Goal: Communication & Community: Answer question/provide support

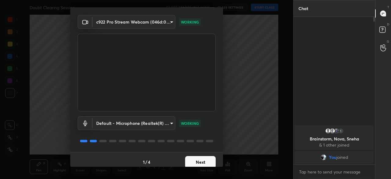
scroll to position [21, 0]
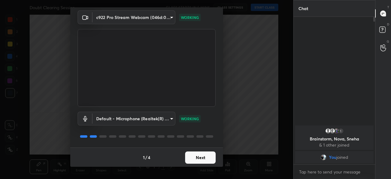
click at [194, 160] on button "Next" at bounding box center [200, 157] width 31 height 12
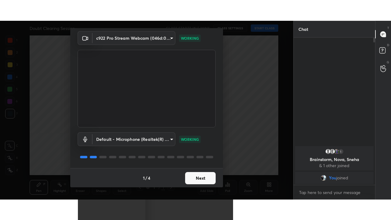
scroll to position [0, 0]
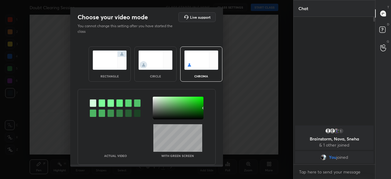
click at [159, 69] on div "circle" at bounding box center [155, 63] width 42 height 35
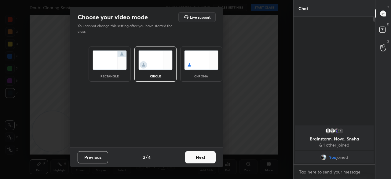
click at [192, 159] on button "Next" at bounding box center [200, 157] width 31 height 12
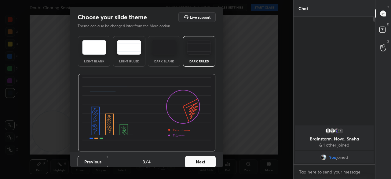
click at [197, 159] on button "Next" at bounding box center [200, 161] width 31 height 12
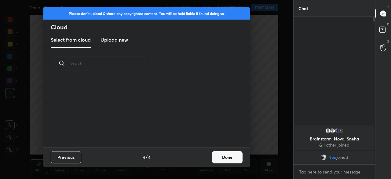
click at [221, 160] on button "Done" at bounding box center [227, 157] width 31 height 12
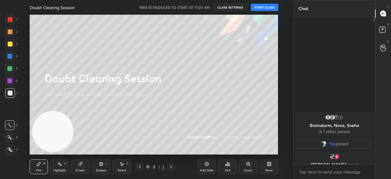
click at [266, 8] on button "START CLASS" at bounding box center [264, 7] width 27 height 7
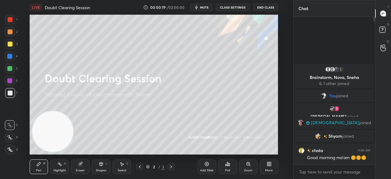
click at [12, 43] on div at bounding box center [10, 43] width 5 height 5
click at [9, 136] on icon at bounding box center [9, 137] width 5 height 4
click at [207, 9] on span "mute" at bounding box center [204, 7] width 9 height 4
click at [208, 8] on span "unmute" at bounding box center [203, 7] width 13 height 4
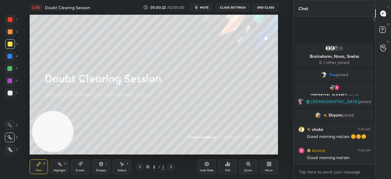
click at [269, 164] on icon at bounding box center [270, 165] width 2 height 2
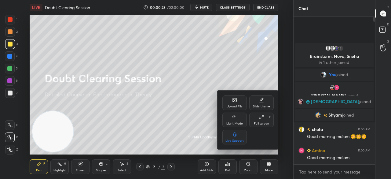
click at [269, 121] on div "Full screen F" at bounding box center [261, 119] width 24 height 15
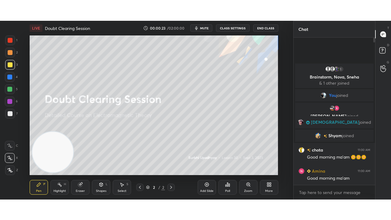
scroll to position [201, 80]
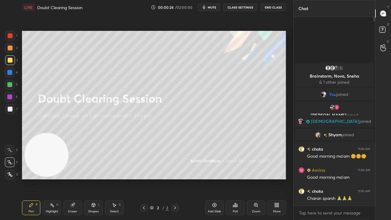
click at [211, 9] on span "mute" at bounding box center [211, 7] width 9 height 4
click at [210, 7] on span "unmute" at bounding box center [211, 7] width 13 height 4
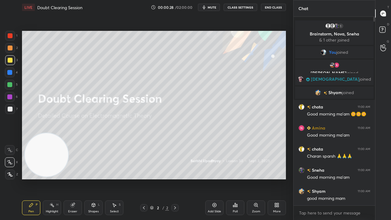
click at [212, 5] on button "mute" at bounding box center [209, 7] width 22 height 7
drag, startPoint x: 214, startPoint y: 7, endPoint x: 214, endPoint y: 2, distance: 4.3
click at [213, 7] on span "unmute" at bounding box center [211, 7] width 13 height 4
click at [8, 112] on div at bounding box center [10, 109] width 10 height 10
click at [216, 7] on span "mute" at bounding box center [211, 7] width 9 height 4
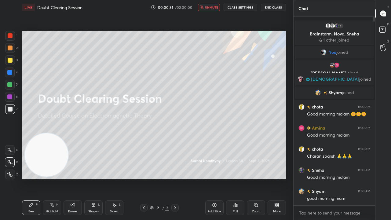
click at [216, 7] on span "unmute" at bounding box center [211, 7] width 13 height 4
click at [215, 6] on span "mute" at bounding box center [211, 7] width 9 height 4
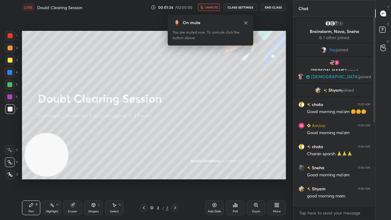
click at [215, 9] on button "unmute" at bounding box center [209, 7] width 22 height 7
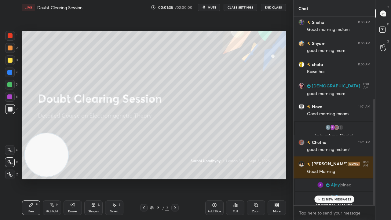
scroll to position [167, 0]
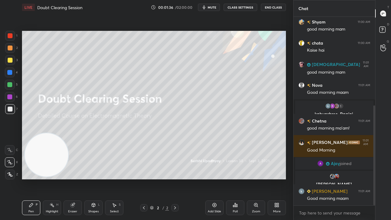
drag, startPoint x: 374, startPoint y: 108, endPoint x: 344, endPoint y: 206, distance: 102.5
click at [347, 178] on div "Sneha 11:00 AM Good morning ma'am Shyam 11:00 AM good morning mam chota 11:00 A…" at bounding box center [333, 111] width 81 height 188
drag, startPoint x: 336, startPoint y: 215, endPoint x: 336, endPoint y: 219, distance: 4.0
click at [335, 178] on textarea at bounding box center [334, 213] width 72 height 10
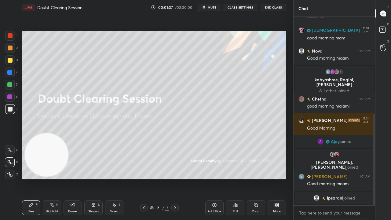
click at [213, 7] on span "mute" at bounding box center [211, 7] width 9 height 4
click at [214, 7] on span "unmute" at bounding box center [211, 7] width 13 height 4
click at [320, 178] on div "x" at bounding box center [333, 212] width 81 height 14
click at [8, 62] on div at bounding box center [10, 60] width 10 height 10
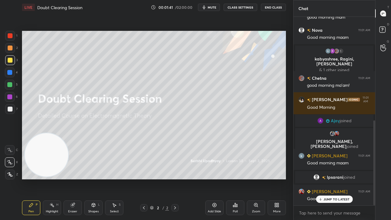
click at [212, 8] on span "mute" at bounding box center [211, 7] width 9 height 4
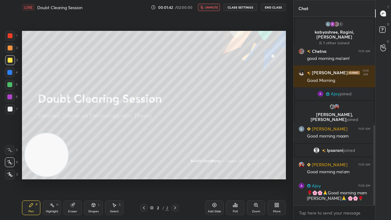
click at [213, 7] on span "unmute" at bounding box center [211, 7] width 13 height 4
click at [314, 178] on textarea at bounding box center [334, 213] width 72 height 10
click at [214, 7] on span "mute" at bounding box center [211, 7] width 9 height 4
click at [214, 7] on span "unmute" at bounding box center [211, 7] width 13 height 4
drag, startPoint x: 374, startPoint y: 198, endPoint x: 367, endPoint y: 219, distance: 22.9
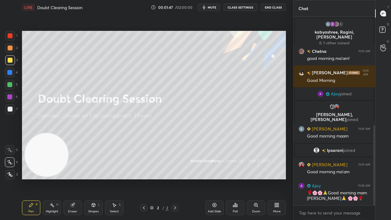
click at [370, 178] on div "SUNITA 11:01 AM good morning mam Nova 11:01 AM Good morning maam 1 kabyashree, …" at bounding box center [333, 118] width 81 height 203
click at [364, 178] on div "x" at bounding box center [333, 212] width 81 height 14
click at [215, 7] on span "mute" at bounding box center [211, 7] width 9 height 4
drag, startPoint x: 215, startPoint y: 8, endPoint x: 216, endPoint y: 3, distance: 4.7
click at [215, 8] on span "unmute" at bounding box center [211, 7] width 13 height 4
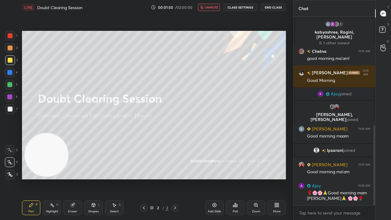
scroll to position [270, 0]
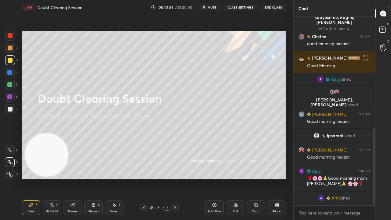
click at [9, 110] on div at bounding box center [10, 108] width 5 height 5
click at [218, 5] on button "mute" at bounding box center [209, 7] width 22 height 7
click at [215, 7] on span "unmute" at bounding box center [211, 7] width 13 height 4
click at [215, 7] on span "mute" at bounding box center [211, 7] width 9 height 4
click at [215, 7] on span "unmute" at bounding box center [211, 7] width 13 height 4
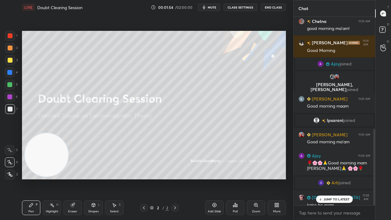
scroll to position [276, 0]
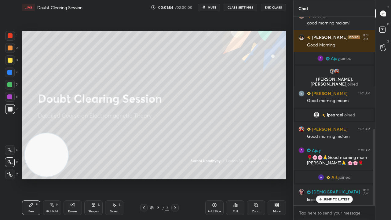
click at [212, 7] on span "mute" at bounding box center [211, 7] width 9 height 4
click at [211, 7] on span "unmute" at bounding box center [211, 7] width 13 height 4
drag, startPoint x: 325, startPoint y: 201, endPoint x: 322, endPoint y: 212, distance: 11.6
click at [325, 178] on div "JUMP TO LATEST" at bounding box center [334, 198] width 37 height 7
click at [206, 9] on icon "button" at bounding box center [203, 7] width 5 height 5
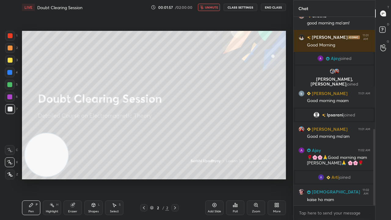
click at [208, 9] on span "unmute" at bounding box center [211, 7] width 13 height 4
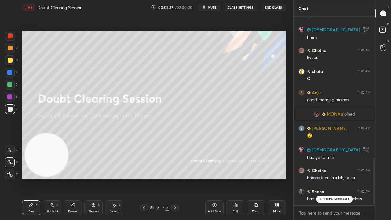
scroll to position [579, 0]
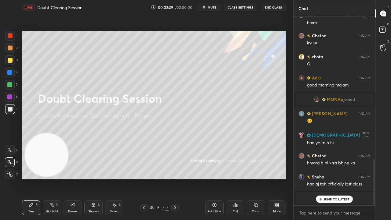
drag, startPoint x: 339, startPoint y: 199, endPoint x: 339, endPoint y: 204, distance: 5.2
click at [339, 178] on p "JUMP TO LATEST" at bounding box center [336, 199] width 26 height 4
click at [335, 178] on textarea at bounding box center [334, 213] width 72 height 10
click at [215, 7] on span "mute" at bounding box center [211, 7] width 9 height 4
click at [215, 7] on span "unmute" at bounding box center [211, 7] width 13 height 4
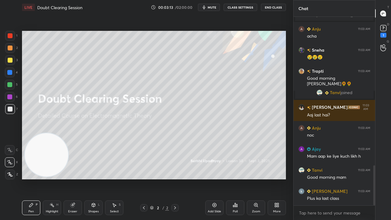
scroll to position [723, 0]
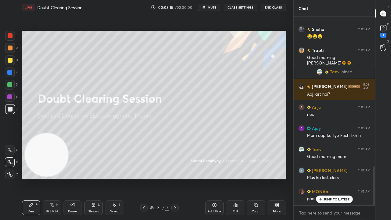
click at [389, 33] on div "D Doubts (D) 1" at bounding box center [383, 30] width 16 height 17
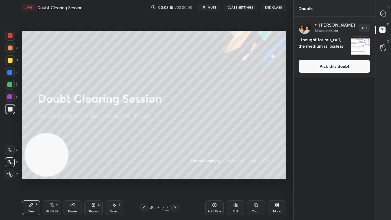
click at [351, 63] on button "Pick this doubt" at bounding box center [334, 66] width 72 height 13
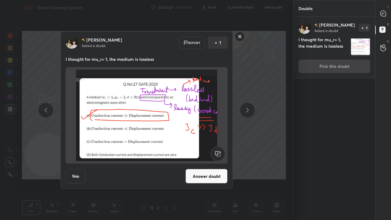
click at [242, 34] on rect at bounding box center [239, 36] width 9 height 9
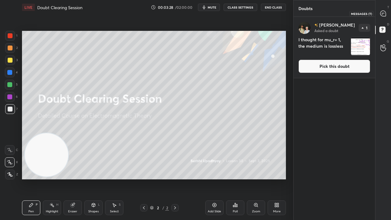
click at [388, 15] on div at bounding box center [383, 13] width 12 height 11
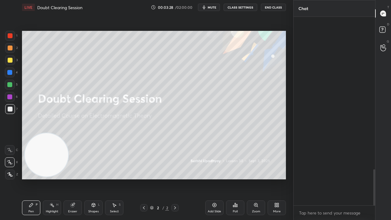
scroll to position [186, 80]
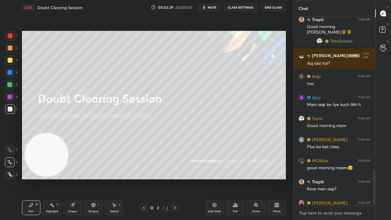
click at [312, 178] on textarea at bounding box center [334, 213] width 72 height 10
click at [210, 6] on span "mute" at bounding box center [211, 7] width 9 height 4
click at [210, 6] on span "unmute" at bounding box center [211, 7] width 13 height 4
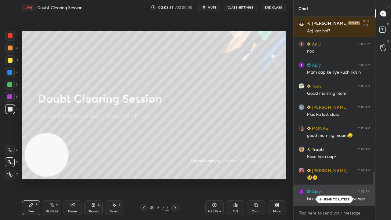
click at [327, 178] on p "JUMP TO LATEST" at bounding box center [336, 199] width 26 height 4
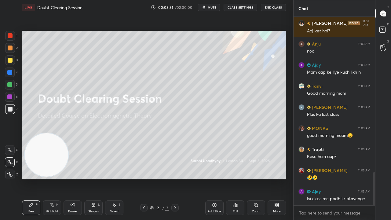
click at [324, 178] on div "x" at bounding box center [333, 212] width 81 height 14
click at [208, 8] on button "mute" at bounding box center [209, 7] width 22 height 7
click at [209, 8] on span "unmute" at bounding box center [211, 7] width 13 height 4
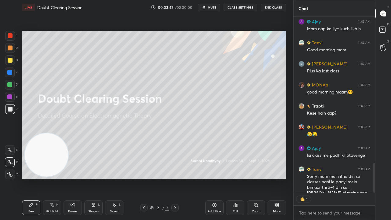
scroll to position [2, 2]
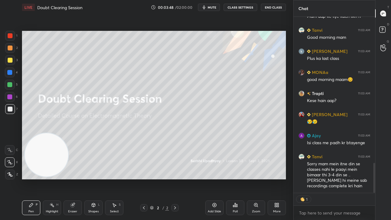
drag, startPoint x: 374, startPoint y: 168, endPoint x: 372, endPoint y: 183, distance: 15.4
click at [372, 178] on div at bounding box center [373, 105] width 4 height 176
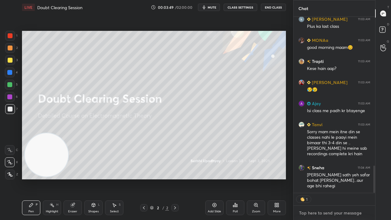
click at [340, 178] on textarea at bounding box center [334, 213] width 72 height 10
click at [215, 7] on span "mute" at bounding box center [211, 7] width 9 height 4
click at [215, 5] on button "mute" at bounding box center [209, 7] width 22 height 7
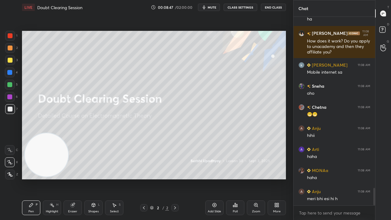
scroll to position [1842, 0]
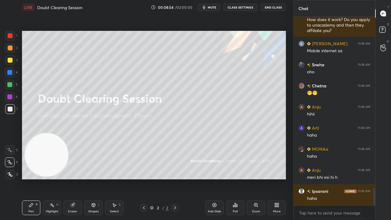
click at [363, 178] on div "x" at bounding box center [333, 212] width 81 height 14
click at [361, 178] on div "x" at bounding box center [333, 212] width 81 height 14
drag, startPoint x: 375, startPoint y: 198, endPoint x: 370, endPoint y: 219, distance: 21.7
click at [373, 178] on div "Chat Anju 11:08 AM [PERSON_NAME] 11:08 AM How does it work? Do you apply to una…" at bounding box center [342, 110] width 98 height 220
click at [366, 178] on div "x" at bounding box center [333, 212] width 81 height 14
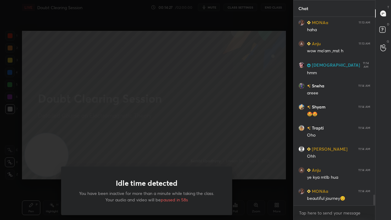
scroll to position [3194, 0]
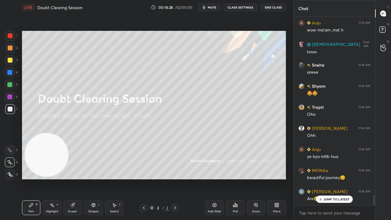
click at [333, 178] on p "JUMP TO LATEST" at bounding box center [336, 199] width 26 height 4
click at [330, 178] on div "x" at bounding box center [333, 212] width 81 height 14
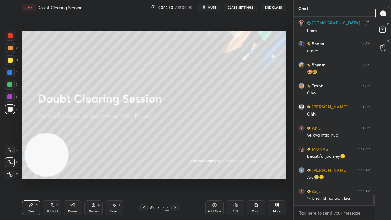
click at [12, 65] on div at bounding box center [10, 60] width 10 height 10
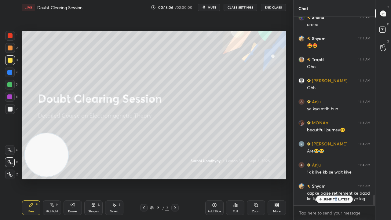
click at [335, 178] on div "JUMP TO LATEST" at bounding box center [334, 198] width 37 height 7
click at [211, 8] on span "mute" at bounding box center [211, 7] width 9 height 4
click at [212, 6] on span "unmute" at bounding box center [211, 7] width 13 height 4
click at [326, 178] on div "x" at bounding box center [333, 212] width 81 height 14
click at [210, 5] on span "mute" at bounding box center [211, 7] width 9 height 4
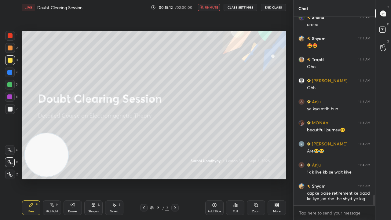
click at [211, 8] on span "unmute" at bounding box center [211, 7] width 13 height 4
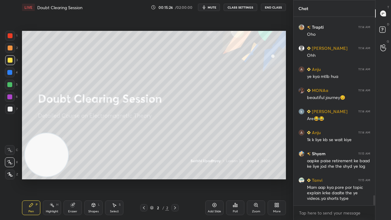
scroll to position [3288, 0]
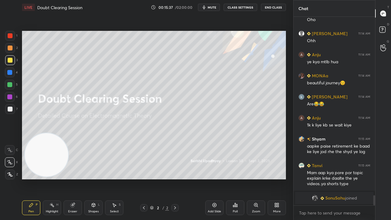
click at [17, 111] on div "7" at bounding box center [11, 109] width 13 height 10
click at [212, 6] on span "mute" at bounding box center [211, 7] width 9 height 4
click at [212, 6] on span "unmute" at bounding box center [211, 7] width 13 height 4
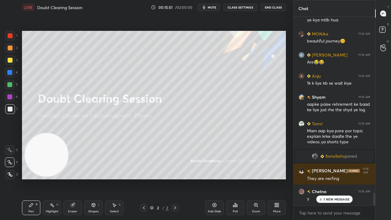
scroll to position [2649, 0]
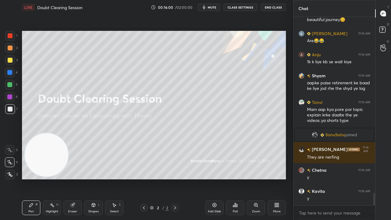
click at [10, 61] on div at bounding box center [10, 60] width 5 height 5
click at [216, 9] on span "mute" at bounding box center [211, 7] width 9 height 4
click at [215, 9] on span "unmute" at bounding box center [211, 7] width 13 height 4
click at [10, 109] on div at bounding box center [10, 108] width 5 height 5
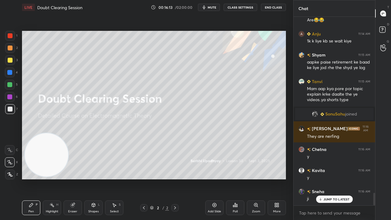
drag, startPoint x: 331, startPoint y: 199, endPoint x: 330, endPoint y: 210, distance: 10.8
click at [331, 178] on p "JUMP TO LATEST" at bounding box center [336, 199] width 26 height 4
click at [211, 8] on span "mute" at bounding box center [211, 7] width 9 height 4
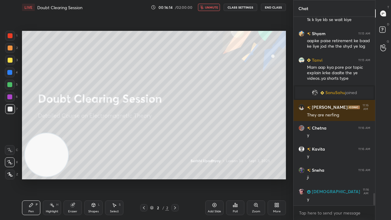
click at [212, 7] on span "unmute" at bounding box center [211, 7] width 13 height 4
click at [217, 5] on button "mute" at bounding box center [209, 7] width 22 height 7
click at [218, 6] on span "unmute" at bounding box center [211, 7] width 13 height 4
click at [217, 178] on div "Add Slide" at bounding box center [213, 211] width 13 height 3
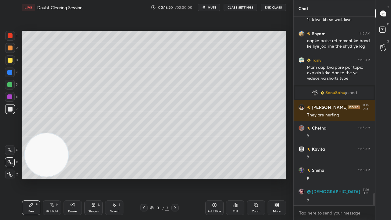
click at [209, 7] on span "mute" at bounding box center [211, 7] width 9 height 4
click at [210, 8] on span "unmute" at bounding box center [211, 7] width 13 height 4
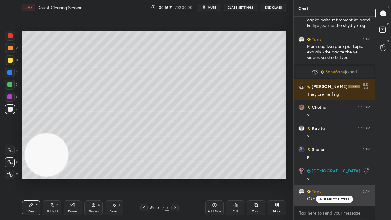
click at [322, 178] on div "JUMP TO LATEST" at bounding box center [334, 198] width 37 height 7
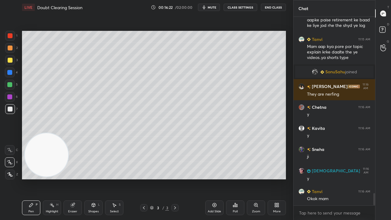
scroll to position [2733, 0]
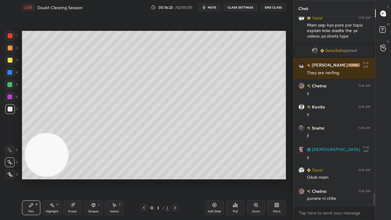
click at [212, 10] on button "mute" at bounding box center [209, 7] width 22 height 7
click at [213, 9] on span "unmute" at bounding box center [211, 7] width 13 height 4
click at [10, 65] on div at bounding box center [10, 60] width 10 height 10
click at [10, 112] on div at bounding box center [10, 109] width 10 height 10
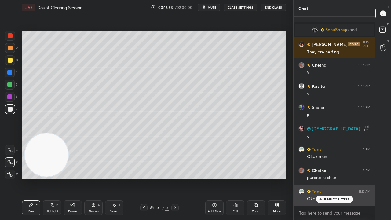
click at [334, 178] on p "JUMP TO LATEST" at bounding box center [336, 199] width 26 height 4
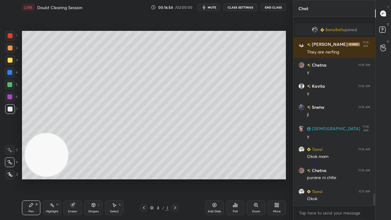
click at [329, 178] on div "x" at bounding box center [333, 212] width 81 height 14
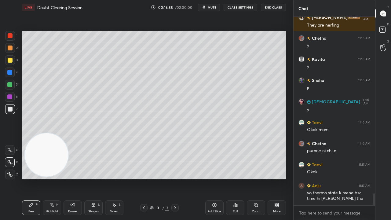
click at [8, 85] on div at bounding box center [9, 84] width 5 height 5
click at [213, 6] on span "mute" at bounding box center [211, 7] width 9 height 4
click at [213, 6] on span "unmute" at bounding box center [211, 7] width 13 height 4
click at [10, 113] on div at bounding box center [10, 109] width 10 height 10
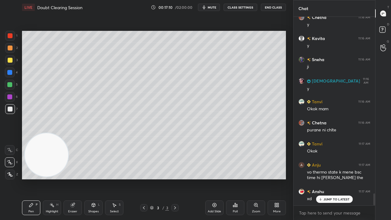
click at [214, 8] on span "mute" at bounding box center [211, 7] width 9 height 4
click at [213, 8] on span "mute" at bounding box center [211, 7] width 9 height 4
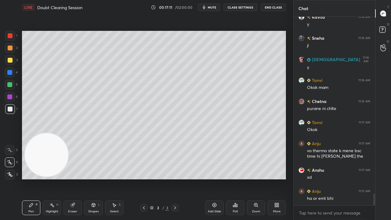
click at [331, 178] on div "ha or emt bhi" at bounding box center [338, 198] width 63 height 6
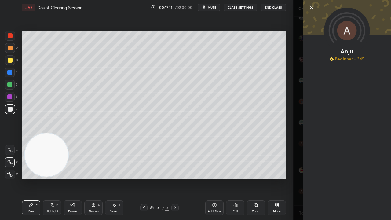
click at [298, 178] on div "Anju Beginner • 345" at bounding box center [342, 110] width 98 height 220
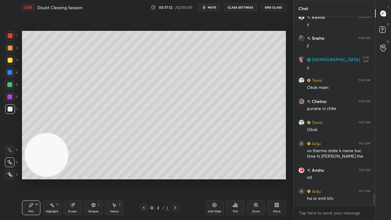
click at [319, 178] on div "x" at bounding box center [333, 212] width 81 height 14
click at [211, 10] on button "mute" at bounding box center [209, 7] width 22 height 7
click at [211, 8] on span "unmute" at bounding box center [211, 7] width 13 height 4
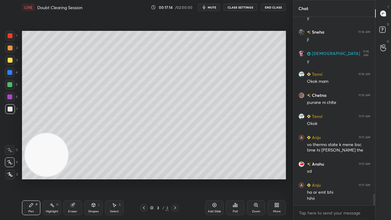
click at [12, 61] on div at bounding box center [10, 60] width 5 height 5
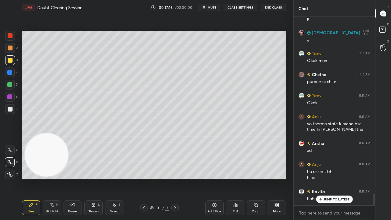
click at [332, 178] on div "Anju 11:14 AM ye kya mtlb hua MONAa 11:14 AM beautiful journey😊 [PERSON_NAME] 1…" at bounding box center [333, 111] width 81 height 188
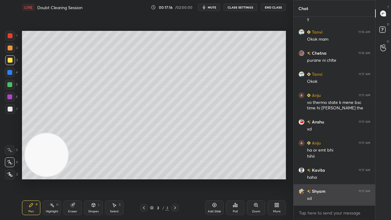
click at [332, 178] on div "xd" at bounding box center [338, 198] width 63 height 6
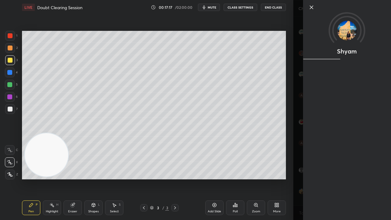
scroll to position [2892, 0]
click at [297, 178] on div "Shyam" at bounding box center [342, 110] width 98 height 220
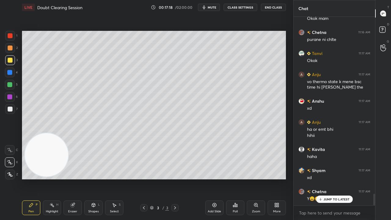
drag, startPoint x: 327, startPoint y: 199, endPoint x: 328, endPoint y: 211, distance: 12.5
click at [327, 178] on p "JUMP TO LATEST" at bounding box center [336, 199] width 26 height 4
drag, startPoint x: 327, startPoint y: 217, endPoint x: 324, endPoint y: 219, distance: 4.2
click at [327, 178] on div "x" at bounding box center [333, 212] width 81 height 14
click at [216, 9] on span "mute" at bounding box center [211, 7] width 9 height 4
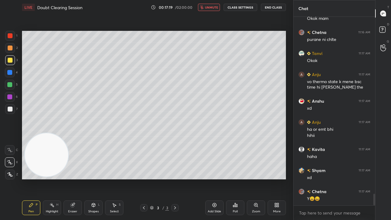
click at [217, 9] on span "unmute" at bounding box center [211, 7] width 13 height 4
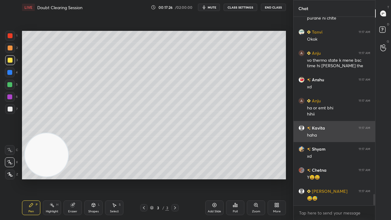
scroll to position [2934, 0]
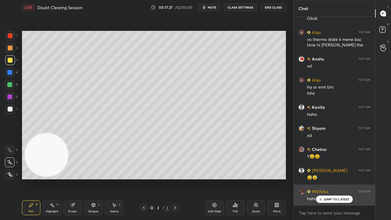
drag, startPoint x: 332, startPoint y: 200, endPoint x: 331, endPoint y: 204, distance: 5.0
click at [332, 178] on p "JUMP TO LATEST" at bounding box center [336, 199] width 26 height 4
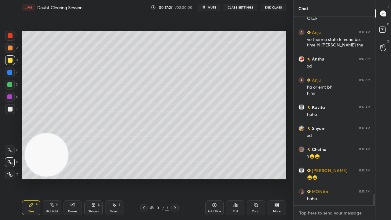
click at [331, 178] on textarea at bounding box center [334, 213] width 72 height 10
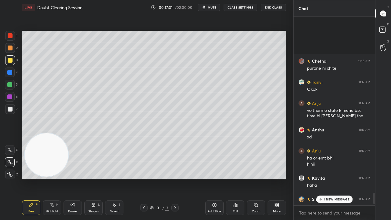
scroll to position [2956, 0]
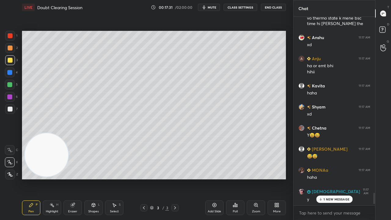
drag, startPoint x: 374, startPoint y: 198, endPoint x: 370, endPoint y: 219, distance: 21.5
click at [370, 178] on div "[PERSON_NAME] 11:16 AM purane ni chlte [PERSON_NAME] 11:17 AM Okok Anju 11:17 A…" at bounding box center [333, 118] width 81 height 203
drag, startPoint x: 357, startPoint y: 219, endPoint x: 364, endPoint y: 219, distance: 6.7
click at [357, 178] on div "x" at bounding box center [333, 212] width 81 height 14
click at [212, 7] on span "mute" at bounding box center [211, 7] width 9 height 4
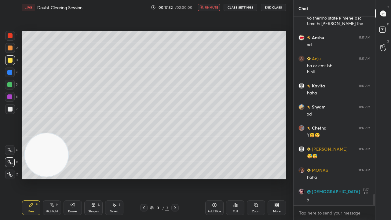
click at [212, 7] on span "unmute" at bounding box center [211, 7] width 13 height 4
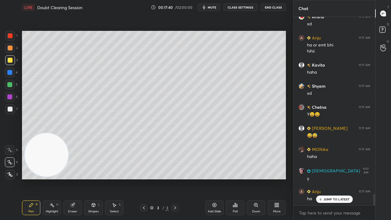
click at [206, 7] on icon "button" at bounding box center [203, 7] width 5 height 5
click at [207, 6] on span "mute" at bounding box center [211, 7] width 9 height 4
click at [10, 112] on div at bounding box center [10, 109] width 10 height 10
click at [343, 178] on div "JUMP TO LATEST" at bounding box center [334, 198] width 37 height 7
click at [206, 9] on icon "button" at bounding box center [203, 7] width 5 height 5
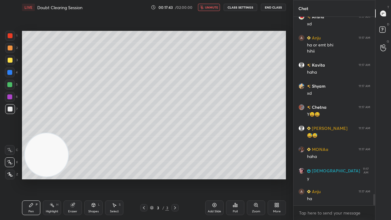
click at [208, 8] on span "unmute" at bounding box center [211, 7] width 13 height 4
click at [12, 63] on div at bounding box center [10, 60] width 10 height 10
click at [11, 85] on div at bounding box center [9, 84] width 5 height 5
click at [323, 178] on p "JUMP TO LATEST" at bounding box center [336, 187] width 26 height 4
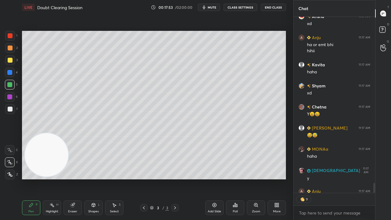
scroll to position [2989, 0]
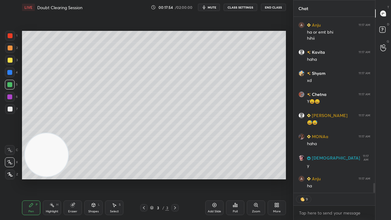
click at [205, 8] on icon "button" at bounding box center [203, 7] width 5 height 5
click at [208, 8] on span "unmute" at bounding box center [211, 7] width 13 height 4
click at [10, 110] on div at bounding box center [10, 108] width 5 height 5
click at [214, 7] on span "mute" at bounding box center [211, 7] width 9 height 4
click at [215, 7] on span "unmute" at bounding box center [211, 7] width 13 height 4
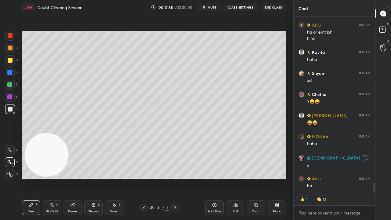
click at [10, 87] on div at bounding box center [9, 84] width 5 height 5
click at [8, 65] on div "3" at bounding box center [11, 61] width 13 height 12
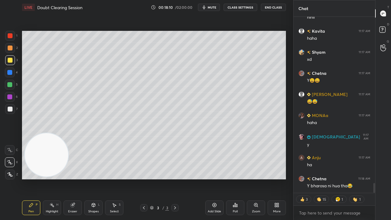
click at [213, 8] on span "mute" at bounding box center [211, 7] width 9 height 4
click at [214, 8] on span "unmute" at bounding box center [211, 7] width 13 height 4
click at [10, 110] on div at bounding box center [10, 108] width 5 height 5
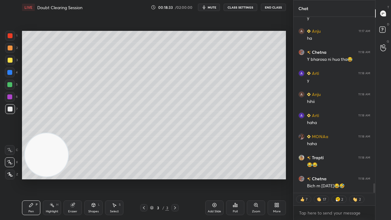
scroll to position [3158, 0]
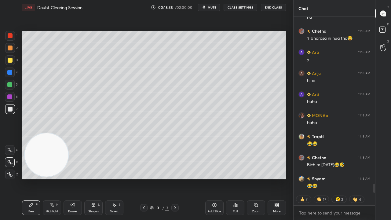
click at [216, 6] on span "mute" at bounding box center [211, 7] width 9 height 4
click at [216, 7] on span "unmute" at bounding box center [211, 7] width 13 height 4
click at [7, 63] on div at bounding box center [10, 60] width 10 height 10
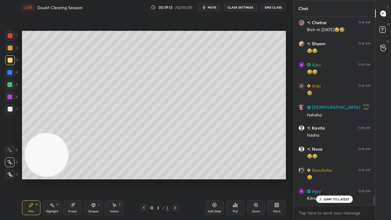
scroll to position [3313, 0]
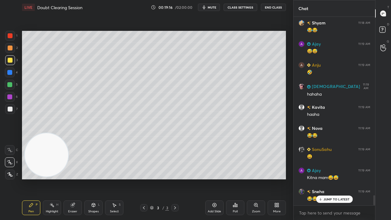
click at [326, 178] on p "JUMP TO LATEST" at bounding box center [336, 199] width 26 height 4
click at [11, 112] on div at bounding box center [10, 109] width 10 height 10
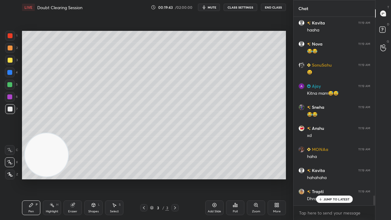
scroll to position [3419, 0]
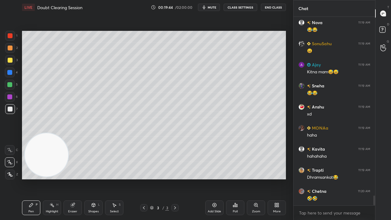
click at [314, 178] on div "x" at bounding box center [333, 212] width 81 height 14
click at [209, 9] on button "mute" at bounding box center [209, 7] width 22 height 7
click at [209, 9] on span "unmute" at bounding box center [211, 7] width 13 height 4
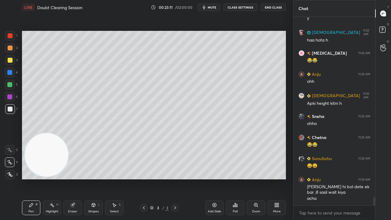
scroll to position [4155, 0]
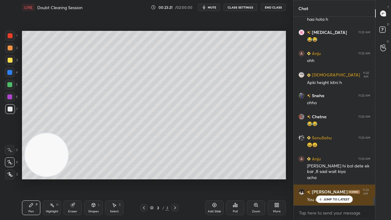
click at [330, 178] on p "JUMP TO LATEST" at bounding box center [336, 199] width 26 height 4
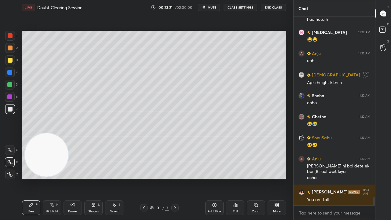
click at [324, 178] on div "x" at bounding box center [333, 212] width 81 height 14
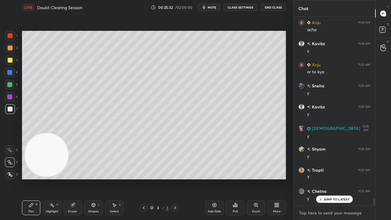
scroll to position [4792, 0]
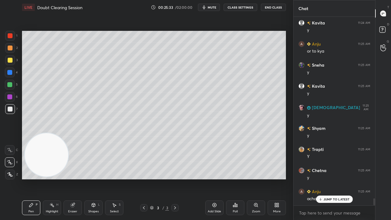
click at [10, 65] on div "3" at bounding box center [11, 61] width 13 height 12
click at [341, 178] on p "JUMP TO LATEST" at bounding box center [336, 199] width 26 height 4
click at [214, 8] on span "mute" at bounding box center [211, 7] width 9 height 4
click at [215, 7] on span "unmute" at bounding box center [211, 7] width 13 height 4
click at [8, 110] on div at bounding box center [10, 108] width 5 height 5
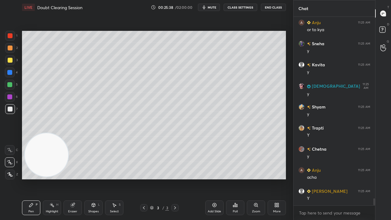
scroll to position [4834, 0]
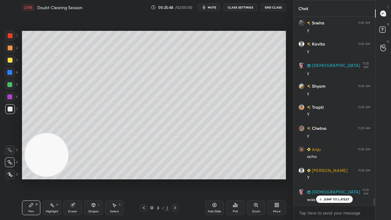
drag, startPoint x: 327, startPoint y: 199, endPoint x: 325, endPoint y: 211, distance: 12.7
click at [327, 178] on p "JUMP TO LATEST" at bounding box center [336, 199] width 26 height 4
click at [322, 178] on textarea at bounding box center [334, 213] width 72 height 10
click at [9, 64] on div "3" at bounding box center [11, 61] width 13 height 12
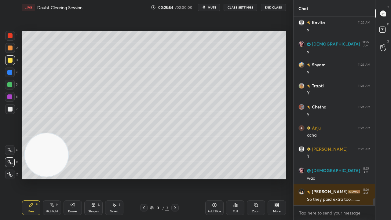
click at [214, 7] on span "mute" at bounding box center [211, 7] width 9 height 4
click at [212, 10] on button "unmute" at bounding box center [209, 7] width 22 height 7
click at [212, 7] on span "mute" at bounding box center [211, 7] width 9 height 4
click at [213, 8] on span "unmute" at bounding box center [211, 7] width 13 height 4
click at [6, 110] on div at bounding box center [10, 109] width 10 height 10
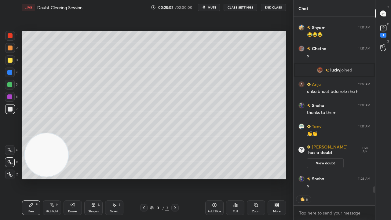
scroll to position [4706, 0]
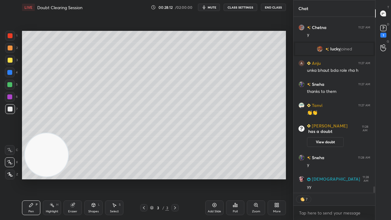
drag, startPoint x: 16, startPoint y: 47, endPoint x: 8, endPoint y: 59, distance: 14.7
click at [12, 51] on div "2" at bounding box center [11, 48] width 13 height 10
click at [7, 64] on div at bounding box center [10, 60] width 10 height 10
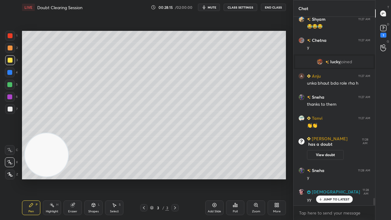
scroll to position [4693, 0]
click at [216, 8] on span "mute" at bounding box center [211, 7] width 9 height 4
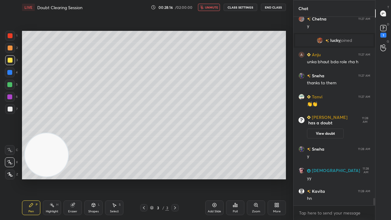
click at [213, 7] on span "unmute" at bounding box center [211, 7] width 13 height 4
click at [13, 109] on div at bounding box center [10, 109] width 10 height 10
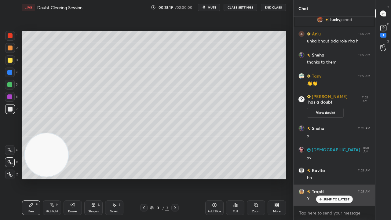
drag, startPoint x: 339, startPoint y: 198, endPoint x: 335, endPoint y: 204, distance: 6.9
click at [338, 178] on p "JUMP TO LATEST" at bounding box center [336, 199] width 26 height 4
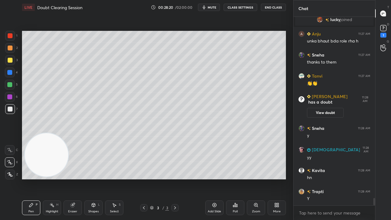
click at [211, 6] on span "mute" at bounding box center [211, 7] width 9 height 4
click at [211, 6] on span "unmute" at bounding box center [211, 7] width 13 height 4
click at [8, 110] on div at bounding box center [10, 108] width 5 height 5
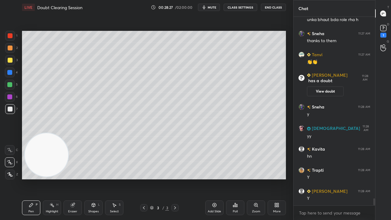
click at [10, 59] on div at bounding box center [10, 60] width 5 height 5
click at [11, 88] on div at bounding box center [10, 85] width 10 height 10
click at [12, 114] on div at bounding box center [10, 109] width 10 height 10
click at [384, 34] on div "1" at bounding box center [383, 35] width 6 height 5
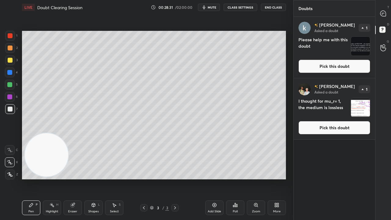
click at [360, 68] on button "Pick this doubt" at bounding box center [334, 66] width 72 height 13
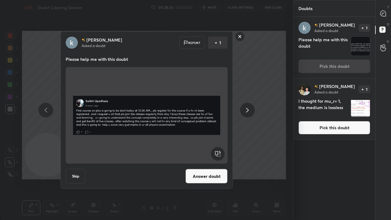
click at [240, 37] on rect at bounding box center [239, 36] width 9 height 9
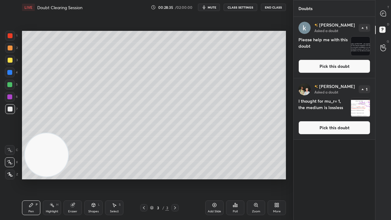
click at [214, 6] on span "mute" at bounding box center [211, 7] width 9 height 4
click at [214, 7] on span "unmute" at bounding box center [211, 7] width 13 height 4
click at [349, 69] on button "Pick this doubt" at bounding box center [334, 66] width 72 height 13
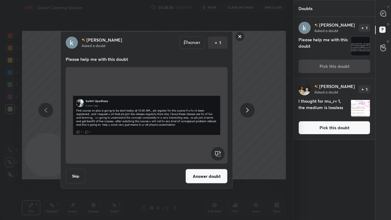
click at [206, 178] on button "Answer doubt" at bounding box center [206, 176] width 42 height 15
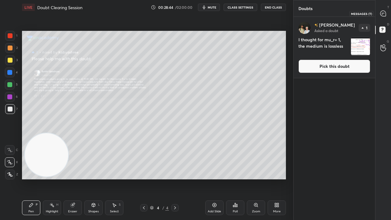
click at [385, 16] on icon at bounding box center [383, 13] width 6 height 6
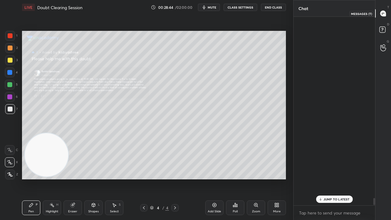
scroll to position [186, 80]
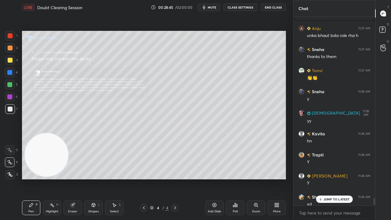
click at [341, 178] on p "JUMP TO LATEST" at bounding box center [336, 199] width 26 height 4
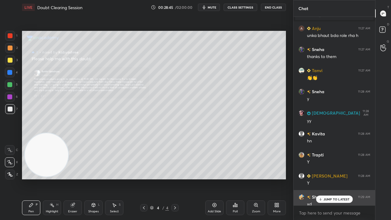
scroll to position [4854, 0]
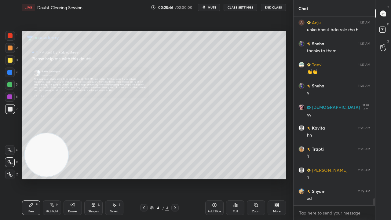
click at [256, 178] on div "Zoom" at bounding box center [256, 207] width 18 height 15
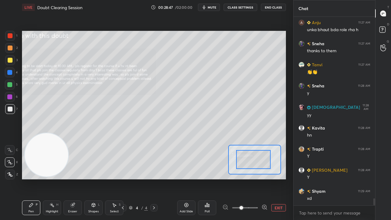
drag, startPoint x: 247, startPoint y: 161, endPoint x: 242, endPoint y: 159, distance: 5.2
click at [242, 160] on div at bounding box center [253, 159] width 34 height 19
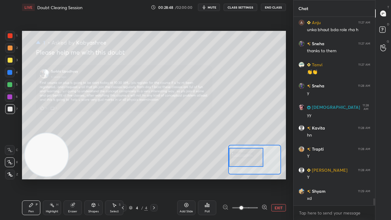
click at [262, 178] on icon at bounding box center [264, 207] width 6 height 6
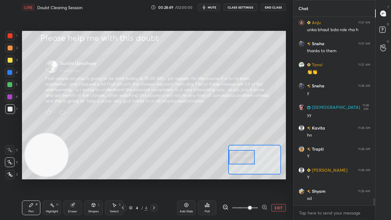
drag, startPoint x: 244, startPoint y: 161, endPoint x: 239, endPoint y: 161, distance: 4.9
click at [239, 161] on div at bounding box center [242, 157] width 26 height 14
click at [209, 6] on span "mute" at bounding box center [211, 7] width 9 height 4
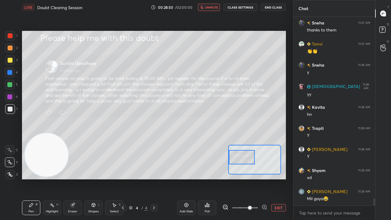
click at [210, 7] on span "unmute" at bounding box center [211, 7] width 13 height 4
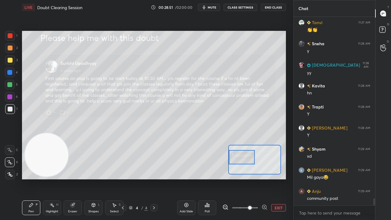
click at [246, 159] on div at bounding box center [242, 157] width 26 height 14
click at [213, 8] on span "mute" at bounding box center [211, 7] width 9 height 4
click at [213, 8] on span "unmute" at bounding box center [211, 7] width 13 height 4
click at [212, 8] on span "mute" at bounding box center [211, 7] width 9 height 4
click at [213, 7] on span "unmute" at bounding box center [211, 7] width 13 height 4
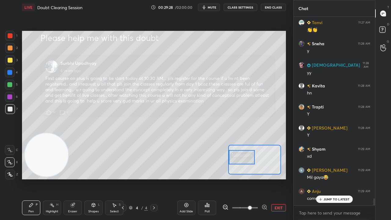
scroll to position [4917, 0]
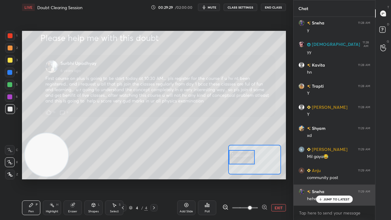
click at [323, 178] on p "JUMP TO LATEST" at bounding box center [336, 199] width 26 height 4
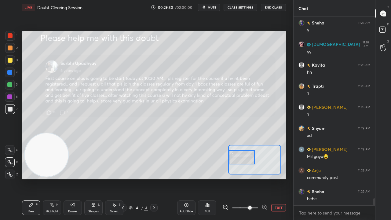
click at [215, 7] on span "mute" at bounding box center [211, 7] width 9 height 4
click at [216, 7] on span "unmute" at bounding box center [211, 7] width 13 height 4
click at [213, 8] on span "mute" at bounding box center [211, 7] width 9 height 4
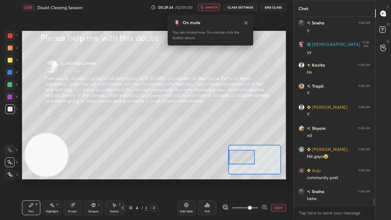
drag, startPoint x: 212, startPoint y: 8, endPoint x: 215, endPoint y: 4, distance: 5.2
click at [213, 8] on span "unmute" at bounding box center [211, 7] width 13 height 4
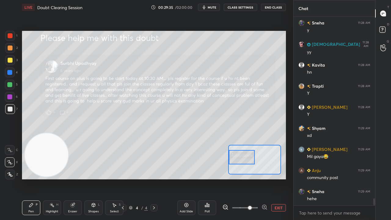
click at [13, 63] on div at bounding box center [10, 60] width 10 height 10
click at [208, 8] on button "mute" at bounding box center [209, 7] width 22 height 7
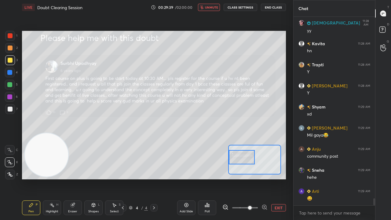
click at [209, 8] on span "unmute" at bounding box center [211, 7] width 13 height 4
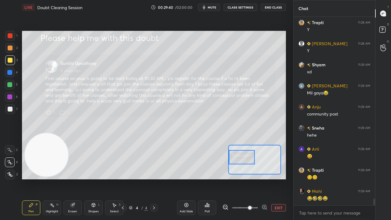
click at [213, 9] on button "mute" at bounding box center [209, 7] width 22 height 7
click at [214, 6] on span "unmute" at bounding box center [211, 7] width 13 height 4
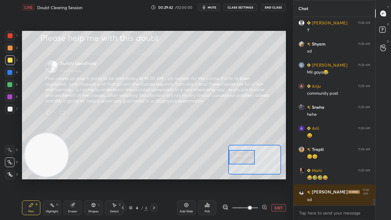
scroll to position [5023, 0]
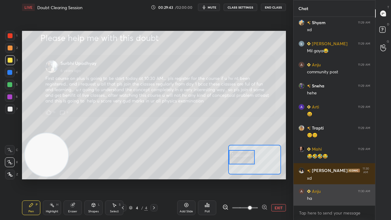
click at [325, 178] on div "ha" at bounding box center [338, 198] width 63 height 6
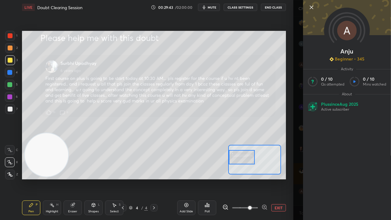
click at [305, 178] on div "Anju Beginner • 345 Activity 0 / 10 Qs attempted 0 / 10 Mins watched About Plus…" at bounding box center [347, 110] width 88 height 220
click at [298, 178] on div "Anju Beginner • 345 Activity 0 / 10 Qs attempted 0 / 10 Mins watched About Plus…" at bounding box center [342, 110] width 98 height 220
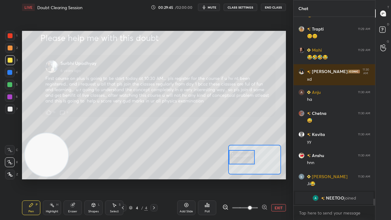
click at [210, 7] on span "mute" at bounding box center [211, 7] width 9 height 4
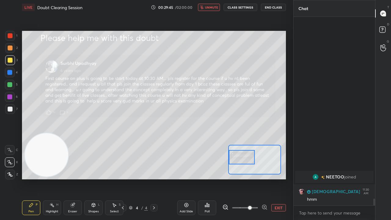
click at [210, 6] on span "unmute" at bounding box center [211, 7] width 13 height 4
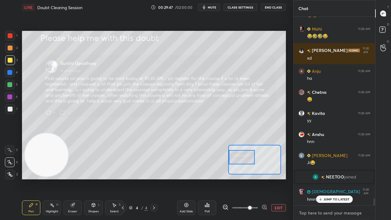
click at [316, 178] on textarea at bounding box center [334, 213] width 72 height 10
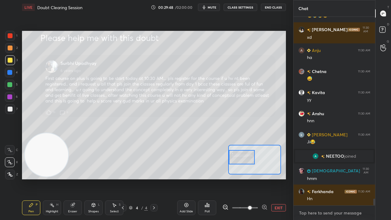
scroll to position [4979, 0]
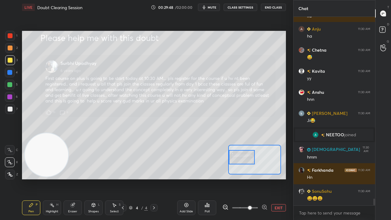
click at [211, 8] on span "mute" at bounding box center [211, 7] width 9 height 4
click at [211, 8] on span "unmute" at bounding box center [211, 7] width 13 height 4
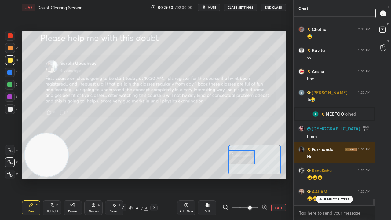
drag, startPoint x: 332, startPoint y: 199, endPoint x: 316, endPoint y: 219, distance: 25.9
click at [332, 178] on p "JUMP TO LATEST" at bounding box center [336, 199] width 26 height 4
click at [211, 5] on button "mute" at bounding box center [209, 7] width 22 height 7
click at [213, 8] on span "unmute" at bounding box center [211, 7] width 13 height 4
click at [7, 113] on div at bounding box center [10, 109] width 10 height 10
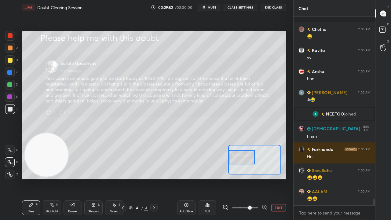
scroll to position [5027, 0]
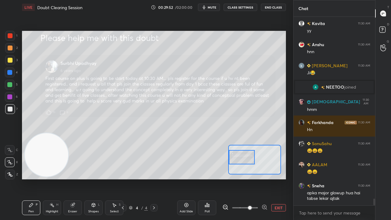
click at [211, 9] on span "mute" at bounding box center [211, 7] width 9 height 4
click at [212, 8] on span "unmute" at bounding box center [211, 7] width 13 height 4
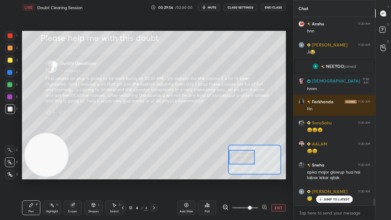
click at [213, 9] on span "mute" at bounding box center [211, 7] width 9 height 4
drag, startPoint x: 214, startPoint y: 7, endPoint x: 214, endPoint y: 4, distance: 3.7
click at [213, 7] on span "unmute" at bounding box center [211, 7] width 13 height 4
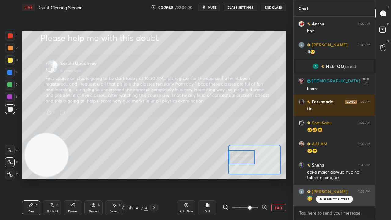
click at [330, 178] on p "JUMP TO LATEST" at bounding box center [336, 199] width 26 height 4
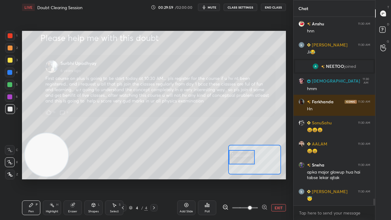
click at [215, 7] on span "mute" at bounding box center [211, 7] width 9 height 4
click at [214, 8] on span "unmute" at bounding box center [211, 7] width 13 height 4
click at [179, 178] on div "Add Slide" at bounding box center [186, 207] width 18 height 15
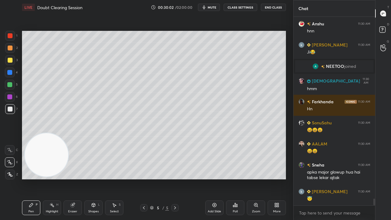
click at [208, 8] on button "mute" at bounding box center [209, 7] width 22 height 7
click at [209, 7] on span "unmute" at bounding box center [211, 7] width 13 height 4
drag, startPoint x: 143, startPoint y: 207, endPoint x: 147, endPoint y: 207, distance: 4.0
click at [143, 178] on icon at bounding box center [143, 207] width 5 height 5
click at [175, 178] on icon at bounding box center [174, 207] width 5 height 5
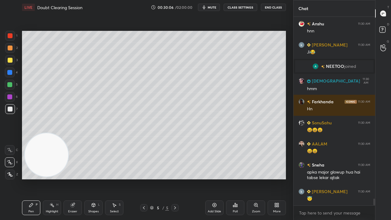
click at [213, 6] on span "mute" at bounding box center [211, 7] width 9 height 4
click at [213, 5] on span "unmute" at bounding box center [211, 7] width 13 height 4
click at [9, 61] on div at bounding box center [10, 60] width 5 height 5
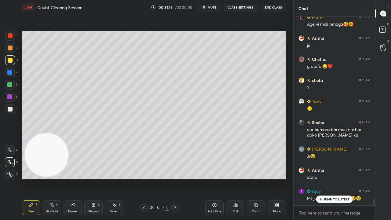
scroll to position [5474, 0]
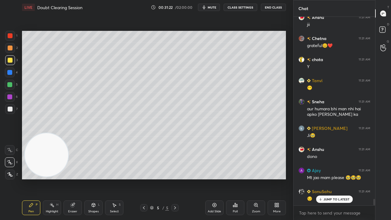
click at [216, 7] on span "mute" at bounding box center [211, 7] width 9 height 4
click at [211, 7] on span "unmute" at bounding box center [211, 7] width 13 height 4
click at [326, 178] on p "JUMP TO LATEST" at bounding box center [336, 199] width 26 height 4
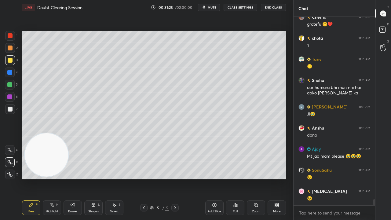
click at [206, 8] on icon "button" at bounding box center [203, 7] width 5 height 5
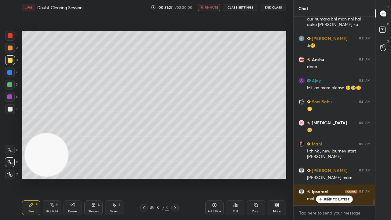
click at [329, 178] on p "JUMP TO LATEST" at bounding box center [336, 199] width 26 height 4
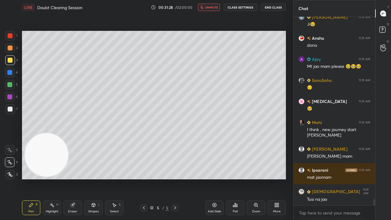
click at [215, 8] on span "unmute" at bounding box center [211, 7] width 13 height 4
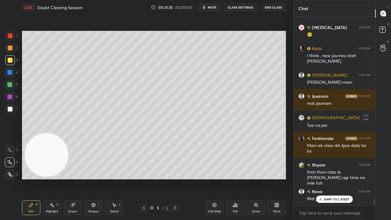
scroll to position [5680, 0]
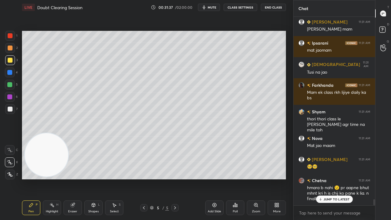
click at [211, 7] on span "mute" at bounding box center [211, 7] width 9 height 4
click at [212, 6] on span "unmute" at bounding box center [211, 7] width 13 height 4
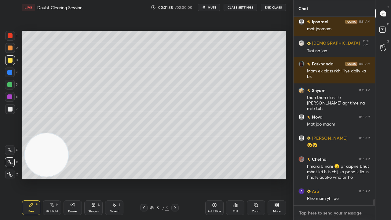
click at [336, 178] on textarea at bounding box center [334, 213] width 72 height 10
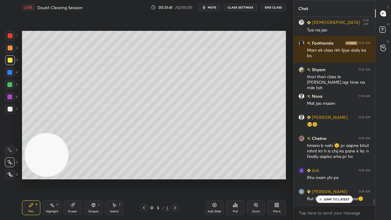
click at [215, 5] on span "mute" at bounding box center [211, 7] width 9 height 4
click at [214, 6] on span "unmute" at bounding box center [211, 7] width 13 height 4
click at [338, 178] on p "JUMP TO LATEST" at bounding box center [336, 199] width 26 height 4
click at [340, 178] on div "x" at bounding box center [333, 212] width 81 height 14
click at [214, 6] on span "mute" at bounding box center [211, 7] width 9 height 4
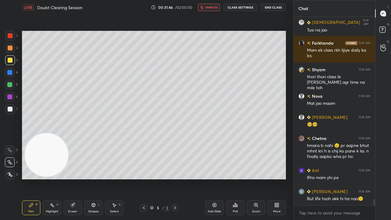
click at [214, 7] on span "unmute" at bounding box center [211, 7] width 13 height 4
click at [323, 178] on div "x" at bounding box center [333, 212] width 81 height 14
click at [211, 8] on span "mute" at bounding box center [211, 7] width 9 height 4
click at [212, 7] on span "unmute" at bounding box center [211, 7] width 13 height 4
click at [211, 4] on div "LIVE Doubt Clearing Session 00:31:51 / 02:00:00 mute CLASS SETTINGS End Class" at bounding box center [154, 7] width 264 height 15
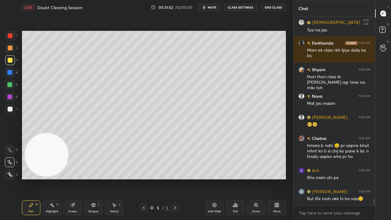
click at [211, 7] on span "mute" at bounding box center [211, 7] width 9 height 4
click at [211, 7] on span "unmute" at bounding box center [211, 7] width 13 height 4
click at [374, 178] on div "Chat Ipsarani 11:31 AM mat jaomam Sunita 11:31 AM Tusi na [PERSON_NAME] 11:31 A…" at bounding box center [342, 110] width 98 height 220
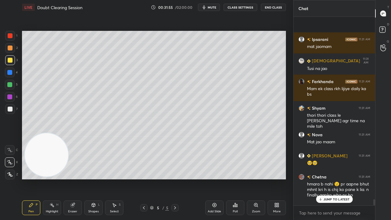
drag, startPoint x: 374, startPoint y: 201, endPoint x: 374, endPoint y: 208, distance: 7.3
click at [374, 178] on div at bounding box center [374, 202] width 2 height 6
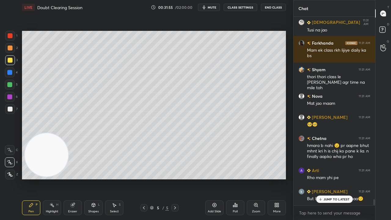
click at [370, 178] on div "x" at bounding box center [333, 212] width 81 height 14
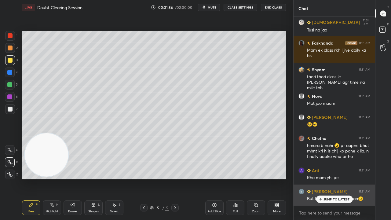
click at [339, 178] on p "JUMP TO LATEST" at bounding box center [336, 199] width 26 height 4
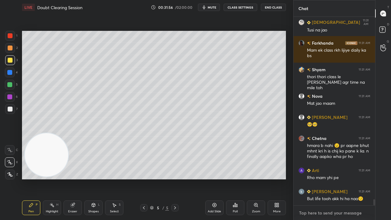
click at [339, 178] on textarea at bounding box center [334, 213] width 72 height 10
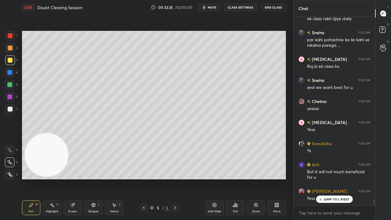
scroll to position [5976, 0]
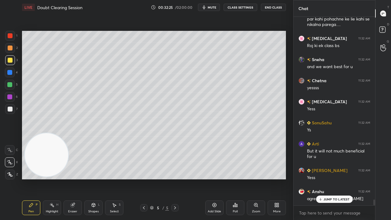
click at [211, 8] on span "mute" at bounding box center [211, 7] width 9 height 4
click at [212, 7] on span "unmute" at bounding box center [211, 7] width 13 height 4
drag, startPoint x: 321, startPoint y: 200, endPoint x: 321, endPoint y: 205, distance: 4.6
click at [321, 178] on div "JUMP TO LATEST" at bounding box center [334, 198] width 37 height 7
click at [320, 178] on textarea at bounding box center [334, 213] width 72 height 10
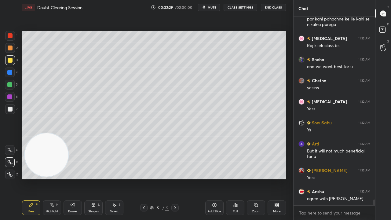
click at [211, 9] on button "mute" at bounding box center [209, 7] width 22 height 7
drag, startPoint x: 212, startPoint y: 8, endPoint x: 213, endPoint y: 5, distance: 3.7
click at [212, 8] on span "unmute" at bounding box center [211, 7] width 13 height 4
click at [314, 178] on textarea at bounding box center [334, 213] width 72 height 10
click at [212, 8] on span "mute" at bounding box center [211, 7] width 9 height 4
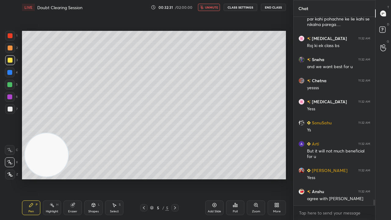
click at [213, 7] on span "unmute" at bounding box center [211, 7] width 13 height 4
click at [6, 113] on div at bounding box center [10, 109] width 10 height 10
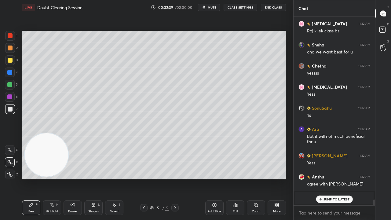
click at [213, 9] on span "mute" at bounding box center [211, 7] width 9 height 4
click at [214, 7] on span "unmute" at bounding box center [211, 7] width 13 height 4
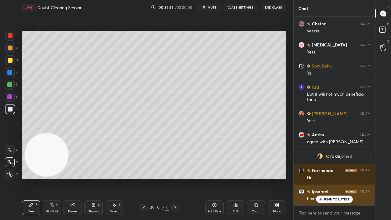
click at [335, 178] on p "JUMP TO LATEST" at bounding box center [336, 199] width 26 height 4
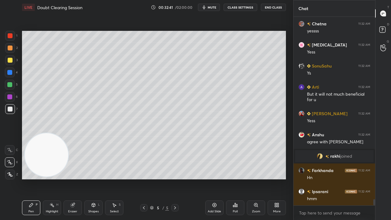
click at [333, 178] on div "x" at bounding box center [333, 212] width 81 height 14
click at [214, 6] on span "mute" at bounding box center [211, 7] width 9 height 4
click at [214, 6] on span "unmute" at bounding box center [211, 7] width 13 height 4
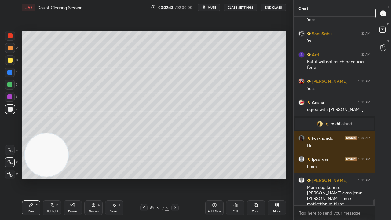
click at [8, 82] on div at bounding box center [9, 84] width 5 height 5
click at [12, 62] on div at bounding box center [10, 60] width 10 height 10
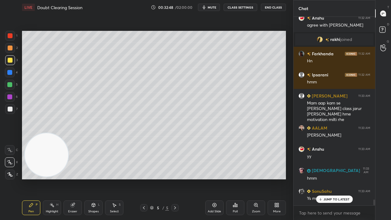
scroll to position [5864, 0]
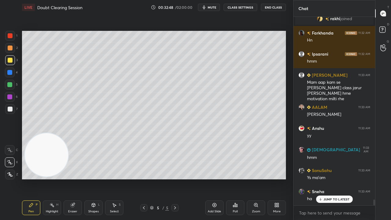
click at [214, 8] on span "mute" at bounding box center [211, 7] width 9 height 4
drag, startPoint x: 215, startPoint y: 7, endPoint x: 215, endPoint y: 2, distance: 4.9
click at [215, 8] on span "unmute" at bounding box center [211, 7] width 13 height 4
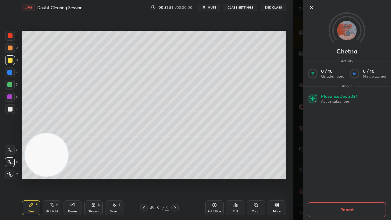
click at [211, 6] on span "mute" at bounding box center [211, 7] width 9 height 4
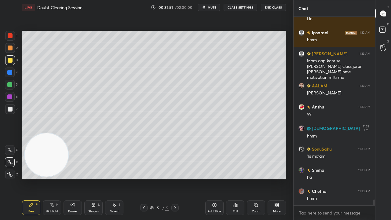
scroll to position [5906, 0]
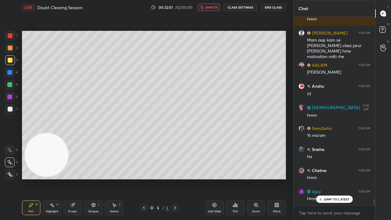
click at [212, 6] on span "unmute" at bounding box center [211, 7] width 13 height 4
click at [337, 178] on p "JUMP TO LATEST" at bounding box center [336, 199] width 26 height 4
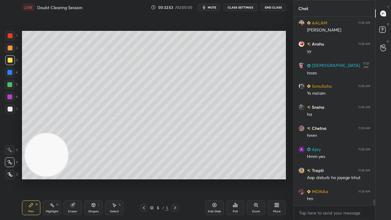
scroll to position [5970, 0]
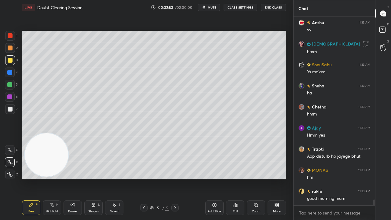
click at [213, 8] on span "mute" at bounding box center [211, 7] width 9 height 4
click at [213, 8] on span "unmute" at bounding box center [211, 7] width 13 height 4
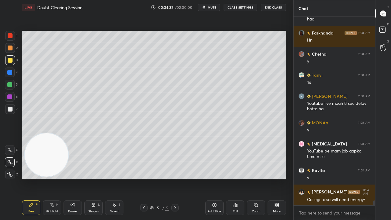
scroll to position [6900, 0]
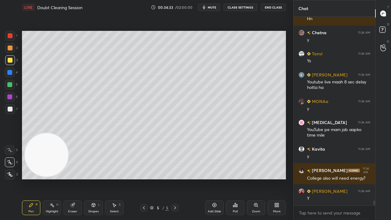
click at [311, 178] on div "x" at bounding box center [333, 212] width 81 height 14
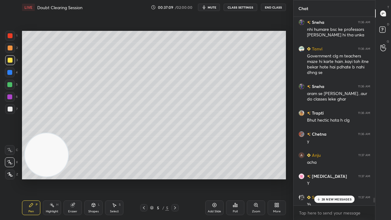
scroll to position [7473, 0]
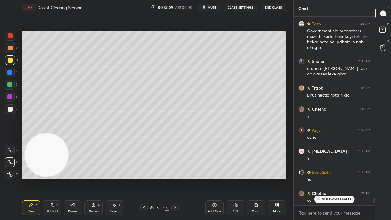
drag, startPoint x: 374, startPoint y: 203, endPoint x: 373, endPoint y: 218, distance: 14.4
click at [374, 178] on div "Sneha 11:36 AM nhi humare bsc ke professors bhi aisa hi tha unka [PERSON_NAME] …" at bounding box center [333, 118] width 81 height 203
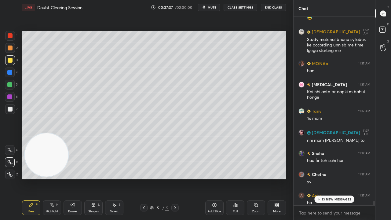
scroll to position [7682, 0]
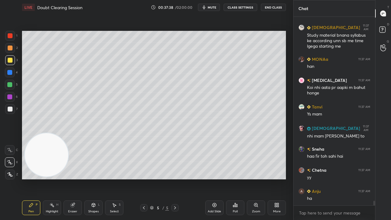
drag, startPoint x: 374, startPoint y: 201, endPoint x: 369, endPoint y: 213, distance: 13.4
click at [369, 178] on div "[PERSON_NAME] 11:37 AM yy Arti 11:37 AM 😂 Sunita 11:37 AM Study material bnana …" at bounding box center [333, 118] width 81 height 203
click at [365, 178] on textarea at bounding box center [334, 213] width 72 height 10
drag, startPoint x: 373, startPoint y: 202, endPoint x: 372, endPoint y: 207, distance: 5.8
click at [372, 178] on div "[PERSON_NAME] 11:37 AM yy Arti 11:37 AM 😂 Sunita 11:37 AM Study material bnana …" at bounding box center [333, 118] width 81 height 203
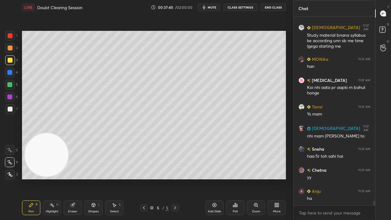
scroll to position [7702, 0]
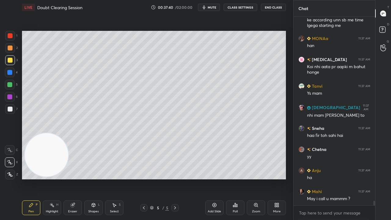
drag, startPoint x: 374, startPoint y: 203, endPoint x: 372, endPoint y: 209, distance: 6.4
click at [373, 178] on div "[PERSON_NAME] 11:37 AM yy Arti 11:37 AM 😂 Sunita 11:37 AM Study material bnana …" at bounding box center [333, 118] width 81 height 203
click at [369, 178] on textarea at bounding box center [334, 213] width 72 height 10
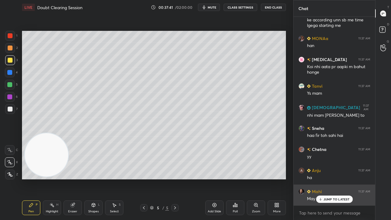
click at [344, 178] on p "JUMP TO LATEST" at bounding box center [336, 199] width 26 height 4
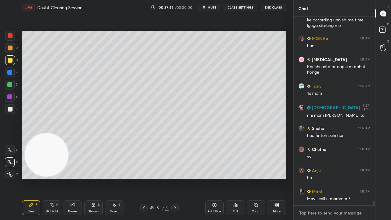
click at [344, 178] on textarea at bounding box center [334, 213] width 72 height 10
click at [211, 6] on span "mute" at bounding box center [211, 7] width 9 height 4
click at [209, 6] on span "unmute" at bounding box center [211, 7] width 13 height 4
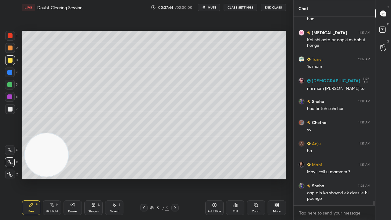
click at [11, 110] on div at bounding box center [10, 109] width 10 height 10
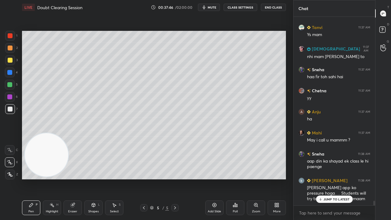
scroll to position [7782, 0]
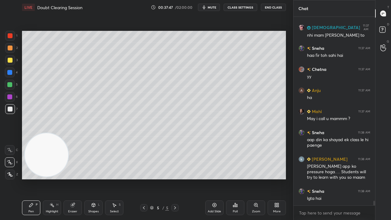
click at [330, 178] on div "x" at bounding box center [333, 212] width 81 height 14
click at [216, 7] on span "mute" at bounding box center [211, 7] width 9 height 4
click at [215, 7] on span "unmute" at bounding box center [211, 7] width 13 height 4
click at [314, 178] on div "x" at bounding box center [333, 212] width 81 height 14
click at [209, 7] on span "mute" at bounding box center [211, 7] width 9 height 4
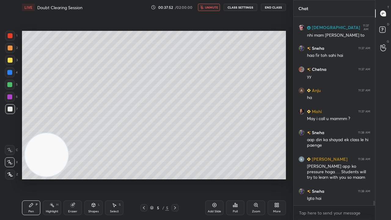
click at [209, 7] on span "unmute" at bounding box center [211, 7] width 13 height 4
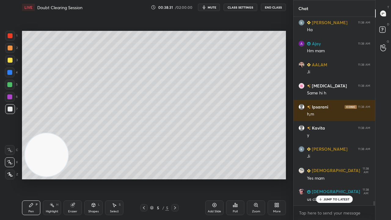
scroll to position [8109, 0]
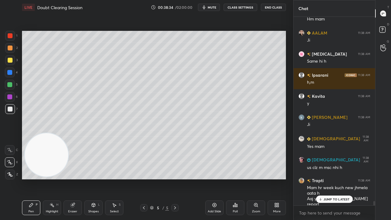
drag, startPoint x: 330, startPoint y: 201, endPoint x: 330, endPoint y: 208, distance: 7.3
click at [330, 178] on div "JUMP TO LATEST" at bounding box center [334, 198] width 37 height 7
click at [325, 178] on div "x" at bounding box center [333, 212] width 81 height 14
click at [214, 6] on span "mute" at bounding box center [211, 7] width 9 height 4
click at [213, 5] on span "unmute" at bounding box center [211, 7] width 13 height 4
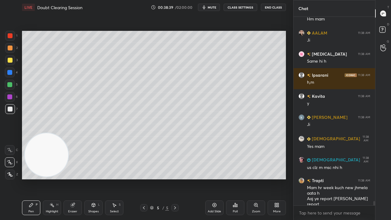
click at [355, 178] on div "x" at bounding box center [333, 212] width 81 height 14
click at [206, 8] on icon "button" at bounding box center [203, 7] width 5 height 5
click at [211, 8] on span "unmute" at bounding box center [211, 7] width 13 height 4
click at [213, 8] on span "mute" at bounding box center [211, 7] width 9 height 4
click at [214, 7] on span "mute" at bounding box center [211, 7] width 9 height 4
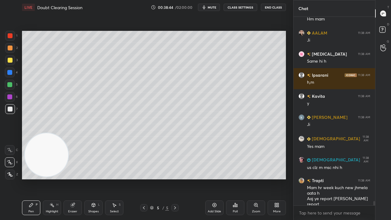
click at [376, 178] on div "T Messages (T) D Doubts (D) G Raise Hand (G)" at bounding box center [383, 110] width 16 height 220
drag, startPoint x: 373, startPoint y: 203, endPoint x: 372, endPoint y: 218, distance: 15.0
click at [372, 178] on div "[PERSON_NAME] 11:38 AM Ha Ajay 11:38 AM Hm mam AALAM 11:38 AM Ji [MEDICAL_DATA]…" at bounding box center [333, 118] width 81 height 203
click at [370, 178] on div "x" at bounding box center [333, 212] width 81 height 14
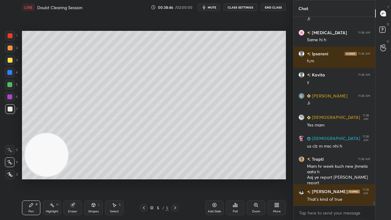
click at [212, 9] on span "mute" at bounding box center [211, 7] width 9 height 4
click at [211, 9] on span "unmute" at bounding box center [211, 7] width 13 height 4
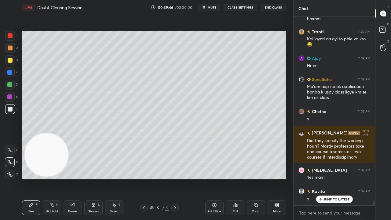
scroll to position [8447, 0]
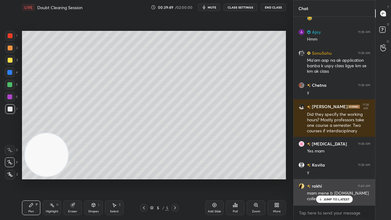
click at [326, 178] on p "JUMP TO LATEST" at bounding box center [336, 199] width 26 height 4
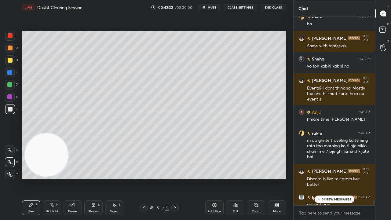
scroll to position [9002, 0]
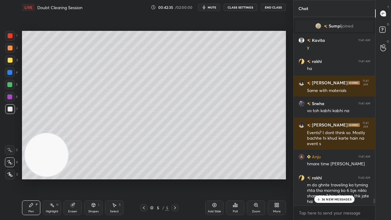
drag, startPoint x: 373, startPoint y: 202, endPoint x: 368, endPoint y: 212, distance: 10.8
click at [368, 178] on div "SonuSahu 11:40 AM App py he acha rehe ga [PERSON_NAME] 11:40 AM Live stream maa…" at bounding box center [333, 118] width 81 height 203
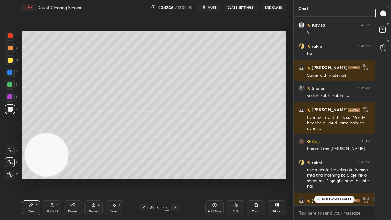
click at [341, 178] on p "34 NEW MESSAGES" at bounding box center [336, 199] width 30 height 4
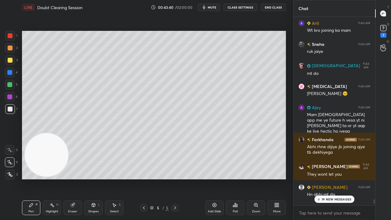
scroll to position [9597, 0]
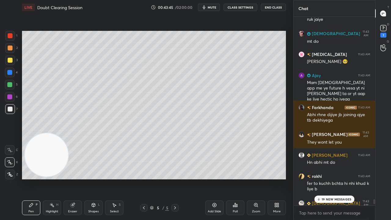
drag, startPoint x: 373, startPoint y: 203, endPoint x: 371, endPoint y: 209, distance: 6.9
click at [371, 178] on div "Arti 11:43 AM Wt kro joining ka mam Sneha 11:43 AM ruk jaiye SUNITA 11:43 AM mt…" at bounding box center [333, 118] width 81 height 203
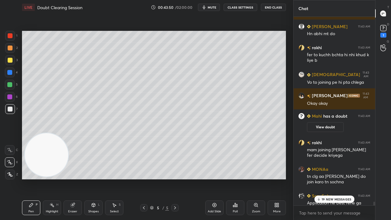
scroll to position [9730, 0]
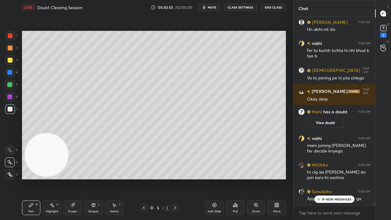
drag, startPoint x: 373, startPoint y: 201, endPoint x: 371, endPoint y: 208, distance: 7.1
click at [371, 178] on div "[PERSON_NAME] 11:43 AM They wont let you [PERSON_NAME] 11:43 AM Hn abhi mt do r…" at bounding box center [333, 118] width 81 height 203
click at [343, 178] on div "19 NEW MESSAGES" at bounding box center [334, 198] width 40 height 7
click at [341, 178] on textarea at bounding box center [334, 213] width 72 height 10
click at [215, 9] on span "mute" at bounding box center [211, 7] width 9 height 4
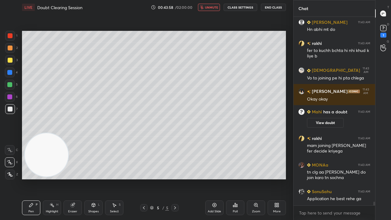
click at [213, 8] on span "unmute" at bounding box center [211, 7] width 13 height 4
click at [381, 36] on div "1" at bounding box center [383, 35] width 6 height 5
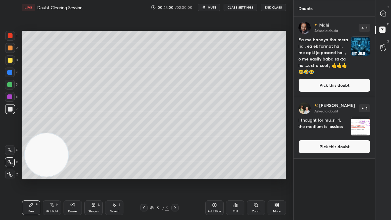
click at [356, 85] on button "Pick this doubt" at bounding box center [334, 84] width 72 height 13
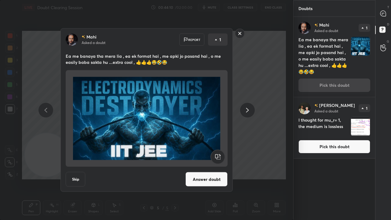
click at [247, 111] on icon at bounding box center [247, 110] width 3 height 5
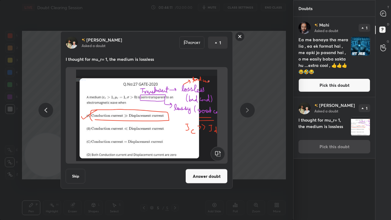
click at [239, 38] on rect at bounding box center [239, 36] width 9 height 9
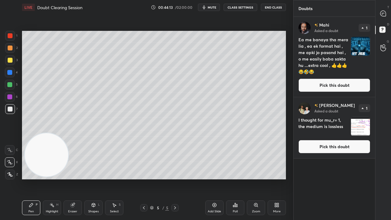
click at [320, 148] on button "Pick this doubt" at bounding box center [334, 146] width 72 height 13
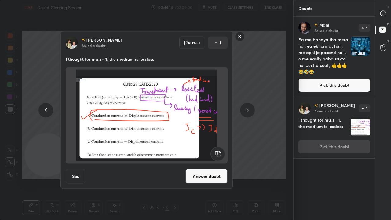
click at [240, 38] on rect at bounding box center [239, 36] width 9 height 9
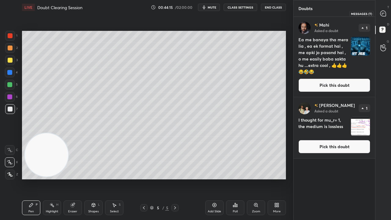
click at [381, 12] on icon at bounding box center [382, 13] width 5 height 5
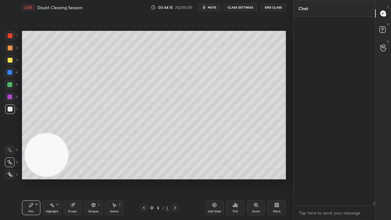
scroll to position [186, 80]
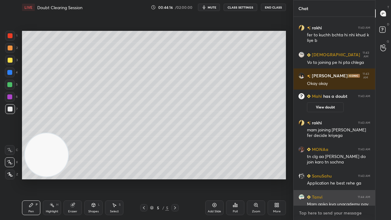
drag, startPoint x: 330, startPoint y: 214, endPoint x: 331, endPoint y: 204, distance: 9.8
click at [330, 178] on textarea at bounding box center [334, 213] width 72 height 10
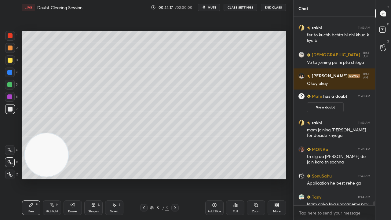
scroll to position [9876, 0]
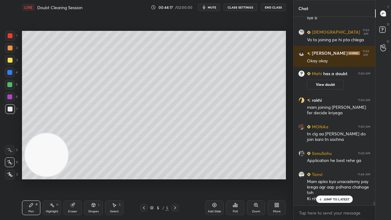
drag, startPoint x: 373, startPoint y: 208, endPoint x: 370, endPoint y: 213, distance: 5.3
click at [372, 178] on div "[PERSON_NAME] 11:43 AM Hn abhi mt do rakhi 11:43 AM fer to kuchh bchta hi nhi k…" at bounding box center [333, 118] width 81 height 203
click at [365, 178] on div "x" at bounding box center [333, 212] width 81 height 14
click at [337, 178] on div "JUMP TO LATEST" at bounding box center [334, 198] width 37 height 7
click at [336, 178] on textarea at bounding box center [334, 213] width 72 height 10
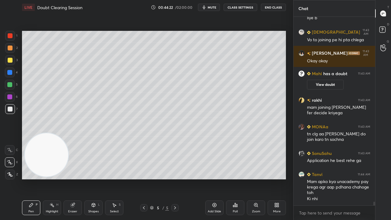
click at [214, 6] on span "mute" at bounding box center [211, 7] width 9 height 4
click at [213, 8] on span "unmute" at bounding box center [211, 7] width 13 height 4
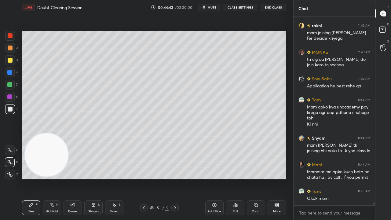
scroll to position [9971, 0]
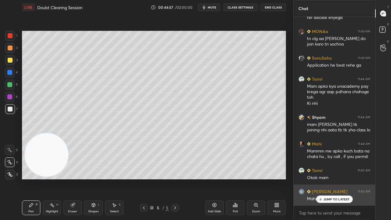
click at [345, 178] on p "JUMP TO LATEST" at bounding box center [336, 199] width 26 height 4
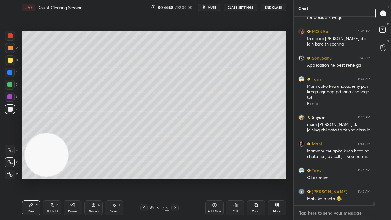
click at [345, 178] on textarea at bounding box center [334, 213] width 72 height 10
click at [214, 8] on span "mute" at bounding box center [211, 7] width 9 height 4
click at [213, 7] on span "unmute" at bounding box center [211, 7] width 13 height 4
click at [378, 30] on icon at bounding box center [382, 30] width 11 height 11
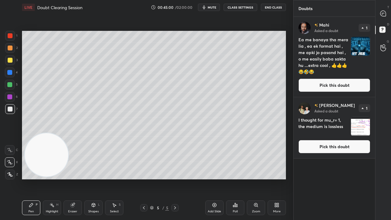
click at [347, 80] on button "Pick this doubt" at bounding box center [334, 84] width 72 height 13
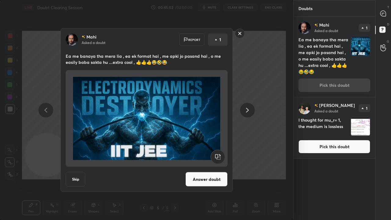
click at [238, 37] on rect at bounding box center [239, 33] width 9 height 9
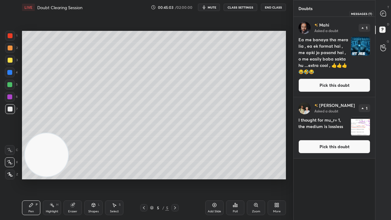
click at [386, 16] on div at bounding box center [383, 13] width 12 height 11
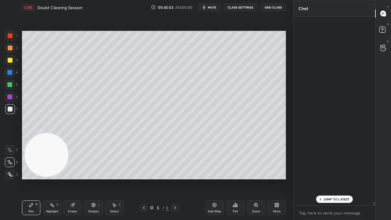
scroll to position [186, 80]
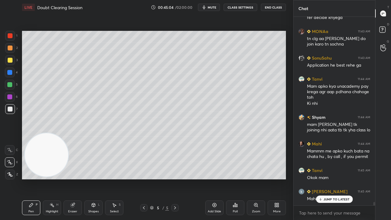
drag, startPoint x: 339, startPoint y: 200, endPoint x: 339, endPoint y: 208, distance: 8.2
click at [339, 178] on p "JUMP TO LATEST" at bounding box center [336, 199] width 26 height 4
click at [334, 178] on div "x" at bounding box center [333, 212] width 81 height 14
click at [214, 9] on span "mute" at bounding box center [211, 7] width 9 height 4
drag, startPoint x: 214, startPoint y: 8, endPoint x: 214, endPoint y: 3, distance: 4.9
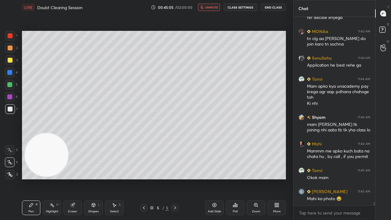
click at [214, 8] on span "unmute" at bounding box center [211, 7] width 13 height 4
click at [330, 178] on div "x" at bounding box center [333, 212] width 81 height 14
click at [212, 8] on span "mute" at bounding box center [211, 7] width 9 height 4
click at [212, 8] on span "unmute" at bounding box center [211, 7] width 13 height 4
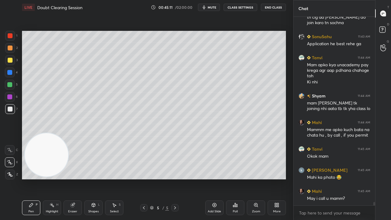
click at [211, 10] on div "LIVE Doubt Clearing Session 00:45:11 / 02:00:00 mute CLASS SETTINGS End Class" at bounding box center [154, 7] width 264 height 15
click at [211, 9] on span "mute" at bounding box center [211, 7] width 9 height 4
click at [211, 8] on span "unmute" at bounding box center [211, 7] width 13 height 4
click at [212, 8] on span "unmute" at bounding box center [211, 7] width 13 height 4
click at [212, 7] on span "unmute" at bounding box center [211, 7] width 13 height 4
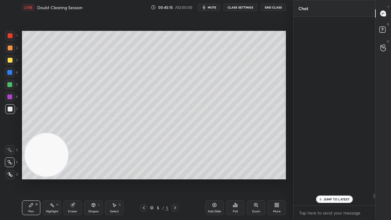
drag, startPoint x: 374, startPoint y: 203, endPoint x: 370, endPoint y: 219, distance: 16.9
click at [371, 178] on div "SUNITA 11:42 AM y rakhi 11:42 AM ji Trapti 11:42 AM Y Sneha 11:43 AM nhi abhi m…" at bounding box center [333, 118] width 81 height 203
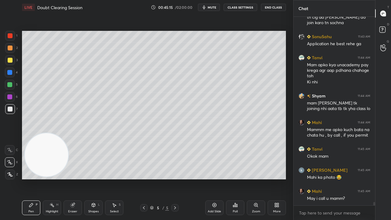
click at [345, 178] on div "x" at bounding box center [333, 212] width 81 height 14
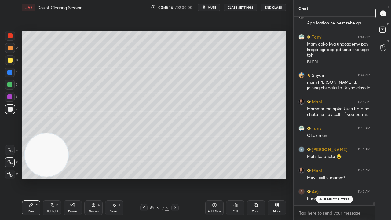
click at [214, 8] on span "mute" at bounding box center [211, 7] width 9 height 4
click at [214, 9] on span "unmute" at bounding box center [211, 7] width 13 height 4
drag, startPoint x: 342, startPoint y: 200, endPoint x: 343, endPoint y: 209, distance: 9.2
click at [342, 178] on div "JUMP TO LATEST" at bounding box center [334, 198] width 37 height 7
drag, startPoint x: 341, startPoint y: 217, endPoint x: 344, endPoint y: 219, distance: 3.2
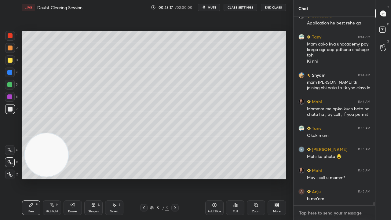
click at [341, 178] on div "x" at bounding box center [333, 212] width 81 height 14
click at [213, 8] on span "mute" at bounding box center [211, 7] width 9 height 4
click at [213, 8] on span "unmute" at bounding box center [211, 7] width 13 height 4
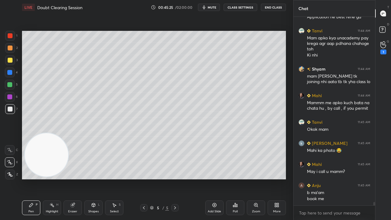
scroll to position [10051, 0]
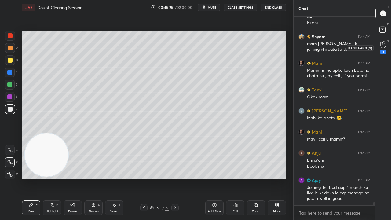
click at [386, 48] on div "1" at bounding box center [383, 47] width 12 height 11
click at [386, 49] on div "1" at bounding box center [383, 47] width 12 height 11
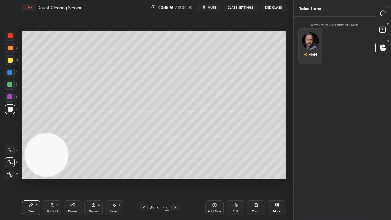
click at [314, 49] on div "Mahi" at bounding box center [310, 45] width 24 height 35
click at [314, 58] on button "INVITE" at bounding box center [310, 59] width 18 height 8
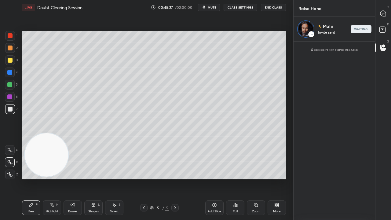
scroll to position [176, 80]
click at [384, 11] on icon at bounding box center [382, 13] width 5 height 5
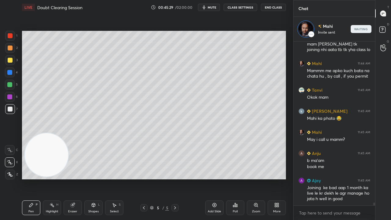
click at [218, 10] on button "mute" at bounding box center [209, 7] width 22 height 7
click at [217, 9] on button "unmute" at bounding box center [209, 7] width 22 height 7
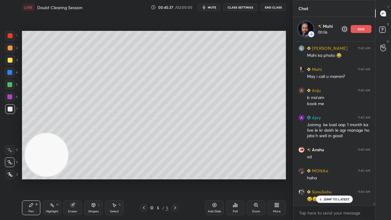
scroll to position [10160, 0]
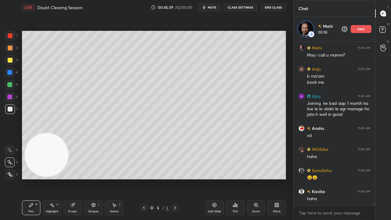
click at [211, 7] on span "mute" at bounding box center [211, 7] width 9 height 4
click at [213, 9] on span "unmute" at bounding box center [211, 7] width 13 height 4
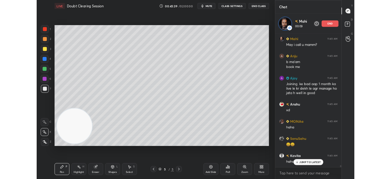
scroll to position [10181, 0]
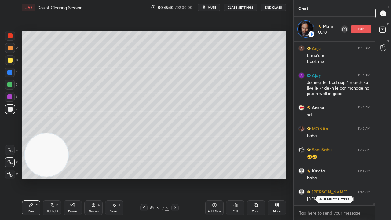
click at [213, 7] on span "mute" at bounding box center [211, 7] width 9 height 4
click at [214, 7] on span "mute" at bounding box center [211, 7] width 9 height 4
click at [345, 178] on div "JUMP TO LATEST" at bounding box center [334, 198] width 37 height 7
click at [277, 178] on div "More" at bounding box center [277, 211] width 8 height 3
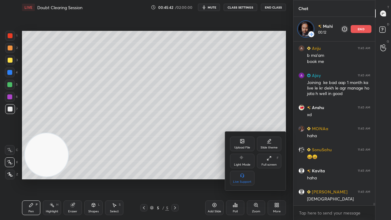
drag, startPoint x: 268, startPoint y: 157, endPoint x: 277, endPoint y: 138, distance: 21.7
click at [268, 157] on icon at bounding box center [268, 158] width 5 height 5
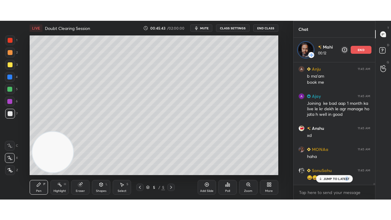
scroll to position [10181, 0]
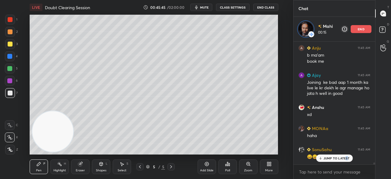
click at [268, 166] on div "More" at bounding box center [269, 166] width 18 height 15
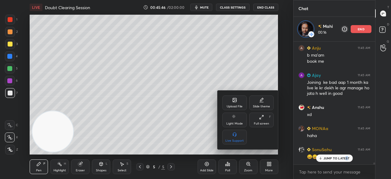
click at [261, 121] on div "Full screen F" at bounding box center [261, 119] width 24 height 15
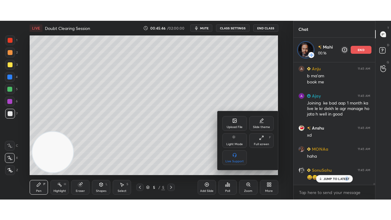
scroll to position [0, 0]
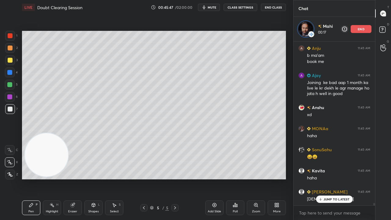
click at [333, 178] on p "JUMP TO LATEST" at bounding box center [336, 199] width 26 height 4
click at [211, 9] on span "mute" at bounding box center [211, 7] width 9 height 4
click at [211, 8] on span "unmute" at bounding box center [211, 7] width 13 height 4
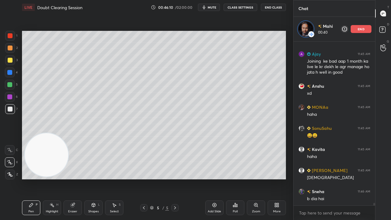
scroll to position [10223, 0]
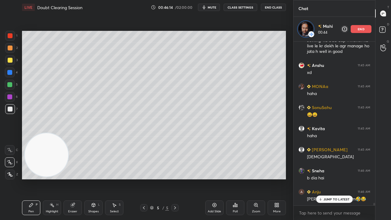
click at [342, 178] on div "JUMP TO LATEST" at bounding box center [334, 198] width 37 height 7
click at [328, 178] on div "x" at bounding box center [333, 212] width 81 height 14
click at [214, 7] on span "mute" at bounding box center [211, 7] width 9 height 4
click at [214, 8] on span "unmute" at bounding box center [211, 7] width 13 height 4
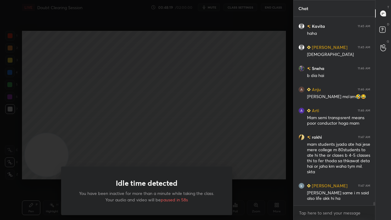
scroll to position [10300, 0]
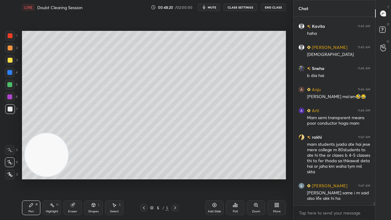
click at [214, 6] on span "mute" at bounding box center [211, 7] width 9 height 4
click at [213, 8] on span "unmute" at bounding box center [211, 7] width 13 height 4
click at [316, 178] on div "x" at bounding box center [333, 212] width 81 height 14
click at [209, 7] on span "mute" at bounding box center [211, 7] width 9 height 4
click at [210, 7] on span "mute" at bounding box center [211, 7] width 9 height 4
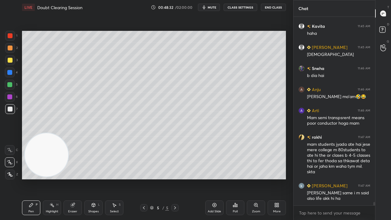
scroll to position [10321, 0]
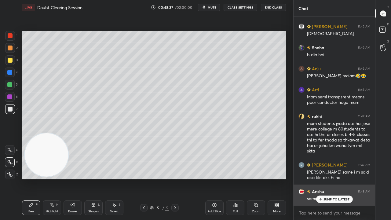
click at [340, 178] on p "JUMP TO LATEST" at bounding box center [336, 199] width 26 height 4
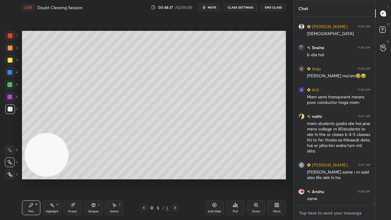
drag, startPoint x: 341, startPoint y: 213, endPoint x: 345, endPoint y: 219, distance: 6.8
click at [342, 178] on textarea at bounding box center [334, 213] width 72 height 10
click at [216, 6] on span "mute" at bounding box center [211, 7] width 9 height 4
click at [215, 6] on span "unmute" at bounding box center [211, 7] width 13 height 4
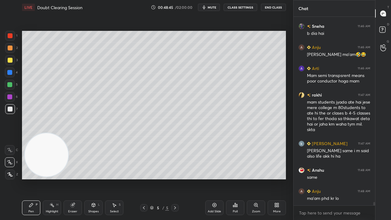
click at [214, 8] on span "mute" at bounding box center [211, 7] width 9 height 4
click at [215, 7] on span "unmute" at bounding box center [211, 7] width 13 height 4
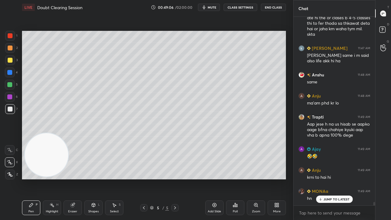
scroll to position [10458, 0]
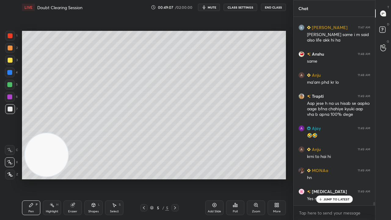
click at [211, 7] on span "mute" at bounding box center [211, 7] width 9 height 4
click at [211, 6] on span "unmute" at bounding box center [211, 7] width 13 height 4
drag, startPoint x: 332, startPoint y: 198, endPoint x: 330, endPoint y: 208, distance: 10.2
click at [332, 178] on p "JUMP TO LATEST" at bounding box center [336, 199] width 26 height 4
click at [215, 7] on span "mute" at bounding box center [211, 7] width 9 height 4
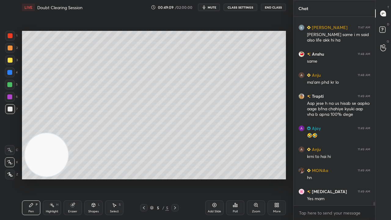
click at [215, 7] on span "mute" at bounding box center [211, 7] width 9 height 4
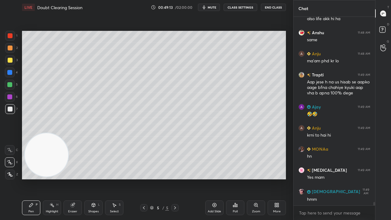
scroll to position [10500, 0]
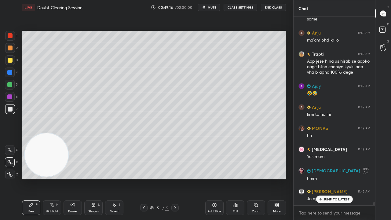
drag, startPoint x: 333, startPoint y: 198, endPoint x: 316, endPoint y: 211, distance: 20.5
click at [332, 178] on p "JUMP TO LATEST" at bounding box center [336, 199] width 26 height 4
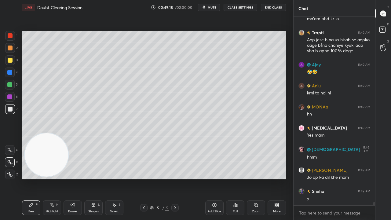
click at [211, 9] on span "mute" at bounding box center [211, 7] width 9 height 4
click at [211, 8] on span "unmute" at bounding box center [211, 7] width 13 height 4
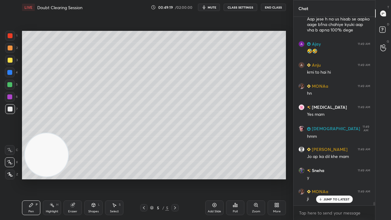
click at [12, 62] on div at bounding box center [10, 60] width 10 height 10
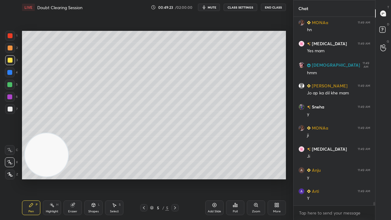
scroll to position [10627, 0]
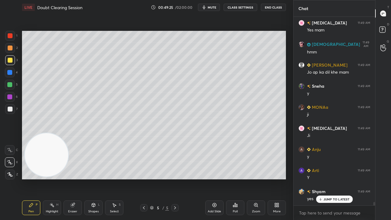
click at [319, 178] on div "Anju 11:46 AM [PERSON_NAME] ma'am🤣😂 Arti 11:46 AM Mam semi transpsrent means po…" at bounding box center [333, 111] width 81 height 188
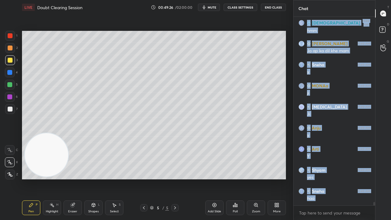
click at [214, 8] on span "mute" at bounding box center [211, 7] width 9 height 4
click at [214, 8] on span "unmute" at bounding box center [211, 7] width 13 height 4
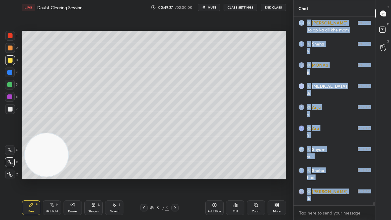
scroll to position [10711, 0]
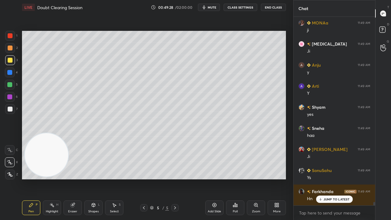
drag, startPoint x: 336, startPoint y: 199, endPoint x: 332, endPoint y: 219, distance: 20.5
click at [337, 178] on p "JUMP TO LATEST" at bounding box center [336, 199] width 26 height 4
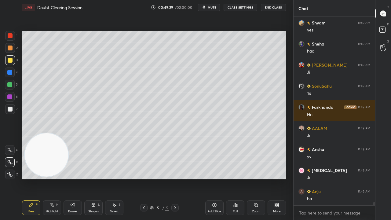
click at [331, 178] on div "x" at bounding box center [333, 212] width 81 height 14
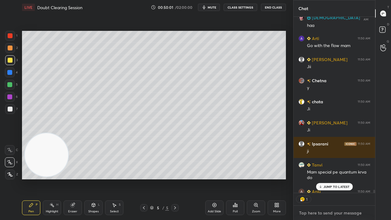
scroll to position [11261, 0]
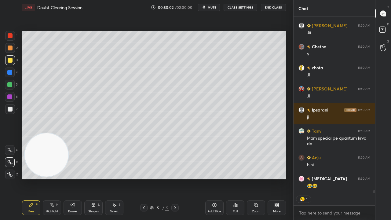
click at [330, 178] on div "x" at bounding box center [333, 212] width 81 height 14
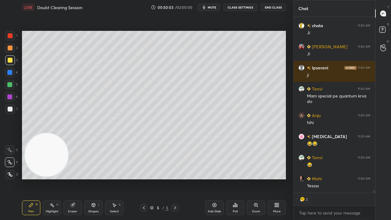
click at [213, 9] on span "mute" at bounding box center [211, 7] width 9 height 4
click at [213, 8] on span "unmute" at bounding box center [211, 7] width 13 height 4
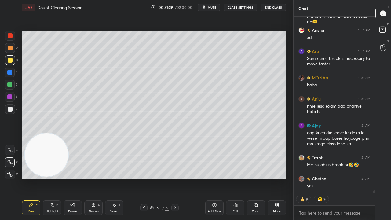
scroll to position [12082, 0]
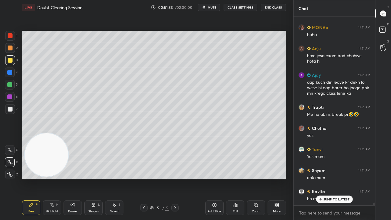
click at [215, 7] on span "mute" at bounding box center [211, 7] width 9 height 4
click at [214, 7] on span "unmute" at bounding box center [211, 7] width 13 height 4
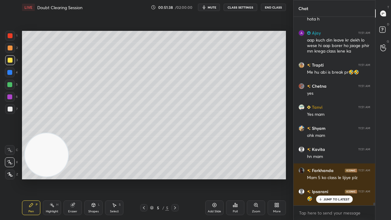
click at [330, 178] on p "JUMP TO LATEST" at bounding box center [336, 199] width 26 height 4
click at [330, 178] on textarea at bounding box center [334, 213] width 72 height 10
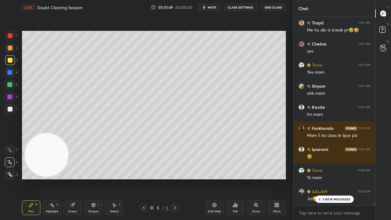
drag, startPoint x: 374, startPoint y: 204, endPoint x: 371, endPoint y: 217, distance: 14.0
click at [374, 178] on div "Ajay 11:51 AM aap kuch din leave kr dekh lo wese hi aap borer ho jaoge phir mn …" at bounding box center [333, 118] width 81 height 203
click at [358, 178] on div "x" at bounding box center [333, 212] width 81 height 14
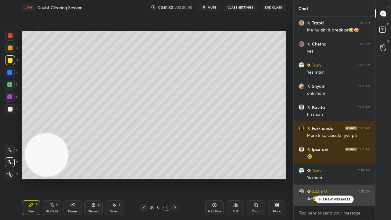
click at [348, 178] on p "2 NEW MESSAGES" at bounding box center [336, 199] width 28 height 4
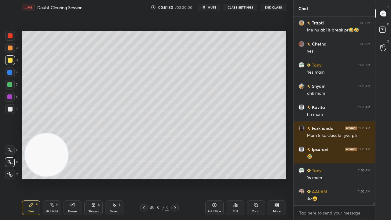
click at [348, 178] on div "x" at bounding box center [333, 212] width 81 height 14
click at [211, 5] on span "mute" at bounding box center [211, 7] width 9 height 4
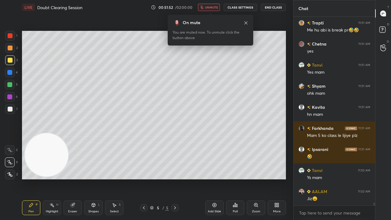
click at [213, 9] on span "unmute" at bounding box center [211, 7] width 13 height 4
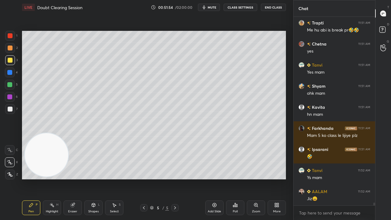
scroll to position [12250, 0]
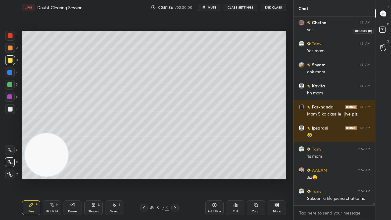
click at [386, 33] on icon at bounding box center [382, 30] width 11 height 11
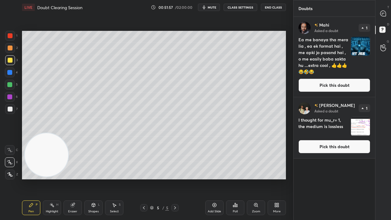
drag, startPoint x: 347, startPoint y: 86, endPoint x: 349, endPoint y: 84, distance: 3.5
click at [347, 86] on button "Pick this doubt" at bounding box center [334, 84] width 72 height 13
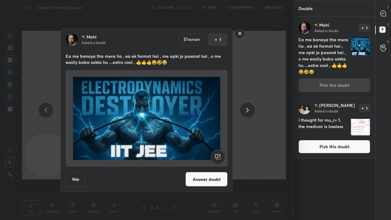
click at [247, 112] on icon at bounding box center [247, 109] width 7 height 7
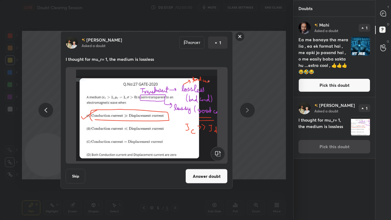
click at [210, 177] on button "Answer doubt" at bounding box center [206, 176] width 42 height 15
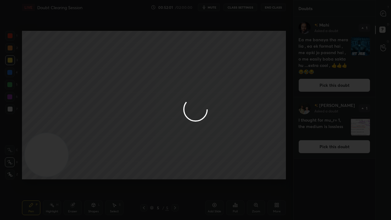
click at [387, 16] on div at bounding box center [195, 110] width 391 height 220
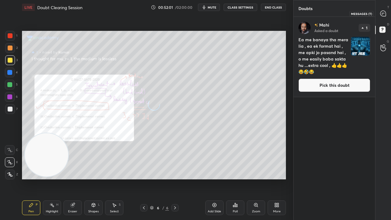
click at [386, 15] on icon at bounding box center [383, 13] width 6 height 6
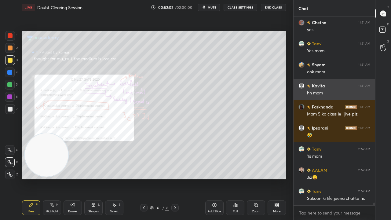
scroll to position [12243, 0]
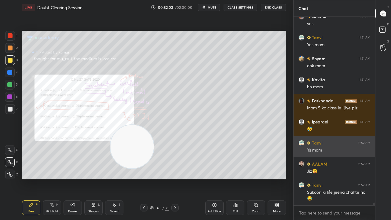
drag, startPoint x: 39, startPoint y: 174, endPoint x: 300, endPoint y: 150, distance: 262.1
click at [300, 150] on div "1 2 3 4 5 6 7 C X Z C X Z E E Erase all H H LIVE Doubt Clearing Session 00:52:0…" at bounding box center [195, 110] width 391 height 220
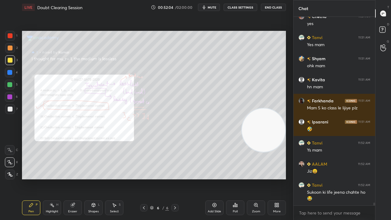
scroll to position [12264, 0]
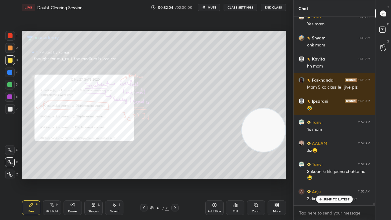
click at [258, 178] on div "Zoom" at bounding box center [256, 207] width 18 height 15
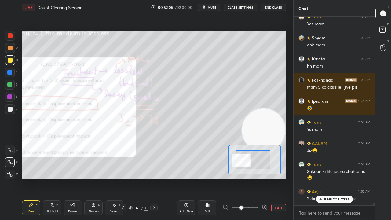
drag, startPoint x: 261, startPoint y: 162, endPoint x: 250, endPoint y: 168, distance: 12.4
click at [338, 178] on p "JUMP TO LATEST" at bounding box center [336, 199] width 26 height 4
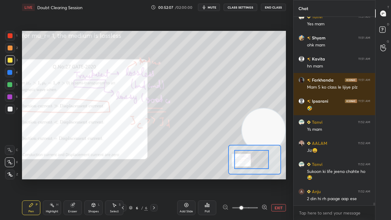
drag, startPoint x: 250, startPoint y: 165, endPoint x: 244, endPoint y: 165, distance: 6.1
click at [244, 166] on div at bounding box center [251, 159] width 34 height 19
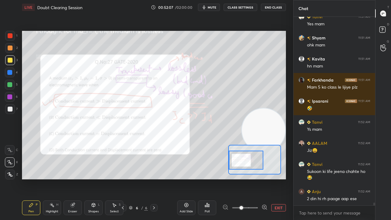
click at [208, 7] on button "mute" at bounding box center [209, 7] width 22 height 7
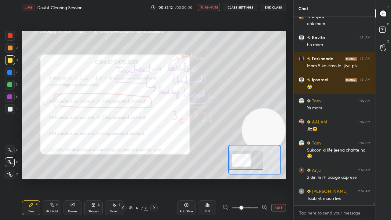
click at [212, 5] on span "unmute" at bounding box center [211, 7] width 13 height 4
drag, startPoint x: 11, startPoint y: 36, endPoint x: 97, endPoint y: 20, distance: 87.6
click at [12, 36] on div at bounding box center [10, 35] width 5 height 5
click at [216, 5] on button "mute" at bounding box center [209, 7] width 22 height 7
click at [215, 6] on span "unmute" at bounding box center [211, 7] width 13 height 4
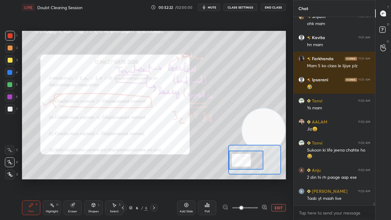
click at [210, 7] on span "mute" at bounding box center [211, 7] width 9 height 4
click at [210, 7] on span "unmute" at bounding box center [211, 7] width 13 height 4
click at [214, 6] on span "mute" at bounding box center [211, 7] width 9 height 4
click at [214, 5] on span "unmute" at bounding box center [211, 7] width 13 height 4
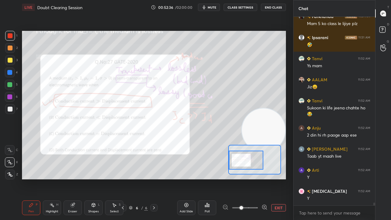
scroll to position [12348, 0]
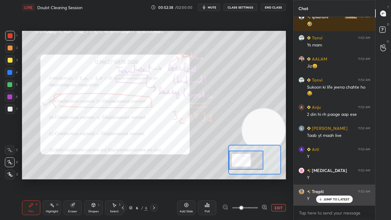
click at [326, 178] on p "JUMP TO LATEST" at bounding box center [336, 199] width 26 height 4
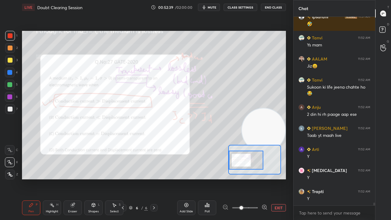
click at [216, 7] on span "mute" at bounding box center [211, 7] width 9 height 4
click at [215, 5] on span "mute" at bounding box center [211, 7] width 9 height 4
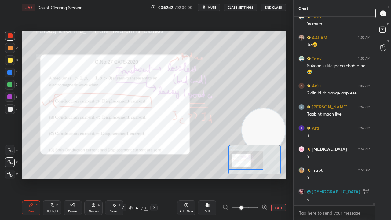
scroll to position [12406, 0]
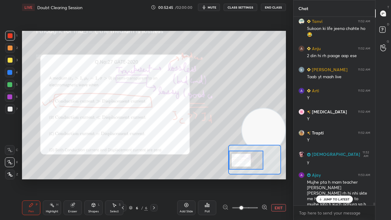
click at [11, 99] on div at bounding box center [10, 97] width 10 height 10
click at [333, 178] on div "JUMP TO LATEST" at bounding box center [334, 198] width 37 height 7
click at [211, 5] on span "mute" at bounding box center [211, 7] width 9 height 4
click at [211, 6] on span "unmute" at bounding box center [211, 7] width 13 height 4
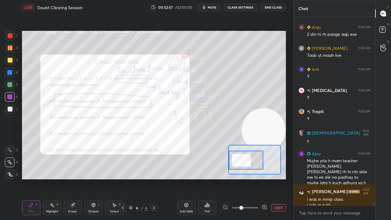
scroll to position [12434, 0]
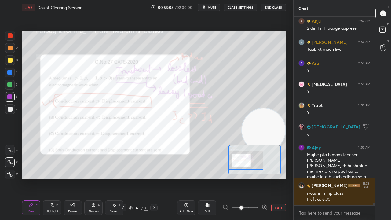
click at [211, 7] on span "mute" at bounding box center [211, 7] width 9 height 4
click at [211, 7] on span "unmute" at bounding box center [211, 7] width 13 height 4
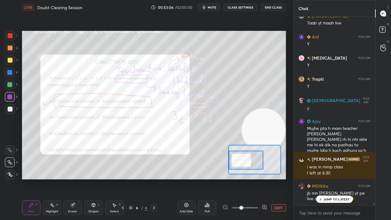
click at [8, 110] on div at bounding box center [10, 108] width 5 height 5
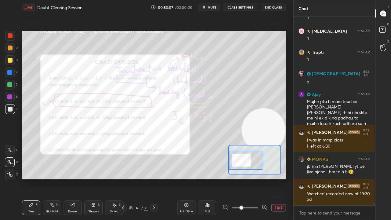
scroll to position [12508, 0]
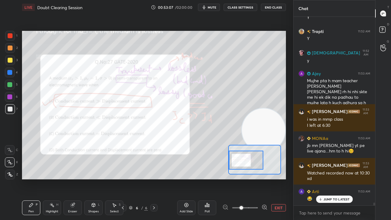
click at [206, 7] on icon "button" at bounding box center [203, 7] width 5 height 5
click at [208, 6] on span "unmute" at bounding box center [211, 7] width 13 height 4
drag, startPoint x: 324, startPoint y: 200, endPoint x: 320, endPoint y: 205, distance: 6.3
click at [324, 178] on p "JUMP TO LATEST" at bounding box center [336, 199] width 26 height 4
click at [210, 8] on span "mute" at bounding box center [211, 7] width 9 height 4
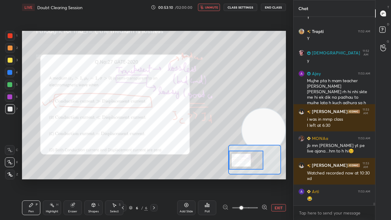
click at [211, 7] on span "unmute" at bounding box center [211, 7] width 13 height 4
click at [153, 178] on icon at bounding box center [153, 207] width 5 height 5
click at [122, 178] on icon at bounding box center [122, 207] width 5 height 5
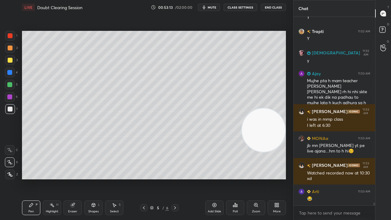
click at [145, 178] on icon at bounding box center [143, 207] width 5 height 5
click at [144, 178] on icon at bounding box center [143, 207] width 5 height 5
click at [143, 178] on icon at bounding box center [143, 207] width 5 height 5
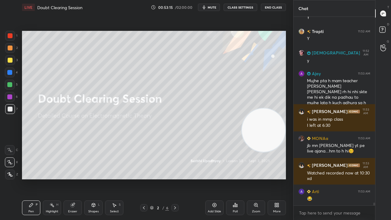
click at [174, 178] on icon at bounding box center [174, 207] width 5 height 5
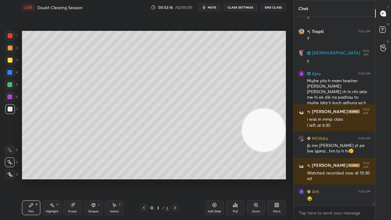
click at [174, 178] on icon at bounding box center [174, 207] width 5 height 5
click at [175, 178] on icon at bounding box center [174, 207] width 5 height 5
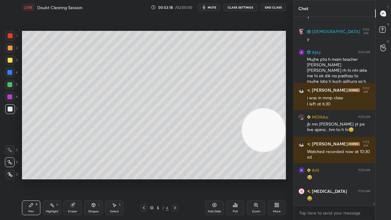
click at [214, 7] on span "mute" at bounding box center [211, 7] width 9 height 4
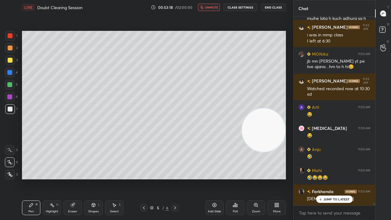
click at [214, 6] on span "unmute" at bounding box center [211, 7] width 13 height 4
click at [178, 178] on div at bounding box center [174, 207] width 7 height 7
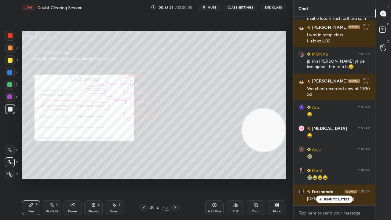
click at [143, 178] on icon at bounding box center [143, 207] width 5 height 5
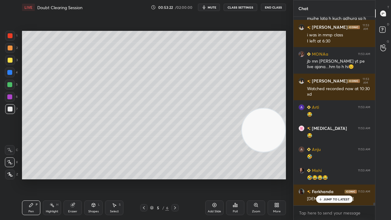
drag, startPoint x: 175, startPoint y: 209, endPoint x: 190, endPoint y: 209, distance: 14.7
click at [175, 178] on icon at bounding box center [174, 207] width 5 height 5
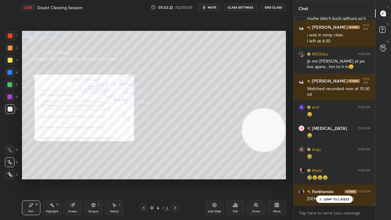
click at [207, 178] on div "Add Slide" at bounding box center [214, 207] width 18 height 15
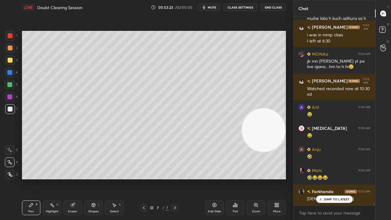
click at [208, 7] on button "mute" at bounding box center [209, 7] width 22 height 7
click at [208, 7] on span "unmute" at bounding box center [211, 7] width 13 height 4
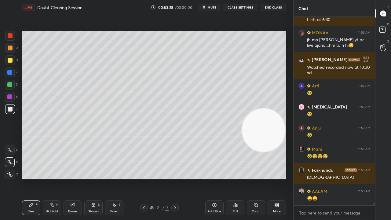
click at [209, 6] on span "mute" at bounding box center [211, 7] width 9 height 4
click at [213, 7] on span "unmute" at bounding box center [211, 7] width 13 height 4
click at [333, 178] on div "x" at bounding box center [333, 212] width 81 height 14
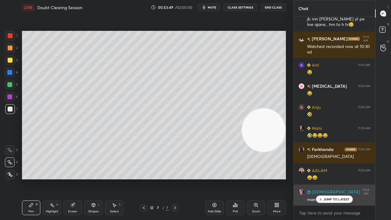
drag, startPoint x: 330, startPoint y: 200, endPoint x: 333, endPoint y: 205, distance: 5.2
click at [331, 178] on p "JUMP TO LATEST" at bounding box center [336, 199] width 26 height 4
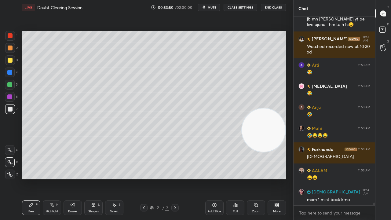
click at [211, 7] on span "mute" at bounding box center [211, 7] width 9 height 4
click at [211, 7] on span "unmute" at bounding box center [211, 7] width 13 height 4
click at [144, 178] on icon at bounding box center [143, 207] width 5 height 5
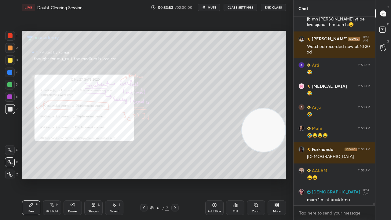
click at [258, 178] on div "Zoom" at bounding box center [256, 211] width 8 height 3
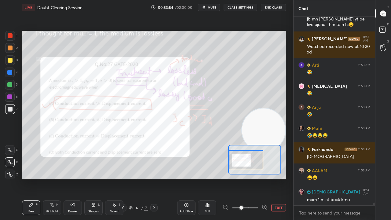
drag, startPoint x: 250, startPoint y: 164, endPoint x: 240, endPoint y: 162, distance: 9.5
click at [243, 163] on div at bounding box center [246, 159] width 34 height 19
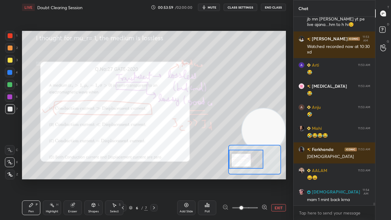
click at [11, 38] on div at bounding box center [10, 36] width 10 height 10
click at [213, 8] on span "mute" at bounding box center [211, 7] width 9 height 4
click at [213, 7] on span "unmute" at bounding box center [211, 7] width 13 height 4
click at [76, 178] on div "Eraser" at bounding box center [72, 211] width 9 height 3
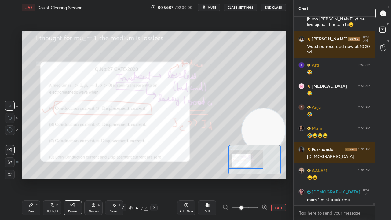
click at [32, 178] on div "Pen" at bounding box center [30, 211] width 5 height 3
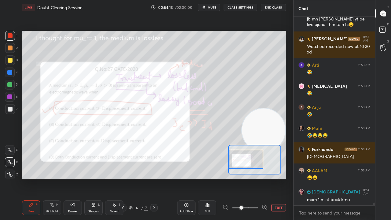
click at [213, 6] on span "mute" at bounding box center [211, 7] width 9 height 4
click at [213, 9] on button "unmute" at bounding box center [209, 7] width 22 height 7
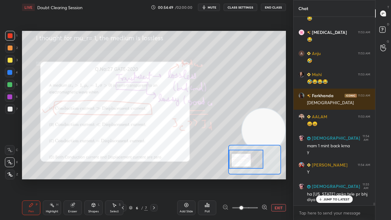
scroll to position [12726, 0]
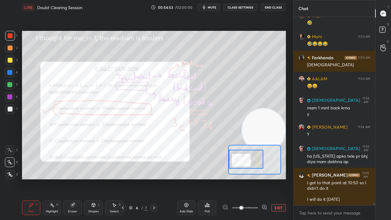
click at [215, 8] on span "mute" at bounding box center [211, 7] width 9 height 4
click at [216, 7] on span "unmute" at bounding box center [211, 7] width 13 height 4
click at [211, 7] on span "mute" at bounding box center [211, 7] width 9 height 4
click at [212, 7] on span "unmute" at bounding box center [211, 7] width 13 height 4
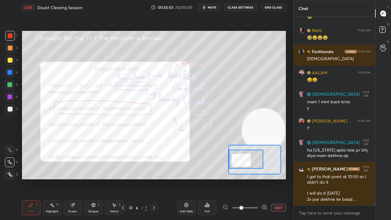
click at [213, 6] on span "mute" at bounding box center [211, 7] width 9 height 4
click at [213, 7] on span "unmute" at bounding box center [211, 7] width 13 height 4
click at [8, 109] on div at bounding box center [10, 108] width 5 height 5
click at [211, 5] on span "mute" at bounding box center [211, 7] width 9 height 4
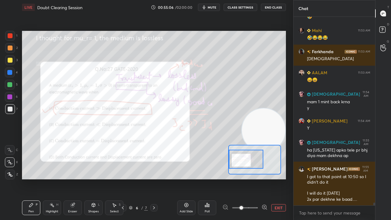
scroll to position [12758, 0]
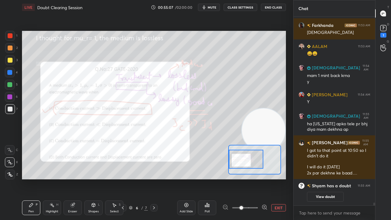
click at [384, 34] on div "1" at bounding box center [383, 35] width 6 height 5
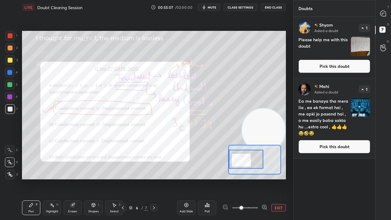
click at [349, 60] on button "Pick this doubt" at bounding box center [334, 66] width 72 height 13
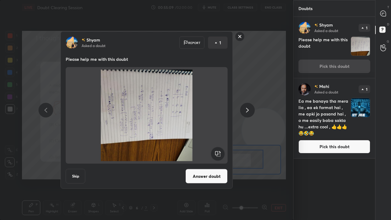
click at [215, 156] on rect at bounding box center [218, 154] width 14 height 14
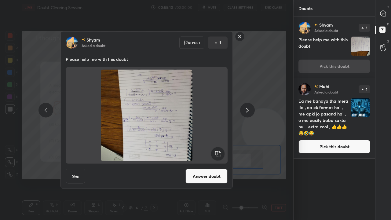
click at [215, 154] on rect at bounding box center [218, 154] width 14 height 14
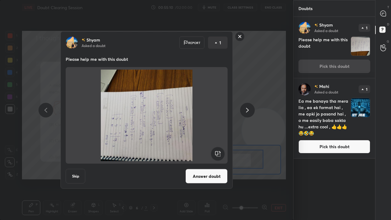
click at [215, 155] on rect at bounding box center [218, 154] width 14 height 14
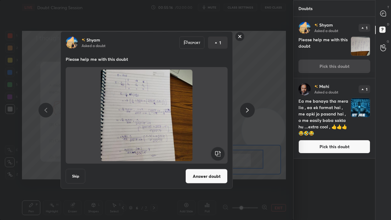
click at [239, 37] on rect at bounding box center [239, 36] width 9 height 9
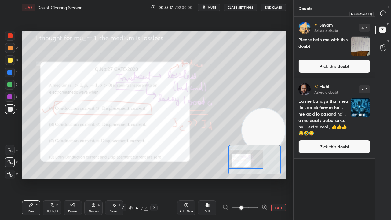
click at [383, 15] on icon at bounding box center [382, 13] width 5 height 5
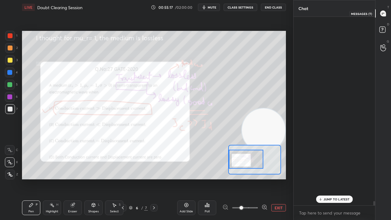
scroll to position [186, 80]
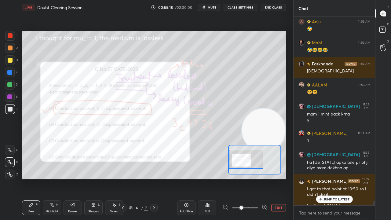
click at [333, 178] on div "JUMP TO LATEST" at bounding box center [334, 198] width 37 height 7
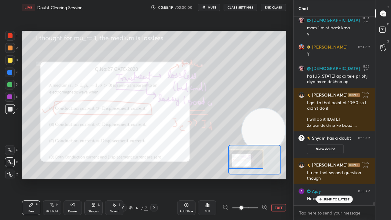
scroll to position [10530, 0]
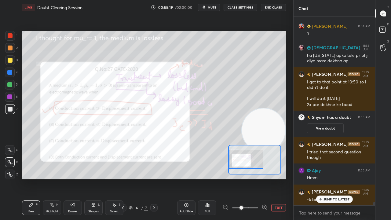
click at [151, 178] on icon at bounding box center [153, 207] width 5 height 5
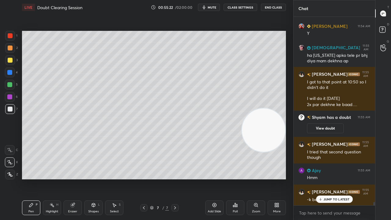
click at [10, 62] on div at bounding box center [10, 60] width 5 height 5
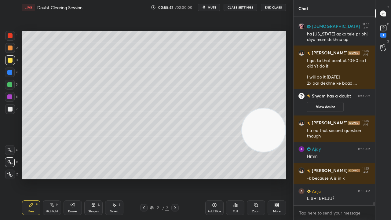
scroll to position [10578, 0]
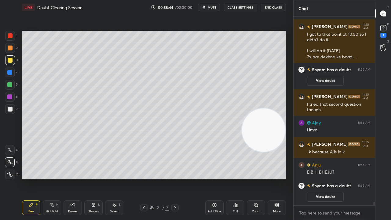
click at [214, 7] on span "mute" at bounding box center [211, 7] width 9 height 4
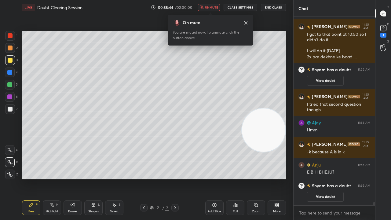
click at [215, 6] on span "unmute" at bounding box center [211, 7] width 13 height 4
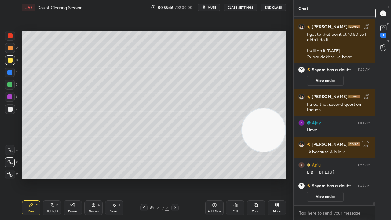
scroll to position [10468, 0]
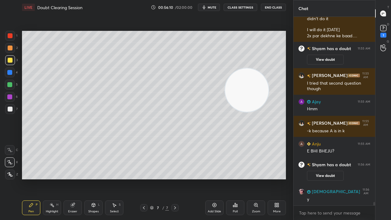
drag, startPoint x: 260, startPoint y: 138, endPoint x: 244, endPoint y: 91, distance: 48.9
click at [241, 92] on video at bounding box center [246, 89] width 43 height 43
click at [11, 105] on div at bounding box center [10, 109] width 10 height 10
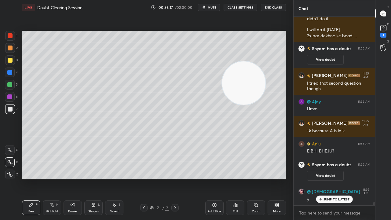
scroll to position [10489, 0]
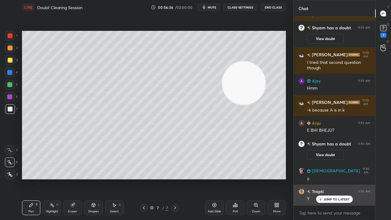
click at [340, 178] on p "JUMP TO LATEST" at bounding box center [336, 199] width 26 height 4
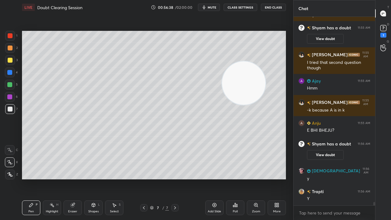
click at [74, 178] on div "Eraser" at bounding box center [72, 211] width 9 height 3
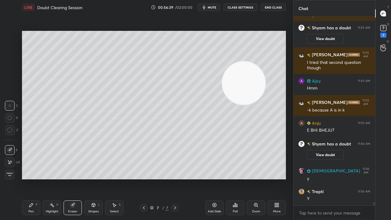
click at [31, 178] on div "Pen" at bounding box center [30, 211] width 5 height 3
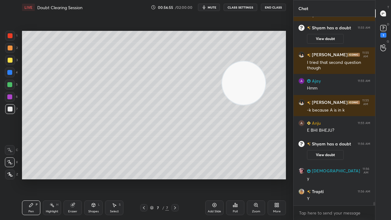
click at [213, 7] on span "mute" at bounding box center [211, 7] width 9 height 4
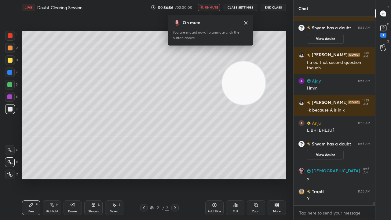
click at [213, 7] on span "unmute" at bounding box center [211, 7] width 13 height 4
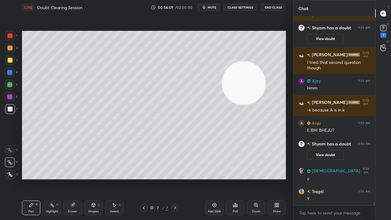
scroll to position [10510, 0]
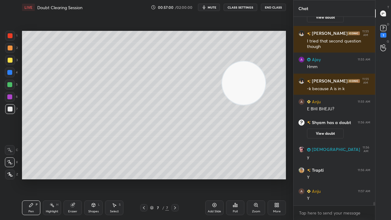
click at [215, 178] on div "Add Slide" at bounding box center [213, 211] width 13 height 3
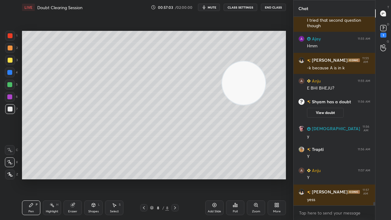
drag, startPoint x: 73, startPoint y: 207, endPoint x: 73, endPoint y: 192, distance: 15.3
click at [73, 178] on div "Eraser" at bounding box center [72, 207] width 18 height 15
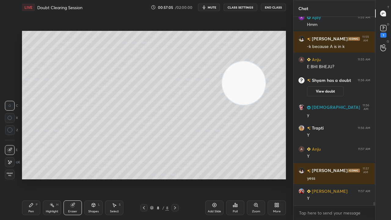
click at [31, 178] on div "Pen" at bounding box center [30, 211] width 5 height 3
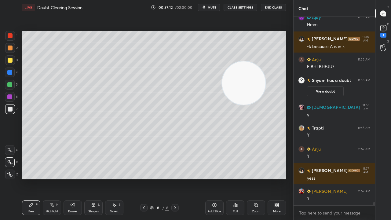
scroll to position [10584, 0]
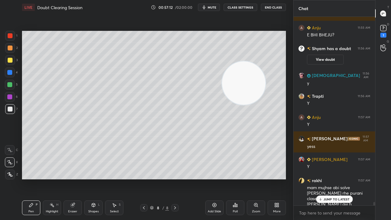
click at [142, 178] on icon at bounding box center [143, 207] width 5 height 5
click at [174, 178] on icon at bounding box center [174, 207] width 5 height 5
click at [328, 178] on p "JUMP TO LATEST" at bounding box center [336, 199] width 26 height 4
click at [77, 178] on div "Eraser" at bounding box center [72, 207] width 18 height 15
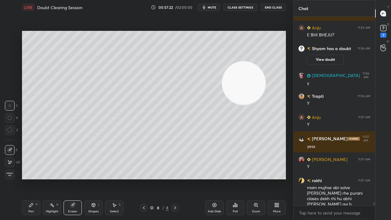
click at [11, 161] on icon at bounding box center [10, 162] width 3 height 3
click at [30, 178] on icon at bounding box center [31, 205] width 4 height 4
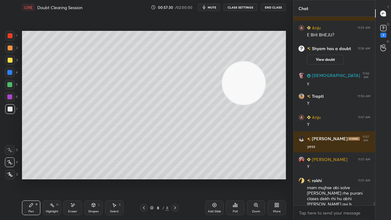
click at [142, 178] on icon at bounding box center [143, 207] width 5 height 5
click at [175, 178] on icon at bounding box center [175, 207] width 2 height 3
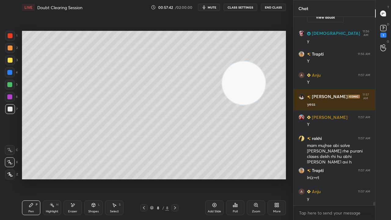
scroll to position [10648, 0]
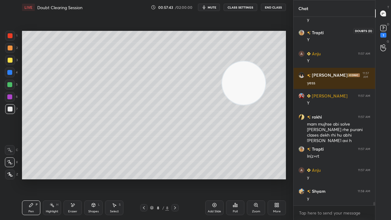
click at [384, 34] on div "1" at bounding box center [383, 35] width 6 height 5
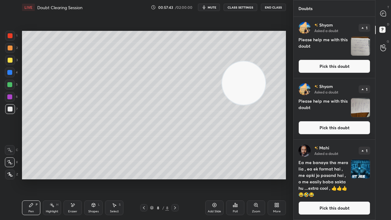
click at [362, 62] on button "Pick this doubt" at bounding box center [334, 66] width 72 height 13
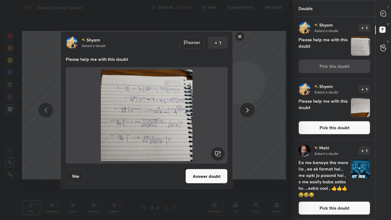
drag, startPoint x: 240, startPoint y: 37, endPoint x: 250, endPoint y: 35, distance: 9.9
click at [240, 37] on rect at bounding box center [239, 36] width 9 height 9
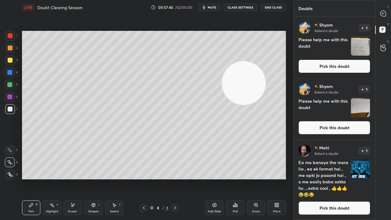
click at [387, 13] on div at bounding box center [383, 13] width 12 height 11
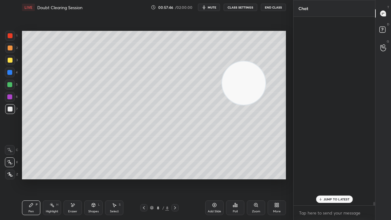
scroll to position [186, 80]
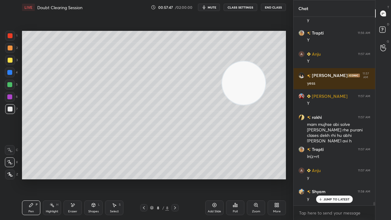
click at [142, 178] on icon at bounding box center [143, 207] width 5 height 5
click at [144, 178] on icon at bounding box center [143, 207] width 5 height 5
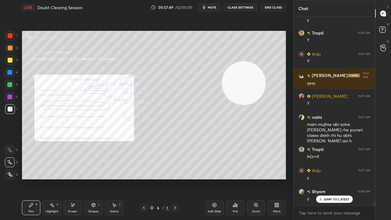
click at [381, 27] on rect at bounding box center [382, 30] width 6 height 6
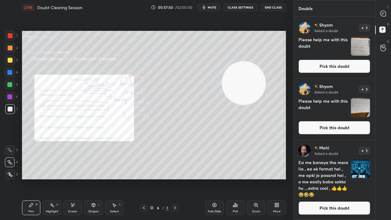
click at [319, 129] on button "Pick this doubt" at bounding box center [334, 127] width 72 height 13
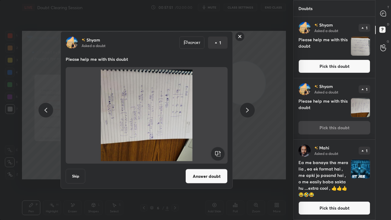
click at [218, 151] on rect at bounding box center [218, 154] width 14 height 14
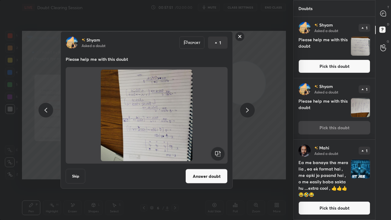
click at [219, 151] on rect at bounding box center [218, 154] width 14 height 14
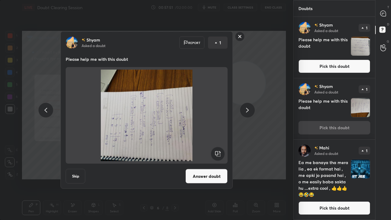
click at [219, 152] on rect at bounding box center [218, 154] width 14 height 14
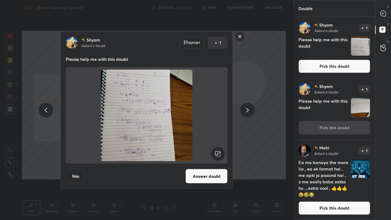
click at [211, 176] on button "Answer doubt" at bounding box center [206, 176] width 42 height 15
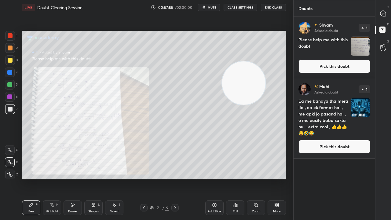
click at [348, 67] on button "Pick this doubt" at bounding box center [334, 66] width 72 height 13
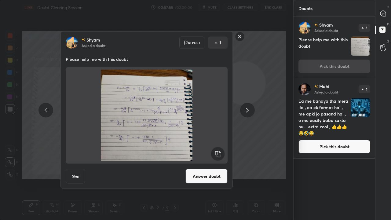
click at [209, 178] on button "Answer doubt" at bounding box center [206, 176] width 42 height 15
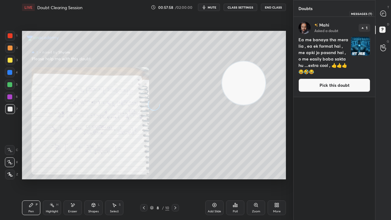
click at [386, 12] on div at bounding box center [383, 13] width 12 height 11
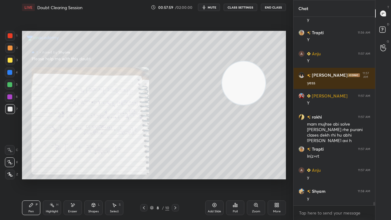
click at [215, 8] on span "mute" at bounding box center [211, 7] width 9 height 4
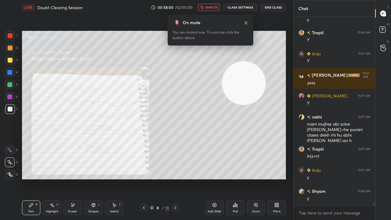
click at [214, 8] on span "unmute" at bounding box center [211, 7] width 13 height 4
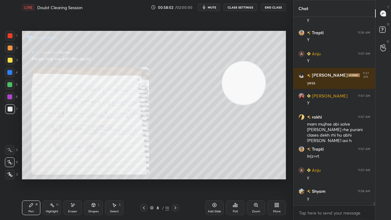
click at [174, 178] on icon at bounding box center [175, 207] width 5 height 5
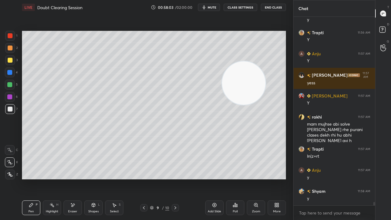
click at [173, 178] on icon at bounding box center [175, 207] width 5 height 5
click at [215, 7] on span "mute" at bounding box center [211, 7] width 9 height 4
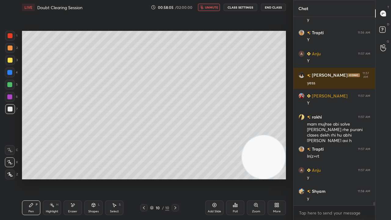
drag, startPoint x: 231, startPoint y: 83, endPoint x: 257, endPoint y: 189, distance: 108.9
click at [258, 178] on div "Setting up your live class Poll for secs No correct answer Start poll" at bounding box center [154, 105] width 269 height 181
click at [213, 5] on span "unmute" at bounding box center [211, 7] width 13 height 4
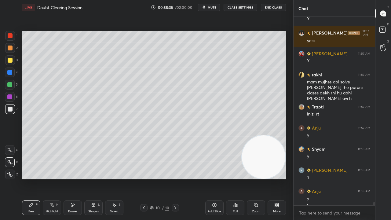
scroll to position [10707, 0]
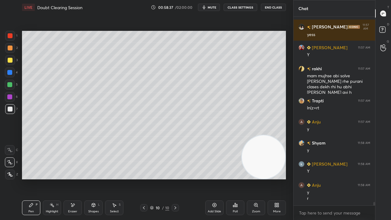
click at [210, 8] on span "mute" at bounding box center [211, 7] width 9 height 4
click at [211, 8] on span "unmute" at bounding box center [211, 7] width 13 height 4
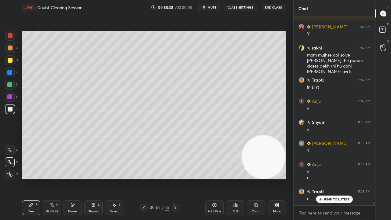
click at [72, 178] on div "Eraser" at bounding box center [72, 211] width 9 height 3
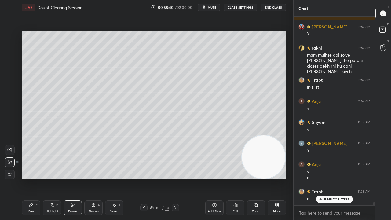
drag, startPoint x: 34, startPoint y: 207, endPoint x: 60, endPoint y: 193, distance: 29.9
click at [34, 178] on div "Pen P" at bounding box center [31, 207] width 18 height 15
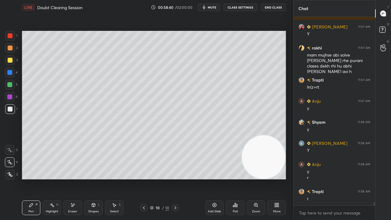
scroll to position [10749, 0]
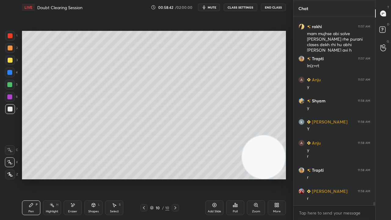
drag, startPoint x: 76, startPoint y: 208, endPoint x: 97, endPoint y: 192, distance: 27.0
click at [77, 178] on div "Eraser" at bounding box center [72, 207] width 18 height 15
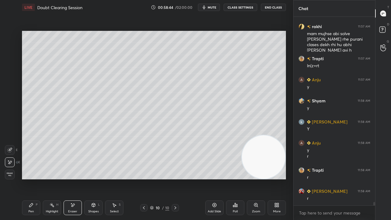
drag, startPoint x: 30, startPoint y: 211, endPoint x: 34, endPoint y: 210, distance: 3.8
click at [30, 178] on div "Pen" at bounding box center [30, 211] width 5 height 3
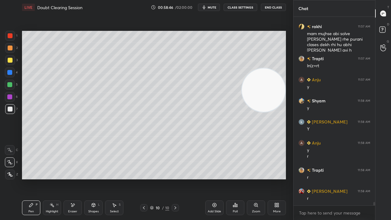
drag, startPoint x: 269, startPoint y: 166, endPoint x: 277, endPoint y: 66, distance: 100.1
click at [277, 70] on video at bounding box center [263, 89] width 43 height 43
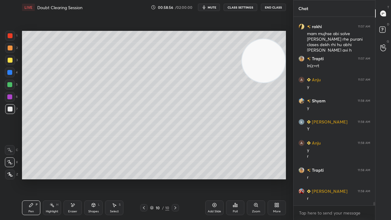
click at [76, 178] on div "Eraser" at bounding box center [72, 211] width 9 height 3
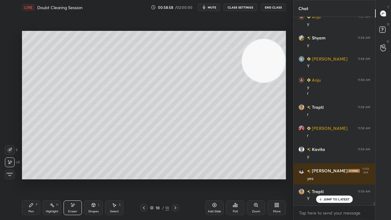
click at [29, 178] on icon at bounding box center [31, 204] width 5 height 5
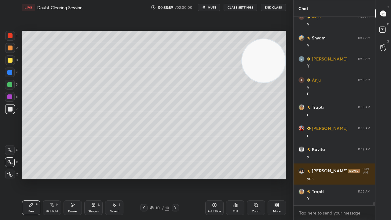
scroll to position [10834, 0]
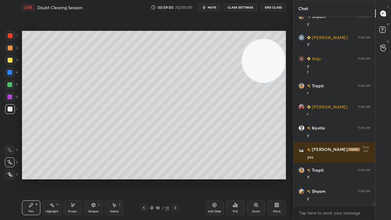
click at [89, 178] on div "Shapes L" at bounding box center [93, 207] width 18 height 15
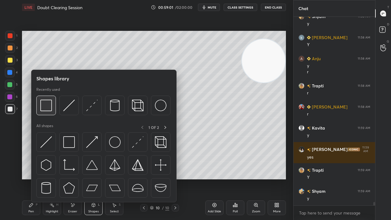
click at [48, 107] on img at bounding box center [46, 105] width 12 height 12
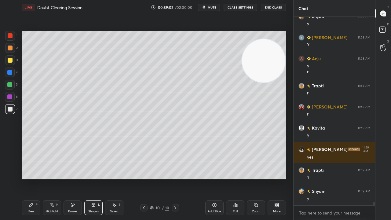
drag, startPoint x: 9, startPoint y: 60, endPoint x: 17, endPoint y: 67, distance: 10.2
click at [10, 60] on div at bounding box center [10, 60] width 5 height 5
click at [10, 113] on div "7" at bounding box center [11, 110] width 13 height 12
drag, startPoint x: 9, startPoint y: 110, endPoint x: 17, endPoint y: 155, distance: 45.0
click at [9, 112] on div at bounding box center [10, 109] width 10 height 10
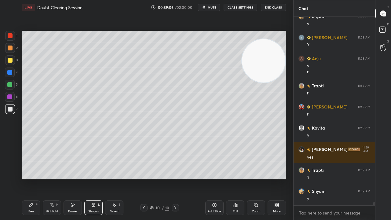
click at [31, 178] on icon at bounding box center [31, 205] width 4 height 4
drag, startPoint x: 7, startPoint y: 87, endPoint x: 21, endPoint y: 93, distance: 15.7
click at [7, 87] on div at bounding box center [10, 85] width 10 height 10
click at [217, 178] on div "Add Slide" at bounding box center [213, 211] width 13 height 3
drag, startPoint x: 11, startPoint y: 60, endPoint x: 15, endPoint y: 59, distance: 3.6
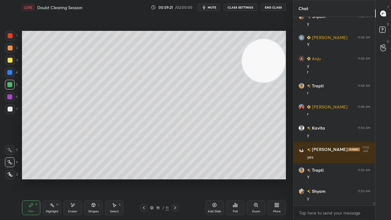
click at [11, 60] on div at bounding box center [10, 60] width 5 height 5
drag, startPoint x: 10, startPoint y: 110, endPoint x: 16, endPoint y: 98, distance: 13.9
click at [9, 110] on div at bounding box center [10, 108] width 5 height 5
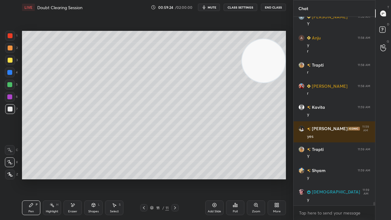
click at [145, 178] on icon at bounding box center [143, 207] width 5 height 5
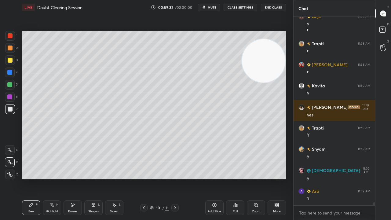
click at [175, 178] on icon at bounding box center [174, 207] width 5 height 5
click at [143, 178] on icon at bounding box center [143, 207] width 5 height 5
click at [178, 178] on div at bounding box center [174, 207] width 7 height 7
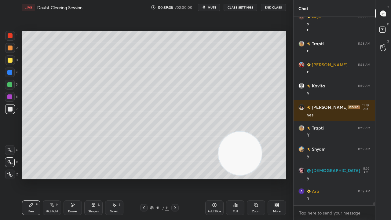
drag, startPoint x: 269, startPoint y: 54, endPoint x: 230, endPoint y: 219, distance: 170.4
click at [232, 178] on div "LIVE Doubt Clearing Session 00:59:35 / 02:00:00 mute CLASS SETTINGS End Class S…" at bounding box center [154, 110] width 269 height 220
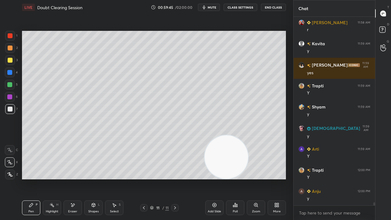
scroll to position [10939, 0]
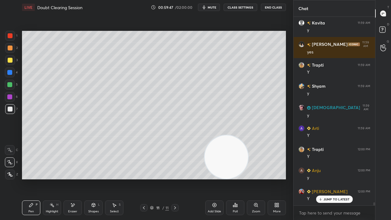
click at [142, 178] on icon at bounding box center [143, 207] width 5 height 5
click at [174, 178] on div at bounding box center [174, 207] width 7 height 7
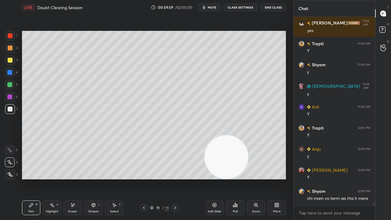
click at [213, 5] on span "mute" at bounding box center [211, 7] width 9 height 4
click at [212, 7] on span "unmute" at bounding box center [211, 7] width 13 height 4
click at [93, 178] on div "Shapes" at bounding box center [93, 211] width 10 height 3
click at [112, 178] on div "Select" at bounding box center [114, 211] width 9 height 3
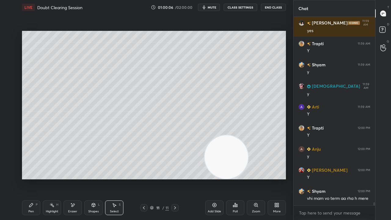
scroll to position [10966, 0]
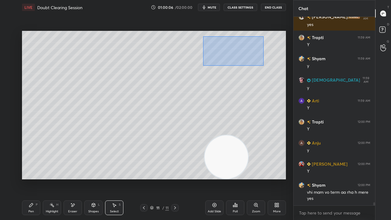
drag, startPoint x: 203, startPoint y: 36, endPoint x: 265, endPoint y: 63, distance: 68.1
click at [268, 63] on div "0 ° Undo Copy Duplicate Duplicate to new slide Delete" at bounding box center [154, 105] width 264 height 148
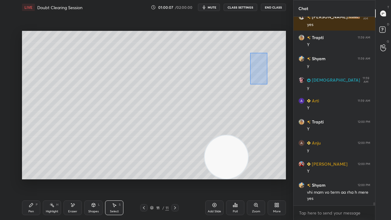
drag, startPoint x: 250, startPoint y: 54, endPoint x: 263, endPoint y: 84, distance: 32.0
click at [267, 85] on div "0 ° Undo Copy Duplicate Duplicate to new slide Delete" at bounding box center [154, 105] width 264 height 148
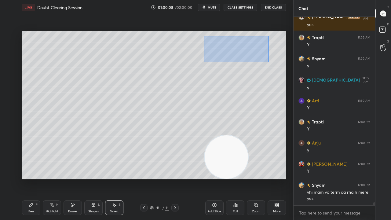
drag, startPoint x: 215, startPoint y: 42, endPoint x: 266, endPoint y: 60, distance: 54.0
click at [270, 62] on div "0 ° Undo Copy Duplicate Duplicate to new slide Delete" at bounding box center [154, 105] width 264 height 148
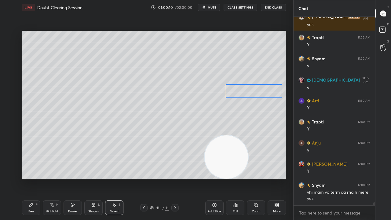
drag, startPoint x: 240, startPoint y: 46, endPoint x: 259, endPoint y: 91, distance: 49.2
click at [259, 91] on div "0 ° Undo Copy Duplicate Duplicate to new slide Delete" at bounding box center [154, 105] width 264 height 148
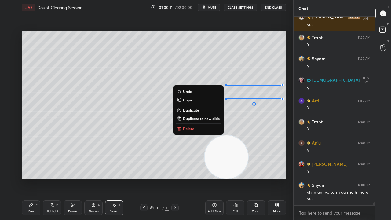
click at [33, 178] on div "Pen" at bounding box center [30, 211] width 5 height 3
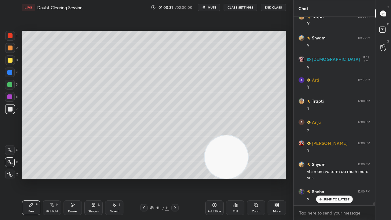
scroll to position [11029, 0]
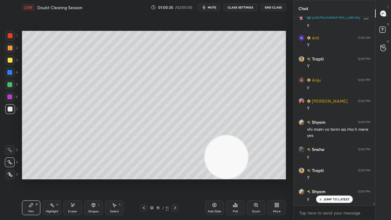
click at [212, 8] on span "mute" at bounding box center [211, 7] width 9 height 4
click at [212, 7] on span "unmute" at bounding box center [211, 7] width 13 height 4
click at [216, 5] on button "mute" at bounding box center [209, 7] width 22 height 7
click at [216, 5] on button "unmute" at bounding box center [209, 7] width 22 height 7
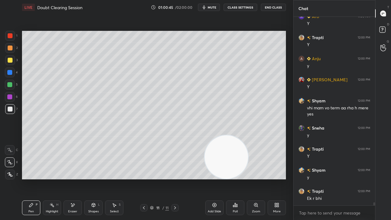
scroll to position [11071, 0]
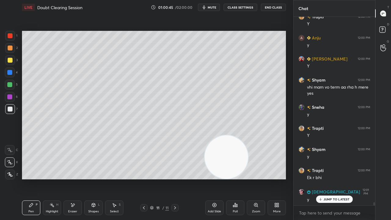
click at [216, 8] on span "mute" at bounding box center [211, 7] width 9 height 4
click at [216, 8] on span "unmute" at bounding box center [211, 7] width 13 height 4
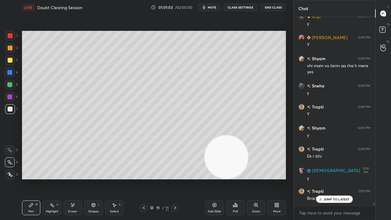
scroll to position [11113, 0]
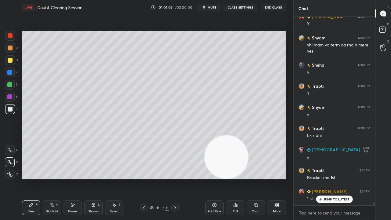
click at [214, 7] on span "mute" at bounding box center [211, 7] width 9 height 4
click at [214, 7] on span "unmute" at bounding box center [211, 7] width 13 height 4
click at [143, 178] on icon at bounding box center [143, 207] width 5 height 5
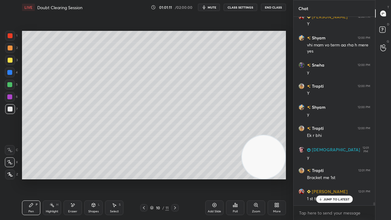
drag, startPoint x: 219, startPoint y: 163, endPoint x: 261, endPoint y: 168, distance: 42.1
click at [264, 168] on video at bounding box center [263, 156] width 43 height 43
click at [214, 4] on button "mute" at bounding box center [209, 7] width 22 height 7
click at [212, 5] on button "unmute" at bounding box center [209, 7] width 22 height 7
click at [322, 178] on icon at bounding box center [320, 199] width 4 height 4
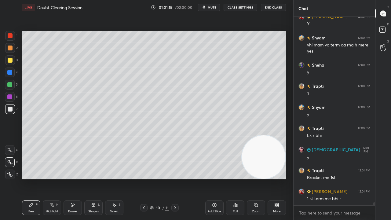
click at [174, 178] on div at bounding box center [174, 207] width 7 height 7
click at [73, 178] on div "Eraser" at bounding box center [72, 207] width 18 height 15
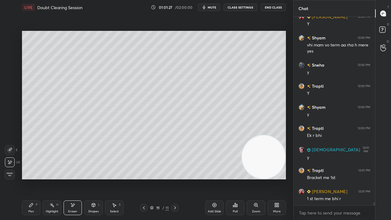
click at [28, 178] on div "Pen" at bounding box center [30, 211] width 5 height 3
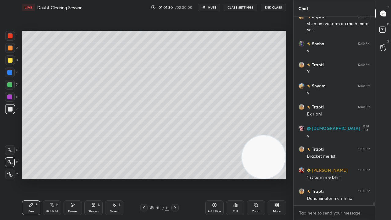
click at [218, 7] on button "mute" at bounding box center [209, 7] width 22 height 7
click at [216, 7] on span "unmute" at bounding box center [211, 7] width 13 height 4
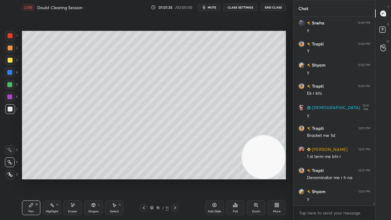
scroll to position [11177, 0]
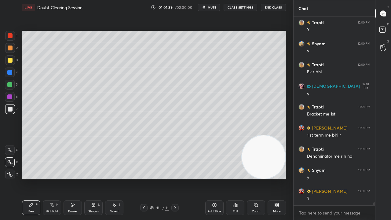
click at [216, 8] on span "mute" at bounding box center [211, 7] width 9 height 4
click at [215, 7] on span "unmute" at bounding box center [211, 7] width 13 height 4
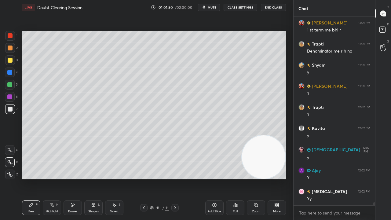
scroll to position [11303, 0]
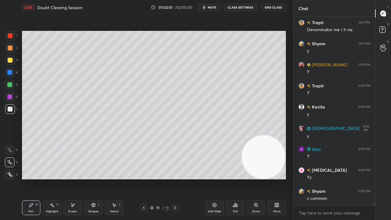
click at [211, 9] on button "mute" at bounding box center [209, 7] width 22 height 7
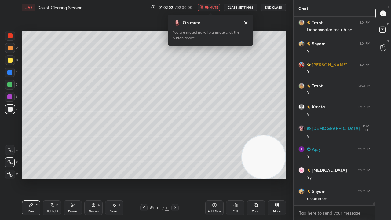
scroll to position [11324, 0]
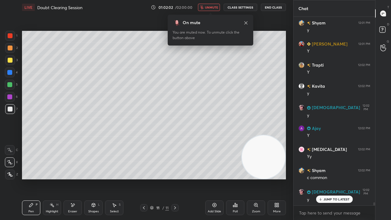
click at [211, 9] on button "unmute" at bounding box center [209, 7] width 22 height 7
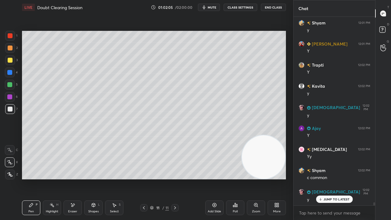
scroll to position [11345, 0]
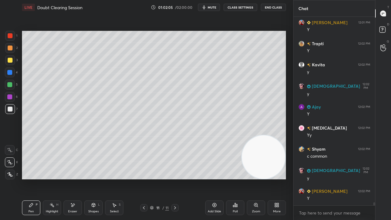
click at [217, 5] on button "mute" at bounding box center [209, 7] width 22 height 7
click at [217, 5] on span "unmute" at bounding box center [211, 7] width 13 height 4
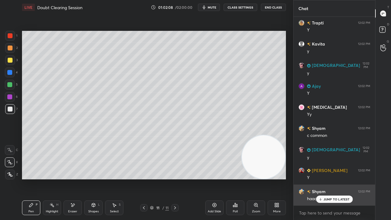
click at [325, 178] on p "JUMP TO LATEST" at bounding box center [336, 199] width 26 height 4
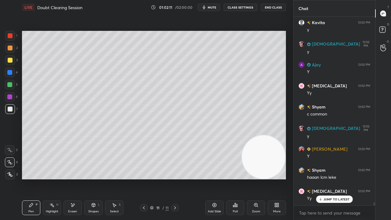
scroll to position [11408, 0]
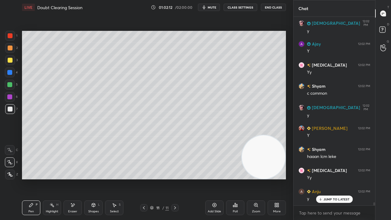
click at [326, 178] on div "JUMP TO LATEST" at bounding box center [334, 198] width 37 height 7
click at [215, 7] on span "mute" at bounding box center [211, 7] width 9 height 4
click at [214, 7] on span "unmute" at bounding box center [211, 7] width 13 height 4
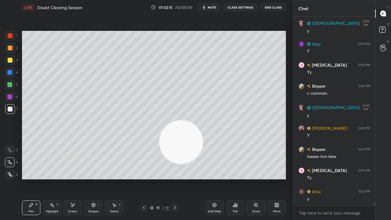
drag, startPoint x: 282, startPoint y: 173, endPoint x: 3, endPoint y: 106, distance: 286.9
click at [159, 121] on video at bounding box center [180, 141] width 43 height 43
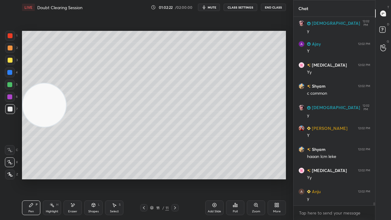
scroll to position [11429, 0]
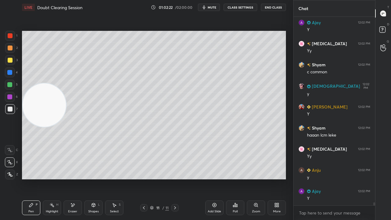
click at [213, 8] on span "mute" at bounding box center [211, 7] width 9 height 4
drag, startPoint x: 213, startPoint y: 7, endPoint x: 217, endPoint y: 2, distance: 6.5
click at [214, 7] on span "unmute" at bounding box center [211, 7] width 13 height 4
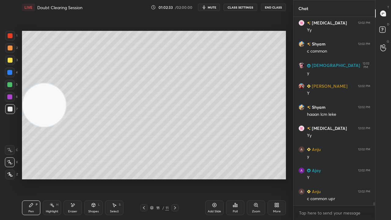
click at [212, 6] on span "mute" at bounding box center [211, 7] width 9 height 4
click at [213, 5] on span "unmute" at bounding box center [211, 7] width 13 height 4
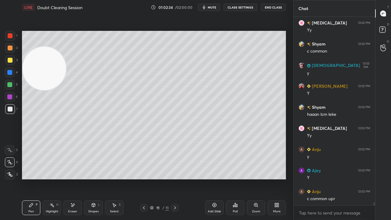
drag, startPoint x: 51, startPoint y: 99, endPoint x: 54, endPoint y: 41, distance: 58.1
click at [50, 47] on video at bounding box center [44, 68] width 43 height 43
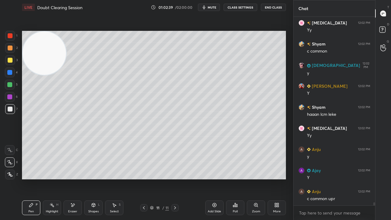
scroll to position [11471, 0]
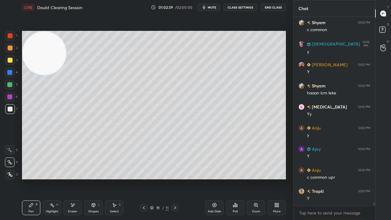
click at [214, 178] on div "Add Slide" at bounding box center [214, 207] width 18 height 15
drag, startPoint x: 51, startPoint y: 56, endPoint x: 29, endPoint y: 211, distance: 156.5
click at [27, 178] on div "LIVE Doubt Clearing Session 01:02:40 / 02:00:00 mute CLASS SETTINGS End Class S…" at bounding box center [154, 110] width 269 height 220
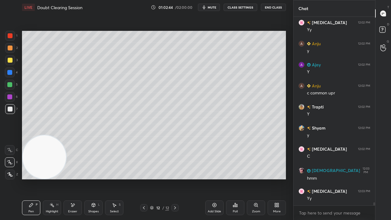
scroll to position [11576, 0]
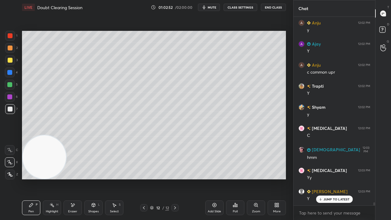
click at [95, 178] on div "Shapes" at bounding box center [93, 211] width 10 height 3
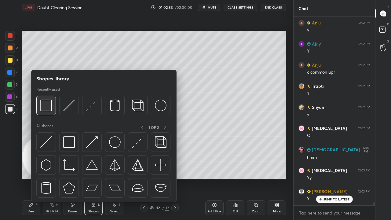
click at [47, 112] on div at bounding box center [46, 106] width 20 height 20
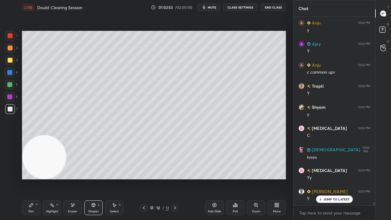
click at [9, 60] on div at bounding box center [10, 60] width 5 height 5
click at [213, 7] on span "mute" at bounding box center [211, 7] width 9 height 4
click at [213, 7] on span "unmute" at bounding box center [211, 7] width 13 height 4
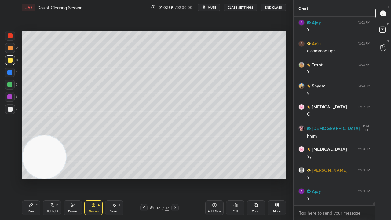
click at [210, 9] on span "mute" at bounding box center [211, 7] width 9 height 4
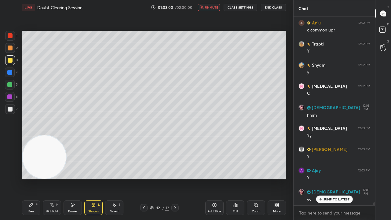
click at [212, 9] on span "unmute" at bounding box center [211, 7] width 13 height 4
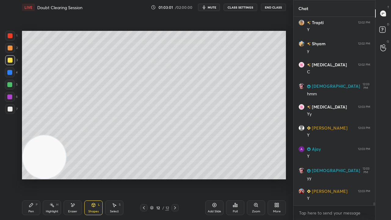
drag, startPoint x: 9, startPoint y: 109, endPoint x: 19, endPoint y: 107, distance: 9.9
click at [9, 110] on div at bounding box center [10, 108] width 5 height 5
click at [206, 9] on icon "button" at bounding box center [203, 7] width 5 height 5
click at [207, 9] on span "unmute" at bounding box center [211, 7] width 13 height 4
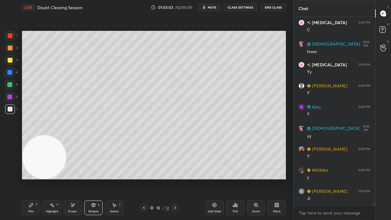
click at [10, 88] on div at bounding box center [10, 85] width 10 height 10
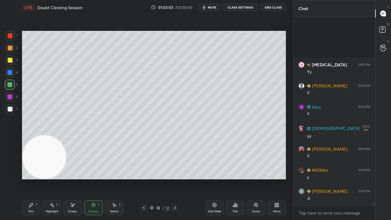
scroll to position [11745, 0]
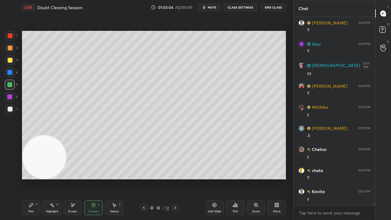
click at [213, 9] on span "mute" at bounding box center [211, 7] width 9 height 4
click at [213, 9] on span "unmute" at bounding box center [211, 7] width 13 height 4
click at [33, 178] on div "Pen" at bounding box center [30, 211] width 5 height 3
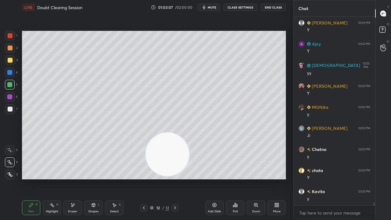
drag, startPoint x: 105, startPoint y: 164, endPoint x: 264, endPoint y: 160, distance: 159.6
click at [189, 161] on video at bounding box center [167, 153] width 43 height 43
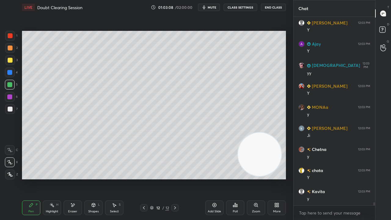
click at [143, 178] on icon at bounding box center [143, 207] width 5 height 5
click at [175, 178] on icon at bounding box center [175, 207] width 2 height 3
click at [216, 7] on span "mute" at bounding box center [211, 7] width 9 height 4
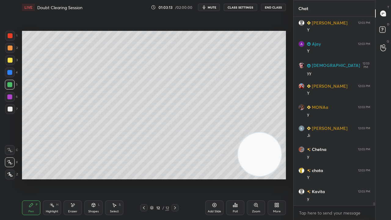
click at [215, 7] on span "mute" at bounding box center [211, 7] width 9 height 4
click at [214, 178] on div "Add Slide" at bounding box center [213, 211] width 13 height 3
click at [9, 109] on div at bounding box center [10, 108] width 5 height 5
click at [72, 178] on icon at bounding box center [72, 204] width 3 height 3
drag, startPoint x: 29, startPoint y: 208, endPoint x: 35, endPoint y: 186, distance: 23.2
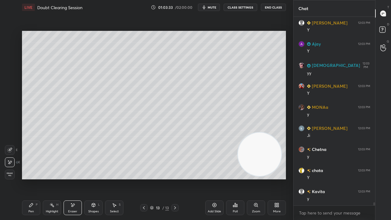
click at [29, 178] on div "Pen P" at bounding box center [31, 207] width 18 height 15
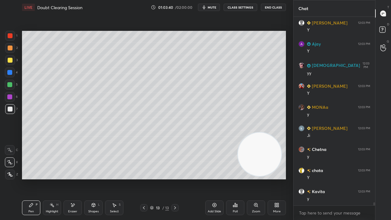
click at [74, 178] on div "Eraser" at bounding box center [72, 207] width 18 height 15
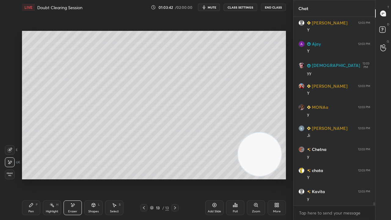
click at [30, 178] on div "Pen" at bounding box center [30, 211] width 5 height 3
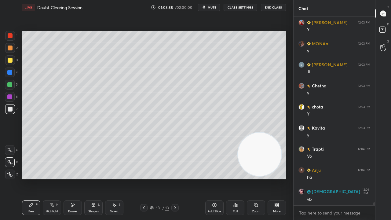
scroll to position [11829, 0]
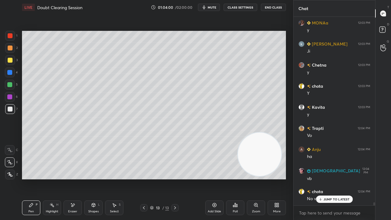
drag, startPoint x: 330, startPoint y: 198, endPoint x: 317, endPoint y: 209, distance: 16.4
click at [330, 178] on p "JUMP TO LATEST" at bounding box center [336, 199] width 26 height 4
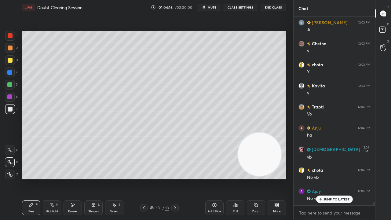
scroll to position [11871, 0]
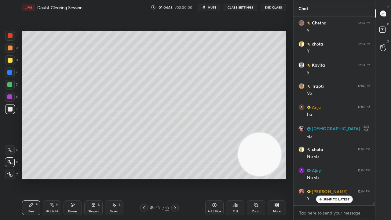
click at [323, 178] on div "JUMP TO LATEST" at bounding box center [334, 198] width 37 height 7
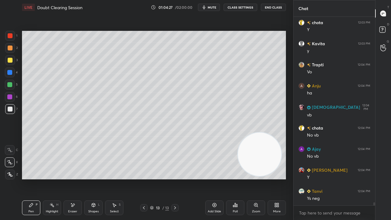
click at [143, 178] on icon at bounding box center [143, 207] width 5 height 5
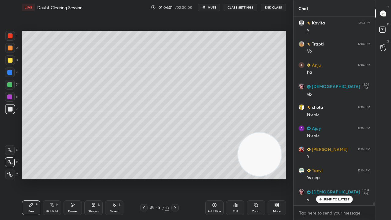
click at [175, 178] on icon at bounding box center [174, 207] width 5 height 5
click at [176, 178] on icon at bounding box center [174, 207] width 5 height 5
click at [175, 178] on icon at bounding box center [174, 207] width 5 height 5
drag, startPoint x: 255, startPoint y: 165, endPoint x: 5, endPoint y: 100, distance: 258.4
click at [228, 130] on video at bounding box center [249, 151] width 43 height 43
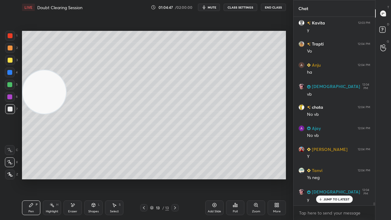
click at [339, 178] on p "JUMP TO LATEST" at bounding box center [336, 199] width 26 height 4
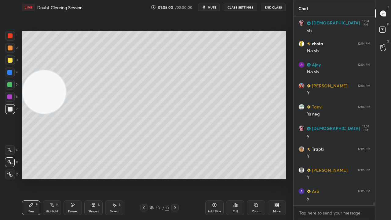
scroll to position [11997, 0]
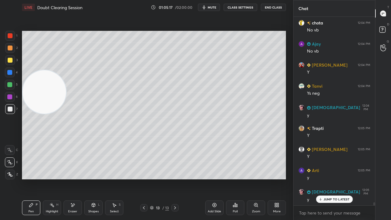
click at [216, 7] on span "mute" at bounding box center [211, 7] width 9 height 4
click at [216, 8] on span "unmute" at bounding box center [211, 7] width 13 height 4
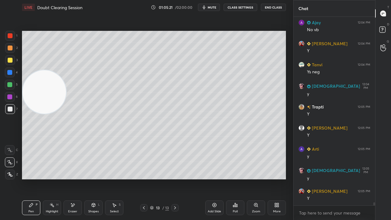
scroll to position [12040, 0]
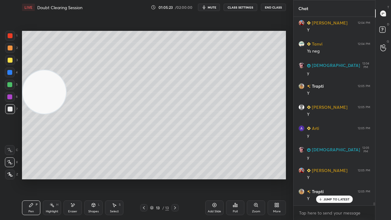
click at [210, 6] on span "mute" at bounding box center [211, 7] width 9 height 4
click at [211, 5] on button "mute" at bounding box center [209, 7] width 22 height 7
click at [210, 7] on span "mute" at bounding box center [211, 7] width 9 height 4
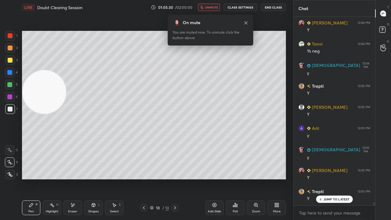
click at [212, 7] on span "unmute" at bounding box center [211, 7] width 13 height 4
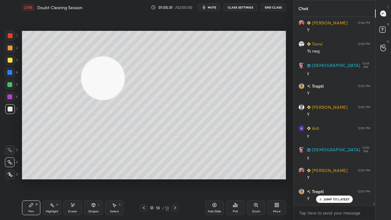
drag, startPoint x: 41, startPoint y: 97, endPoint x: 267, endPoint y: 49, distance: 231.8
click at [124, 56] on video at bounding box center [102, 77] width 43 height 43
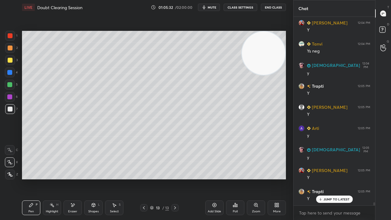
click at [213, 7] on span "mute" at bounding box center [211, 7] width 9 height 4
click at [214, 6] on span "unmute" at bounding box center [211, 7] width 13 height 4
click at [214, 7] on span "mute" at bounding box center [211, 7] width 9 height 4
click at [214, 6] on span "unmute" at bounding box center [211, 7] width 13 height 4
click at [212, 4] on button "mute" at bounding box center [209, 7] width 22 height 7
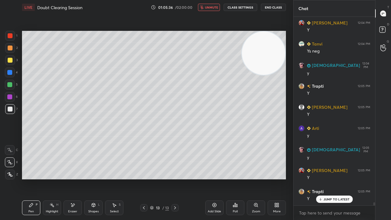
click at [211, 5] on button "unmute" at bounding box center [209, 7] width 22 height 7
click at [209, 7] on span "mute" at bounding box center [211, 7] width 9 height 4
click at [209, 8] on span "unmute" at bounding box center [211, 7] width 13 height 4
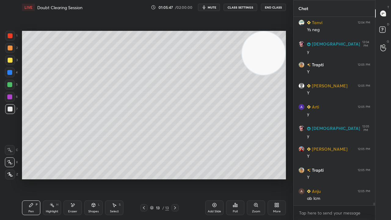
click at [215, 178] on div "Add Slide" at bounding box center [213, 211] width 13 height 3
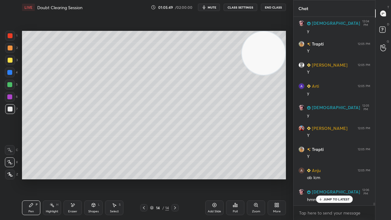
click at [146, 178] on icon at bounding box center [143, 207] width 5 height 5
click at [177, 178] on icon at bounding box center [174, 207] width 5 height 5
click at [143, 178] on icon at bounding box center [143, 207] width 5 height 5
click at [176, 178] on icon at bounding box center [174, 207] width 5 height 5
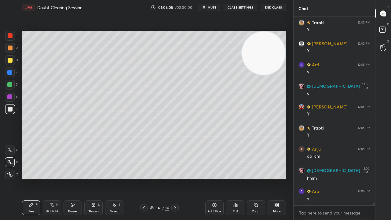
click at [142, 178] on icon at bounding box center [143, 207] width 5 height 5
click at [175, 178] on icon at bounding box center [174, 207] width 5 height 5
drag, startPoint x: 74, startPoint y: 213, endPoint x: 79, endPoint y: 185, distance: 28.4
click at [75, 178] on div "Eraser" at bounding box center [72, 211] width 9 height 3
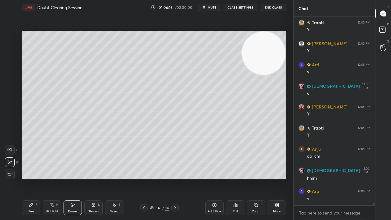
click at [35, 178] on div "Pen P" at bounding box center [31, 207] width 18 height 15
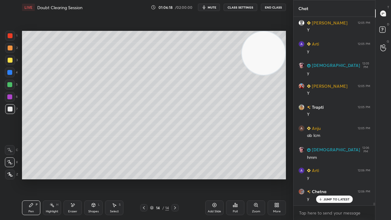
scroll to position [12145, 0]
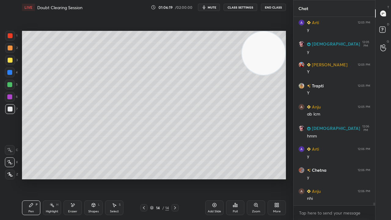
drag, startPoint x: 143, startPoint y: 207, endPoint x: 139, endPoint y: 211, distance: 5.9
click at [143, 178] on icon at bounding box center [143, 207] width 5 height 5
click at [213, 6] on span "mute" at bounding box center [211, 7] width 9 height 4
click at [213, 7] on span "unmute" at bounding box center [211, 7] width 13 height 4
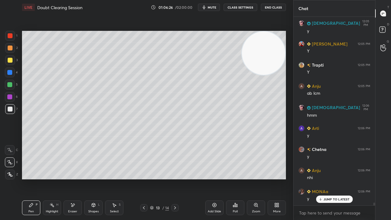
scroll to position [12187, 0]
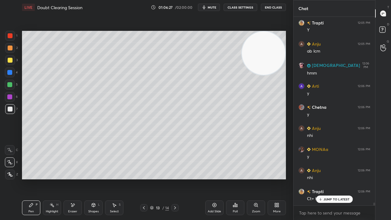
click at [173, 178] on icon at bounding box center [174, 207] width 5 height 5
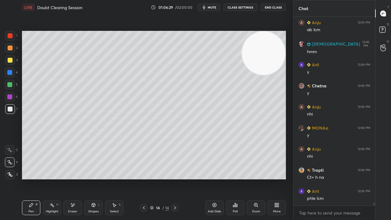
click at [75, 178] on div "Eraser" at bounding box center [72, 207] width 18 height 15
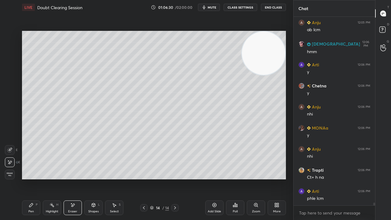
scroll to position [12250, 0]
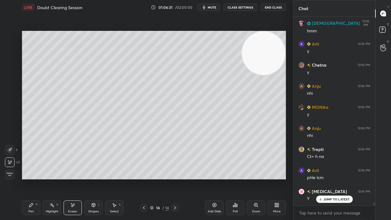
drag, startPoint x: 32, startPoint y: 210, endPoint x: 34, endPoint y: 202, distance: 7.9
click at [32, 178] on div "Pen" at bounding box center [30, 211] width 5 height 3
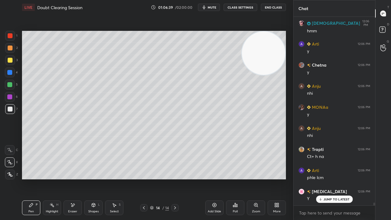
click at [143, 178] on icon at bounding box center [143, 207] width 5 height 5
click at [214, 8] on span "mute" at bounding box center [211, 7] width 9 height 4
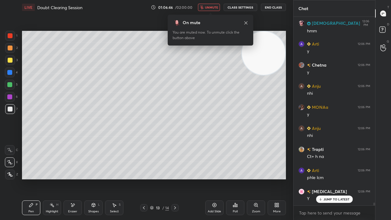
click at [211, 8] on span "unmute" at bounding box center [211, 7] width 13 height 4
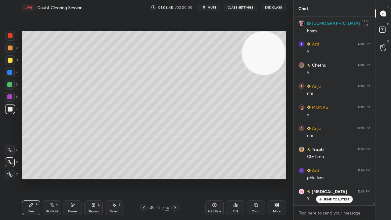
click at [173, 178] on icon at bounding box center [174, 207] width 5 height 5
click at [142, 178] on icon at bounding box center [143, 207] width 5 height 5
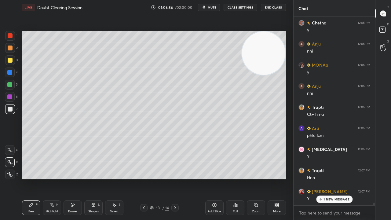
scroll to position [12314, 0]
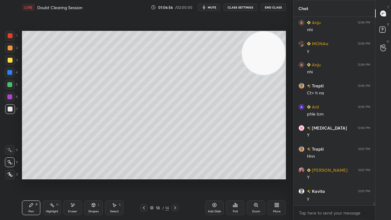
click at [175, 178] on icon at bounding box center [174, 207] width 5 height 5
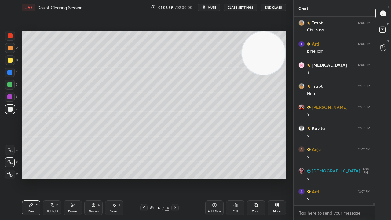
scroll to position [12398, 0]
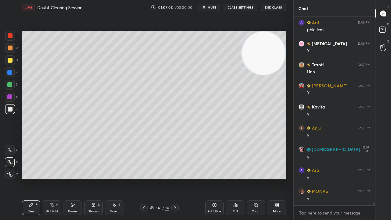
click at [143, 178] on icon at bounding box center [143, 207] width 5 height 5
click at [178, 178] on div at bounding box center [174, 207] width 7 height 7
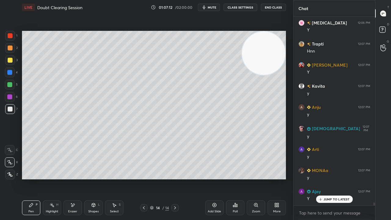
drag, startPoint x: 77, startPoint y: 208, endPoint x: 94, endPoint y: 191, distance: 24.2
click at [76, 178] on div "Eraser" at bounding box center [72, 207] width 18 height 15
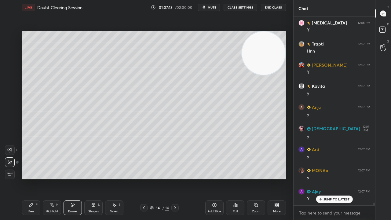
click at [37, 178] on div "Pen P" at bounding box center [31, 207] width 18 height 15
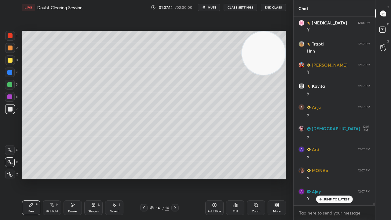
click at [144, 178] on icon at bounding box center [143, 207] width 5 height 5
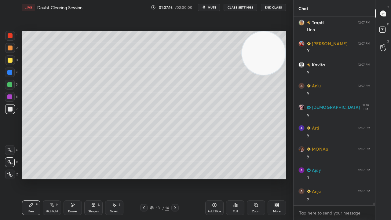
click at [176, 178] on icon at bounding box center [174, 207] width 5 height 5
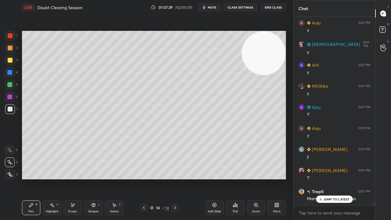
scroll to position [12524, 0]
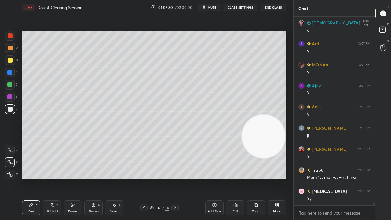
drag, startPoint x: 267, startPoint y: 54, endPoint x: 274, endPoint y: 172, distance: 118.6
click at [275, 158] on video at bounding box center [263, 135] width 43 height 43
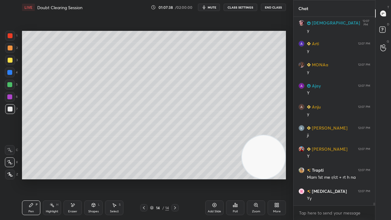
click at [208, 5] on button "mute" at bounding box center [209, 7] width 22 height 7
drag, startPoint x: 209, startPoint y: 5, endPoint x: 213, endPoint y: 27, distance: 22.2
click at [209, 5] on button "unmute" at bounding box center [209, 7] width 22 height 7
click at [212, 8] on span "mute" at bounding box center [211, 7] width 9 height 4
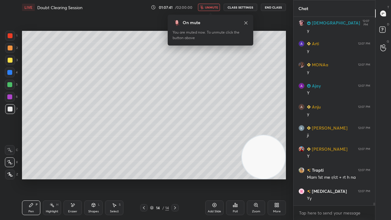
click at [213, 8] on span "unmute" at bounding box center [211, 7] width 13 height 4
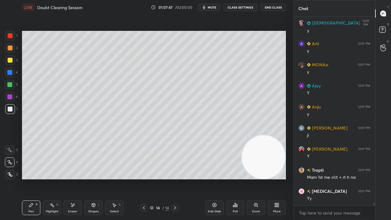
click at [214, 6] on span "mute" at bounding box center [211, 7] width 9 height 4
click at [214, 7] on span "unmute" at bounding box center [211, 7] width 13 height 4
click at [214, 8] on span "mute" at bounding box center [211, 7] width 9 height 4
click at [214, 9] on span "unmute" at bounding box center [211, 7] width 13 height 4
click at [210, 8] on span "mute" at bounding box center [211, 7] width 9 height 4
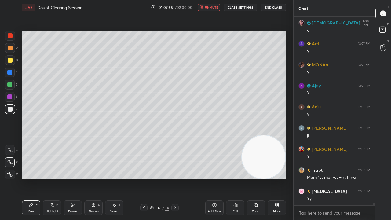
click at [210, 7] on span "unmute" at bounding box center [211, 7] width 13 height 4
click at [145, 178] on icon at bounding box center [143, 207] width 5 height 5
click at [175, 178] on icon at bounding box center [175, 207] width 2 height 3
click at [74, 178] on div "Eraser" at bounding box center [72, 207] width 18 height 15
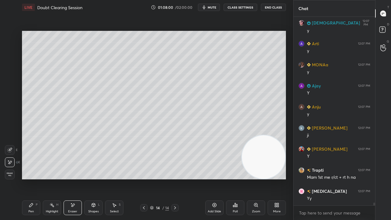
click at [35, 178] on div "Pen P" at bounding box center [31, 207] width 18 height 15
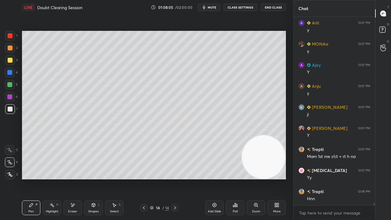
scroll to position [12566, 0]
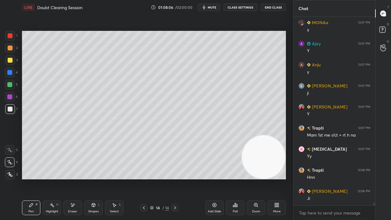
drag, startPoint x: 75, startPoint y: 208, endPoint x: 93, endPoint y: 184, distance: 29.5
click at [76, 178] on div "Eraser" at bounding box center [72, 207] width 18 height 15
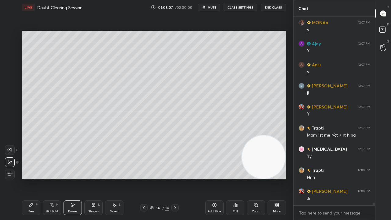
click at [33, 178] on icon at bounding box center [31, 204] width 5 height 5
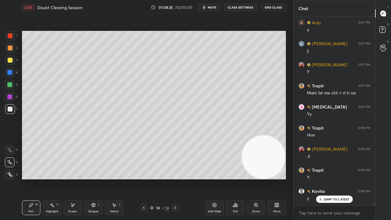
scroll to position [12629, 0]
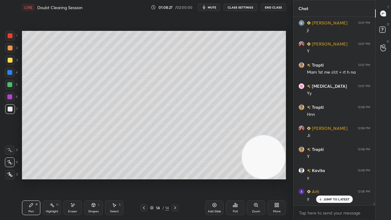
drag, startPoint x: 11, startPoint y: 85, endPoint x: 16, endPoint y: 86, distance: 5.0
click at [11, 85] on div at bounding box center [9, 84] width 5 height 5
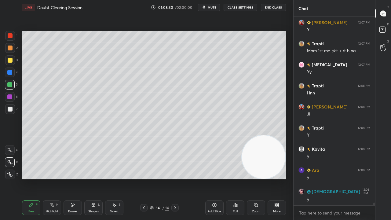
click at [10, 110] on div at bounding box center [10, 108] width 5 height 5
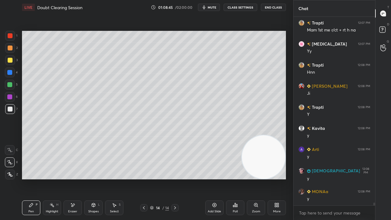
click at [92, 178] on div "Shapes L" at bounding box center [93, 207] width 18 height 15
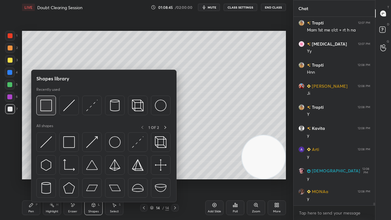
click at [46, 106] on img at bounding box center [46, 105] width 12 height 12
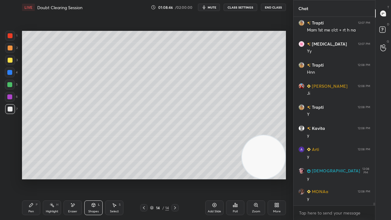
click at [8, 60] on div at bounding box center [10, 60] width 5 height 5
click at [161, 178] on div "Setting up your live class Poll for secs No correct answer Start poll" at bounding box center [154, 105] width 269 height 181
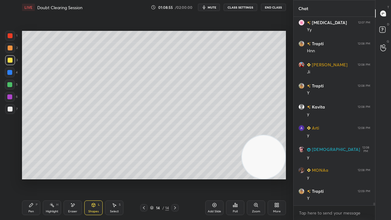
click at [211, 8] on span "mute" at bounding box center [211, 7] width 9 height 4
click at [213, 8] on span "unmute" at bounding box center [211, 7] width 13 height 4
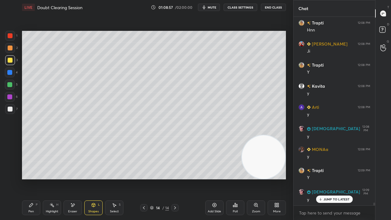
click at [13, 109] on div at bounding box center [10, 109] width 10 height 10
click at [211, 8] on span "mute" at bounding box center [211, 7] width 9 height 4
click at [211, 8] on span "unmute" at bounding box center [211, 7] width 13 height 4
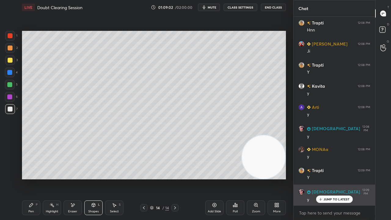
click at [335, 178] on p "JUMP TO LATEST" at bounding box center [336, 199] width 26 height 4
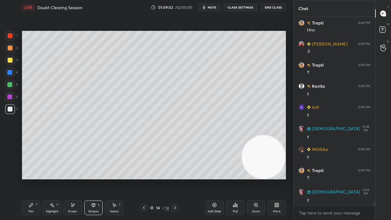
scroll to position [12735, 0]
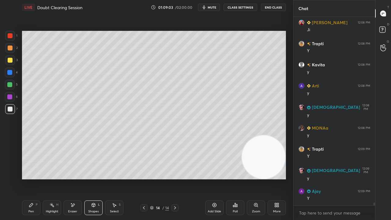
click at [214, 7] on span "mute" at bounding box center [211, 7] width 9 height 4
click at [213, 8] on span "mute" at bounding box center [211, 7] width 9 height 4
click at [31, 178] on div "Pen P" at bounding box center [31, 207] width 18 height 15
click at [218, 7] on button "mute" at bounding box center [209, 7] width 22 height 7
drag, startPoint x: 215, startPoint y: 7, endPoint x: 217, endPoint y: 3, distance: 4.4
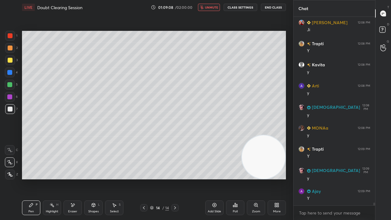
click at [216, 7] on span "unmute" at bounding box center [211, 7] width 13 height 4
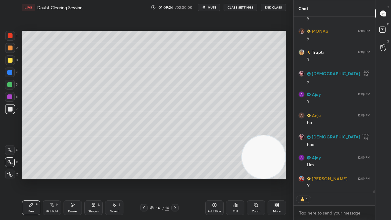
scroll to position [12852, 0]
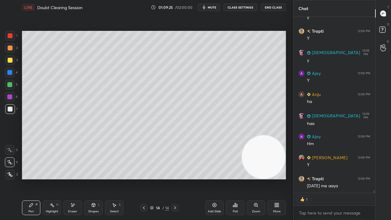
click at [175, 178] on icon at bounding box center [174, 207] width 5 height 5
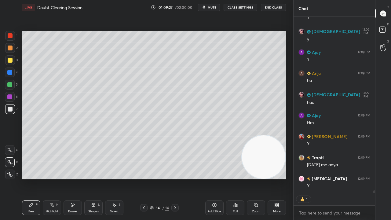
click at [210, 178] on div "Add Slide" at bounding box center [213, 211] width 13 height 3
click at [214, 6] on button "mute" at bounding box center [209, 7] width 22 height 7
click at [213, 6] on span "mute" at bounding box center [211, 7] width 9 height 4
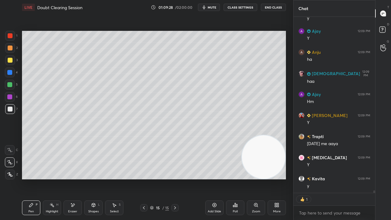
click at [9, 59] on div at bounding box center [10, 60] width 5 height 5
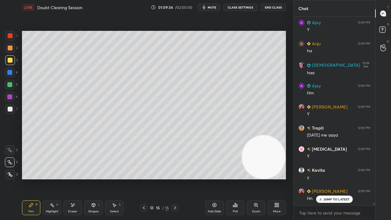
scroll to position [12924, 0]
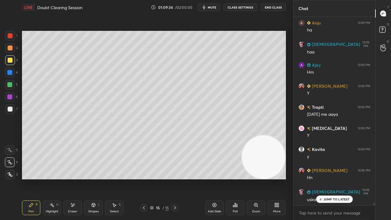
click at [9, 107] on div at bounding box center [10, 108] width 5 height 5
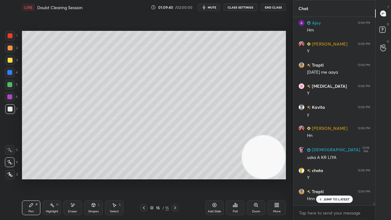
scroll to position [12987, 0]
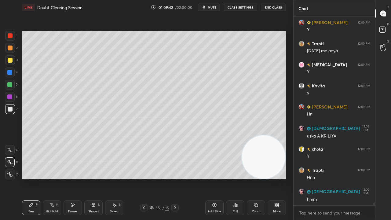
click at [72, 178] on icon at bounding box center [72, 204] width 5 height 5
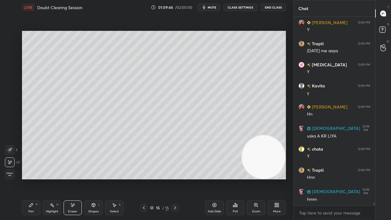
click at [28, 178] on div "Pen" at bounding box center [30, 211] width 5 height 3
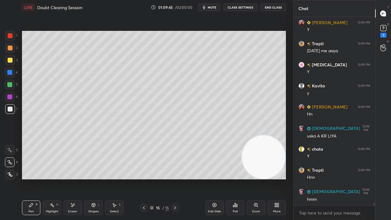
scroll to position [13014, 0]
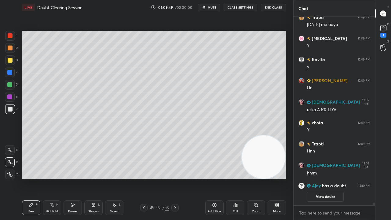
click at [78, 178] on div "Eraser" at bounding box center [72, 207] width 18 height 15
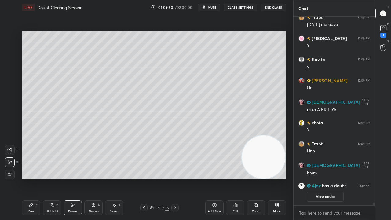
click at [29, 178] on div "Pen P" at bounding box center [31, 207] width 18 height 15
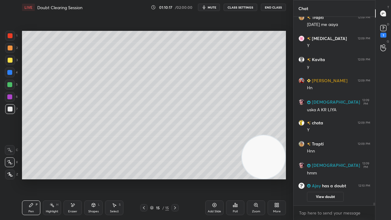
scroll to position [12181, 0]
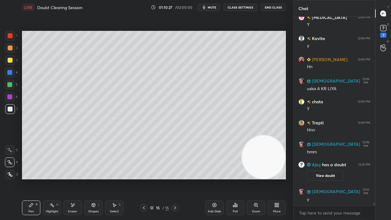
click at [336, 178] on div "x" at bounding box center [333, 212] width 81 height 14
click at [211, 9] on span "mute" at bounding box center [211, 7] width 9 height 4
click at [214, 8] on span "unmute" at bounding box center [211, 7] width 13 height 4
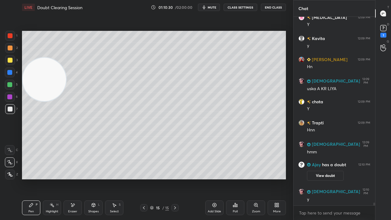
drag, startPoint x: 265, startPoint y: 166, endPoint x: 33, endPoint y: 88, distance: 244.9
click at [38, 88] on video at bounding box center [44, 79] width 43 height 43
click at [214, 6] on span "mute" at bounding box center [211, 7] width 9 height 4
click at [213, 7] on span "unmute" at bounding box center [211, 7] width 13 height 4
click at [216, 8] on span "mute" at bounding box center [211, 7] width 9 height 4
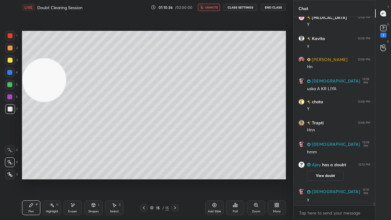
drag, startPoint x: 215, startPoint y: 8, endPoint x: 231, endPoint y: 8, distance: 15.9
click at [216, 8] on span "unmute" at bounding box center [211, 7] width 13 height 4
click at [382, 25] on div "Chat [PERSON_NAME] 12:09 PM [DATE] me aaya [MEDICAL_DATA] 12:09 PM Y Kavita 12:…" at bounding box center [342, 110] width 98 height 220
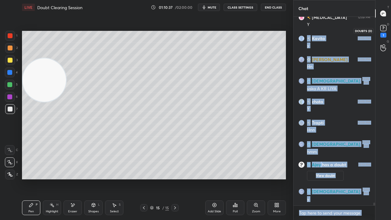
click at [387, 32] on div "1" at bounding box center [383, 30] width 12 height 11
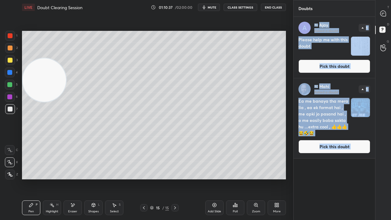
click at [349, 69] on button "Pick this doubt" at bounding box center [334, 66] width 72 height 13
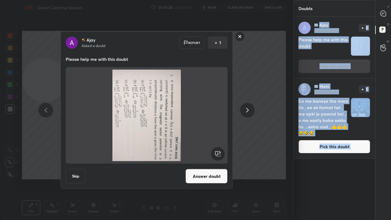
click at [218, 156] on rect at bounding box center [218, 154] width 14 height 14
click at [219, 155] on rect at bounding box center [218, 154] width 14 height 14
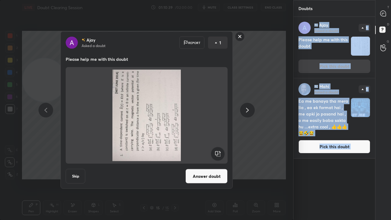
click at [219, 156] on rect at bounding box center [218, 154] width 14 height 14
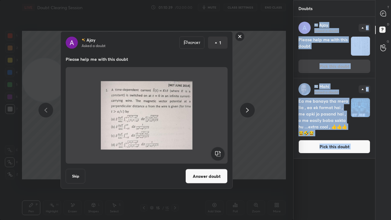
click at [215, 172] on button "Answer doubt" at bounding box center [206, 176] width 42 height 15
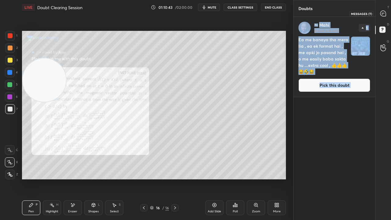
click at [386, 16] on div at bounding box center [383, 13] width 12 height 11
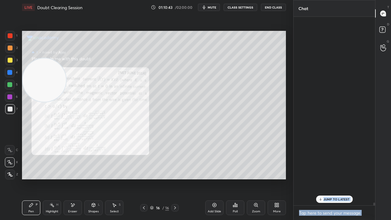
scroll to position [186, 80]
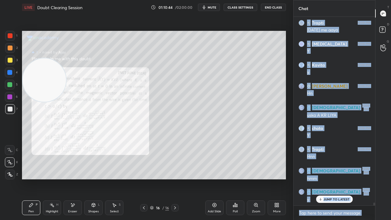
click at [336, 178] on div "x" at bounding box center [333, 212] width 81 height 14
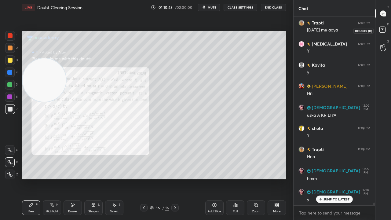
drag, startPoint x: 385, startPoint y: 31, endPoint x: 376, endPoint y: 54, distance: 25.0
click at [385, 31] on icon at bounding box center [382, 30] width 11 height 11
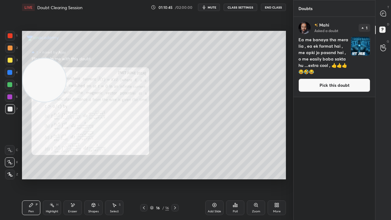
click at [358, 84] on button "Pick this doubt" at bounding box center [334, 84] width 72 height 13
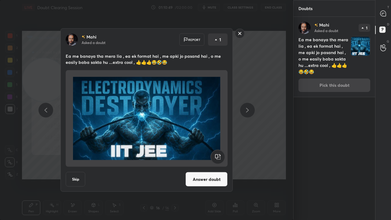
click at [237, 35] on rect at bounding box center [239, 33] width 9 height 9
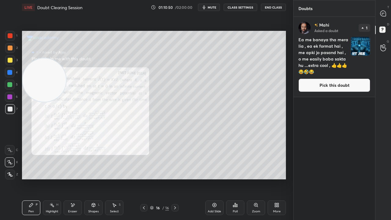
click at [389, 12] on div "T Messages (T)" at bounding box center [383, 13] width 16 height 17
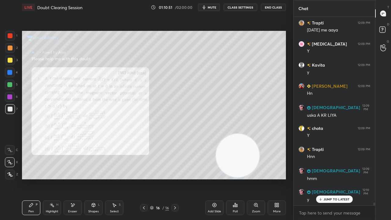
drag, startPoint x: 60, startPoint y: 96, endPoint x: 258, endPoint y: 193, distance: 221.2
click at [262, 178] on div "Setting up your live class Poll for secs No correct answer Start poll" at bounding box center [154, 105] width 269 height 181
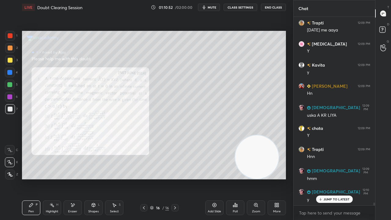
drag, startPoint x: 254, startPoint y: 208, endPoint x: 249, endPoint y: 195, distance: 14.2
click at [254, 178] on div "Zoom" at bounding box center [256, 207] width 18 height 15
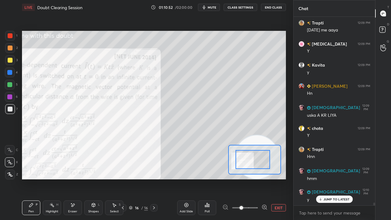
drag, startPoint x: 236, startPoint y: 162, endPoint x: 229, endPoint y: 162, distance: 7.9
click at [235, 162] on div at bounding box center [252, 159] width 34 height 19
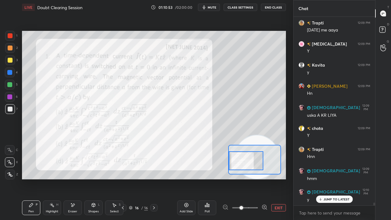
drag, startPoint x: 265, startPoint y: 206, endPoint x: 259, endPoint y: 190, distance: 17.0
click at [265, 178] on icon at bounding box center [264, 207] width 6 height 6
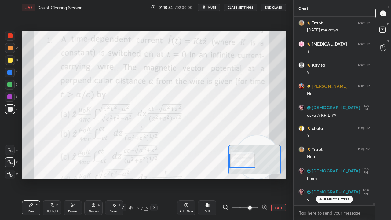
drag, startPoint x: 242, startPoint y: 158, endPoint x: 238, endPoint y: 158, distance: 4.3
click at [240, 158] on div at bounding box center [242, 160] width 26 height 14
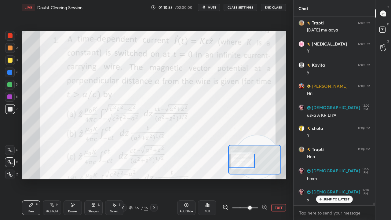
click at [208, 7] on button "mute" at bounding box center [209, 7] width 22 height 7
click at [209, 7] on span "unmute" at bounding box center [211, 7] width 13 height 4
click at [329, 178] on p "JUMP TO LATEST" at bounding box center [336, 199] width 26 height 4
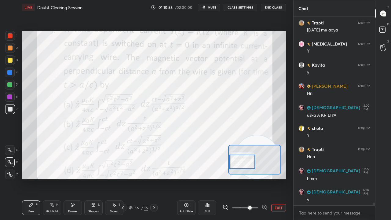
click at [243, 163] on div at bounding box center [242, 161] width 26 height 14
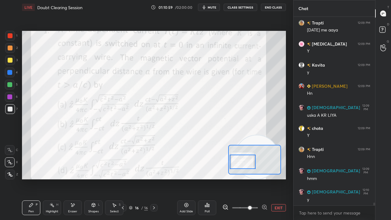
click at [212, 7] on span "mute" at bounding box center [211, 7] width 9 height 4
click at [213, 7] on span "unmute" at bounding box center [211, 7] width 13 height 4
click at [214, 9] on span "mute" at bounding box center [211, 7] width 9 height 4
click at [215, 9] on span "unmute" at bounding box center [211, 7] width 13 height 4
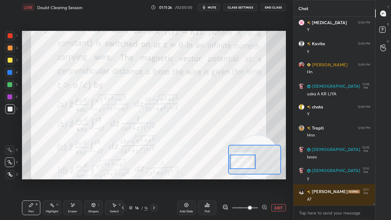
click at [214, 7] on span "mute" at bounding box center [211, 7] width 9 height 4
click at [216, 8] on span "unmute" at bounding box center [211, 7] width 13 height 4
click at [12, 35] on div at bounding box center [10, 35] width 5 height 5
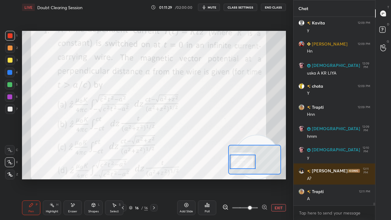
click at [205, 9] on icon "button" at bounding box center [204, 7] width 3 height 4
click at [207, 9] on span "unmute" at bounding box center [211, 7] width 13 height 4
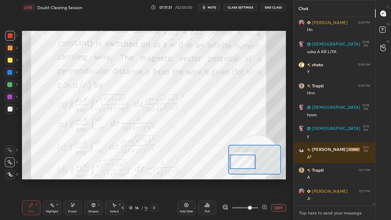
click at [317, 178] on textarea at bounding box center [334, 213] width 72 height 10
click at [212, 6] on span "mute" at bounding box center [211, 7] width 9 height 4
click at [212, 6] on span "unmute" at bounding box center [211, 7] width 13 height 4
click at [210, 9] on span "mute" at bounding box center [211, 7] width 9 height 4
drag, startPoint x: 211, startPoint y: 8, endPoint x: 214, endPoint y: 5, distance: 3.2
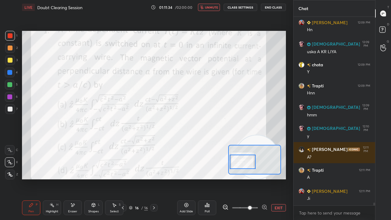
click at [211, 8] on span "unmute" at bounding box center [211, 7] width 13 height 4
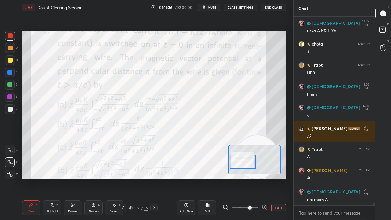
scroll to position [12367, 0]
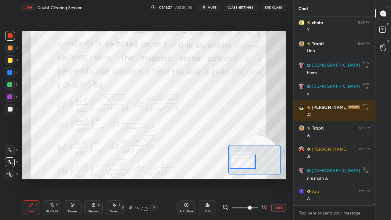
click at [153, 178] on icon at bounding box center [153, 207] width 5 height 5
click at [155, 178] on icon at bounding box center [153, 207] width 5 height 5
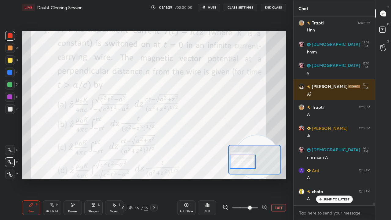
click at [122, 178] on icon at bounding box center [122, 207] width 5 height 5
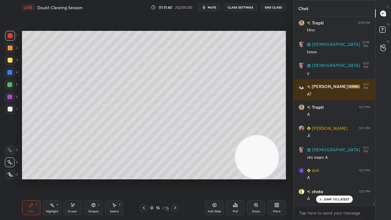
drag, startPoint x: 5, startPoint y: 113, endPoint x: 16, endPoint y: 110, distance: 10.9
click at [6, 113] on div "7" at bounding box center [11, 109] width 13 height 10
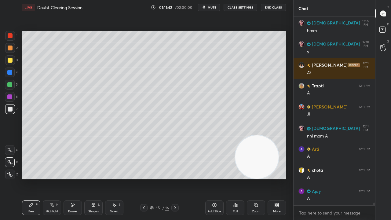
click at [175, 178] on icon at bounding box center [174, 207] width 5 height 5
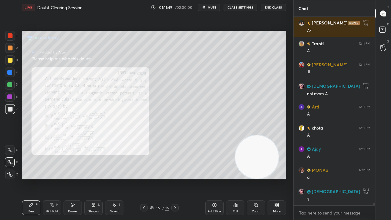
scroll to position [12472, 0]
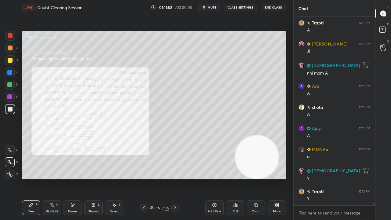
click at [12, 39] on div at bounding box center [10, 36] width 10 height 10
click at [211, 7] on span "mute" at bounding box center [211, 7] width 9 height 4
click at [212, 7] on span "mute" at bounding box center [211, 7] width 9 height 4
click at [143, 178] on icon at bounding box center [143, 207] width 5 height 5
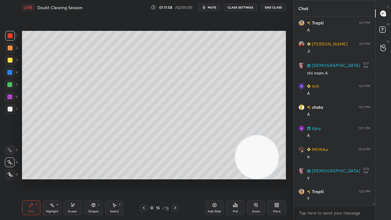
scroll to position [12494, 0]
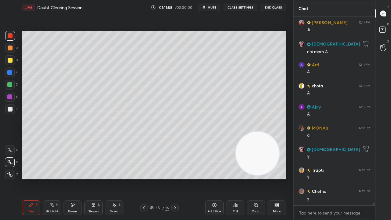
drag, startPoint x: 248, startPoint y: 160, endPoint x: 243, endPoint y: 75, distance: 84.3
click at [245, 132] on video at bounding box center [257, 153] width 43 height 43
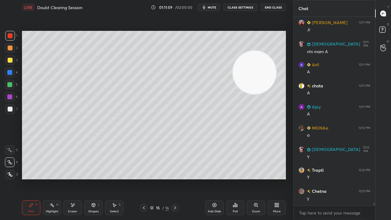
drag, startPoint x: 11, startPoint y: 106, endPoint x: 21, endPoint y: 109, distance: 10.4
click at [11, 106] on div at bounding box center [10, 108] width 5 height 5
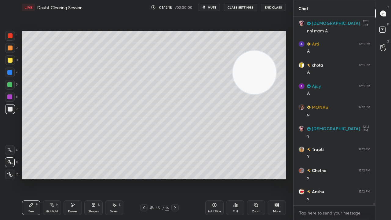
click at [206, 9] on icon "button" at bounding box center [203, 7] width 5 height 5
click at [209, 9] on span "unmute" at bounding box center [211, 7] width 13 height 4
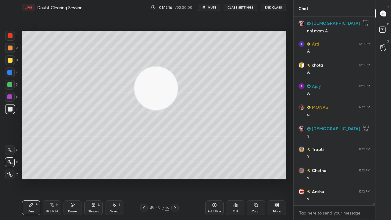
drag, startPoint x: 215, startPoint y: 90, endPoint x: 0, endPoint y: 137, distance: 219.9
click at [0, 136] on div "1 2 3 4 5 6 7 C X Z E E Erase all H H LIVE Doubt Clearing Session 01:12:16 / 02…" at bounding box center [144, 110] width 288 height 220
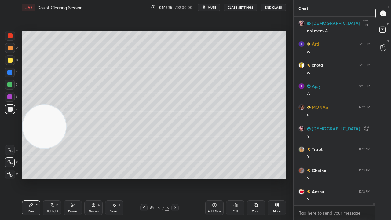
click at [211, 7] on span "mute" at bounding box center [211, 7] width 9 height 4
click at [211, 7] on span "unmute" at bounding box center [211, 7] width 13 height 4
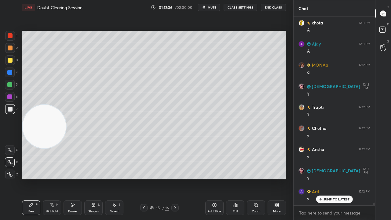
scroll to position [12578, 0]
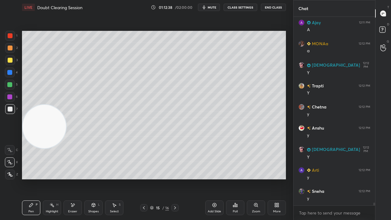
click at [211, 7] on span "mute" at bounding box center [211, 7] width 9 height 4
click at [211, 6] on span "mute" at bounding box center [211, 7] width 9 height 4
click at [205, 8] on icon "button" at bounding box center [204, 7] width 3 height 4
click at [207, 9] on button "unmute" at bounding box center [209, 7] width 22 height 7
click at [210, 8] on span "mute" at bounding box center [211, 7] width 9 height 4
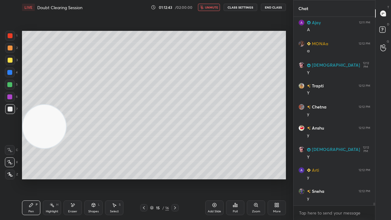
click at [211, 6] on span "unmute" at bounding box center [211, 7] width 13 height 4
click at [174, 178] on icon at bounding box center [174, 207] width 5 height 5
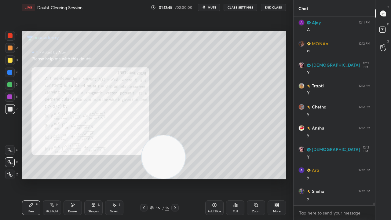
drag, startPoint x: 121, startPoint y: 172, endPoint x: 253, endPoint y: 219, distance: 140.4
click at [256, 178] on div "LIVE Doubt Clearing Session 01:12:45 / 02:00:00 mute CLASS SETTINGS End Class S…" at bounding box center [154, 110] width 269 height 220
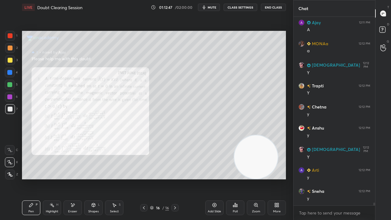
click at [212, 7] on span "mute" at bounding box center [211, 7] width 9 height 4
click at [212, 7] on span "unmute" at bounding box center [211, 7] width 13 height 4
click at [212, 6] on span "mute" at bounding box center [211, 7] width 9 height 4
drag, startPoint x: 214, startPoint y: 6, endPoint x: 214, endPoint y: 3, distance: 3.4
click at [213, 6] on span "unmute" at bounding box center [211, 7] width 13 height 4
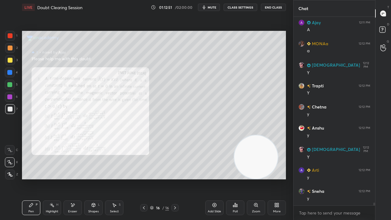
click at [9, 87] on div at bounding box center [10, 85] width 10 height 10
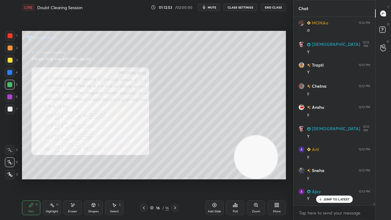
click at [216, 9] on span "mute" at bounding box center [211, 7] width 9 height 4
click at [216, 7] on span "mute" at bounding box center [211, 7] width 9 height 4
click at [334, 178] on p "JUMP TO LATEST" at bounding box center [336, 199] width 26 height 4
click at [333, 178] on div "x" at bounding box center [333, 212] width 81 height 14
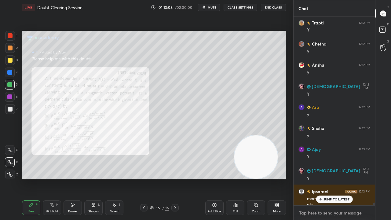
scroll to position [12647, 0]
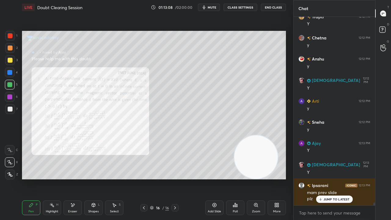
click at [327, 178] on p "JUMP TO LATEST" at bounding box center [336, 199] width 26 height 4
click at [145, 178] on icon at bounding box center [143, 207] width 5 height 5
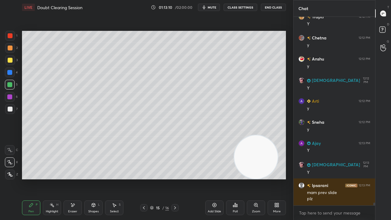
click at [211, 6] on span "mute" at bounding box center [211, 7] width 9 height 4
drag, startPoint x: 211, startPoint y: 6, endPoint x: 212, endPoint y: 13, distance: 6.8
click at [211, 6] on span "unmute" at bounding box center [211, 7] width 13 height 4
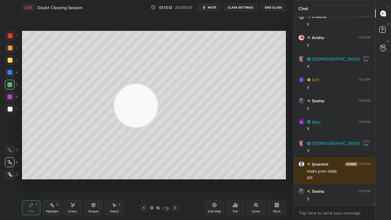
drag, startPoint x: 267, startPoint y: 162, endPoint x: 29, endPoint y: 78, distance: 252.1
click at [19, 82] on div "1 2 3 4 5 6 7 C X Z E E Erase all H H LIVE Doubt Clearing Session 01:13:12 / 02…" at bounding box center [144, 110] width 288 height 220
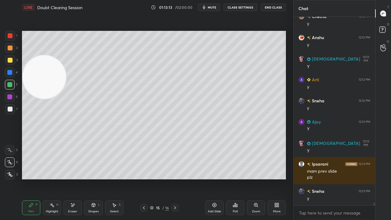
click at [216, 9] on span "mute" at bounding box center [211, 7] width 9 height 4
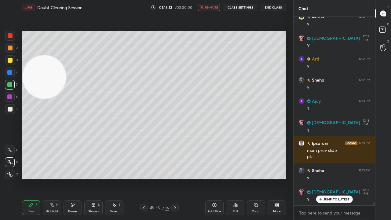
click at [214, 10] on button "unmute" at bounding box center [209, 7] width 22 height 7
click at [215, 9] on span "mute" at bounding box center [211, 7] width 9 height 4
drag, startPoint x: 216, startPoint y: 9, endPoint x: 217, endPoint y: 6, distance: 3.2
click at [217, 9] on button "unmute" at bounding box center [209, 7] width 22 height 7
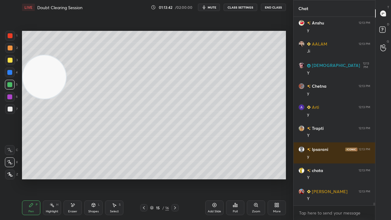
scroll to position [12921, 0]
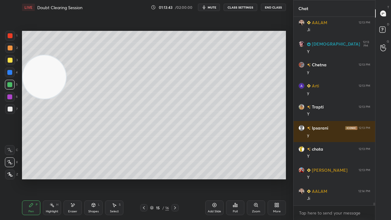
click at [216, 5] on span "mute" at bounding box center [211, 7] width 9 height 4
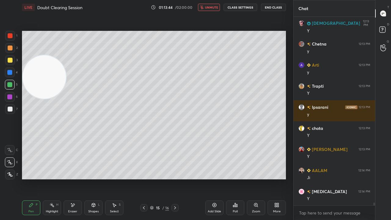
click at [216, 7] on span "unmute" at bounding box center [211, 7] width 13 height 4
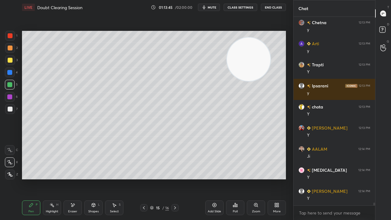
drag, startPoint x: 66, startPoint y: 81, endPoint x: 273, endPoint y: 59, distance: 207.7
click at [270, 62] on video at bounding box center [248, 59] width 43 height 43
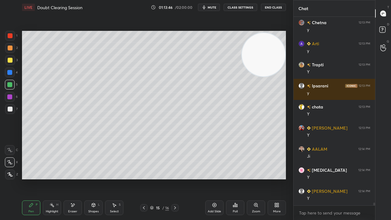
click at [215, 7] on span "mute" at bounding box center [211, 7] width 9 height 4
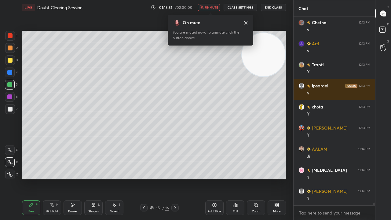
drag, startPoint x: 212, startPoint y: 8, endPoint x: 216, endPoint y: 5, distance: 4.3
click at [212, 7] on span "unmute" at bounding box center [211, 7] width 13 height 4
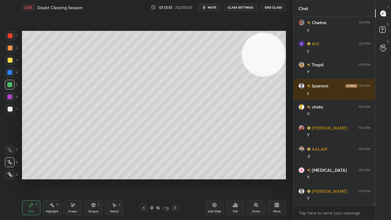
click at [214, 7] on span "mute" at bounding box center [211, 7] width 9 height 4
click at [214, 7] on span "unmute" at bounding box center [211, 7] width 13 height 4
click at [174, 178] on icon at bounding box center [174, 207] width 5 height 5
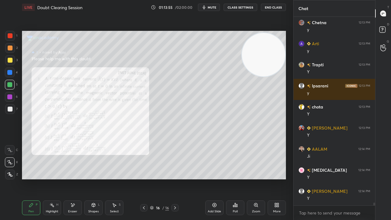
click at [218, 178] on div "Add Slide" at bounding box center [213, 211] width 13 height 3
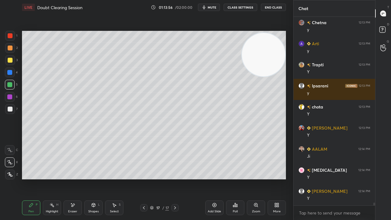
click at [10, 63] on div "3" at bounding box center [11, 61] width 13 height 12
click at [210, 8] on span "mute" at bounding box center [211, 7] width 9 height 4
click at [210, 8] on span "unmute" at bounding box center [211, 7] width 13 height 4
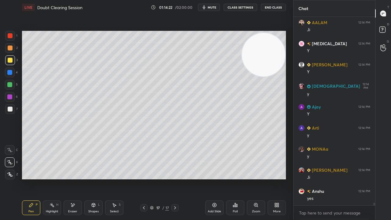
scroll to position [13110, 0]
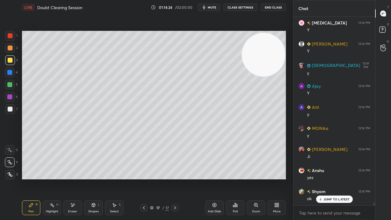
click at [206, 7] on icon "button" at bounding box center [203, 7] width 5 height 5
click at [208, 9] on span "unmute" at bounding box center [211, 7] width 13 height 4
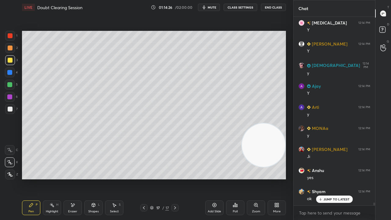
drag, startPoint x: 263, startPoint y: 71, endPoint x: 273, endPoint y: 186, distance: 114.9
click at [273, 178] on div "Setting up your live class Poll for secs No correct answer Start poll" at bounding box center [154, 105] width 269 height 181
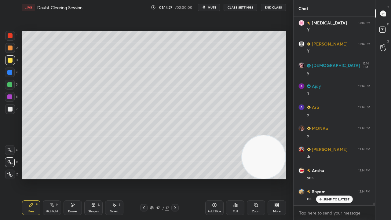
click at [12, 88] on div at bounding box center [10, 85] width 10 height 10
click at [9, 59] on div at bounding box center [10, 60] width 5 height 5
click at [209, 7] on button "mute" at bounding box center [209, 7] width 22 height 7
click at [208, 8] on span "unmute" at bounding box center [211, 7] width 13 height 4
click at [207, 12] on div "LIVE Doubt Clearing Session 01:14:41 / 02:00:00 mute CLASS SETTINGS End Class" at bounding box center [154, 7] width 264 height 15
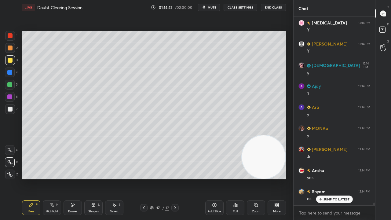
click at [209, 8] on span "mute" at bounding box center [211, 7] width 9 height 4
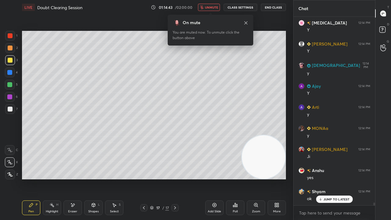
click at [211, 6] on span "unmute" at bounding box center [211, 7] width 13 height 4
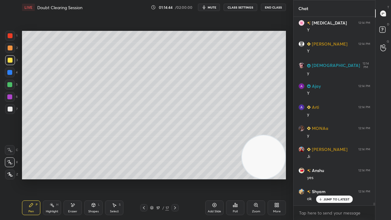
drag, startPoint x: 343, startPoint y: 197, endPoint x: 290, endPoint y: 160, distance: 64.8
click at [342, 178] on p "JUMP TO LATEST" at bounding box center [336, 199] width 26 height 4
click at [212, 7] on span "mute" at bounding box center [211, 7] width 9 height 4
click at [10, 110] on div at bounding box center [10, 108] width 5 height 5
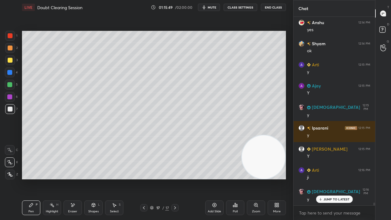
scroll to position [13278, 0]
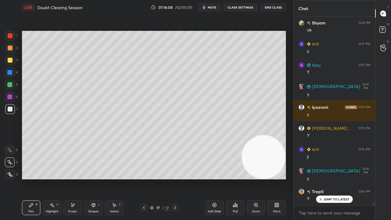
click at [216, 6] on span "mute" at bounding box center [211, 7] width 9 height 4
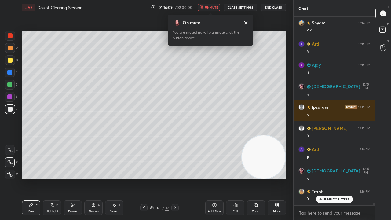
click at [215, 8] on span "unmute" at bounding box center [211, 7] width 13 height 4
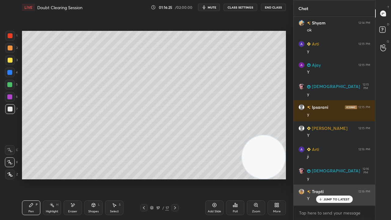
click at [328, 178] on p "JUMP TO LATEST" at bounding box center [336, 199] width 26 height 4
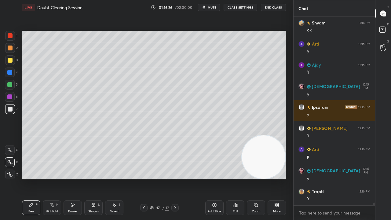
click at [213, 10] on button "mute" at bounding box center [209, 7] width 22 height 7
click at [214, 8] on span "unmute" at bounding box center [211, 7] width 13 height 4
click at [211, 7] on span "mute" at bounding box center [211, 7] width 9 height 4
click at [211, 6] on span "unmute" at bounding box center [211, 7] width 13 height 4
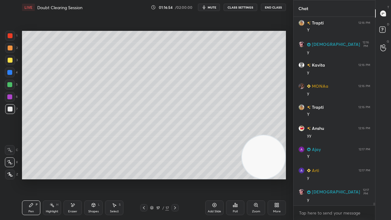
scroll to position [13468, 0]
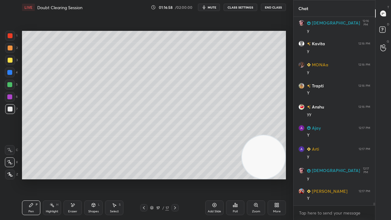
click at [213, 7] on span "mute" at bounding box center [211, 7] width 9 height 4
click at [212, 7] on span "unmute" at bounding box center [211, 7] width 13 height 4
click at [12, 112] on div at bounding box center [10, 109] width 10 height 10
click at [213, 7] on span "mute" at bounding box center [211, 7] width 9 height 4
click at [212, 7] on span "mute" at bounding box center [211, 7] width 9 height 4
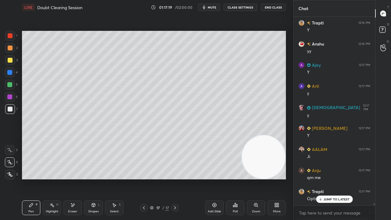
scroll to position [13552, 0]
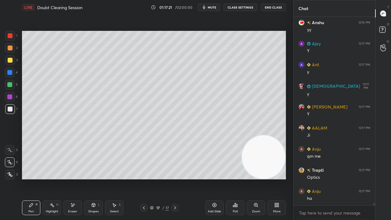
drag, startPoint x: 331, startPoint y: 219, endPoint x: 333, endPoint y: 215, distance: 4.4
click at [331, 178] on div "x" at bounding box center [333, 212] width 81 height 14
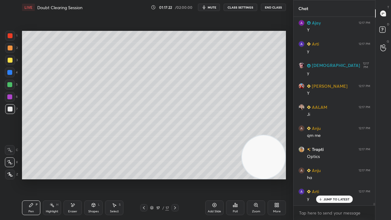
click at [213, 9] on button "mute" at bounding box center [209, 7] width 22 height 7
click at [213, 7] on span "unmute" at bounding box center [211, 7] width 13 height 4
click at [326, 178] on p "JUMP TO LATEST" at bounding box center [336, 199] width 26 height 4
click at [212, 9] on span "mute" at bounding box center [211, 7] width 9 height 4
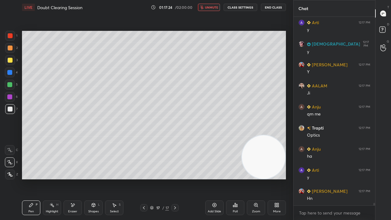
click at [212, 9] on span "unmute" at bounding box center [211, 7] width 13 height 4
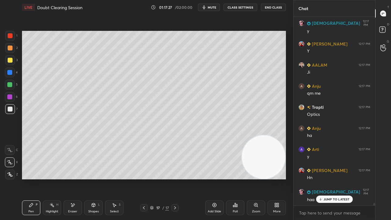
scroll to position [13637, 0]
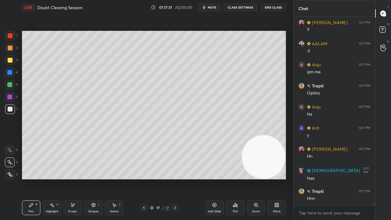
click at [9, 88] on div at bounding box center [10, 85] width 10 height 10
click at [12, 112] on div at bounding box center [10, 109] width 10 height 10
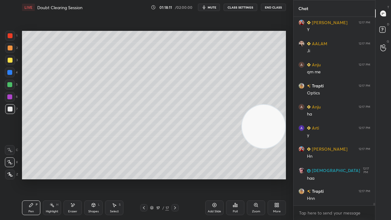
drag, startPoint x: 268, startPoint y: 170, endPoint x: 264, endPoint y: 75, distance: 94.4
click at [270, 105] on video at bounding box center [263, 126] width 43 height 43
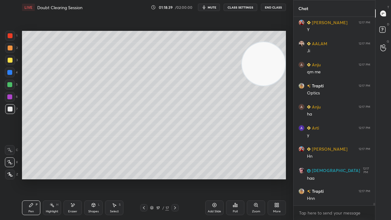
click at [214, 7] on span "mute" at bounding box center [211, 7] width 9 height 4
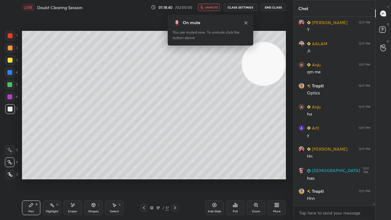
click at [214, 6] on span "unmute" at bounding box center [211, 7] width 13 height 4
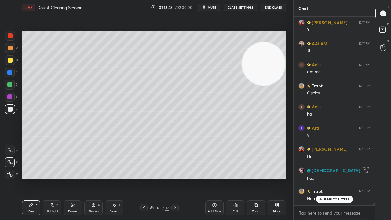
scroll to position [13657, 0]
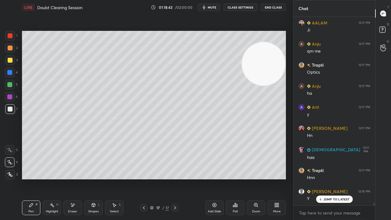
click at [208, 6] on button "mute" at bounding box center [209, 7] width 22 height 7
click at [207, 8] on span "unmute" at bounding box center [211, 7] width 13 height 4
click at [10, 62] on div at bounding box center [10, 60] width 5 height 5
click at [328, 178] on p "JUMP TO LATEST" at bounding box center [336, 199] width 26 height 4
click at [216, 178] on div "Add Slide" at bounding box center [213, 211] width 13 height 3
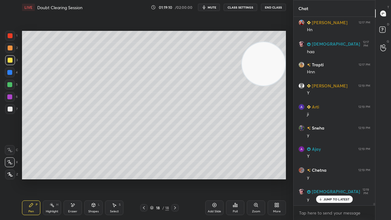
scroll to position [13784, 0]
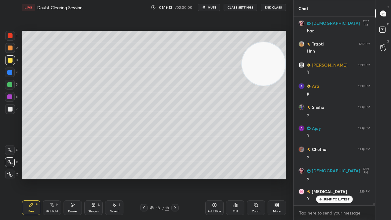
click at [213, 8] on span "mute" at bounding box center [211, 7] width 9 height 4
click at [323, 178] on p "JUMP TO LATEST" at bounding box center [336, 199] width 26 height 4
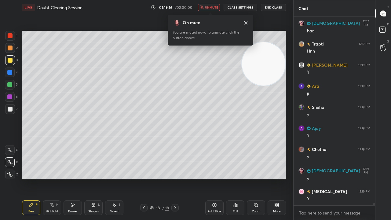
click at [215, 8] on span "unmute" at bounding box center [211, 7] width 13 height 4
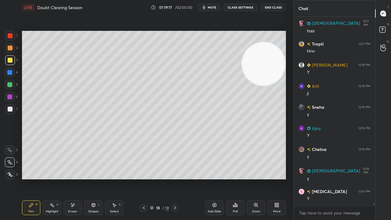
drag, startPoint x: 88, startPoint y: 211, endPoint x: 90, endPoint y: 215, distance: 4.4
click at [88, 178] on div "Shapes" at bounding box center [93, 211] width 10 height 3
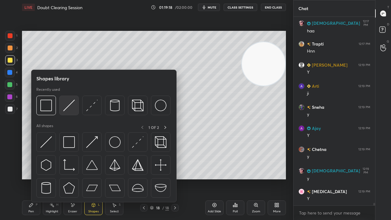
click at [73, 105] on img at bounding box center [69, 105] width 12 height 12
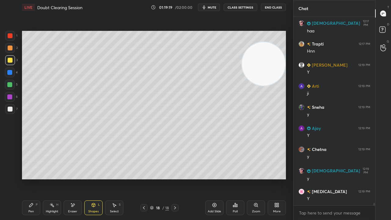
drag, startPoint x: 13, startPoint y: 110, endPoint x: 20, endPoint y: 115, distance: 8.1
click at [13, 111] on div at bounding box center [10, 109] width 10 height 10
click at [29, 178] on div "Pen P" at bounding box center [31, 207] width 18 height 15
click at [95, 178] on div "Shapes L" at bounding box center [93, 207] width 18 height 15
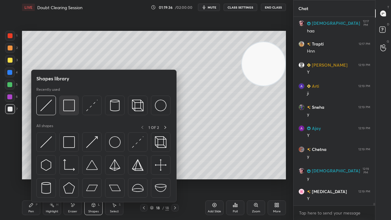
click at [70, 107] on img at bounding box center [69, 105] width 12 height 12
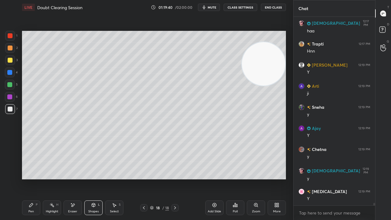
click at [12, 47] on div at bounding box center [10, 47] width 5 height 5
drag, startPoint x: 13, startPoint y: 36, endPoint x: 22, endPoint y: 42, distance: 10.7
click at [13, 34] on div at bounding box center [10, 36] width 10 height 10
click at [92, 178] on icon at bounding box center [93, 204] width 5 height 5
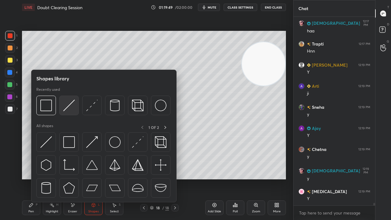
click at [71, 110] on img at bounding box center [69, 105] width 12 height 12
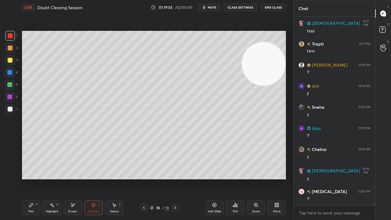
click at [30, 178] on div "Pen P" at bounding box center [31, 207] width 18 height 15
click at [214, 6] on span "mute" at bounding box center [211, 7] width 9 height 4
click at [214, 6] on span "unmute" at bounding box center [211, 7] width 13 height 4
click at [12, 111] on div at bounding box center [10, 109] width 10 height 10
click at [214, 5] on span "mute" at bounding box center [211, 7] width 9 height 4
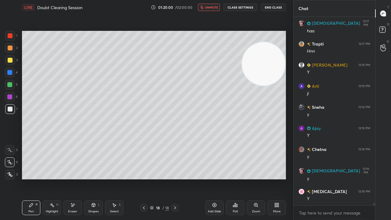
click at [214, 7] on span "unmute" at bounding box center [211, 7] width 13 height 4
click at [213, 9] on button "mute" at bounding box center [209, 7] width 22 height 7
click at [212, 7] on span "unmute" at bounding box center [211, 7] width 13 height 4
click at [209, 9] on button "mute" at bounding box center [209, 7] width 22 height 7
click at [211, 7] on span "unmute" at bounding box center [211, 7] width 13 height 4
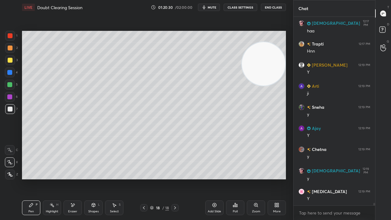
click at [214, 8] on span "mute" at bounding box center [211, 7] width 9 height 4
click at [214, 7] on span "unmute" at bounding box center [211, 7] width 13 height 4
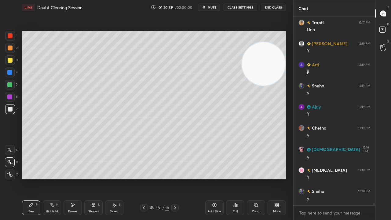
click at [210, 7] on span "mute" at bounding box center [211, 7] width 9 height 4
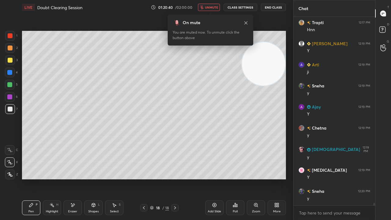
click at [212, 7] on span "unmute" at bounding box center [211, 7] width 13 height 4
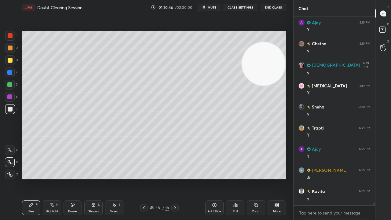
scroll to position [13931, 0]
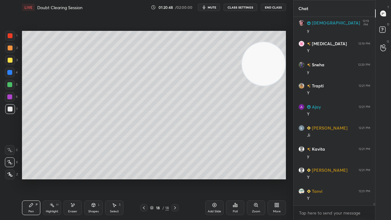
click at [215, 178] on icon at bounding box center [214, 204] width 5 height 5
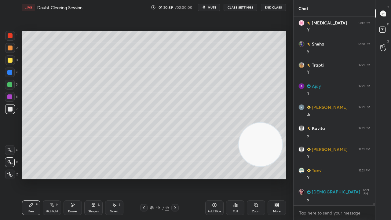
drag, startPoint x: 263, startPoint y: 80, endPoint x: 259, endPoint y: 160, distance: 79.7
click at [261, 161] on video at bounding box center [260, 144] width 43 height 43
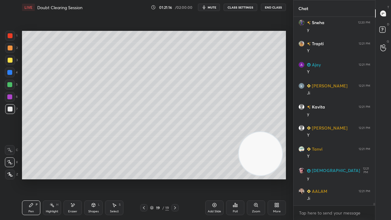
click at [208, 10] on button "mute" at bounding box center [209, 7] width 22 height 7
click at [209, 9] on span "unmute" at bounding box center [211, 7] width 13 height 4
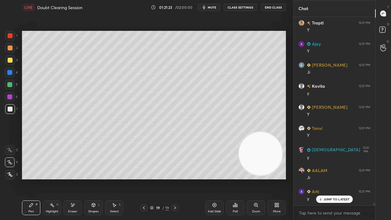
click at [212, 6] on span "mute" at bounding box center [211, 7] width 9 height 4
click at [213, 6] on span "unmute" at bounding box center [211, 7] width 13 height 4
click at [10, 87] on div at bounding box center [10, 85] width 10 height 10
click at [73, 178] on div "Eraser" at bounding box center [72, 211] width 9 height 3
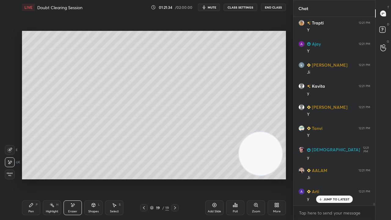
drag, startPoint x: 37, startPoint y: 206, endPoint x: 65, endPoint y: 179, distance: 38.2
click at [38, 178] on div "Pen P" at bounding box center [31, 207] width 18 height 15
click at [90, 178] on div "Shapes L" at bounding box center [93, 207] width 18 height 15
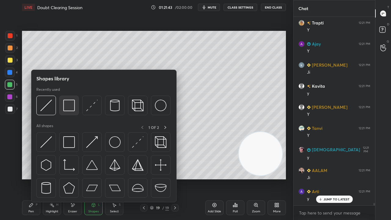
click at [70, 111] on div at bounding box center [69, 106] width 20 height 20
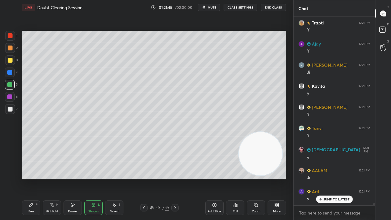
drag, startPoint x: 35, startPoint y: 206, endPoint x: 36, endPoint y: 196, distance: 10.4
click at [35, 178] on div "Pen P" at bounding box center [31, 207] width 18 height 15
click at [10, 111] on div at bounding box center [10, 109] width 10 height 10
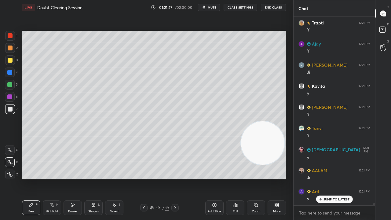
drag, startPoint x: 260, startPoint y: 159, endPoint x: 288, endPoint y: 70, distance: 92.7
click at [292, 67] on div "1 2 3 4 5 6 7 C X Z E E Erase all H H LIVE Doubt Clearing Session 01:21:47 / 02…" at bounding box center [146, 110] width 293 height 220
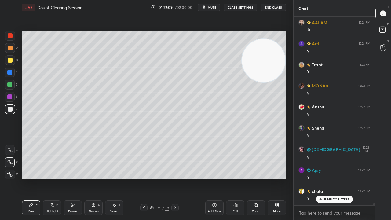
scroll to position [14163, 0]
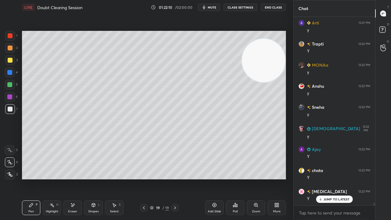
click at [214, 178] on div "Add Slide" at bounding box center [213, 211] width 13 height 3
click at [94, 178] on div "Shapes L" at bounding box center [93, 207] width 18 height 15
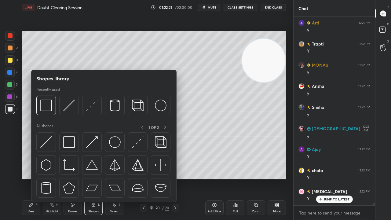
click at [38, 119] on div "Shapes library Recently used All shapes 1 OF 2" at bounding box center [103, 136] width 145 height 132
click at [45, 113] on div at bounding box center [46, 106] width 20 height 20
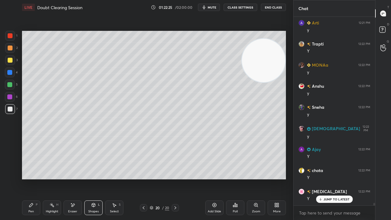
scroll to position [14184, 0]
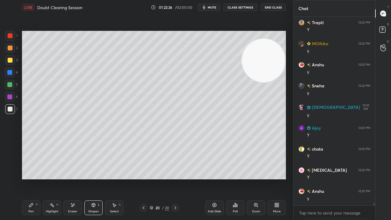
click at [30, 178] on div "Pen P" at bounding box center [31, 207] width 18 height 15
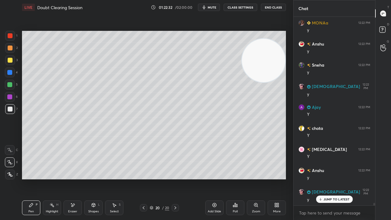
click at [142, 178] on icon at bounding box center [143, 207] width 5 height 5
click at [215, 8] on span "mute" at bounding box center [211, 7] width 9 height 4
click at [214, 9] on span "unmute" at bounding box center [211, 7] width 13 height 4
click at [215, 9] on button "mute" at bounding box center [209, 7] width 22 height 7
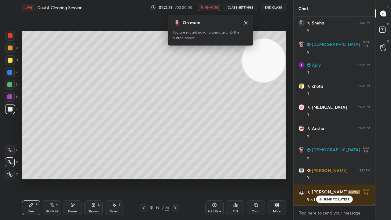
scroll to position [14253, 0]
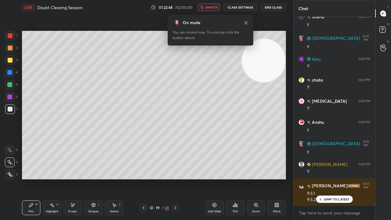
click at [213, 6] on span "unmute" at bounding box center [211, 7] width 13 height 4
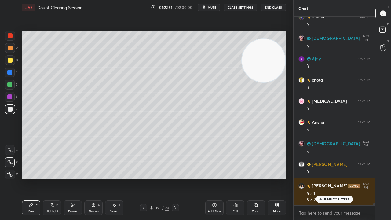
click at [331, 178] on p "JUMP TO LATEST" at bounding box center [336, 199] width 26 height 4
click at [326, 178] on div "x" at bounding box center [333, 212] width 81 height 14
click at [212, 8] on span "mute" at bounding box center [211, 7] width 9 height 4
click at [213, 7] on span "unmute" at bounding box center [211, 7] width 13 height 4
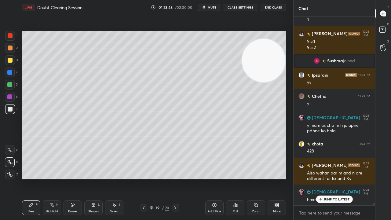
scroll to position [13750, 0]
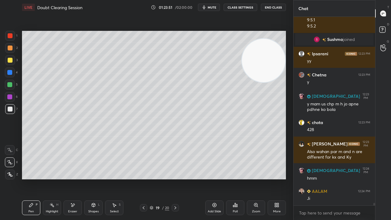
click at [175, 178] on div at bounding box center [174, 207] width 7 height 7
click at [77, 178] on div "Eraser" at bounding box center [72, 207] width 18 height 15
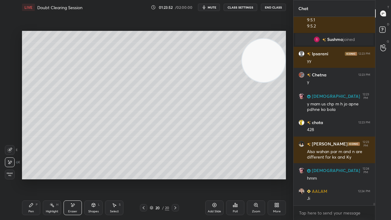
scroll to position [13771, 0]
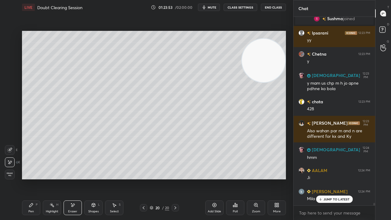
click at [33, 178] on icon at bounding box center [31, 204] width 5 height 5
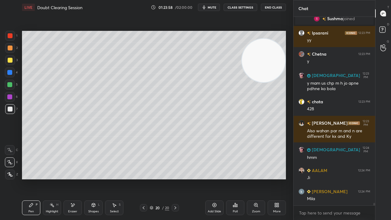
scroll to position [13792, 0]
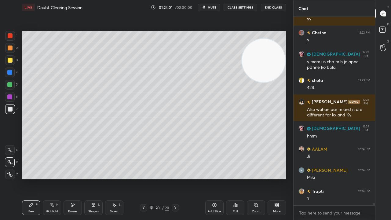
click at [210, 9] on span "mute" at bounding box center [211, 7] width 9 height 4
click at [213, 8] on span "unmute" at bounding box center [211, 7] width 13 height 4
click at [215, 10] on button "mute" at bounding box center [209, 7] width 22 height 7
click at [215, 9] on button "unmute" at bounding box center [209, 7] width 22 height 7
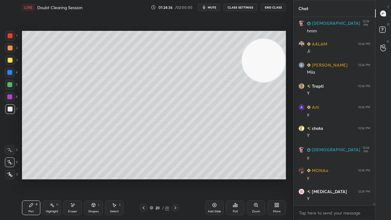
scroll to position [13919, 0]
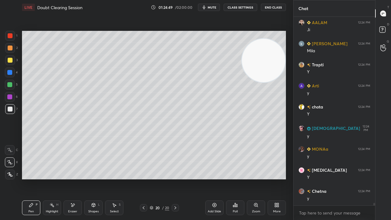
click at [216, 7] on span "mute" at bounding box center [211, 7] width 9 height 4
click at [216, 6] on span "unmute" at bounding box center [211, 7] width 13 height 4
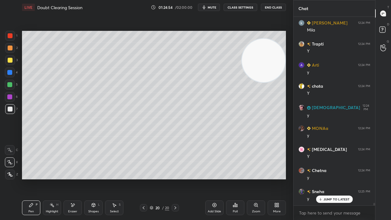
click at [214, 7] on span "mute" at bounding box center [211, 7] width 9 height 4
click at [215, 7] on span "unmute" at bounding box center [211, 7] width 13 height 4
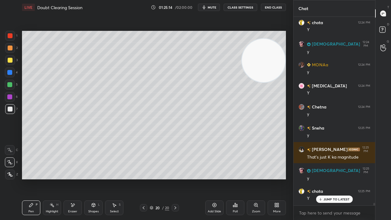
scroll to position [14029, 0]
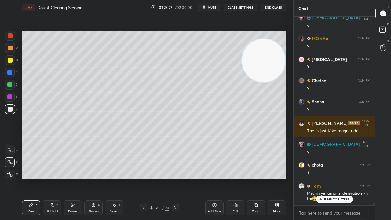
click at [88, 178] on div "Shapes" at bounding box center [93, 211] width 10 height 3
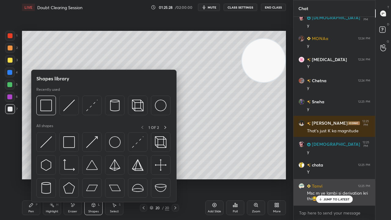
click at [318, 178] on div "JUMP TO LATEST" at bounding box center [334, 198] width 37 height 7
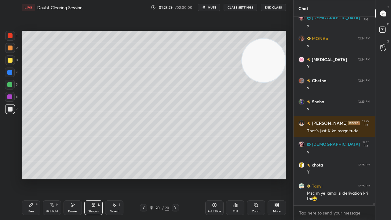
click at [93, 178] on icon at bounding box center [93, 204] width 5 height 5
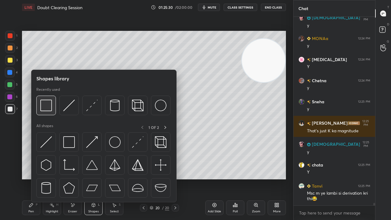
click at [50, 107] on img at bounding box center [46, 105] width 12 height 12
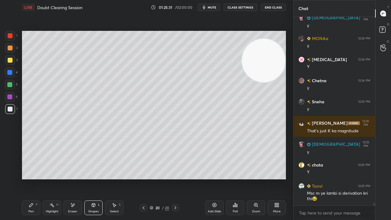
click at [8, 56] on div at bounding box center [10, 60] width 10 height 10
click at [28, 178] on div "Pen P" at bounding box center [31, 207] width 18 height 15
click at [12, 110] on div at bounding box center [10, 108] width 5 height 5
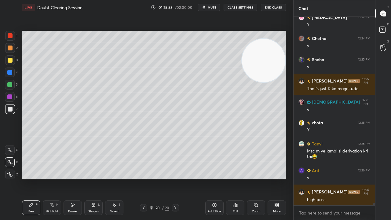
scroll to position [14093, 0]
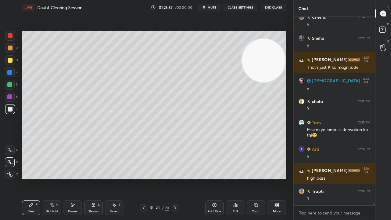
click at [214, 7] on span "mute" at bounding box center [211, 7] width 9 height 4
click at [214, 7] on span "unmute" at bounding box center [211, 7] width 13 height 4
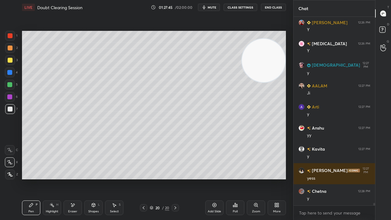
scroll to position [14408, 0]
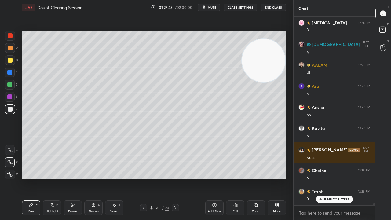
click at [209, 7] on button "mute" at bounding box center [209, 7] width 22 height 7
click at [209, 7] on span "mute" at bounding box center [211, 7] width 9 height 4
drag, startPoint x: 329, startPoint y: 200, endPoint x: 321, endPoint y: 216, distance: 18.0
click at [329, 178] on p "JUMP TO LATEST" at bounding box center [336, 199] width 26 height 4
click at [215, 8] on span "mute" at bounding box center [211, 7] width 9 height 4
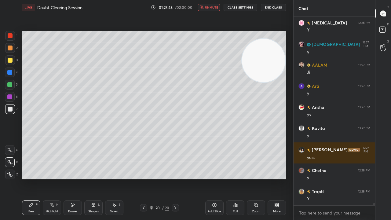
drag, startPoint x: 215, startPoint y: 8, endPoint x: 212, endPoint y: 13, distance: 6.6
click at [215, 8] on span "unmute" at bounding box center [211, 7] width 13 height 4
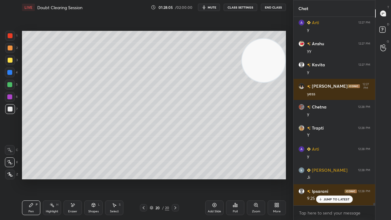
scroll to position [14492, 0]
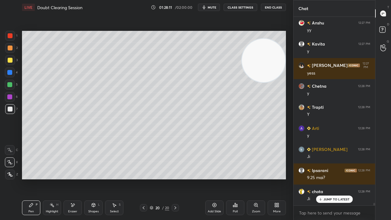
click at [216, 8] on span "mute" at bounding box center [211, 7] width 9 height 4
click at [215, 8] on span "unmute" at bounding box center [211, 7] width 13 height 4
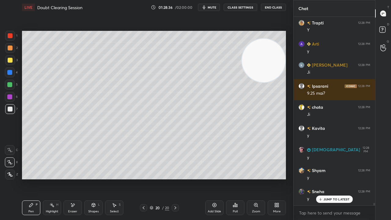
scroll to position [14577, 0]
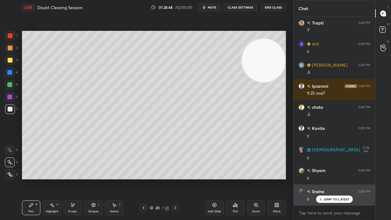
click at [331, 178] on p "JUMP TO LATEST" at bounding box center [336, 199] width 26 height 4
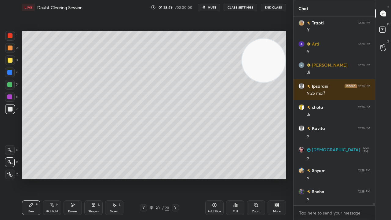
click at [211, 8] on span "mute" at bounding box center [211, 7] width 9 height 4
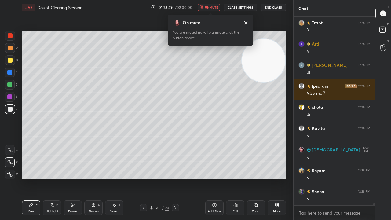
click at [217, 7] on span "unmute" at bounding box center [211, 7] width 13 height 4
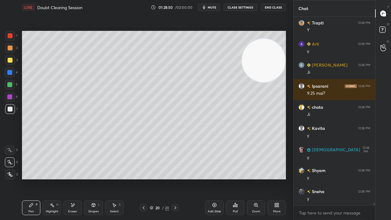
click at [216, 8] on span "mute" at bounding box center [211, 7] width 9 height 4
click at [215, 7] on span "unmute" at bounding box center [211, 7] width 13 height 4
click at [214, 8] on span "mute" at bounding box center [211, 7] width 9 height 4
click at [213, 9] on span "unmute" at bounding box center [211, 7] width 13 height 4
click at [211, 9] on span "mute" at bounding box center [211, 7] width 9 height 4
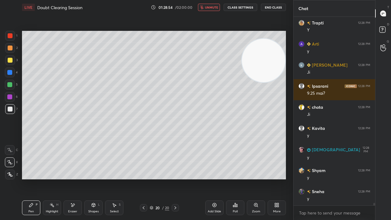
click at [212, 8] on span "unmute" at bounding box center [211, 7] width 13 height 4
click at [73, 178] on div "Eraser" at bounding box center [72, 211] width 9 height 3
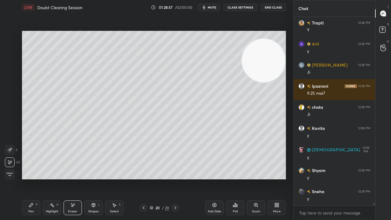
click at [34, 178] on div "Pen P" at bounding box center [31, 207] width 18 height 15
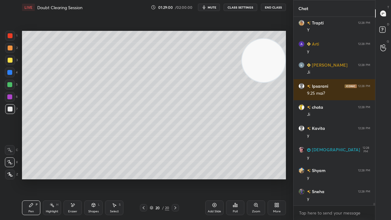
click at [214, 7] on span "mute" at bounding box center [211, 7] width 9 height 4
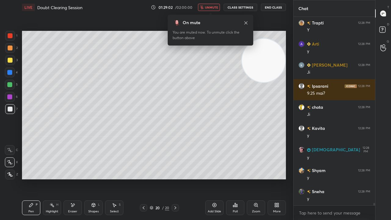
click at [213, 8] on span "unmute" at bounding box center [211, 7] width 13 height 4
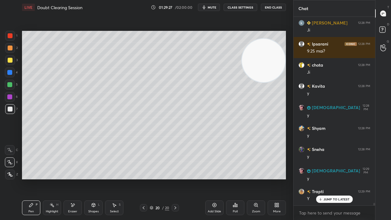
scroll to position [14640, 0]
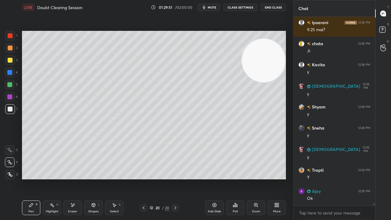
click at [215, 5] on span "mute" at bounding box center [211, 7] width 9 height 4
click at [214, 8] on span "unmute" at bounding box center [211, 7] width 13 height 4
click at [215, 178] on div "Add Slide" at bounding box center [213, 211] width 13 height 3
click at [8, 60] on div at bounding box center [10, 60] width 5 height 5
click at [75, 178] on div "Eraser" at bounding box center [72, 211] width 9 height 3
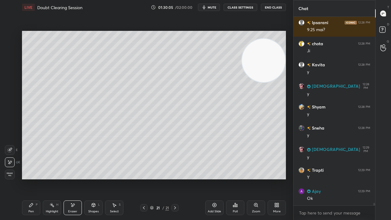
click at [92, 178] on div "Shapes" at bounding box center [93, 211] width 10 height 3
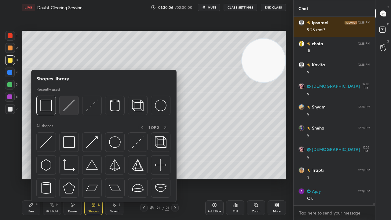
click at [69, 109] on img at bounding box center [69, 105] width 12 height 12
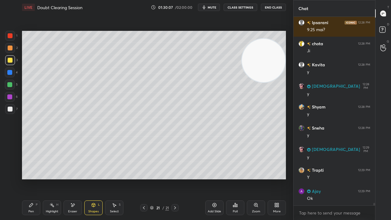
drag, startPoint x: 10, startPoint y: 109, endPoint x: 14, endPoint y: 105, distance: 5.6
click at [10, 109] on div at bounding box center [10, 108] width 5 height 5
click at [23, 178] on div "Pen P" at bounding box center [31, 207] width 18 height 15
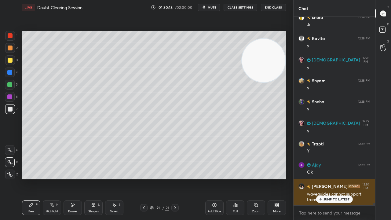
click at [322, 178] on icon at bounding box center [320, 199] width 4 height 4
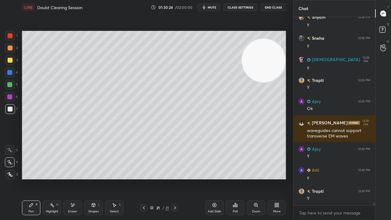
scroll to position [14750, 0]
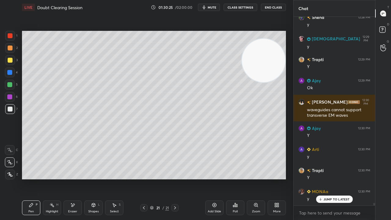
click at [212, 7] on span "mute" at bounding box center [211, 7] width 9 height 4
click at [212, 7] on span "unmute" at bounding box center [211, 7] width 13 height 4
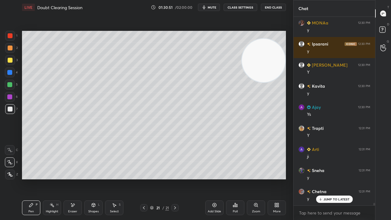
scroll to position [14940, 0]
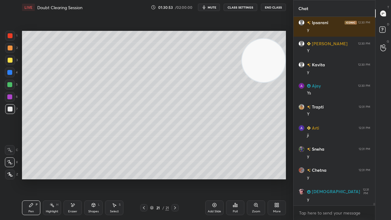
click at [205, 8] on icon "button" at bounding box center [204, 7] width 3 height 4
click at [205, 9] on button "unmute" at bounding box center [209, 7] width 22 height 7
click at [7, 113] on div at bounding box center [10, 109] width 10 height 10
click at [338, 178] on div "x" at bounding box center [333, 212] width 81 height 14
click at [211, 9] on span "mute" at bounding box center [211, 7] width 9 height 4
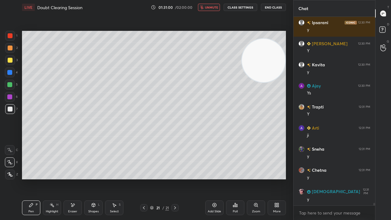
click at [212, 6] on span "unmute" at bounding box center [211, 7] width 13 height 4
click at [341, 178] on div "x" at bounding box center [333, 212] width 81 height 14
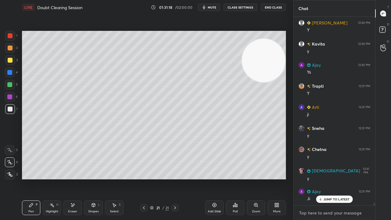
scroll to position [14982, 0]
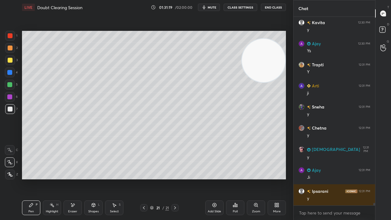
click at [340, 178] on div "x" at bounding box center [333, 212] width 81 height 14
click at [213, 6] on span "mute" at bounding box center [211, 7] width 9 height 4
drag, startPoint x: 213, startPoint y: 6, endPoint x: 217, endPoint y: 4, distance: 4.7
click at [213, 6] on span "unmute" at bounding box center [211, 7] width 13 height 4
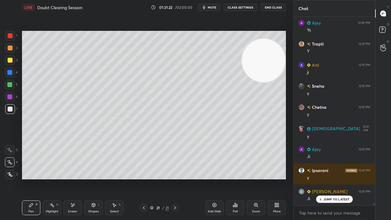
click at [329, 178] on div "JUMP TO LATEST" at bounding box center [334, 198] width 37 height 7
click at [214, 8] on span "mute" at bounding box center [211, 7] width 9 height 4
click at [213, 7] on span "unmute" at bounding box center [211, 7] width 13 height 4
click at [210, 8] on span "mute" at bounding box center [211, 7] width 9 height 4
click at [213, 7] on span "unmute" at bounding box center [211, 7] width 13 height 4
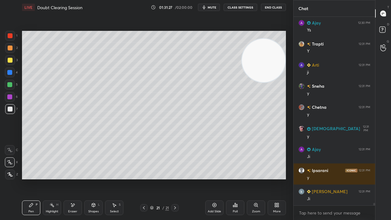
click at [9, 84] on div at bounding box center [9, 84] width 5 height 5
click at [9, 112] on div at bounding box center [10, 109] width 10 height 10
click at [211, 5] on span "mute" at bounding box center [211, 7] width 9 height 4
click at [212, 6] on span "unmute" at bounding box center [211, 7] width 13 height 4
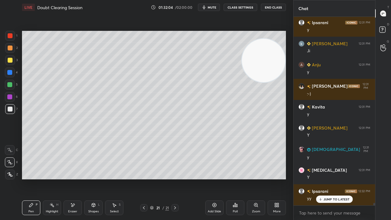
scroll to position [15172, 0]
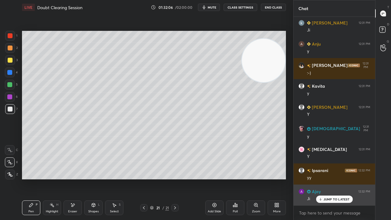
click at [333, 178] on p "JUMP TO LATEST" at bounding box center [336, 199] width 26 height 4
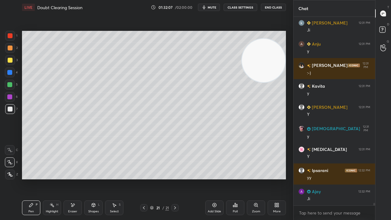
click at [214, 9] on span "mute" at bounding box center [211, 7] width 9 height 4
click at [215, 8] on span "unmute" at bounding box center [211, 7] width 13 height 4
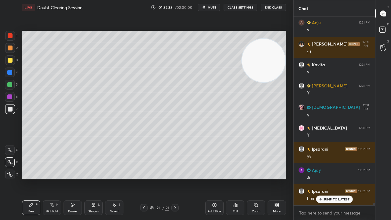
scroll to position [15214, 0]
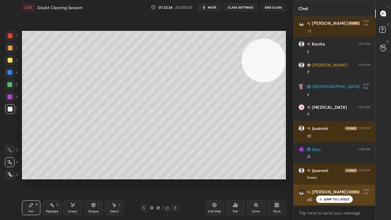
click at [337, 178] on p "JUMP TO LATEST" at bounding box center [336, 199] width 26 height 4
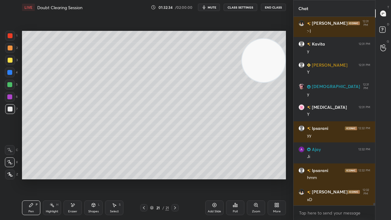
click at [335, 178] on div "x" at bounding box center [333, 212] width 81 height 14
click at [209, 7] on button "mute" at bounding box center [209, 7] width 22 height 7
click at [209, 8] on span "mute" at bounding box center [211, 7] width 9 height 4
click at [97, 178] on div "Pen P Highlight H Eraser Shapes L Select S 21 / 21 Add Slide Poll Zoom More" at bounding box center [154, 207] width 264 height 24
drag, startPoint x: 93, startPoint y: 211, endPoint x: 94, endPoint y: 206, distance: 5.2
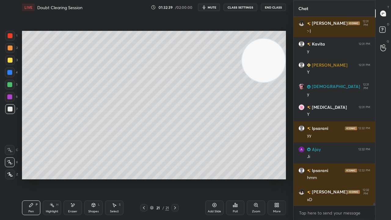
click at [93, 178] on div "Shapes" at bounding box center [93, 211] width 10 height 3
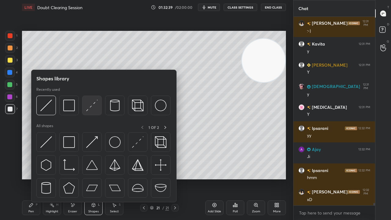
click at [91, 109] on img at bounding box center [92, 105] width 12 height 12
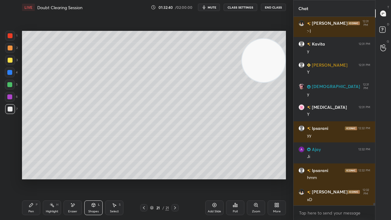
click at [13, 64] on div at bounding box center [10, 60] width 10 height 10
click at [206, 8] on icon "button" at bounding box center [203, 7] width 5 height 5
click at [208, 7] on span "unmute" at bounding box center [211, 7] width 13 height 4
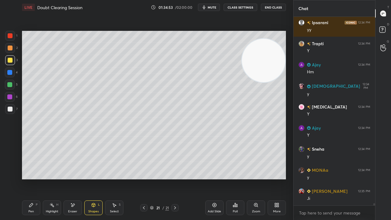
scroll to position [15935, 0]
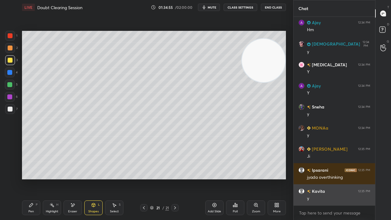
click at [337, 178] on div "y" at bounding box center [338, 198] width 63 height 6
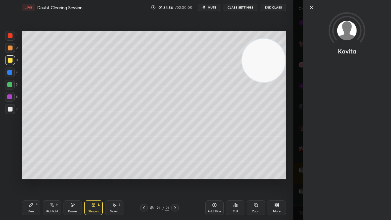
click at [299, 178] on div "Kavita" at bounding box center [342, 110] width 98 height 220
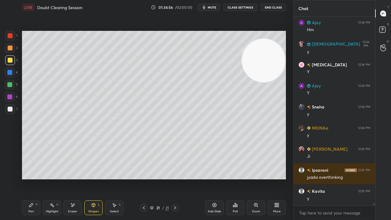
scroll to position [15977, 0]
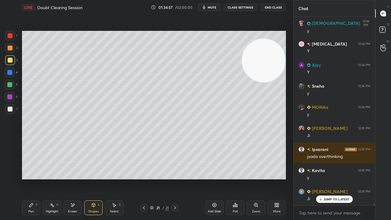
click at [211, 7] on span "mute" at bounding box center [211, 7] width 9 height 4
click at [211, 7] on span "unmute" at bounding box center [211, 7] width 13 height 4
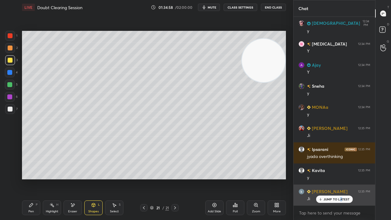
drag, startPoint x: 339, startPoint y: 197, endPoint x: 339, endPoint y: 204, distance: 6.4
click at [339, 178] on div "JUMP TO LATEST" at bounding box center [334, 198] width 37 height 7
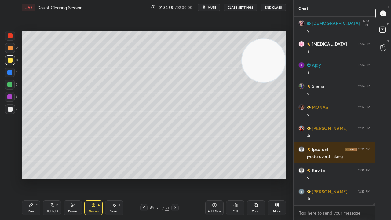
click at [337, 178] on div "x" at bounding box center [333, 212] width 81 height 14
click at [215, 7] on span "mute" at bounding box center [211, 7] width 9 height 4
click at [216, 7] on span "unmute" at bounding box center [211, 7] width 13 height 4
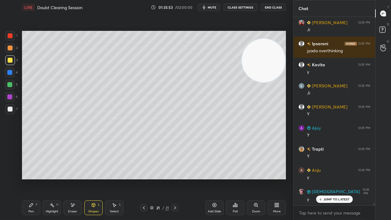
scroll to position [16103, 0]
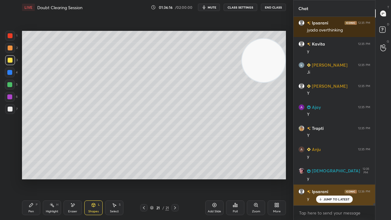
click at [333, 178] on p "JUMP TO LATEST" at bounding box center [336, 199] width 26 height 4
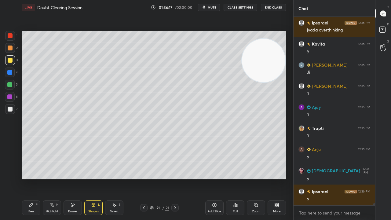
click at [214, 7] on span "mute" at bounding box center [211, 7] width 9 height 4
drag, startPoint x: 214, startPoint y: 8, endPoint x: 217, endPoint y: 5, distance: 3.7
click at [215, 8] on span "unmute" at bounding box center [211, 7] width 13 height 4
click at [11, 86] on div at bounding box center [9, 84] width 5 height 5
click at [96, 178] on div "Shapes" at bounding box center [93, 211] width 10 height 3
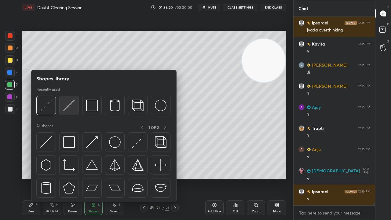
click at [68, 112] on div at bounding box center [69, 106] width 20 height 20
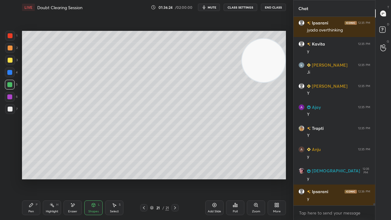
click at [216, 8] on span "mute" at bounding box center [211, 7] width 9 height 4
click at [214, 9] on button "unmute" at bounding box center [209, 7] width 22 height 7
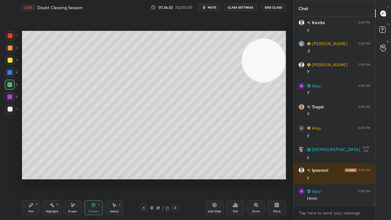
click at [92, 178] on div "Pen P Highlight H Eraser Shapes L Select S 21 / 21 Add Slide Poll Zoom More" at bounding box center [154, 207] width 264 height 24
drag, startPoint x: 92, startPoint y: 210, endPoint x: 93, endPoint y: 205, distance: 5.3
click at [92, 178] on div "Shapes" at bounding box center [93, 211] width 10 height 3
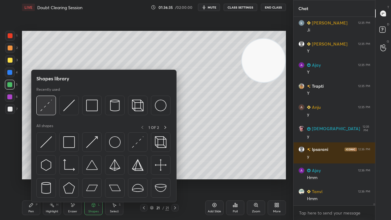
scroll to position [16167, 0]
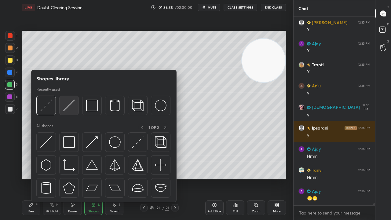
click at [73, 110] on img at bounding box center [69, 105] width 12 height 12
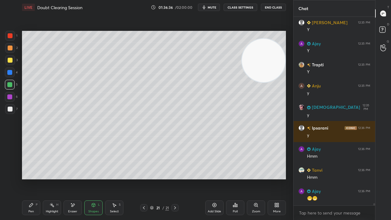
scroll to position [16188, 0]
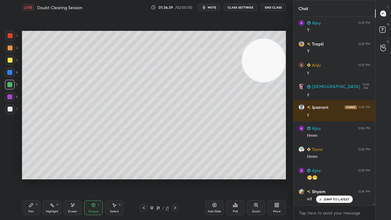
click at [32, 178] on icon at bounding box center [31, 204] width 5 height 5
click at [96, 178] on div "Shapes" at bounding box center [93, 211] width 10 height 3
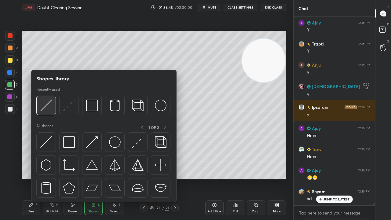
click at [45, 115] on div at bounding box center [103, 107] width 134 height 23
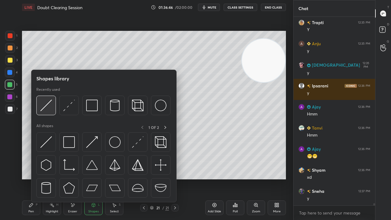
click at [45, 104] on img at bounding box center [46, 105] width 12 height 12
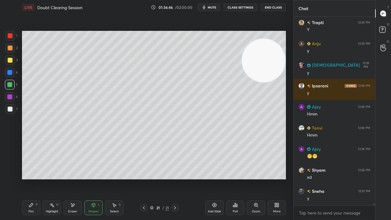
scroll to position [16251, 0]
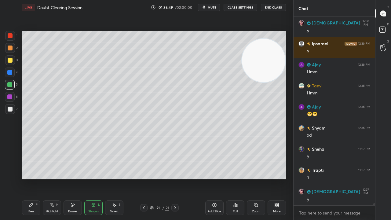
click at [29, 178] on div "Pen P" at bounding box center [31, 207] width 18 height 15
click at [215, 8] on span "mute" at bounding box center [211, 7] width 9 height 4
click at [214, 7] on span "unmute" at bounding box center [211, 7] width 13 height 4
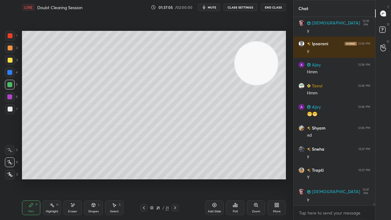
drag, startPoint x: 248, startPoint y: 68, endPoint x: 1, endPoint y: 168, distance: 267.1
click at [2, 167] on div "1 2 3 4 5 6 7 C X Z E E Erase all H H LIVE Doubt Clearing Session 01:37:05 / 02…" at bounding box center [144, 110] width 288 height 220
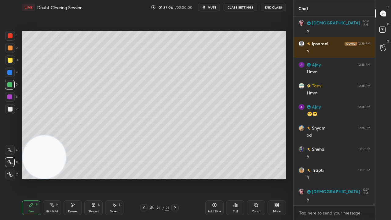
click at [10, 108] on div at bounding box center [10, 108] width 5 height 5
click at [98, 178] on div "Shapes L" at bounding box center [93, 207] width 18 height 15
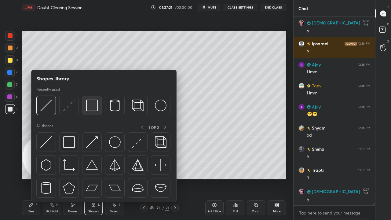
click at [93, 107] on img at bounding box center [92, 105] width 12 height 12
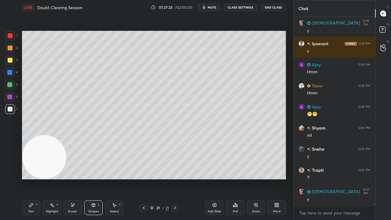
click at [35, 178] on div "Pen P" at bounding box center [31, 207] width 18 height 15
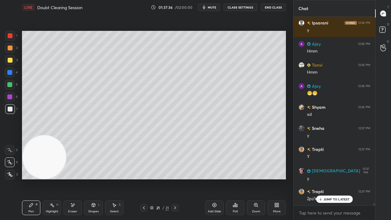
click at [95, 178] on icon at bounding box center [93, 204] width 5 height 5
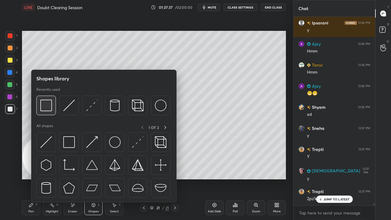
click at [50, 111] on img at bounding box center [46, 105] width 12 height 12
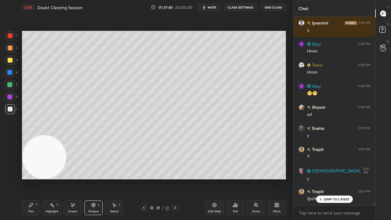
click at [32, 178] on div "Pen P" at bounding box center [31, 207] width 18 height 15
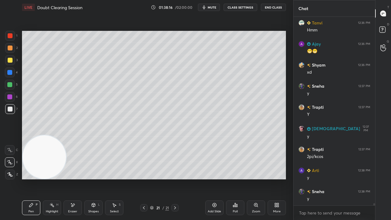
scroll to position [16335, 0]
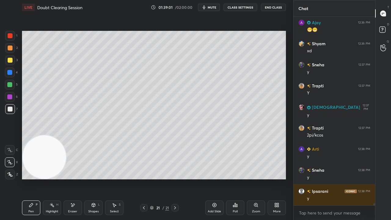
click at [203, 9] on icon "button" at bounding box center [203, 7] width 5 height 5
click at [206, 9] on button "unmute" at bounding box center [209, 7] width 22 height 7
click at [212, 178] on div "Add Slide" at bounding box center [214, 207] width 18 height 15
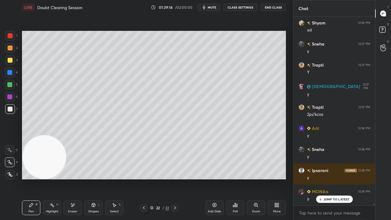
scroll to position [16377, 0]
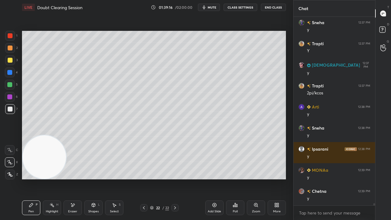
click at [93, 178] on div "Shapes" at bounding box center [93, 211] width 10 height 3
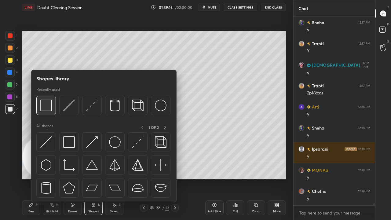
click at [49, 108] on img at bounding box center [46, 105] width 12 height 12
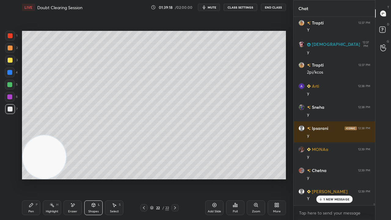
scroll to position [16420, 0]
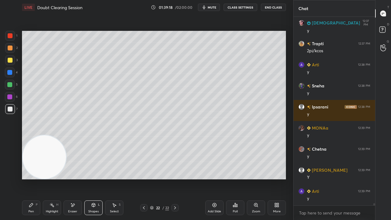
click at [30, 178] on icon at bounding box center [31, 204] width 5 height 5
click at [11, 62] on div at bounding box center [10, 60] width 5 height 5
drag, startPoint x: 93, startPoint y: 209, endPoint x: 97, endPoint y: 204, distance: 6.0
click at [93, 178] on div "Shapes L" at bounding box center [93, 207] width 18 height 15
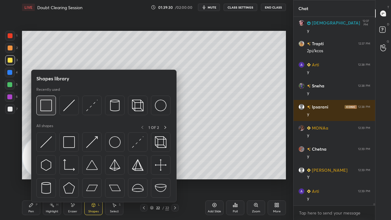
click at [51, 103] on img at bounding box center [46, 105] width 12 height 12
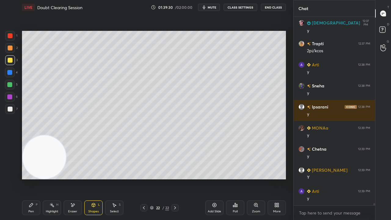
click at [9, 87] on div at bounding box center [9, 84] width 5 height 5
click at [32, 178] on icon at bounding box center [31, 204] width 5 height 5
click at [13, 110] on div at bounding box center [10, 109] width 10 height 10
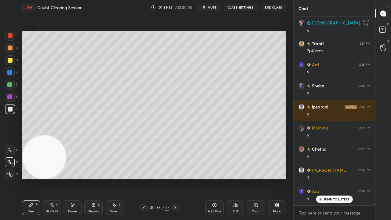
scroll to position [16440, 0]
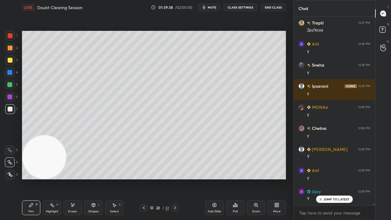
click at [206, 9] on icon "button" at bounding box center [203, 7] width 5 height 5
drag, startPoint x: 208, startPoint y: 8, endPoint x: 181, endPoint y: 19, distance: 28.9
click at [208, 8] on span "unmute" at bounding box center [211, 7] width 13 height 4
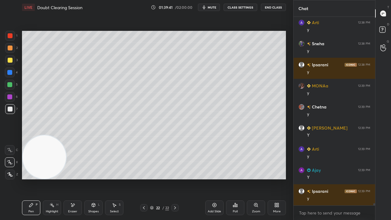
click at [10, 59] on div at bounding box center [10, 60] width 5 height 5
click at [10, 48] on div at bounding box center [10, 47] width 5 height 5
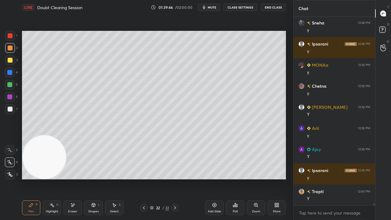
scroll to position [16504, 0]
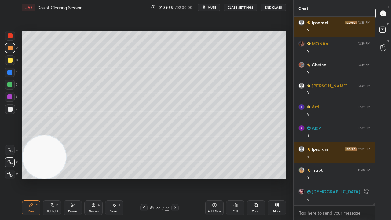
click at [93, 178] on div "Shapes" at bounding box center [93, 211] width 10 height 3
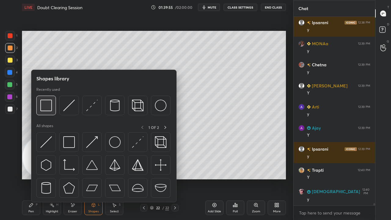
click at [41, 111] on div at bounding box center [46, 106] width 20 height 20
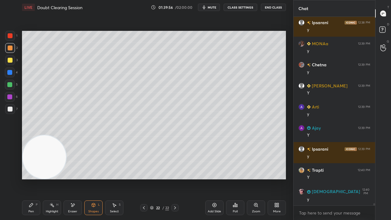
click at [10, 108] on div at bounding box center [10, 108] width 5 height 5
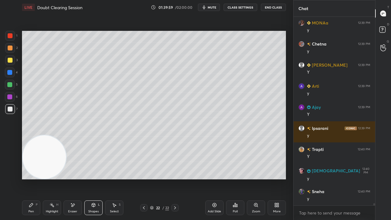
click at [31, 178] on div "Pen" at bounding box center [30, 211] width 5 height 3
click at [89, 178] on div "Shapes" at bounding box center [93, 211] width 10 height 3
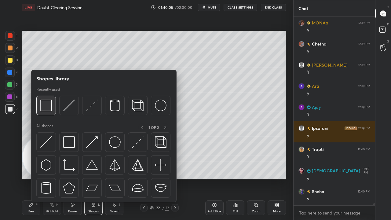
click at [45, 109] on img at bounding box center [46, 105] width 12 height 12
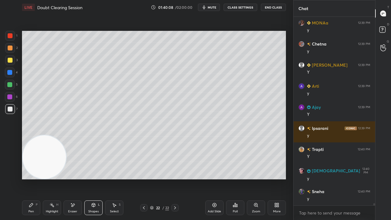
click at [33, 178] on icon at bounding box center [31, 204] width 5 height 5
click at [209, 8] on button "mute" at bounding box center [209, 7] width 22 height 7
click at [210, 8] on span "unmute" at bounding box center [211, 7] width 13 height 4
click at [10, 64] on div at bounding box center [10, 60] width 10 height 10
click at [212, 178] on div "Add Slide" at bounding box center [214, 207] width 18 height 15
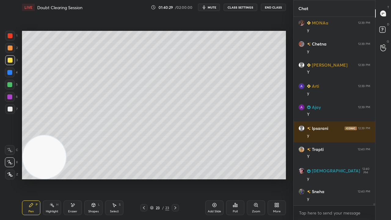
scroll to position [16551, 0]
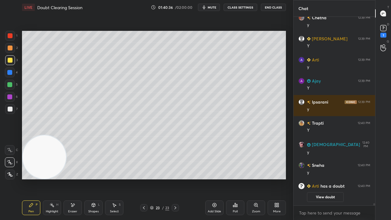
click at [95, 178] on div "Shapes" at bounding box center [93, 211] width 10 height 3
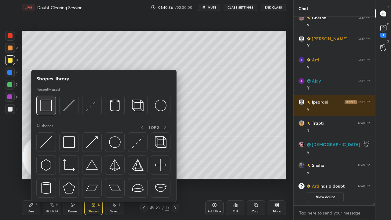
click at [50, 110] on img at bounding box center [46, 105] width 12 height 12
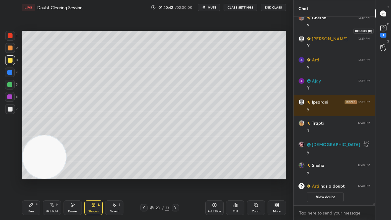
click at [386, 35] on div "1" at bounding box center [383, 35] width 6 height 5
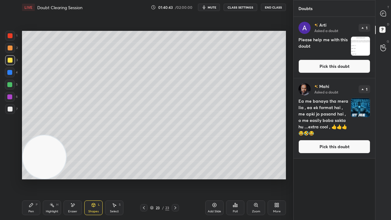
click at [360, 67] on button "Pick this doubt" at bounding box center [334, 66] width 72 height 13
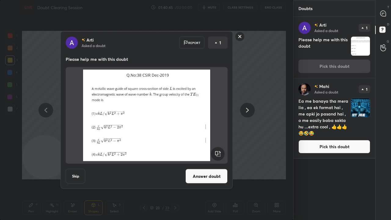
click at [239, 37] on rect at bounding box center [239, 36] width 9 height 9
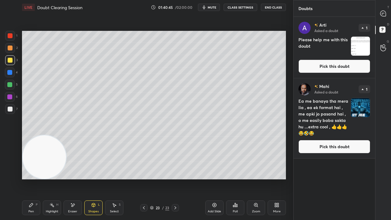
click at [216, 7] on span "mute" at bounding box center [211, 7] width 9 height 4
click at [386, 13] on div at bounding box center [383, 13] width 12 height 11
type textarea "x"
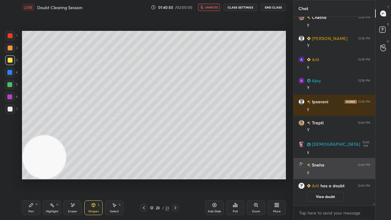
scroll to position [15847, 0]
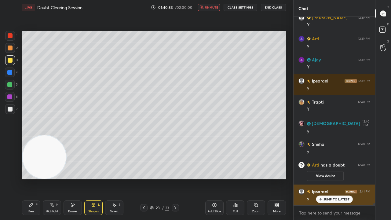
click at [333, 178] on p "JUMP TO LATEST" at bounding box center [336, 199] width 26 height 4
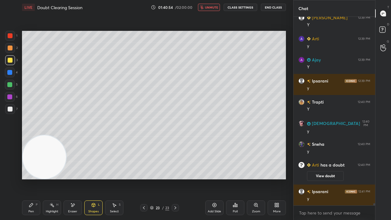
click at [209, 8] on span "unmute" at bounding box center [211, 7] width 13 height 4
click at [204, 7] on icon "button" at bounding box center [203, 7] width 5 height 5
click at [204, 7] on icon "button" at bounding box center [202, 7] width 4 height 4
click at [174, 178] on icon at bounding box center [175, 207] width 5 height 5
click at [214, 178] on div "Add Slide" at bounding box center [213, 211] width 13 height 3
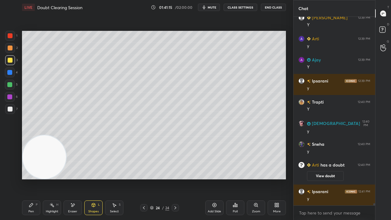
scroll to position [15868, 0]
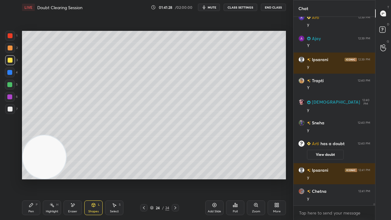
drag, startPoint x: 31, startPoint y: 210, endPoint x: 27, endPoint y: 150, distance: 59.3
click at [31, 178] on div "Pen" at bounding box center [30, 211] width 5 height 3
click at [218, 4] on button "mute" at bounding box center [209, 7] width 22 height 7
click at [217, 6] on span "unmute" at bounding box center [211, 7] width 13 height 4
click at [12, 110] on div at bounding box center [10, 108] width 5 height 5
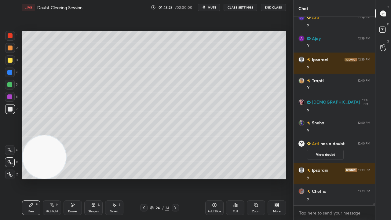
click at [10, 48] on div at bounding box center [10, 47] width 5 height 5
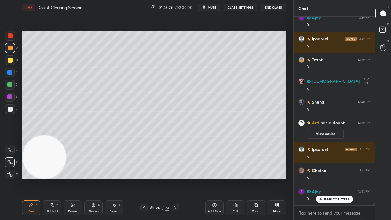
drag, startPoint x: 339, startPoint y: 199, endPoint x: 337, endPoint y: 202, distance: 3.7
click at [338, 178] on p "JUMP TO LATEST" at bounding box center [336, 199] width 26 height 4
click at [215, 9] on button "mute" at bounding box center [209, 7] width 22 height 7
click at [215, 7] on span "unmute" at bounding box center [211, 7] width 13 height 4
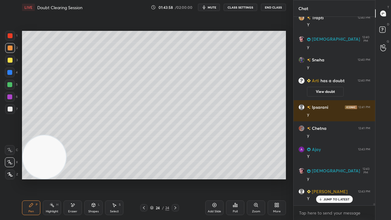
scroll to position [15952, 0]
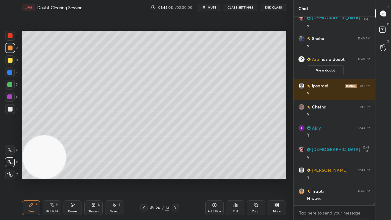
click at [10, 109] on div at bounding box center [10, 108] width 5 height 5
click at [11, 85] on div at bounding box center [9, 84] width 5 height 5
click at [205, 5] on button "mute" at bounding box center [209, 7] width 22 height 7
click at [207, 5] on span "mute" at bounding box center [211, 7] width 9 height 4
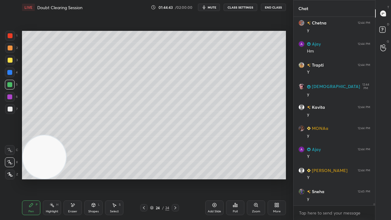
scroll to position [16163, 0]
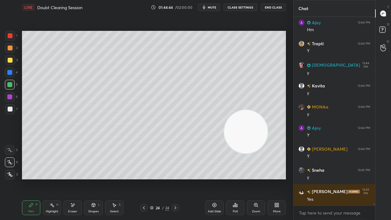
drag, startPoint x: 41, startPoint y: 159, endPoint x: 262, endPoint y: 49, distance: 247.0
click at [263, 110] on video at bounding box center [245, 131] width 43 height 43
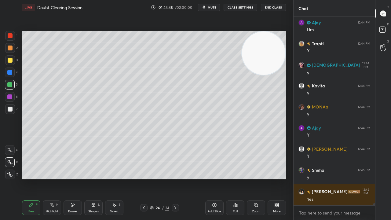
click at [117, 178] on div "Select" at bounding box center [114, 211] width 9 height 3
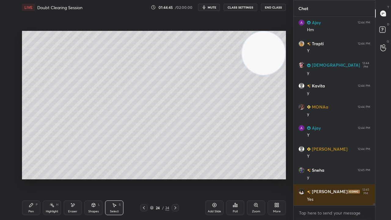
scroll to position [16183, 0]
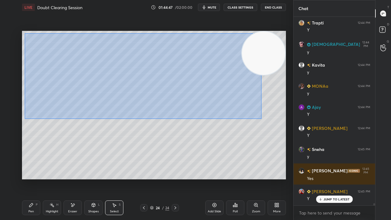
drag, startPoint x: 41, startPoint y: 44, endPoint x: 262, endPoint y: 120, distance: 233.7
click at [262, 120] on div "0 ° Undo Copy Duplicate Duplicate to new slide Delete" at bounding box center [154, 105] width 264 height 148
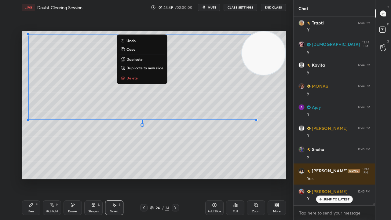
click at [146, 57] on button "Duplicate" at bounding box center [141, 59] width 45 height 7
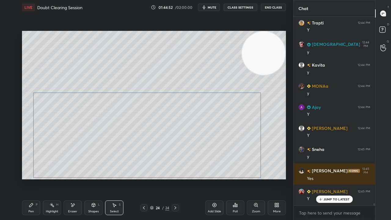
drag, startPoint x: 189, startPoint y: 109, endPoint x: 182, endPoint y: 121, distance: 13.9
click at [182, 121] on div "0 ° Undo Copy Duplicate Duplicate to new slide Delete" at bounding box center [154, 105] width 264 height 148
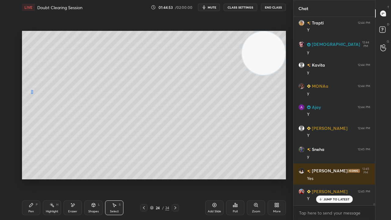
drag, startPoint x: 31, startPoint y: 90, endPoint x: 33, endPoint y: 94, distance: 3.8
click at [33, 94] on div "0 ° Undo Copy Duplicate Duplicate to new slide Delete" at bounding box center [154, 105] width 264 height 148
click at [61, 165] on div "0 ° Undo Copy Duplicate Duplicate to new slide Delete" at bounding box center [154, 105] width 264 height 148
drag, startPoint x: 141, startPoint y: 205, endPoint x: 153, endPoint y: 211, distance: 13.3
click at [141, 178] on icon at bounding box center [143, 207] width 5 height 5
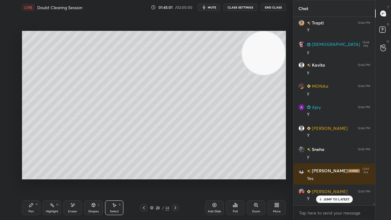
click at [174, 178] on icon at bounding box center [175, 207] width 5 height 5
drag, startPoint x: 259, startPoint y: 60, endPoint x: 254, endPoint y: 211, distance: 150.8
click at [254, 178] on div "LIVE Doubt Clearing Session 01:45:02 / 02:00:00 mute CLASS SETTINGS End Class 0…" at bounding box center [154, 110] width 269 height 220
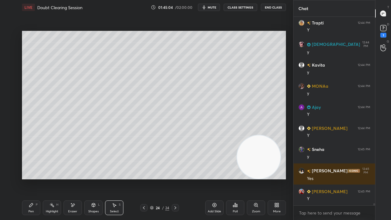
click at [211, 8] on span "mute" at bounding box center [211, 7] width 9 height 4
click at [211, 7] on span "unmute" at bounding box center [211, 7] width 13 height 4
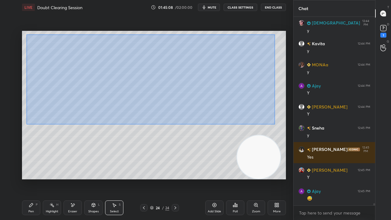
drag, startPoint x: 26, startPoint y: 34, endPoint x: 273, endPoint y: 124, distance: 262.7
click at [276, 124] on div "0 ° Undo Copy Duplicate Duplicate to new slide Delete" at bounding box center [154, 105] width 264 height 148
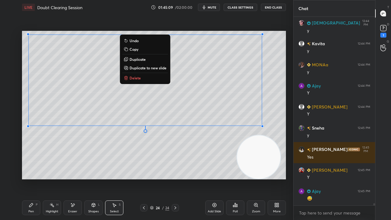
scroll to position [16225, 0]
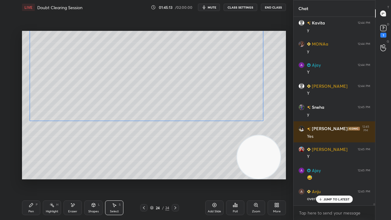
click at [180, 93] on div "0 ° Undo Copy Duplicate Duplicate to new slide Delete" at bounding box center [154, 105] width 264 height 148
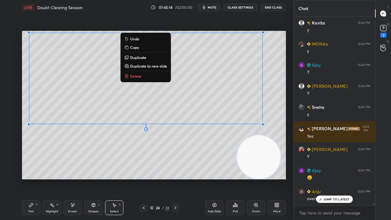
scroll to position [16247, 0]
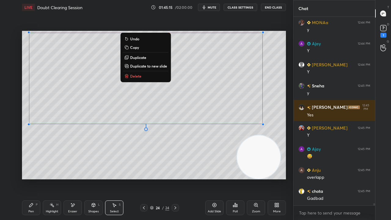
click at [148, 75] on button "Delete" at bounding box center [145, 75] width 45 height 7
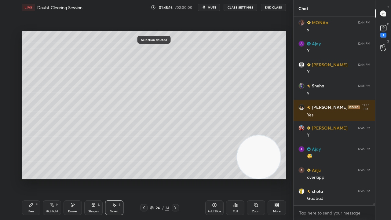
click at [34, 178] on div "Pen P" at bounding box center [31, 207] width 18 height 15
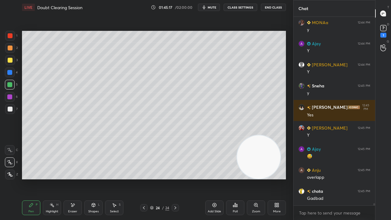
click at [144, 178] on icon at bounding box center [143, 207] width 5 height 5
click at [175, 178] on icon at bounding box center [175, 207] width 2 height 3
click at [390, 35] on div "D Doubts (D) 1" at bounding box center [383, 30] width 16 height 17
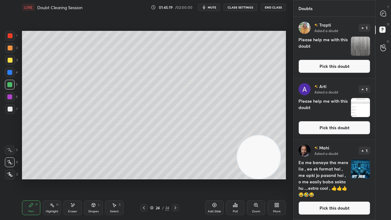
click at [360, 71] on button "Pick this doubt" at bounding box center [334, 66] width 72 height 13
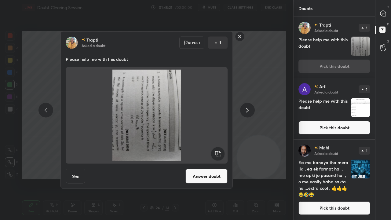
click at [242, 38] on rect at bounding box center [239, 36] width 9 height 9
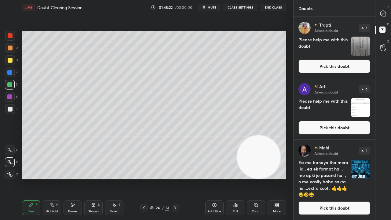
click at [389, 15] on div "T Messages (T)" at bounding box center [383, 13] width 16 height 17
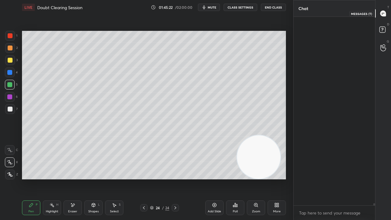
scroll to position [186, 80]
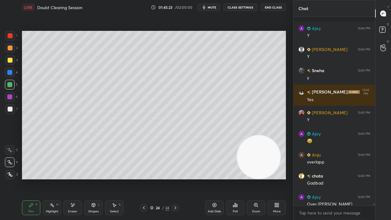
drag, startPoint x: 335, startPoint y: 217, endPoint x: 341, endPoint y: 216, distance: 5.6
click at [335, 178] on div "x" at bounding box center [333, 212] width 81 height 14
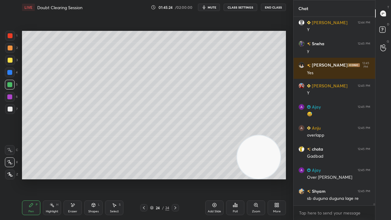
drag, startPoint x: 373, startPoint y: 207, endPoint x: 372, endPoint y: 211, distance: 4.6
click at [372, 178] on div "Ajay 12:44 PM Y [PERSON_NAME] 12:44 PM Y [PERSON_NAME] 12:45 PM y [PERSON_NAME]…" at bounding box center [333, 118] width 81 height 203
click at [369, 178] on textarea at bounding box center [334, 213] width 72 height 10
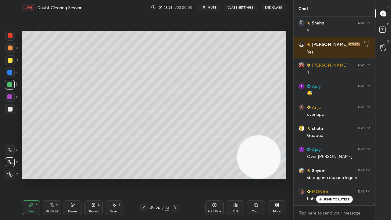
click at [208, 6] on button "mute" at bounding box center [209, 7] width 22 height 7
click at [208, 7] on span "unmute" at bounding box center [211, 7] width 13 height 4
drag, startPoint x: 334, startPoint y: 196, endPoint x: 331, endPoint y: 219, distance: 23.4
click at [334, 178] on div "JUMP TO LATEST" at bounding box center [334, 198] width 37 height 7
click at [330, 178] on div "x" at bounding box center [333, 212] width 81 height 14
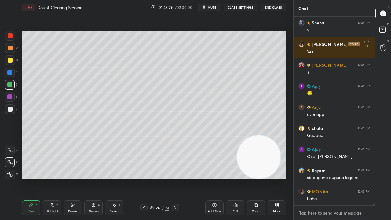
scroll to position [16331, 0]
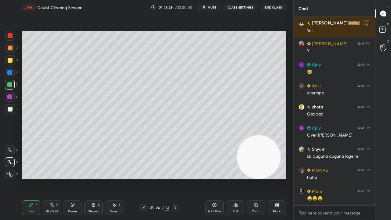
click at [215, 8] on span "mute" at bounding box center [211, 7] width 9 height 4
click at [215, 8] on span "unmute" at bounding box center [211, 7] width 13 height 4
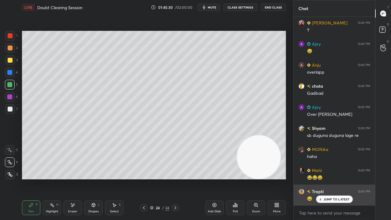
click at [332, 178] on div "JUMP TO LATEST" at bounding box center [334, 198] width 37 height 7
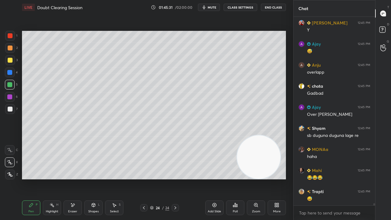
scroll to position [16373, 0]
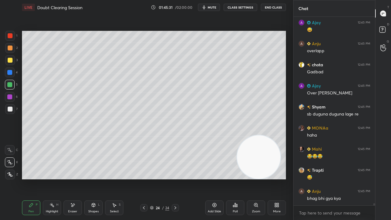
click at [326, 178] on div "x" at bounding box center [333, 212] width 81 height 14
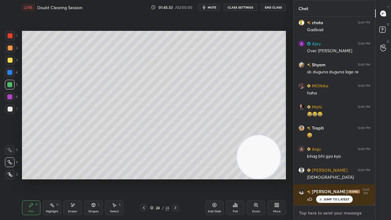
scroll to position [16436, 0]
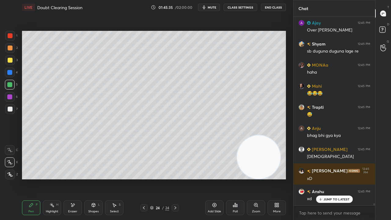
click at [208, 7] on button "mute" at bounding box center [209, 7] width 22 height 7
click at [209, 8] on span "unmute" at bounding box center [211, 7] width 13 height 4
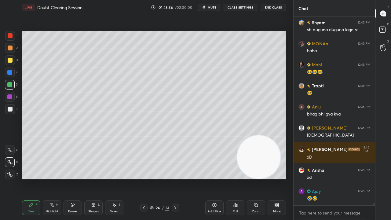
click at [212, 6] on span "mute" at bounding box center [211, 7] width 9 height 4
click at [212, 7] on span "unmute" at bounding box center [211, 7] width 13 height 4
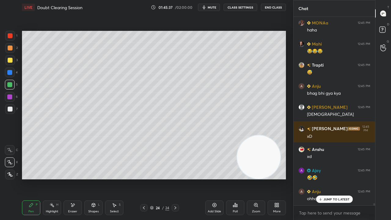
click at [14, 108] on div "7" at bounding box center [11, 109] width 13 height 10
drag, startPoint x: 323, startPoint y: 200, endPoint x: 321, endPoint y: 207, distance: 7.6
click at [323, 178] on div "JUMP TO LATEST" at bounding box center [334, 198] width 37 height 7
click at [316, 178] on div "x" at bounding box center [333, 212] width 81 height 14
click at [213, 9] on span "mute" at bounding box center [211, 7] width 9 height 4
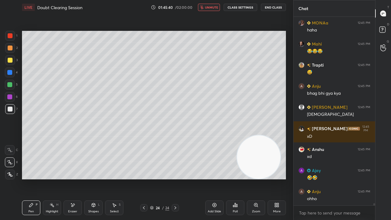
click at [214, 9] on button "unmute" at bounding box center [209, 7] width 22 height 7
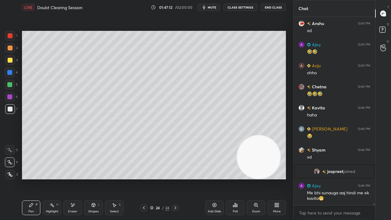
scroll to position [16630, 0]
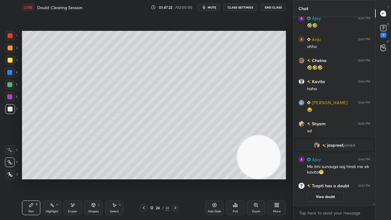
click at [145, 178] on icon at bounding box center [143, 207] width 5 height 5
click at [173, 178] on icon at bounding box center [175, 207] width 5 height 5
click at [385, 34] on div "1" at bounding box center [383, 35] width 6 height 5
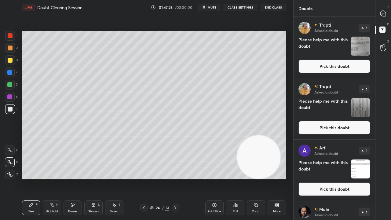
click at [357, 60] on button "Pick this doubt" at bounding box center [334, 66] width 72 height 13
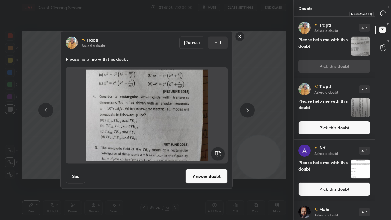
click at [385, 8] on div at bounding box center [383, 13] width 12 height 11
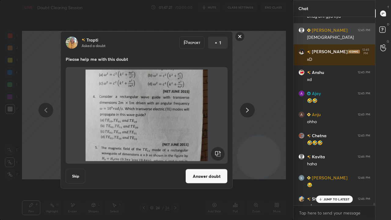
scroll to position [186, 80]
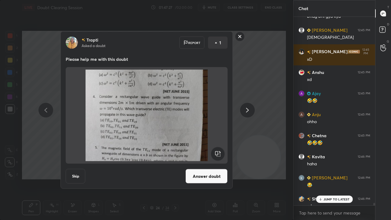
click at [240, 38] on rect at bounding box center [239, 36] width 9 height 9
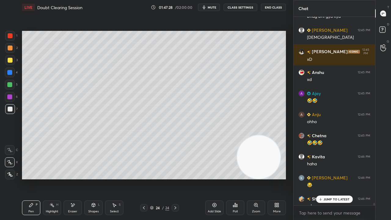
click at [326, 178] on p "JUMP TO LATEST" at bounding box center [336, 199] width 26 height 4
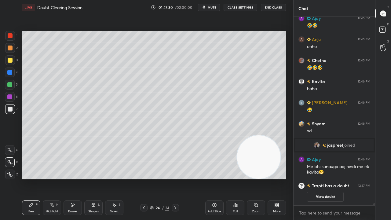
scroll to position [16469, 0]
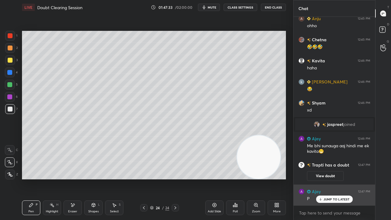
click at [330, 178] on p "JUMP TO LATEST" at bounding box center [336, 199] width 26 height 4
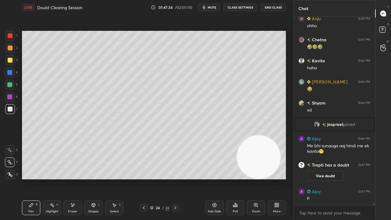
click at [219, 9] on button "mute" at bounding box center [209, 7] width 22 height 7
click at [218, 9] on button "unmute" at bounding box center [209, 7] width 22 height 7
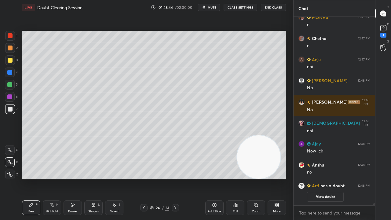
scroll to position [16548, 0]
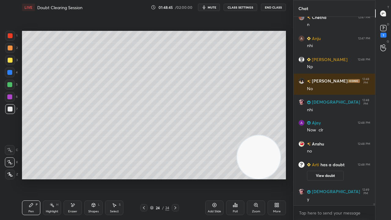
click at [10, 62] on div at bounding box center [10, 60] width 5 height 5
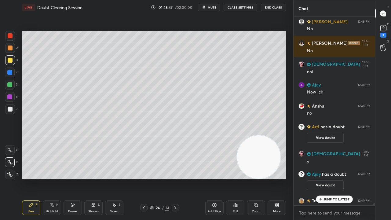
scroll to position [16584, 0]
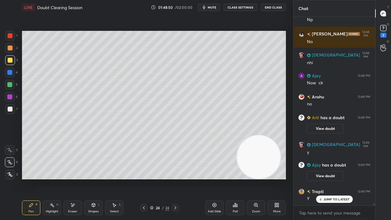
drag, startPoint x: 140, startPoint y: 207, endPoint x: 145, endPoint y: 208, distance: 5.0
click at [140, 178] on div at bounding box center [143, 207] width 7 height 7
click at [176, 178] on icon at bounding box center [175, 207] width 2 height 3
drag, startPoint x: 70, startPoint y: 207, endPoint x: 68, endPoint y: 192, distance: 15.5
click at [70, 178] on div "Eraser" at bounding box center [72, 207] width 18 height 15
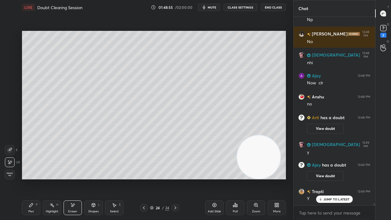
click at [31, 178] on div "Pen P" at bounding box center [31, 207] width 18 height 15
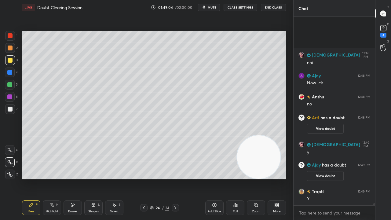
scroll to position [16636, 0]
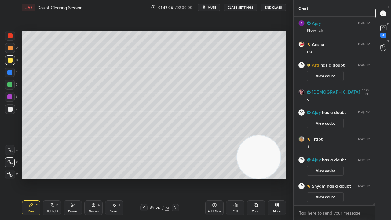
click at [215, 6] on span "mute" at bounding box center [211, 7] width 9 height 4
click at [215, 7] on span "unmute" at bounding box center [211, 7] width 13 height 4
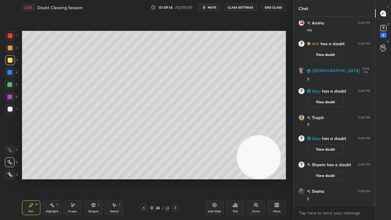
scroll to position [16619, 0]
click at [9, 109] on div at bounding box center [10, 108] width 5 height 5
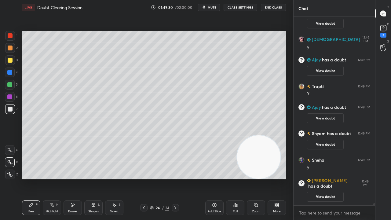
click at [213, 7] on span "mute" at bounding box center [211, 7] width 9 height 4
click at [213, 9] on span "unmute" at bounding box center [211, 7] width 13 height 4
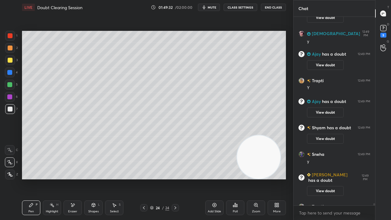
scroll to position [16665, 0]
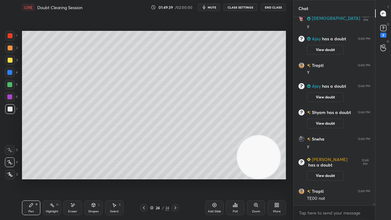
click at [214, 9] on span "mute" at bounding box center [211, 7] width 9 height 4
click at [215, 7] on span "unmute" at bounding box center [211, 7] width 13 height 4
click at [5, 81] on div at bounding box center [10, 85] width 10 height 10
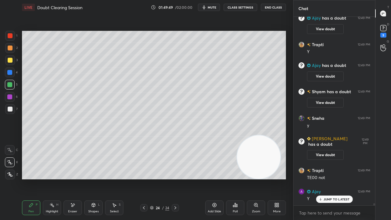
scroll to position [16707, 0]
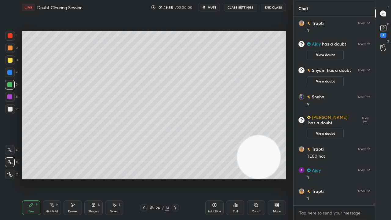
click at [211, 9] on span "mute" at bounding box center [211, 7] width 9 height 4
click at [209, 8] on span "unmute" at bounding box center [211, 7] width 13 height 4
drag, startPoint x: 384, startPoint y: 34, endPoint x: 384, endPoint y: 38, distance: 4.3
click at [384, 34] on div "5" at bounding box center [383, 35] width 6 height 5
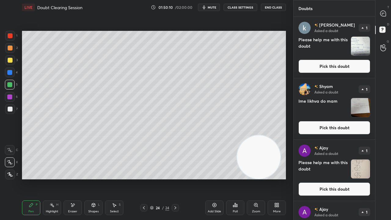
click at [349, 67] on button "Pick this doubt" at bounding box center [334, 66] width 72 height 13
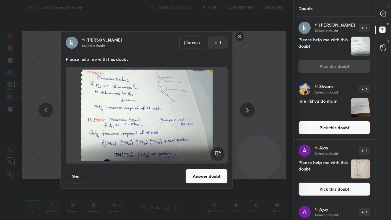
click at [212, 173] on button "Answer doubt" at bounding box center [206, 176] width 42 height 15
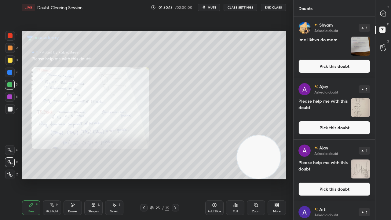
click at [213, 7] on span "mute" at bounding box center [211, 7] width 9 height 4
click at [213, 7] on span "unmute" at bounding box center [211, 7] width 13 height 4
click at [346, 66] on button "Pick this doubt" at bounding box center [334, 66] width 72 height 13
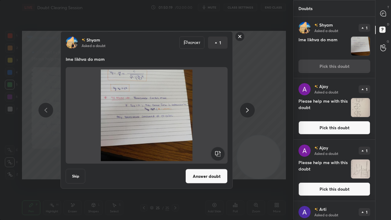
click at [199, 172] on button "Answer doubt" at bounding box center [206, 176] width 42 height 15
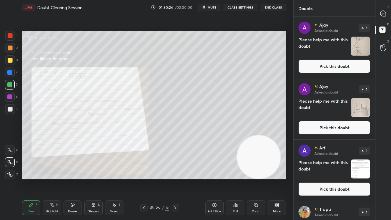
click at [215, 7] on span "mute" at bounding box center [211, 7] width 9 height 4
click at [214, 7] on span "mute" at bounding box center [211, 7] width 9 height 4
click at [146, 178] on div at bounding box center [143, 207] width 7 height 7
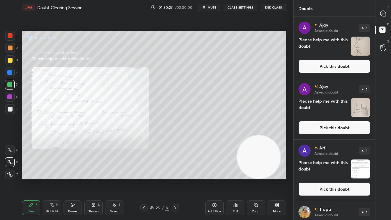
click at [254, 178] on div "Zoom" at bounding box center [256, 207] width 18 height 15
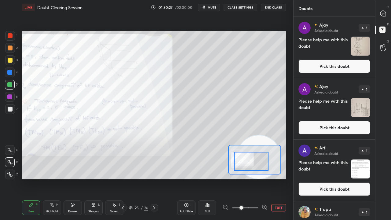
drag, startPoint x: 251, startPoint y: 164, endPoint x: 240, endPoint y: 165, distance: 10.8
drag, startPoint x: 246, startPoint y: 163, endPoint x: 236, endPoint y: 165, distance: 10.0
click at [237, 165] on div at bounding box center [251, 161] width 34 height 19
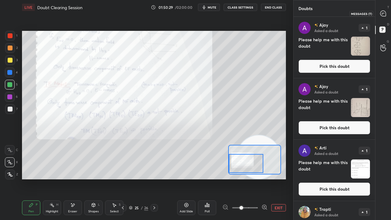
click at [385, 15] on icon at bounding box center [383, 13] width 6 height 6
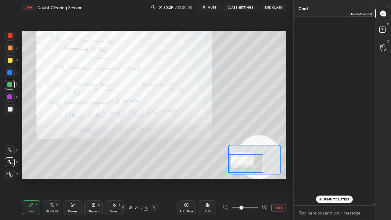
scroll to position [186, 80]
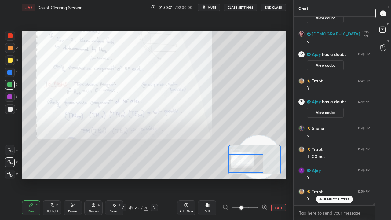
click at [334, 178] on p "JUMP TO LATEST" at bounding box center [336, 199] width 26 height 4
click at [206, 6] on icon "button" at bounding box center [203, 7] width 5 height 5
click at [209, 7] on span "unmute" at bounding box center [211, 7] width 13 height 4
click at [209, 7] on span "mute" at bounding box center [211, 7] width 9 height 4
click at [210, 8] on span "unmute" at bounding box center [211, 7] width 13 height 4
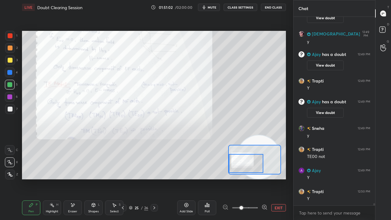
scroll to position [16778, 0]
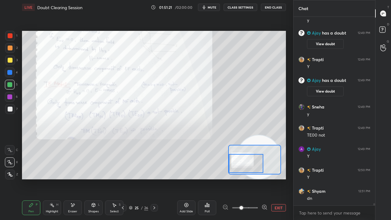
click at [154, 178] on icon at bounding box center [154, 207] width 5 height 5
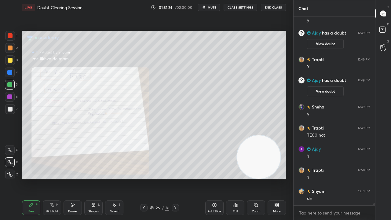
click at [152, 178] on icon at bounding box center [152, 208] width 4 height 4
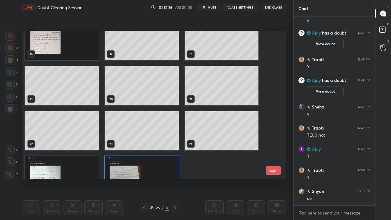
scroll to position [255, 0]
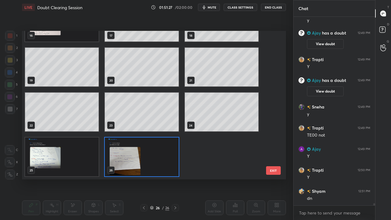
click at [162, 178] on div "Setting up your live class 16 17 18 19 20 21 22 23 24 25 26 EXIT Poll for secs …" at bounding box center [154, 105] width 269 height 181
click at [162, 172] on img "grid" at bounding box center [142, 156] width 74 height 39
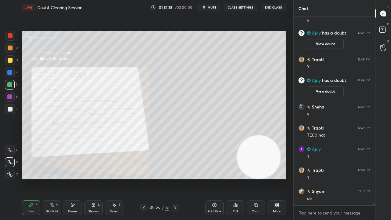
scroll to position [0, 0]
click at [385, 31] on rect at bounding box center [382, 30] width 6 height 6
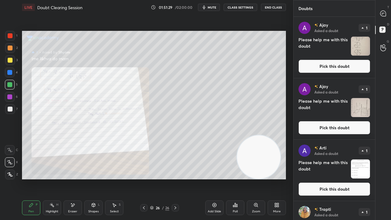
click at [363, 64] on button "Pick this doubt" at bounding box center [334, 66] width 72 height 13
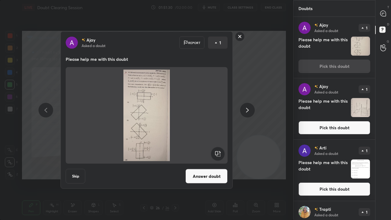
click at [207, 175] on button "Answer doubt" at bounding box center [206, 176] width 42 height 15
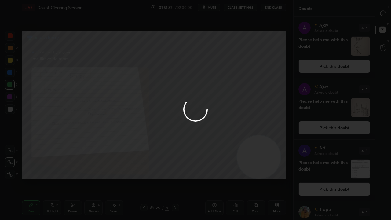
click at [339, 65] on div at bounding box center [195, 110] width 391 height 220
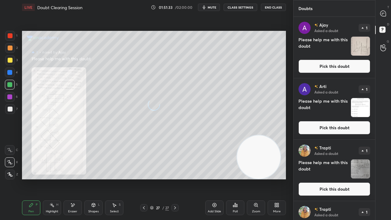
click at [341, 66] on button "Pick this doubt" at bounding box center [334, 66] width 72 height 13
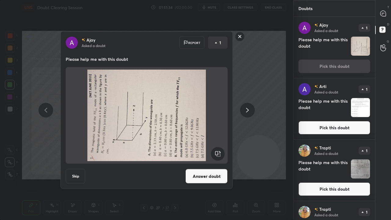
click at [215, 151] on rect at bounding box center [218, 154] width 14 height 14
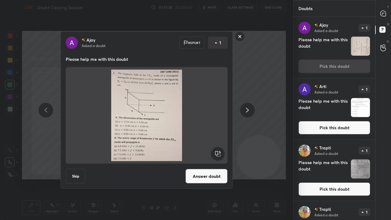
click at [211, 171] on button "Answer doubt" at bounding box center [206, 176] width 42 height 15
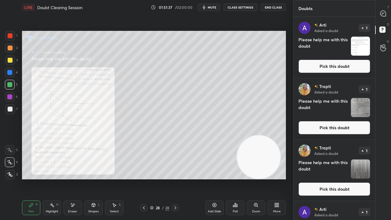
click at [338, 71] on button "Pick this doubt" at bounding box center [334, 66] width 72 height 13
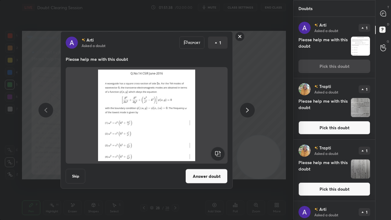
click at [206, 174] on button "Answer doubt" at bounding box center [206, 176] width 42 height 15
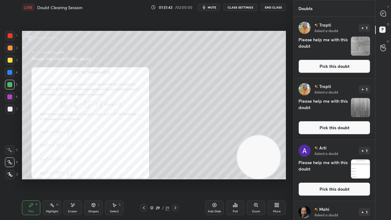
click at [341, 65] on button "Pick this doubt" at bounding box center [334, 66] width 72 height 13
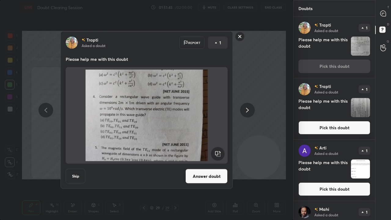
click at [206, 178] on button "Answer doubt" at bounding box center [206, 176] width 42 height 15
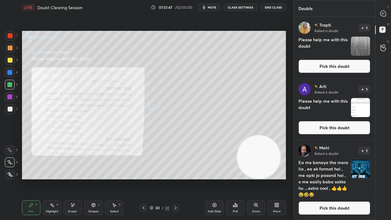
click at [346, 65] on button "Pick this doubt" at bounding box center [334, 66] width 72 height 13
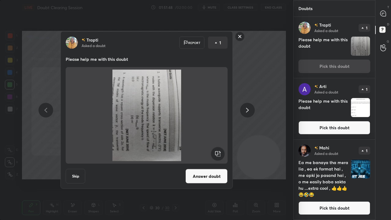
click at [218, 153] on rect at bounding box center [218, 154] width 14 height 14
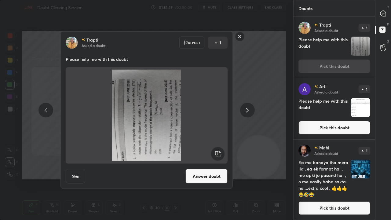
click at [217, 154] on rect at bounding box center [218, 154] width 14 height 14
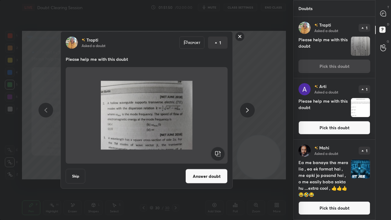
click at [207, 174] on button "Answer doubt" at bounding box center [206, 176] width 42 height 15
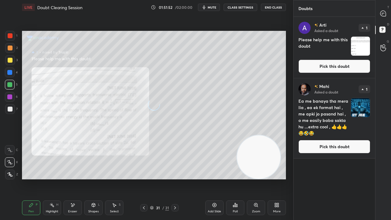
click at [341, 62] on button "Pick this doubt" at bounding box center [334, 66] width 72 height 13
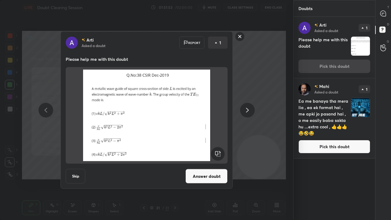
click at [201, 176] on button "Answer doubt" at bounding box center [206, 176] width 42 height 15
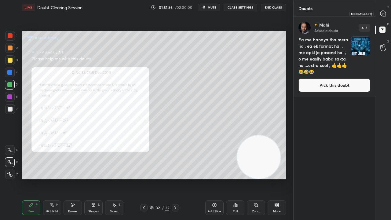
click at [383, 17] on div at bounding box center [383, 13] width 12 height 11
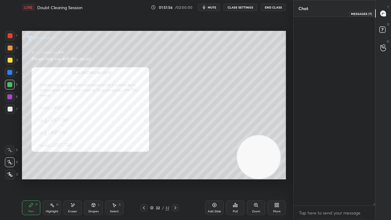
scroll to position [186, 80]
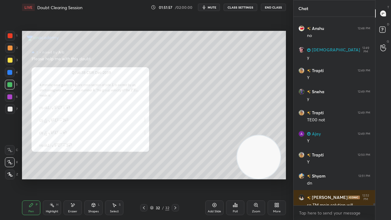
click at [319, 178] on div "x" at bounding box center [333, 212] width 81 height 14
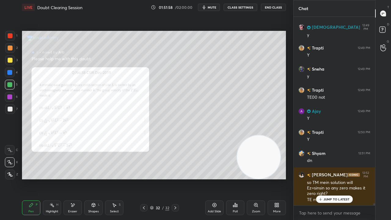
click at [330, 178] on p "JUMP TO LATEST" at bounding box center [336, 199] width 26 height 4
click at [213, 7] on span "mute" at bounding box center [211, 7] width 9 height 4
click at [213, 8] on span "unmute" at bounding box center [211, 7] width 13 height 4
click at [253, 178] on div "Zoom" at bounding box center [256, 207] width 18 height 15
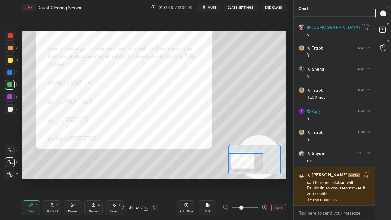
drag, startPoint x: 244, startPoint y: 166, endPoint x: 236, endPoint y: 169, distance: 8.2
click at [237, 169] on div at bounding box center [246, 162] width 34 height 19
click at [210, 9] on span "mute" at bounding box center [211, 7] width 9 height 4
click at [211, 8] on span "unmute" at bounding box center [211, 7] width 13 height 4
click at [212, 7] on span "mute" at bounding box center [211, 7] width 9 height 4
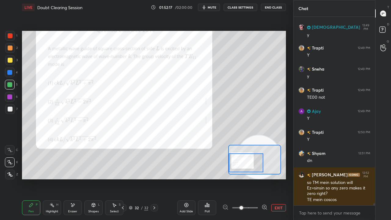
click at [211, 7] on span "mute" at bounding box center [211, 7] width 9 height 4
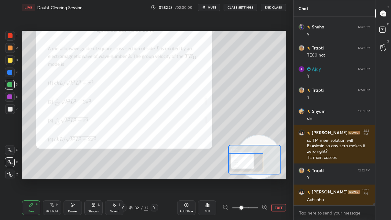
scroll to position [16755, 0]
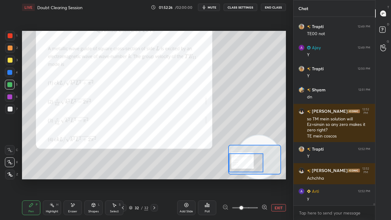
click at [212, 6] on span "mute" at bounding box center [211, 7] width 9 height 4
click at [212, 8] on span "unmute" at bounding box center [211, 7] width 13 height 4
click at [129, 178] on icon at bounding box center [130, 207] width 3 height 1
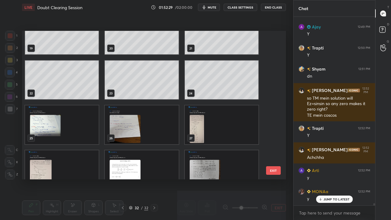
scroll to position [271, 0]
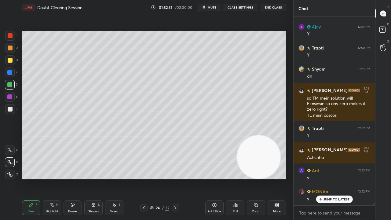
click at [212, 178] on div "Add Slide" at bounding box center [213, 211] width 13 height 3
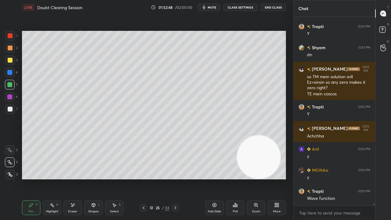
click at [74, 178] on div "Eraser" at bounding box center [72, 207] width 18 height 15
click at [31, 178] on div "Pen P" at bounding box center [31, 207] width 18 height 15
click at [215, 8] on span "mute" at bounding box center [211, 7] width 9 height 4
click at [215, 7] on span "unmute" at bounding box center [211, 7] width 13 height 4
click at [216, 5] on span "mute" at bounding box center [211, 7] width 9 height 4
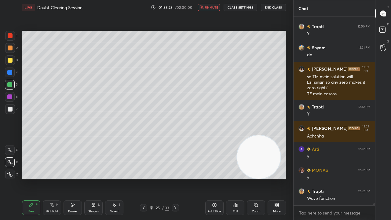
click at [214, 7] on span "unmute" at bounding box center [211, 7] width 13 height 4
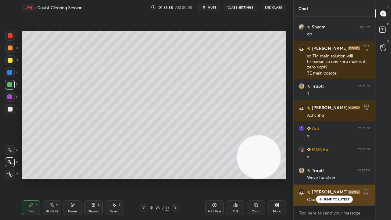
click at [327, 178] on p "JUMP TO LATEST" at bounding box center [336, 199] width 26 height 4
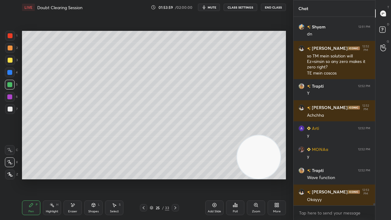
click at [212, 5] on button "mute" at bounding box center [209, 7] width 22 height 7
click at [212, 6] on span "unmute" at bounding box center [211, 7] width 13 height 4
click at [175, 178] on icon at bounding box center [175, 207] width 5 height 5
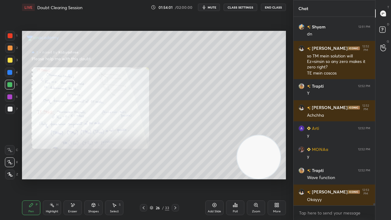
click at [176, 178] on div at bounding box center [174, 207] width 7 height 7
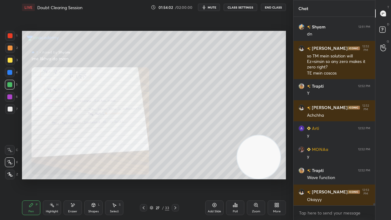
click at [176, 178] on icon at bounding box center [175, 207] width 5 height 5
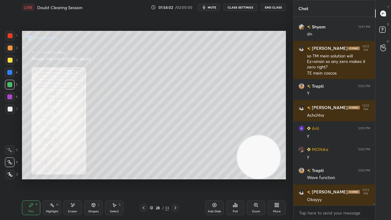
click at [176, 178] on icon at bounding box center [175, 207] width 5 height 5
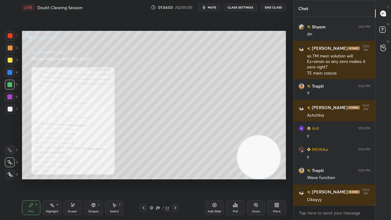
click at [176, 178] on icon at bounding box center [175, 207] width 5 height 5
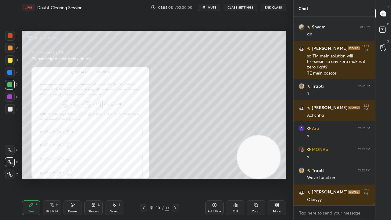
click at [175, 178] on icon at bounding box center [175, 207] width 5 height 5
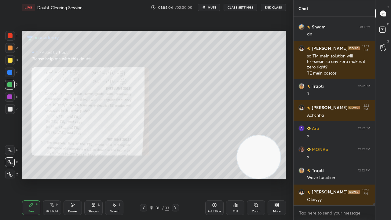
click at [175, 178] on icon at bounding box center [175, 207] width 5 height 5
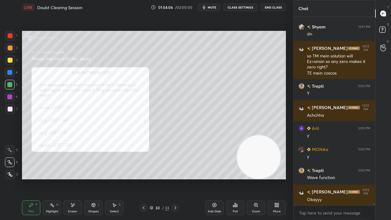
scroll to position [16839, 0]
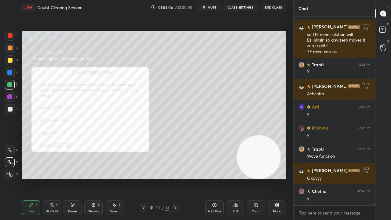
click at [257, 178] on div "Zoom" at bounding box center [256, 207] width 18 height 15
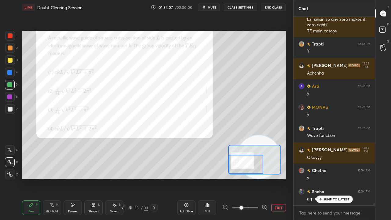
click at [249, 164] on div at bounding box center [246, 164] width 34 height 19
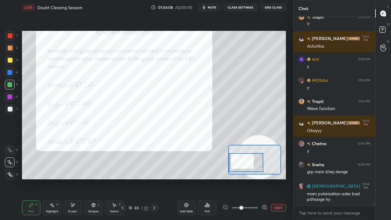
scroll to position [16908, 0]
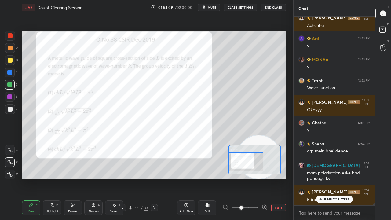
click at [250, 161] on div at bounding box center [246, 161] width 34 height 19
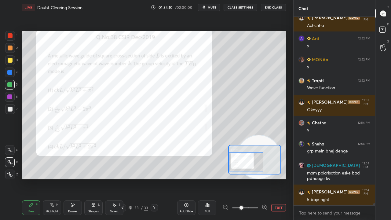
scroll to position [16929, 0]
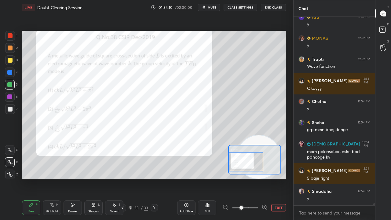
click at [338, 178] on div "x" at bounding box center [333, 212] width 81 height 14
click at [218, 8] on button "mute" at bounding box center [209, 7] width 22 height 7
click at [216, 5] on button "unmute" at bounding box center [209, 7] width 22 height 7
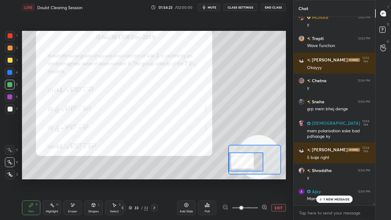
scroll to position [16971, 0]
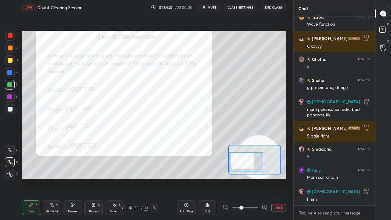
click at [213, 7] on span "mute" at bounding box center [211, 7] width 9 height 4
click at [213, 7] on span "unmute" at bounding box center [211, 7] width 13 height 4
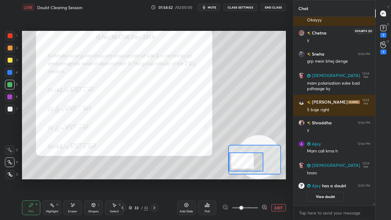
click at [384, 29] on rect at bounding box center [383, 28] width 6 height 6
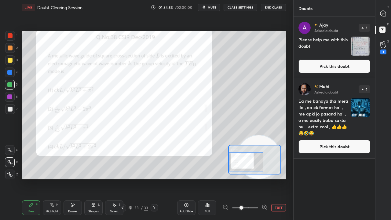
click at [339, 68] on button "Pick this doubt" at bounding box center [334, 66] width 72 height 13
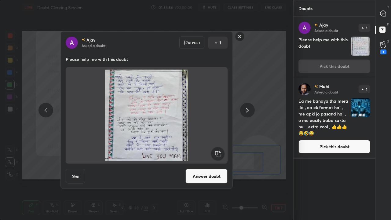
click at [201, 176] on button "Answer doubt" at bounding box center [206, 176] width 42 height 15
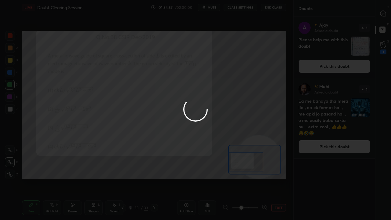
click at [384, 45] on div at bounding box center [195, 110] width 391 height 220
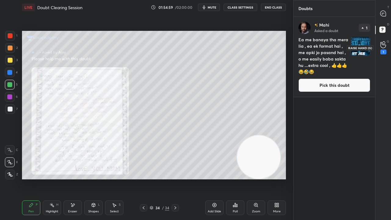
click at [382, 48] on div "1" at bounding box center [383, 47] width 6 height 13
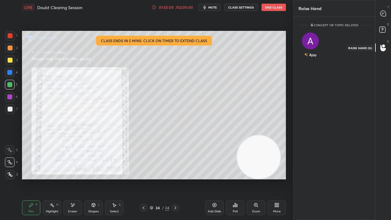
scroll to position [2, 2]
click at [310, 45] on div "Ajay" at bounding box center [310, 45] width 24 height 35
drag, startPoint x: 310, startPoint y: 57, endPoint x: 343, endPoint y: 42, distance: 36.6
click at [310, 58] on button "INVITE" at bounding box center [310, 59] width 18 height 8
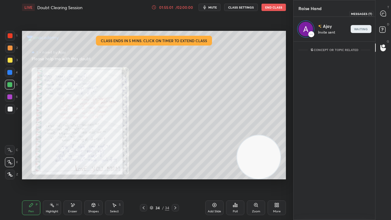
click at [382, 16] on icon at bounding box center [382, 13] width 5 height 5
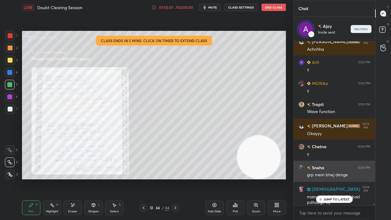
scroll to position [162, 80]
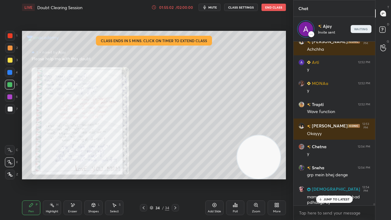
click at [336, 178] on p "JUMP TO LATEST" at bounding box center [336, 199] width 26 height 4
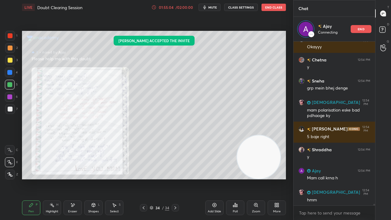
click at [217, 8] on span "mute" at bounding box center [212, 7] width 9 height 4
click at [216, 9] on span "unmute" at bounding box center [211, 7] width 13 height 4
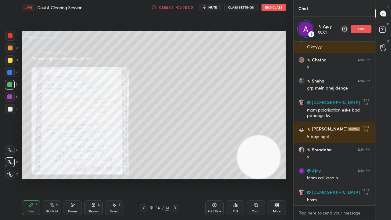
click at [373, 178] on div at bounding box center [374, 206] width 2 height 5
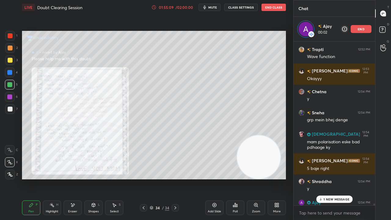
click at [338, 178] on p "1 NEW MESSAGE" at bounding box center [336, 199] width 26 height 4
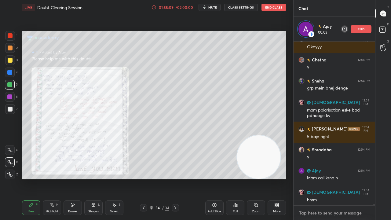
click at [336, 178] on textarea at bounding box center [334, 213] width 72 height 10
drag, startPoint x: 231, startPoint y: 193, endPoint x: 217, endPoint y: 182, distance: 17.6
click at [227, 178] on div "Poll" at bounding box center [235, 207] width 18 height 34
click at [259, 178] on div "Zoom" at bounding box center [256, 207] width 18 height 15
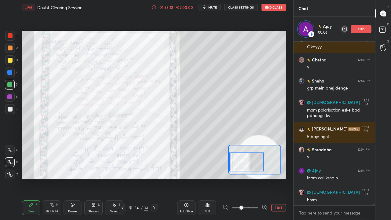
drag, startPoint x: 247, startPoint y: 164, endPoint x: 243, endPoint y: 167, distance: 4.9
click at [244, 167] on div at bounding box center [246, 161] width 34 height 19
click at [211, 7] on span "mute" at bounding box center [212, 7] width 9 height 4
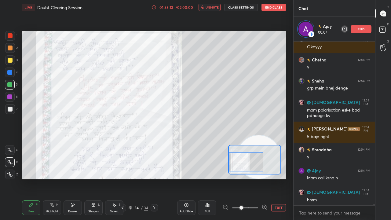
click at [213, 6] on span "unmute" at bounding box center [211, 7] width 13 height 4
click at [215, 9] on button "mute" at bounding box center [209, 7] width 22 height 7
click at [217, 7] on span "unmute" at bounding box center [211, 7] width 13 height 4
click at [211, 8] on span "mute" at bounding box center [212, 7] width 9 height 4
click at [210, 9] on span "mute" at bounding box center [212, 7] width 9 height 4
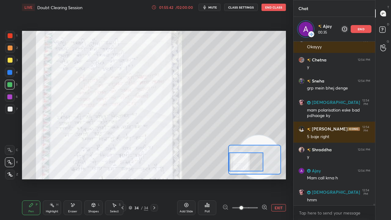
drag, startPoint x: 263, startPoint y: 139, endPoint x: 262, endPoint y: 110, distance: 28.7
click at [262, 135] on video at bounding box center [258, 156] width 43 height 43
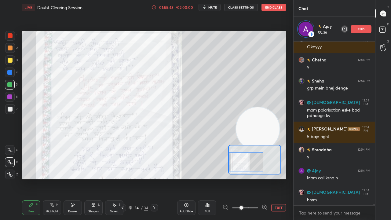
click at [206, 6] on icon "button" at bounding box center [204, 7] width 5 height 5
click at [207, 7] on span "unmute" at bounding box center [211, 7] width 13 height 4
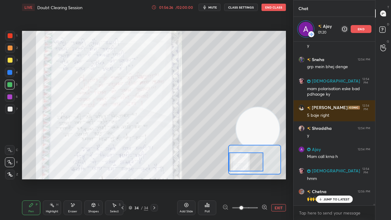
scroll to position [16969, 0]
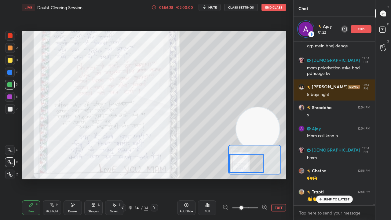
click at [243, 161] on div at bounding box center [246, 163] width 34 height 19
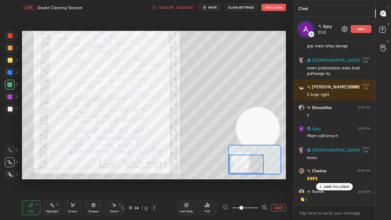
scroll to position [17003, 0]
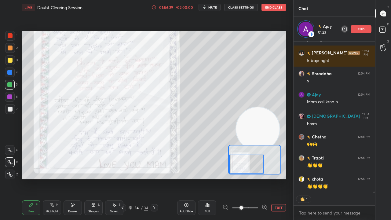
click at [216, 8] on span "mute" at bounding box center [212, 7] width 9 height 4
click at [215, 8] on span "unmute" at bounding box center [211, 7] width 13 height 4
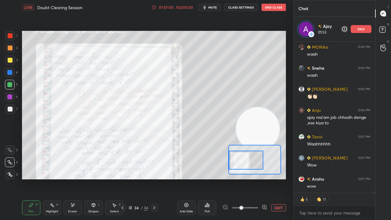
scroll to position [17177, 0]
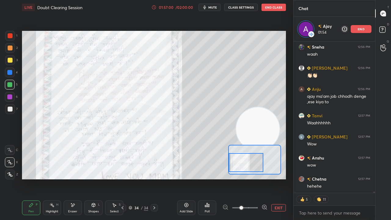
click at [242, 163] on div at bounding box center [246, 162] width 34 height 19
click at [218, 9] on button "mute" at bounding box center [209, 7] width 22 height 7
click at [218, 8] on span "unmute" at bounding box center [211, 7] width 13 height 4
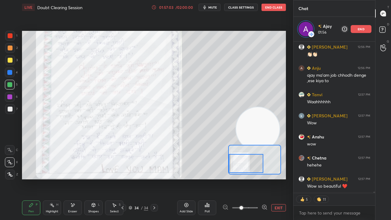
click at [250, 161] on div at bounding box center [246, 163] width 34 height 19
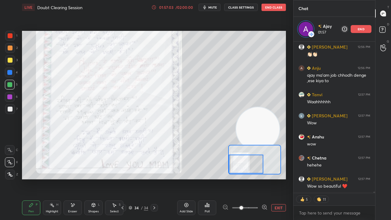
scroll to position [17219, 0]
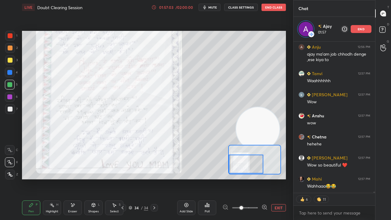
click at [216, 6] on span "mute" at bounding box center [212, 7] width 9 height 4
click at [215, 6] on span "unmute" at bounding box center [211, 7] width 13 height 4
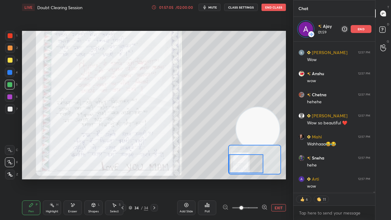
click at [244, 162] on div at bounding box center [246, 163] width 34 height 19
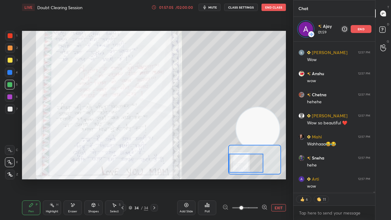
scroll to position [17282, 0]
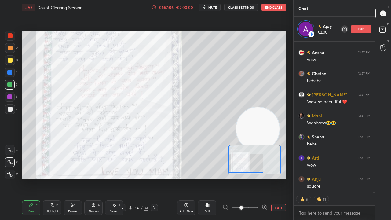
click at [212, 10] on button "mute" at bounding box center [209, 7] width 22 height 7
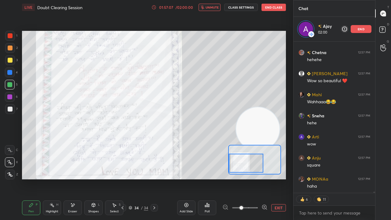
click at [211, 11] on div "LIVE Doubt Clearing Session 01:57:07 / 02:00:00 unmute CLASS SETTINGS End Class" at bounding box center [154, 7] width 264 height 15
click at [211, 9] on span "unmute" at bounding box center [211, 7] width 13 height 4
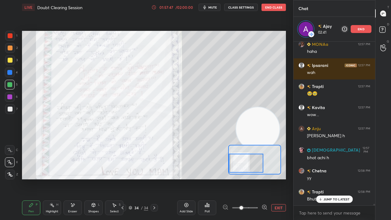
scroll to position [17459, 0]
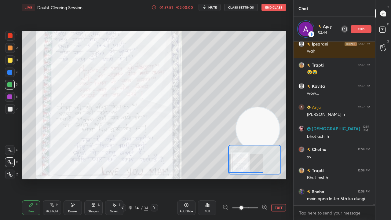
click at [216, 8] on span "mute" at bounding box center [212, 7] width 9 height 4
click at [216, 7] on span "unmute" at bounding box center [211, 7] width 13 height 4
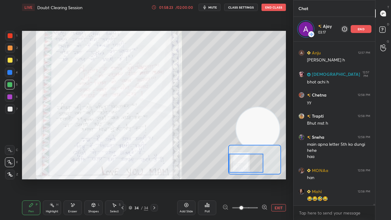
scroll to position [17534, 0]
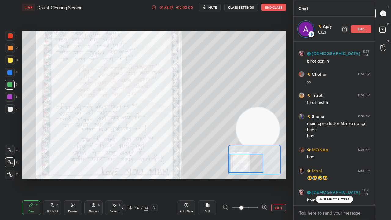
click at [216, 6] on span "mute" at bounding box center [212, 7] width 9 height 4
click at [217, 7] on span "mute" at bounding box center [212, 7] width 9 height 4
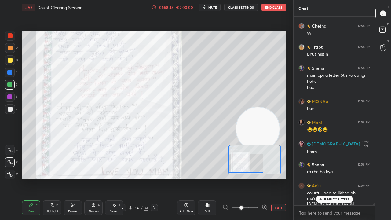
scroll to position [17557, 0]
click at [325, 178] on p "JUMP TO LATEST" at bounding box center [336, 199] width 26 height 4
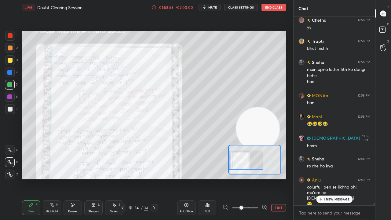
scroll to position [17585, 0]
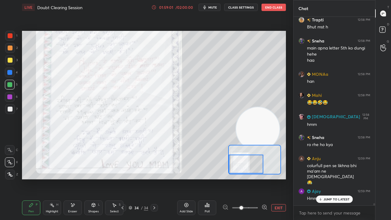
drag, startPoint x: 259, startPoint y: 168, endPoint x: 256, endPoint y: 171, distance: 4.3
click at [257, 171] on div at bounding box center [246, 163] width 34 height 19
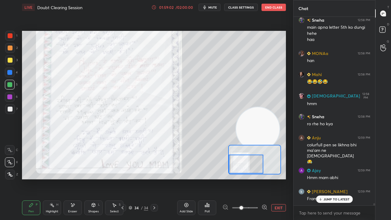
click at [208, 7] on button "mute" at bounding box center [209, 7] width 22 height 7
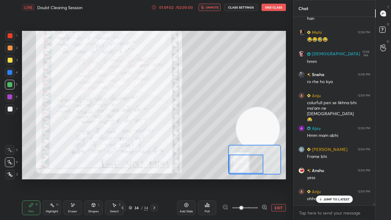
click at [209, 7] on span "unmute" at bounding box center [211, 7] width 13 height 4
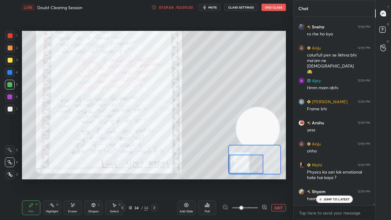
click at [326, 178] on p "JUMP TO LATEST" at bounding box center [336, 199] width 26 height 4
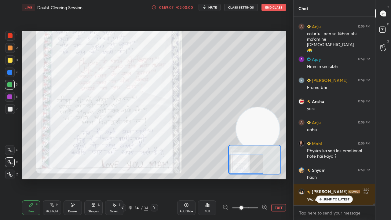
scroll to position [17737, 0]
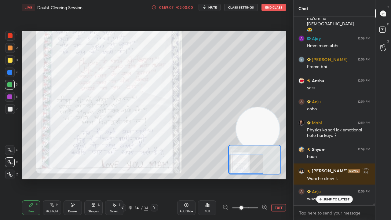
click at [215, 7] on span "mute" at bounding box center [212, 7] width 9 height 4
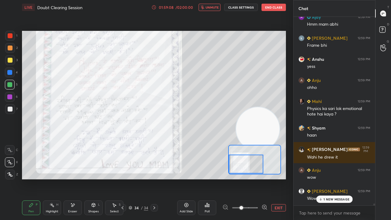
click at [214, 7] on span "unmute" at bounding box center [211, 7] width 13 height 4
click at [213, 7] on span "mute" at bounding box center [212, 7] width 9 height 4
click at [213, 7] on span "unmute" at bounding box center [211, 7] width 13 height 4
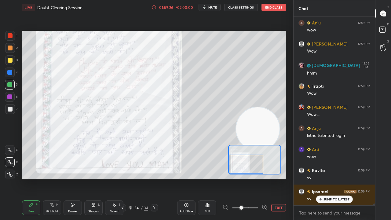
scroll to position [17927, 0]
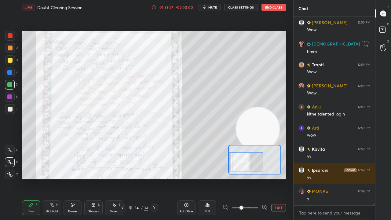
click at [247, 160] on div at bounding box center [246, 161] width 34 height 19
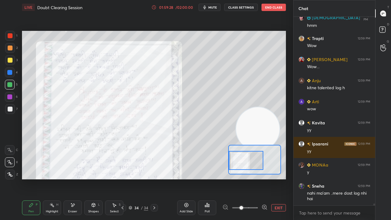
scroll to position [17975, 0]
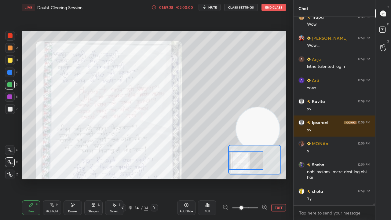
click at [211, 6] on span "mute" at bounding box center [212, 7] width 9 height 4
click at [211, 5] on span "unmute" at bounding box center [211, 7] width 13 height 4
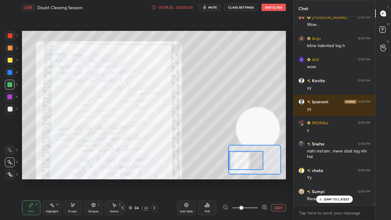
click at [9, 110] on div at bounding box center [10, 108] width 5 height 5
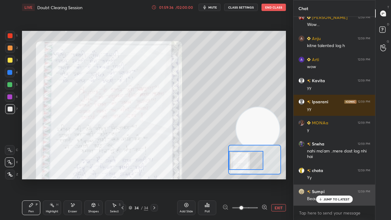
click at [325, 178] on p "JUMP TO LATEST" at bounding box center [336, 199] width 26 height 4
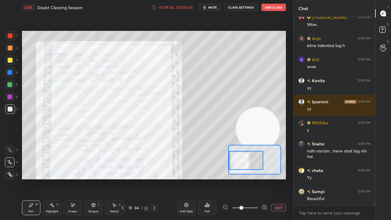
scroll to position [18017, 0]
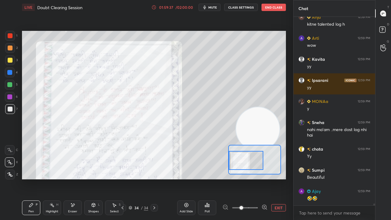
click at [215, 8] on span "mute" at bounding box center [212, 7] width 9 height 4
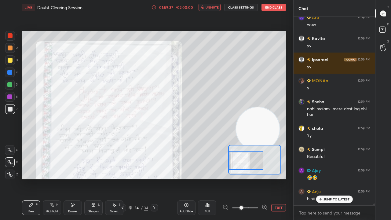
click at [215, 7] on span "unmute" at bounding box center [211, 7] width 13 height 4
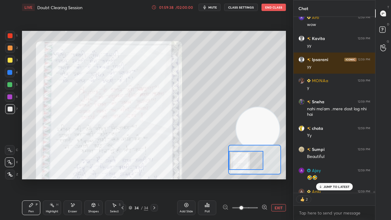
scroll to position [2, 2]
click at [213, 8] on span "mute" at bounding box center [212, 7] width 9 height 4
click at [214, 7] on span "mute" at bounding box center [212, 7] width 9 height 4
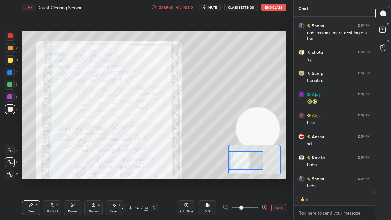
click at [9, 82] on div at bounding box center [9, 84] width 5 height 5
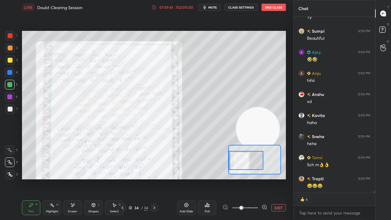
click at [212, 6] on span "mute" at bounding box center [212, 7] width 9 height 4
drag, startPoint x: 212, startPoint y: 6, endPoint x: 198, endPoint y: 13, distance: 15.7
click at [212, 6] on span "unmute" at bounding box center [211, 7] width 13 height 4
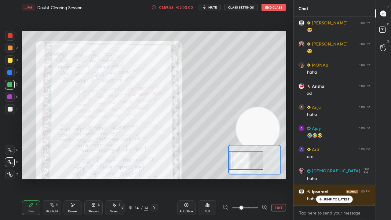
drag, startPoint x: 338, startPoint y: 201, endPoint x: 333, endPoint y: 219, distance: 19.0
click at [338, 178] on div "JUMP TO LATEST" at bounding box center [334, 198] width 37 height 7
click at [330, 178] on div "x" at bounding box center [333, 212] width 81 height 14
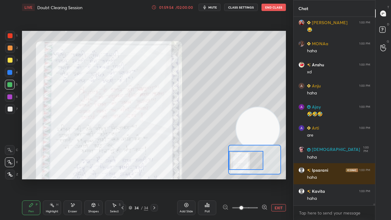
click at [210, 6] on span "mute" at bounding box center [212, 7] width 9 height 4
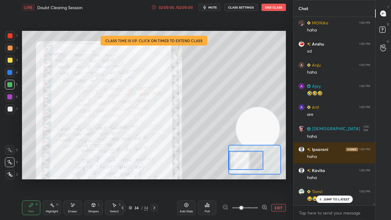
click at [323, 178] on p "JUMP TO LATEST" at bounding box center [336, 199] width 26 height 4
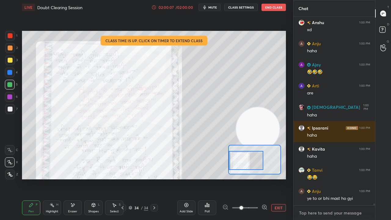
click at [369, 178] on textarea at bounding box center [334, 213] width 72 height 10
click at [211, 6] on span "mute" at bounding box center [212, 7] width 9 height 4
click at [212, 7] on span "unmute" at bounding box center [211, 7] width 13 height 4
click at [344, 178] on div "x" at bounding box center [333, 212] width 81 height 14
drag, startPoint x: 373, startPoint y: 204, endPoint x: 372, endPoint y: 219, distance: 15.4
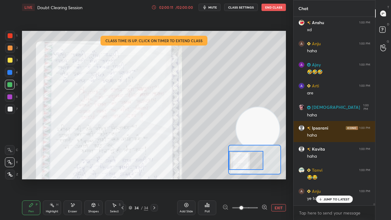
click at [373, 178] on div "[PERSON_NAME] 1:00 PM 😅 [PERSON_NAME] 1:00 PM 😂 MONAa 1:00 PM haha [PERSON_NAME…" at bounding box center [333, 118] width 81 height 203
click at [363, 178] on div "x" at bounding box center [333, 212] width 81 height 14
click at [215, 8] on span "mute" at bounding box center [212, 7] width 9 height 4
click at [215, 7] on span "unmute" at bounding box center [211, 7] width 13 height 4
click at [9, 88] on div at bounding box center [10, 85] width 10 height 10
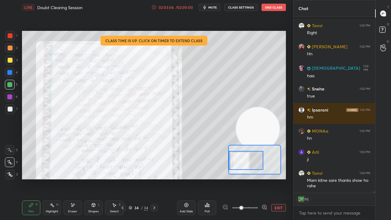
scroll to position [19283, 0]
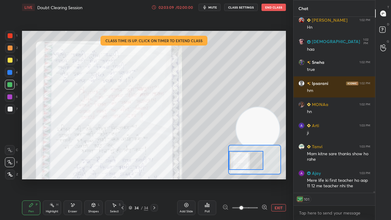
click at [203, 7] on icon "button" at bounding box center [204, 7] width 5 height 5
click at [204, 8] on icon "button" at bounding box center [201, 7] width 3 height 4
click at [317, 178] on textarea at bounding box center [334, 213] width 72 height 10
click at [353, 178] on div "x" at bounding box center [333, 212] width 81 height 14
click at [214, 6] on span "mute" at bounding box center [212, 7] width 9 height 4
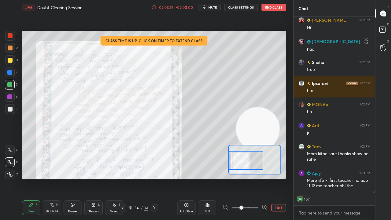
click at [214, 7] on span "mute" at bounding box center [212, 7] width 9 height 4
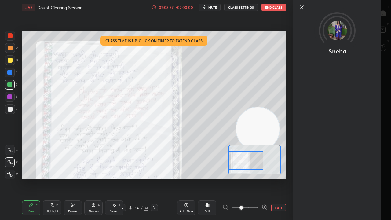
scroll to position [19567, 0]
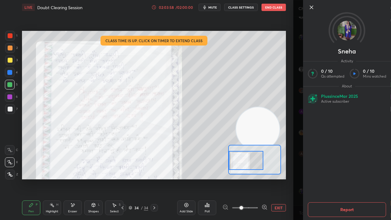
click at [213, 7] on span "mute" at bounding box center [212, 7] width 9 height 4
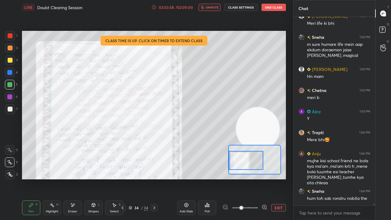
click at [214, 7] on span "unmute" at bounding box center [211, 7] width 13 height 4
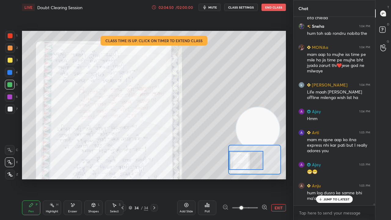
scroll to position [19769, 0]
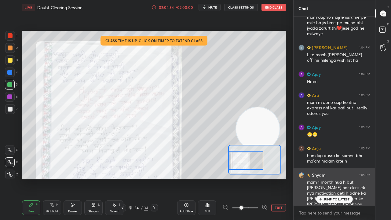
click at [328, 178] on p "JUMP TO LATEST" at bounding box center [336, 199] width 26 height 4
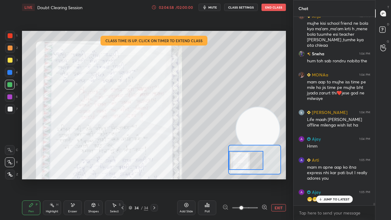
scroll to position [19640, 0]
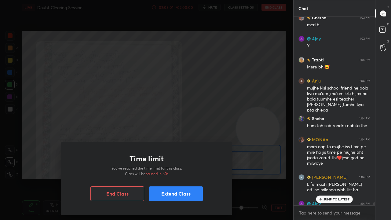
click at [373, 178] on div at bounding box center [374, 204] width 2 height 5
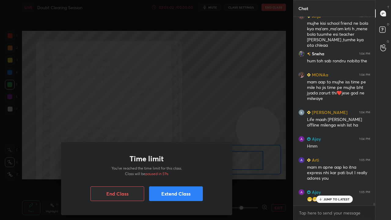
click at [191, 178] on button "Extend Class" at bounding box center [176, 193] width 54 height 15
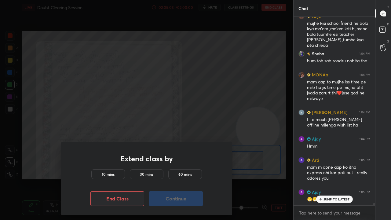
click at [115, 173] on div "10 mins" at bounding box center [108, 174] width 34 height 10
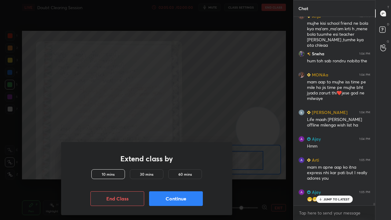
click at [167, 178] on button "Continue" at bounding box center [176, 198] width 54 height 15
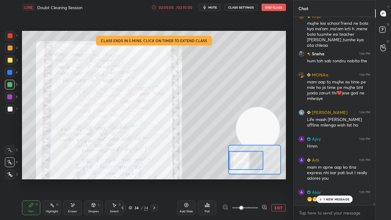
click at [339, 178] on p "1 NEW MESSAGE" at bounding box center [336, 199] width 26 height 4
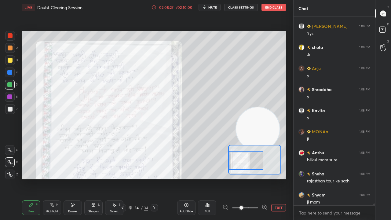
scroll to position [20600, 0]
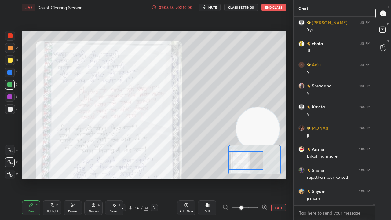
drag, startPoint x: 374, startPoint y: 203, endPoint x: 366, endPoint y: 219, distance: 18.2
click at [368, 178] on div "Sneha 1:08 PM y [PERSON_NAME] 1:08 PM Yys chota 1:08 PM [PERSON_NAME] 1:08 PM y…" at bounding box center [333, 118] width 81 height 203
click at [363, 178] on div "x" at bounding box center [333, 212] width 81 height 14
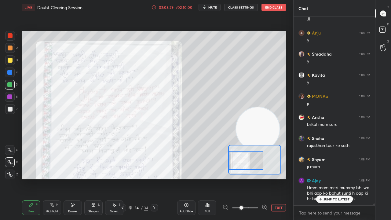
scroll to position [20632, 0]
drag, startPoint x: 374, startPoint y: 204, endPoint x: 370, endPoint y: 219, distance: 14.7
click at [371, 178] on div "[PERSON_NAME] 1:08 PM Yys chota 1:08 PM [PERSON_NAME] 1:08 PM y [PERSON_NAME] 1…" at bounding box center [333, 118] width 81 height 203
drag, startPoint x: 348, startPoint y: 200, endPoint x: 346, endPoint y: 206, distance: 6.2
click at [348, 178] on p "JUMP TO LATEST" at bounding box center [336, 199] width 26 height 4
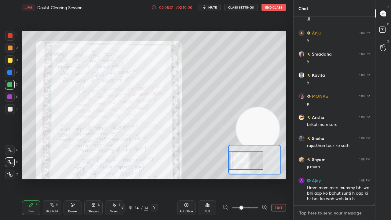
click at [345, 178] on textarea at bounding box center [334, 213] width 72 height 10
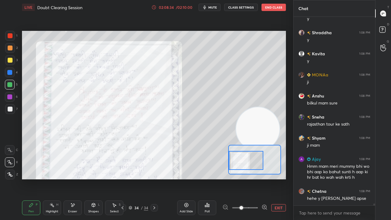
click at [216, 7] on span "mute" at bounding box center [212, 7] width 9 height 4
click at [216, 7] on span "unmute" at bounding box center [211, 7] width 13 height 4
click at [214, 7] on span "mute" at bounding box center [212, 7] width 9 height 4
click at [214, 8] on span "unmute" at bounding box center [211, 7] width 13 height 4
click at [8, 63] on div at bounding box center [10, 60] width 10 height 10
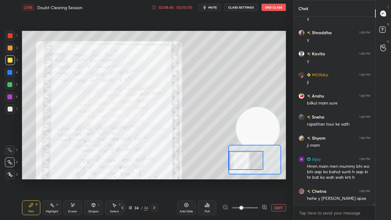
click at [215, 9] on span "mute" at bounding box center [212, 7] width 9 height 4
click at [214, 10] on button "mute" at bounding box center [209, 7] width 22 height 7
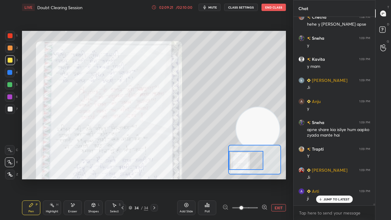
scroll to position [20848, 0]
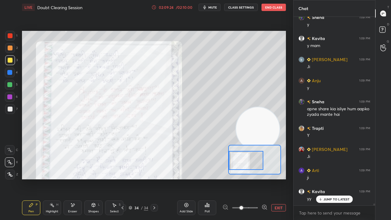
click at [345, 178] on div "chota 1:08 PM [PERSON_NAME] 1:08 PM y [PERSON_NAME] 1:08 PM y [PERSON_NAME] 1:0…" at bounding box center [333, 111] width 81 height 188
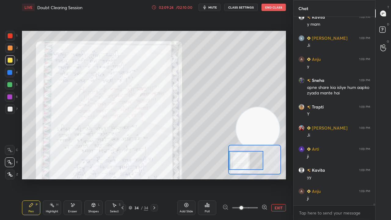
click at [333, 178] on div "x" at bounding box center [333, 212] width 81 height 14
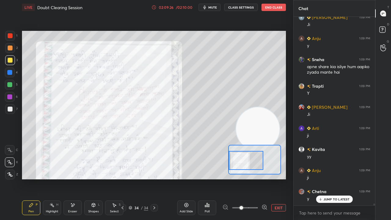
click at [209, 8] on button "mute" at bounding box center [209, 7] width 22 height 7
click at [210, 9] on span "mute" at bounding box center [212, 7] width 9 height 4
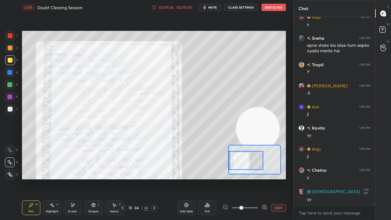
scroll to position [20932, 0]
click at [7, 88] on div at bounding box center [10, 85] width 10 height 10
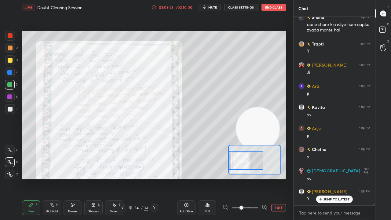
click at [331, 178] on div "JUMP TO LATEST" at bounding box center [334, 198] width 37 height 7
click at [217, 9] on span "mute" at bounding box center [212, 7] width 9 height 4
click at [216, 9] on button "unmute" at bounding box center [209, 7] width 22 height 7
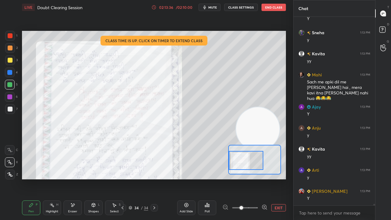
scroll to position [21996, 0]
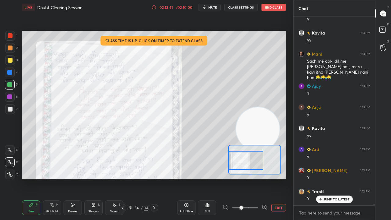
drag, startPoint x: 340, startPoint y: 201, endPoint x: 334, endPoint y: 216, distance: 16.1
click at [340, 178] on div "JUMP TO LATEST" at bounding box center [334, 198] width 37 height 7
drag, startPoint x: 334, startPoint y: 218, endPoint x: 328, endPoint y: 219, distance: 6.1
click at [333, 178] on div "x" at bounding box center [333, 212] width 81 height 14
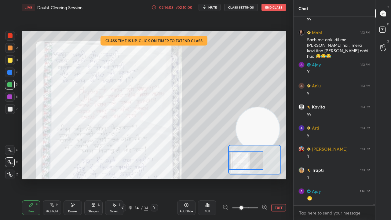
click at [12, 113] on div at bounding box center [10, 109] width 10 height 10
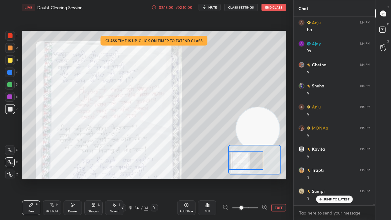
scroll to position [22248, 0]
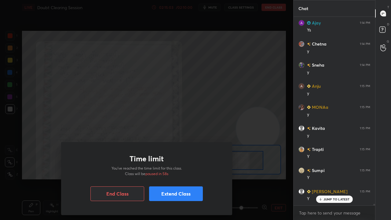
click at [185, 178] on button "Extend Class" at bounding box center [176, 193] width 54 height 15
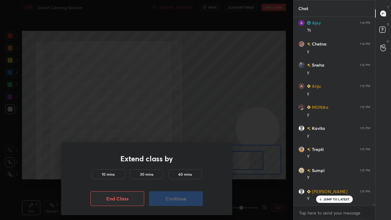
click at [117, 175] on div "10 mins" at bounding box center [108, 174] width 34 height 10
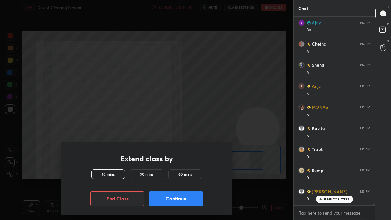
click at [187, 178] on button "Continue" at bounding box center [176, 198] width 54 height 15
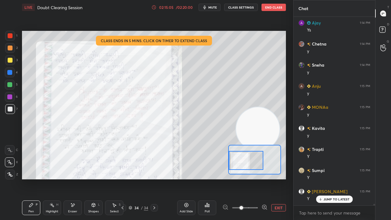
click at [213, 9] on span "mute" at bounding box center [212, 7] width 9 height 4
click at [213, 9] on span "unmute" at bounding box center [211, 7] width 13 height 4
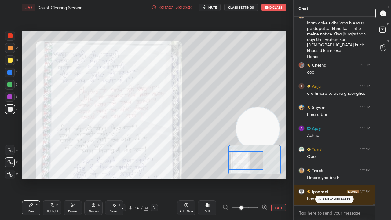
scroll to position [22882, 0]
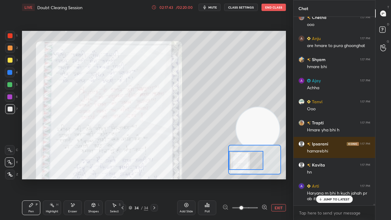
drag, startPoint x: 333, startPoint y: 198, endPoint x: 326, endPoint y: 215, distance: 18.3
click at [333, 178] on p "JUMP TO LATEST" at bounding box center [336, 199] width 26 height 4
click at [326, 178] on textarea at bounding box center [334, 213] width 72 height 10
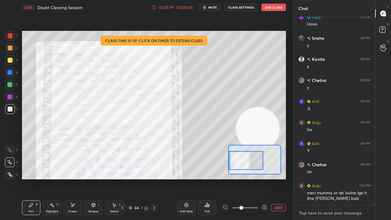
scroll to position [23780, 0]
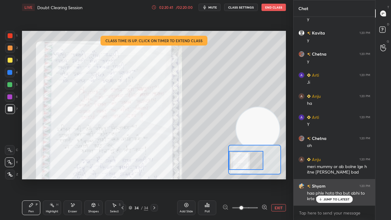
drag, startPoint x: 330, startPoint y: 199, endPoint x: 330, endPoint y: 203, distance: 3.7
click at [330, 178] on p "JUMP TO LATEST" at bounding box center [336, 199] width 26 height 4
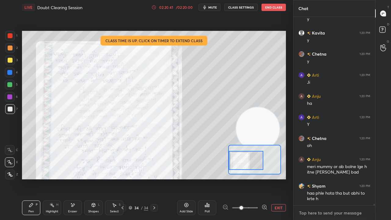
click at [326, 178] on textarea at bounding box center [334, 213] width 72 height 10
click at [214, 6] on span "mute" at bounding box center [212, 7] width 9 height 4
click at [213, 7] on span "unmute" at bounding box center [211, 7] width 13 height 4
click at [11, 85] on div at bounding box center [9, 84] width 5 height 5
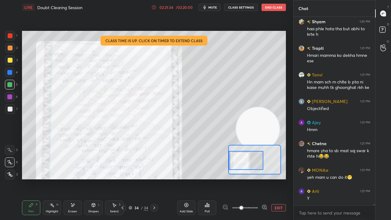
scroll to position [23964, 0]
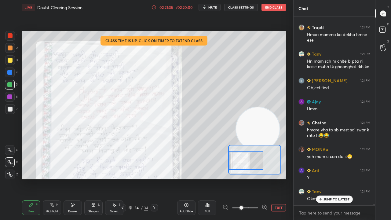
click at [212, 9] on span "mute" at bounding box center [212, 7] width 9 height 4
click at [211, 7] on span "mute" at bounding box center [212, 7] width 9 height 4
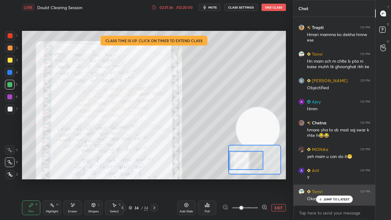
click at [325, 178] on p "JUMP TO LATEST" at bounding box center [336, 199] width 26 height 4
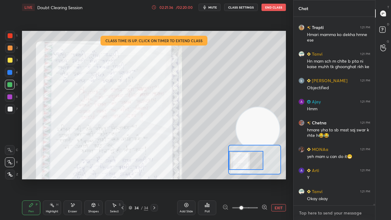
click at [323, 178] on div "x" at bounding box center [333, 212] width 81 height 14
click at [216, 8] on span "mute" at bounding box center [212, 7] width 9 height 4
drag, startPoint x: 216, startPoint y: 7, endPoint x: 179, endPoint y: 28, distance: 42.9
click at [215, 7] on span "unmute" at bounding box center [211, 7] width 13 height 4
click at [11, 87] on div at bounding box center [10, 85] width 10 height 10
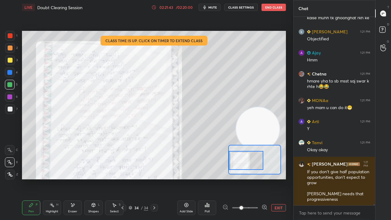
scroll to position [24034, 0]
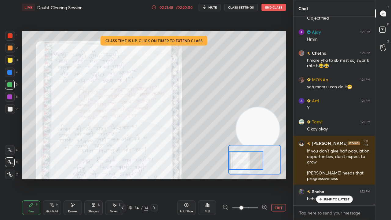
click at [340, 178] on p "JUMP TO LATEST" at bounding box center [336, 199] width 26 height 4
click at [335, 178] on textarea at bounding box center [334, 213] width 72 height 10
click at [9, 111] on div at bounding box center [10, 109] width 10 height 10
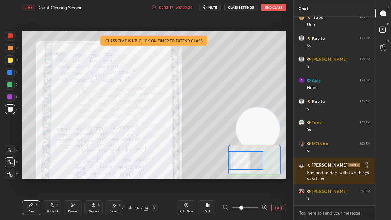
scroll to position [24656, 0]
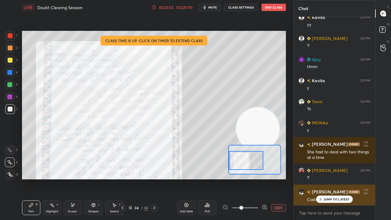
drag, startPoint x: 323, startPoint y: 197, endPoint x: 322, endPoint y: 201, distance: 3.9
click at [323, 178] on div "JUMP TO LATEST" at bounding box center [334, 198] width 37 height 7
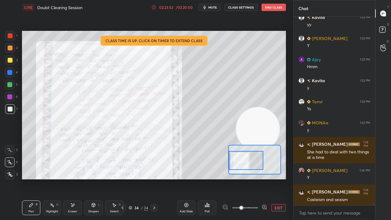
click at [316, 178] on div "x" at bounding box center [333, 212] width 81 height 14
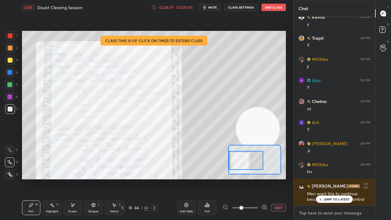
scroll to position [24873, 0]
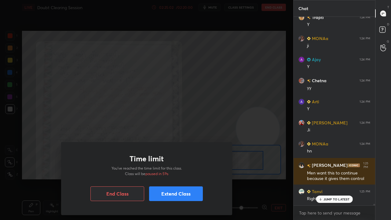
click at [183, 178] on button "Extend Class" at bounding box center [176, 193] width 54 height 15
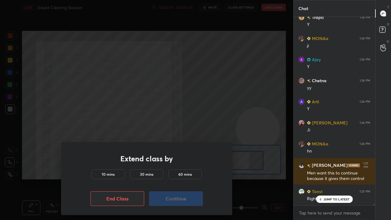
click at [116, 175] on div "10 mins" at bounding box center [108, 174] width 34 height 10
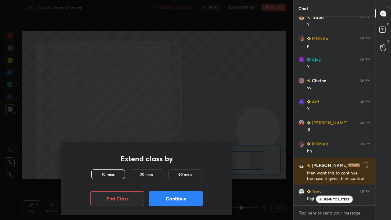
click at [173, 178] on button "Continue" at bounding box center [176, 198] width 54 height 15
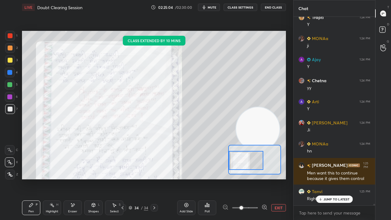
click at [325, 178] on p "JUMP TO LATEST" at bounding box center [336, 199] width 26 height 4
click at [322, 178] on div "x" at bounding box center [333, 212] width 81 height 14
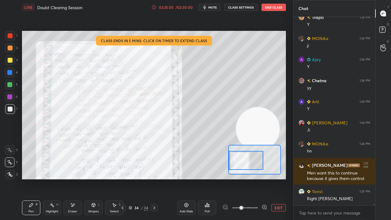
click at [212, 5] on button "mute" at bounding box center [209, 7] width 22 height 7
click at [212, 6] on span "mute" at bounding box center [212, 7] width 9 height 4
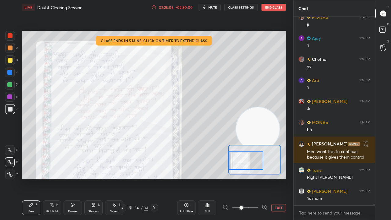
click at [14, 89] on div "5" at bounding box center [11, 85] width 13 height 10
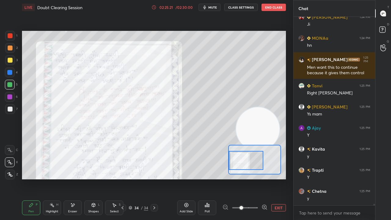
scroll to position [24999, 0]
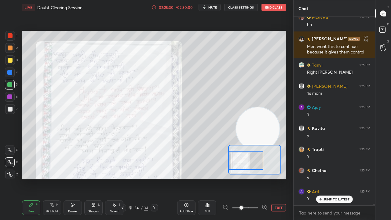
drag, startPoint x: 328, startPoint y: 199, endPoint x: 324, endPoint y: 209, distance: 10.8
click at [328, 178] on p "JUMP TO LATEST" at bounding box center [336, 199] width 26 height 4
click at [319, 178] on textarea at bounding box center [334, 213] width 72 height 10
click at [11, 110] on div at bounding box center [10, 108] width 5 height 5
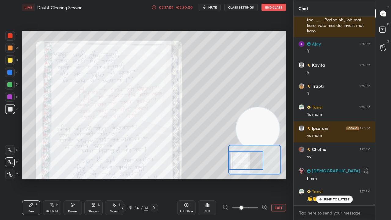
scroll to position [2, 2]
click at [330, 178] on p "JUMP TO LATEST" at bounding box center [336, 187] width 26 height 4
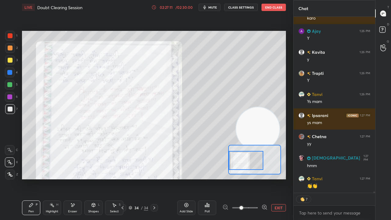
click at [323, 178] on div "x" at bounding box center [333, 212] width 81 height 14
click at [212, 5] on span "mute" at bounding box center [212, 7] width 9 height 4
click at [211, 7] on span "mute" at bounding box center [212, 7] width 9 height 4
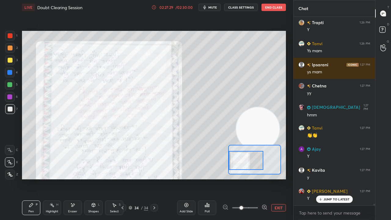
scroll to position [25475, 0]
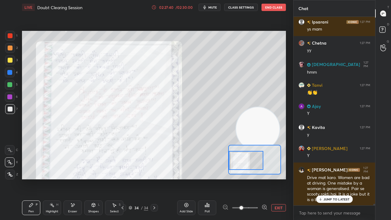
drag, startPoint x: 335, startPoint y: 199, endPoint x: 312, endPoint y: 219, distance: 30.7
click at [335, 178] on p "JUMP TO LATEST" at bounding box center [336, 199] width 26 height 4
click at [215, 7] on span "mute" at bounding box center [212, 7] width 9 height 4
click at [214, 7] on span "mute" at bounding box center [212, 7] width 9 height 4
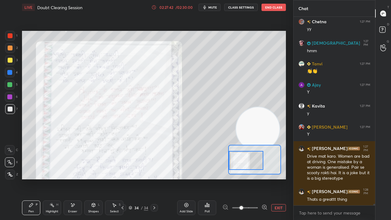
click at [11, 66] on div "3" at bounding box center [11, 61] width 13 height 12
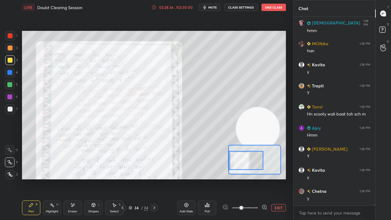
scroll to position [25728, 0]
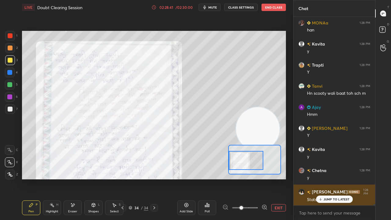
click at [345, 178] on p "JUMP TO LATEST" at bounding box center [336, 199] width 26 height 4
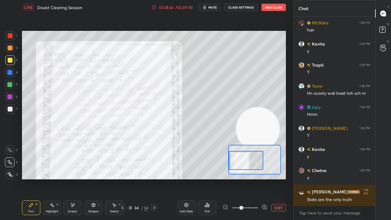
scroll to position [25749, 0]
click at [340, 178] on textarea at bounding box center [334, 213] width 72 height 10
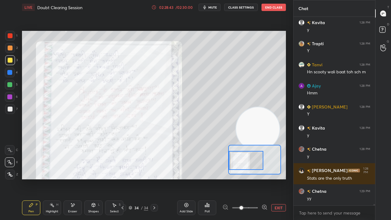
click at [214, 9] on span "mute" at bounding box center [212, 7] width 9 height 4
click at [213, 9] on span "unmute" at bounding box center [211, 7] width 13 height 4
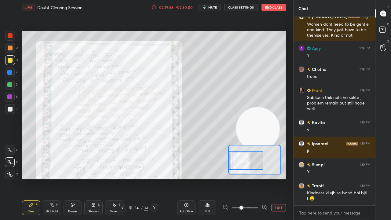
scroll to position [26097, 0]
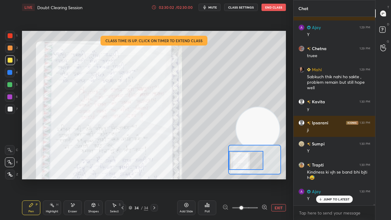
click at [217, 6] on span "mute" at bounding box center [212, 7] width 9 height 4
click at [215, 7] on span "unmute" at bounding box center [211, 7] width 13 height 4
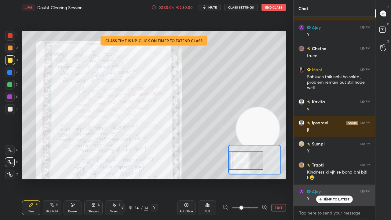
drag, startPoint x: 326, startPoint y: 198, endPoint x: 323, endPoint y: 196, distance: 3.3
click at [326, 178] on p "JUMP TO LATEST" at bounding box center [336, 199] width 26 height 4
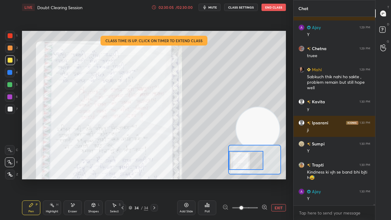
click at [209, 7] on button "mute" at bounding box center [209, 7] width 22 height 7
click at [210, 9] on span "mute" at bounding box center [212, 7] width 9 height 4
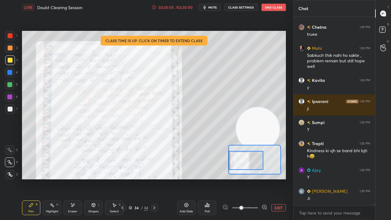
click at [8, 110] on div at bounding box center [10, 109] width 10 height 10
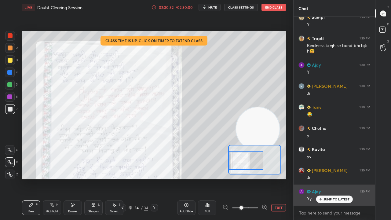
scroll to position [26245, 0]
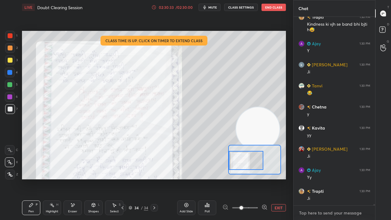
click at [321, 178] on textarea at bounding box center [334, 213] width 72 height 10
click at [212, 9] on span "mute" at bounding box center [212, 7] width 9 height 4
click at [213, 7] on span "mute" at bounding box center [212, 7] width 9 height 4
click at [9, 86] on div at bounding box center [9, 84] width 5 height 5
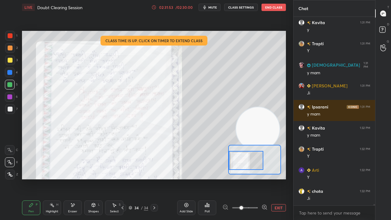
scroll to position [26518, 0]
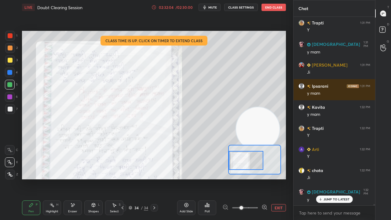
drag, startPoint x: 342, startPoint y: 200, endPoint x: 338, endPoint y: 219, distance: 19.4
click at [342, 178] on p "JUMP TO LATEST" at bounding box center [336, 199] width 26 height 4
click at [333, 178] on div "x" at bounding box center [333, 212] width 81 height 14
click at [213, 7] on span "mute" at bounding box center [212, 7] width 9 height 4
click at [212, 7] on span "unmute" at bounding box center [211, 7] width 13 height 4
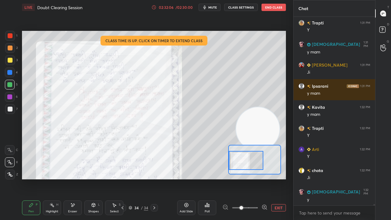
click at [11, 109] on div at bounding box center [10, 108] width 5 height 5
click at [214, 8] on span "mute" at bounding box center [212, 7] width 9 height 4
click at [214, 8] on span "unmute" at bounding box center [211, 7] width 13 height 4
click at [10, 95] on div at bounding box center [9, 96] width 5 height 5
click at [8, 87] on div at bounding box center [10, 85] width 10 height 10
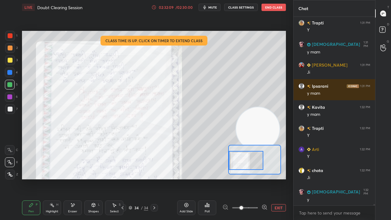
click at [9, 96] on div at bounding box center [9, 96] width 5 height 5
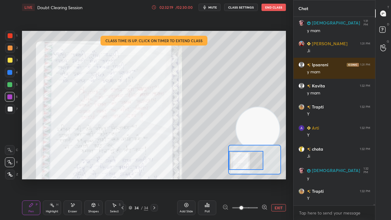
scroll to position [26566, 0]
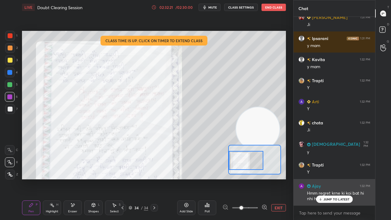
click at [328, 178] on div "JUMP TO LATEST" at bounding box center [334, 198] width 37 height 7
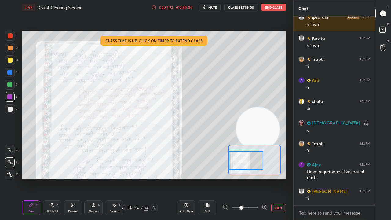
click at [319, 178] on div "x" at bounding box center [333, 212] width 81 height 14
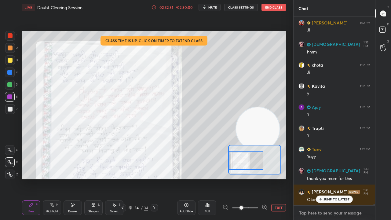
scroll to position [26798, 0]
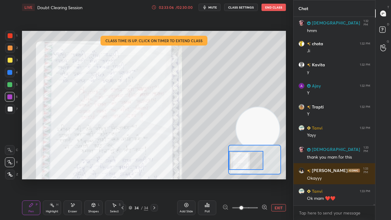
click at [213, 7] on span "mute" at bounding box center [212, 7] width 9 height 4
click at [213, 5] on span "unmute" at bounding box center [211, 7] width 13 height 4
click at [7, 113] on div at bounding box center [10, 109] width 10 height 10
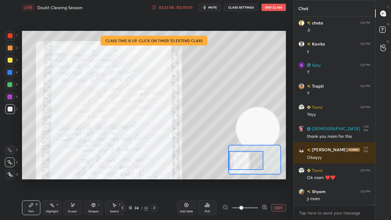
scroll to position [26846, 0]
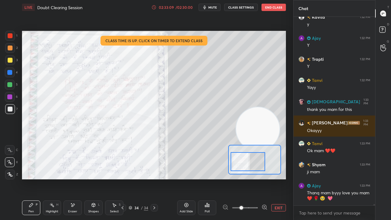
click at [258, 166] on div at bounding box center [247, 161] width 34 height 19
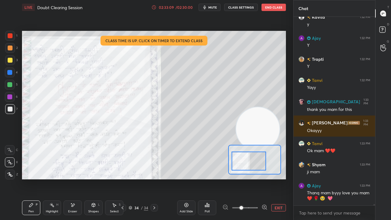
click at [262, 162] on div at bounding box center [248, 160] width 34 height 19
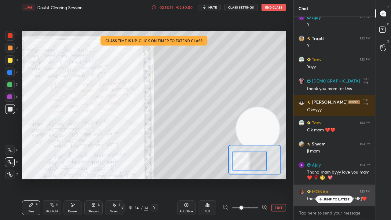
click at [335, 178] on p "JUMP TO LATEST" at bounding box center [336, 199] width 26 height 4
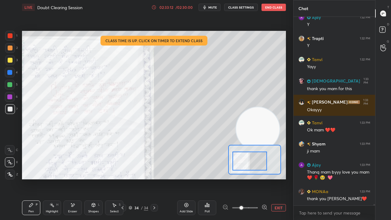
scroll to position [26893, 0]
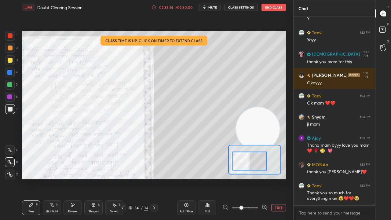
click at [215, 9] on span "mute" at bounding box center [212, 7] width 9 height 4
click at [215, 8] on span "unmute" at bounding box center [211, 7] width 13 height 4
click at [10, 62] on div at bounding box center [10, 60] width 5 height 5
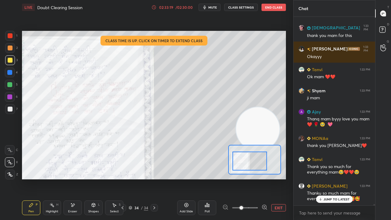
click at [213, 6] on span "mute" at bounding box center [212, 7] width 9 height 4
click at [214, 7] on span "unmute" at bounding box center [211, 7] width 13 height 4
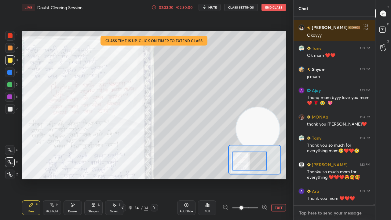
click at [340, 178] on textarea at bounding box center [334, 213] width 72 height 10
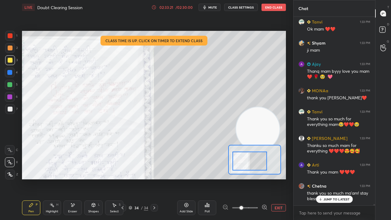
click at [211, 8] on span "mute" at bounding box center [212, 7] width 9 height 4
click at [212, 8] on span "unmute" at bounding box center [211, 7] width 13 height 4
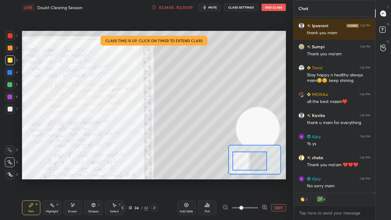
scroll to position [27291, 0]
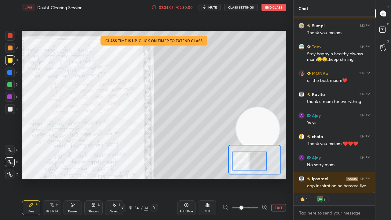
click at [216, 6] on span "mute" at bounding box center [212, 7] width 9 height 4
click at [217, 5] on span "unmute" at bounding box center [211, 7] width 13 height 4
click at [348, 178] on div "x" at bounding box center [333, 212] width 81 height 14
click at [212, 8] on span "mute" at bounding box center [212, 7] width 9 height 4
click at [211, 8] on span "unmute" at bounding box center [211, 7] width 13 height 4
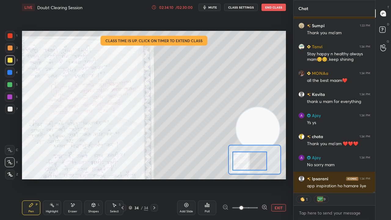
click at [8, 113] on div at bounding box center [10, 109] width 10 height 10
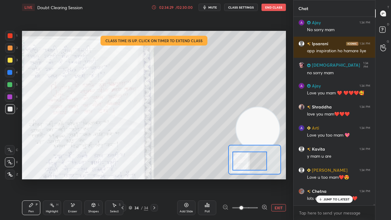
scroll to position [27452, 0]
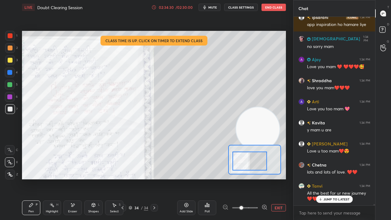
click at [215, 8] on span "mute" at bounding box center [212, 7] width 9 height 4
click at [213, 8] on span "unmute" at bounding box center [211, 7] width 13 height 4
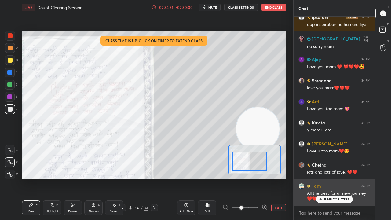
click at [335, 178] on p "JUMP TO LATEST" at bounding box center [336, 199] width 26 height 4
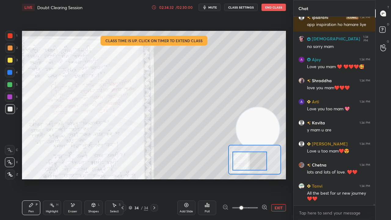
click at [209, 8] on button "mute" at bounding box center [209, 7] width 22 height 7
click at [210, 8] on span "unmute" at bounding box center [211, 7] width 13 height 4
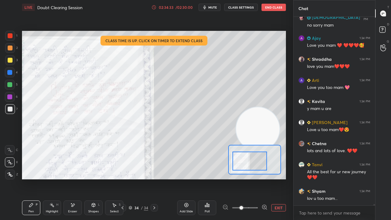
click at [9, 98] on div at bounding box center [9, 96] width 5 height 5
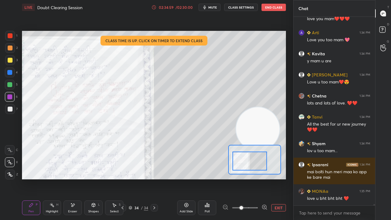
scroll to position [27542, 0]
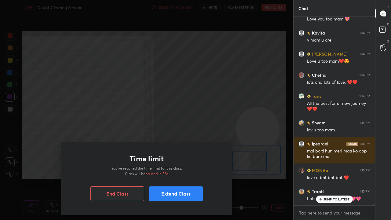
click at [179, 178] on button "Extend Class" at bounding box center [176, 193] width 54 height 15
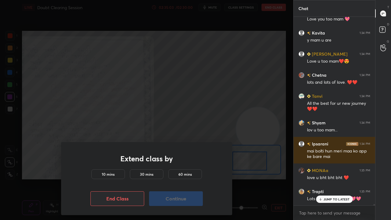
click at [117, 174] on div "10 mins" at bounding box center [108, 174] width 34 height 10
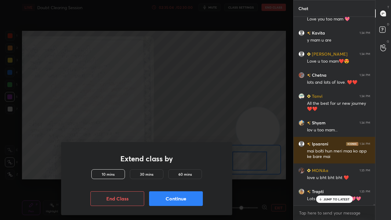
click at [165, 178] on button "Continue" at bounding box center [176, 198] width 54 height 15
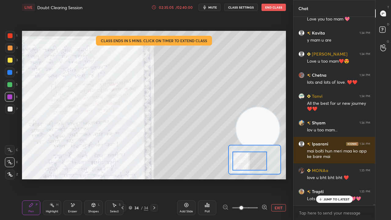
click at [213, 7] on span "mute" at bounding box center [212, 7] width 9 height 4
click at [213, 8] on span "mute" at bounding box center [212, 7] width 9 height 4
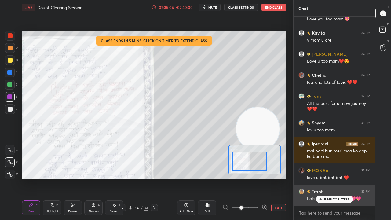
click at [337, 178] on div "JUMP TO LATEST" at bounding box center [334, 198] width 37 height 7
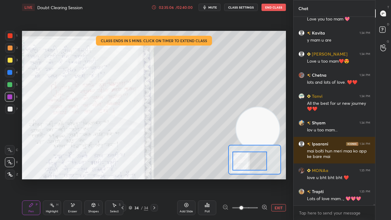
click at [334, 178] on div "x" at bounding box center [333, 212] width 81 height 14
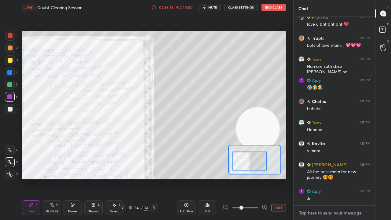
scroll to position [27716, 0]
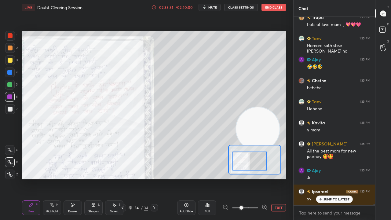
click at [216, 7] on span "mute" at bounding box center [212, 7] width 9 height 4
click at [218, 5] on button "mute" at bounding box center [209, 7] width 22 height 7
drag, startPoint x: 328, startPoint y: 200, endPoint x: 326, endPoint y: 209, distance: 8.9
click at [328, 178] on div "JUMP TO LATEST" at bounding box center [334, 198] width 37 height 7
drag, startPoint x: 319, startPoint y: 212, endPoint x: 316, endPoint y: 211, distance: 4.1
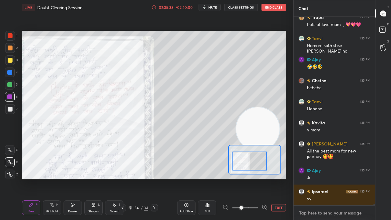
click at [319, 178] on textarea at bounding box center [334, 213] width 72 height 10
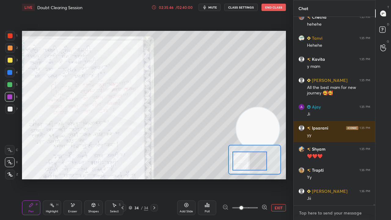
scroll to position [27800, 0]
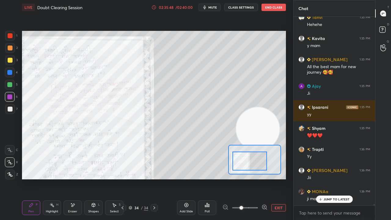
drag, startPoint x: 4, startPoint y: 110, endPoint x: 9, endPoint y: 110, distance: 4.6
click at [4, 110] on div "1 2 3 4 5 6 7 C X Z E E Erase all H H" at bounding box center [10, 105] width 20 height 148
click at [9, 111] on div at bounding box center [10, 108] width 5 height 5
drag, startPoint x: 10, startPoint y: 83, endPoint x: 21, endPoint y: 89, distance: 12.4
click at [10, 84] on div at bounding box center [9, 84] width 5 height 5
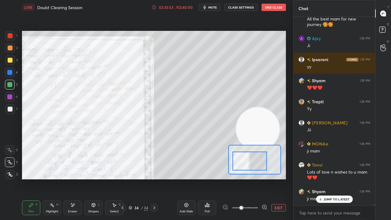
scroll to position [27869, 0]
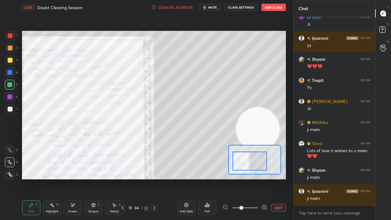
click at [215, 9] on span "mute" at bounding box center [212, 7] width 9 height 4
click at [214, 9] on span "unmute" at bounding box center [211, 7] width 13 height 4
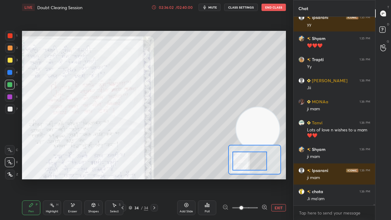
scroll to position [27911, 0]
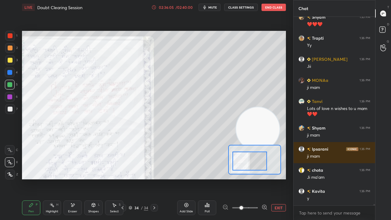
click at [210, 7] on span "mute" at bounding box center [212, 7] width 9 height 4
click at [210, 7] on span "unmute" at bounding box center [211, 7] width 13 height 4
click at [11, 114] on div "7" at bounding box center [11, 110] width 13 height 12
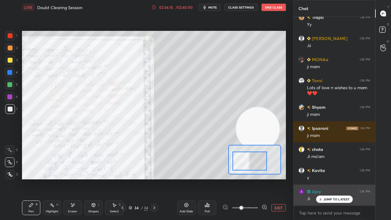
click at [339, 178] on div "[PERSON_NAME] 1:35 PM Lots of love mam..., 💖💖💖 [PERSON_NAME] 1:35 PM Hamare sat…" at bounding box center [333, 111] width 81 height 188
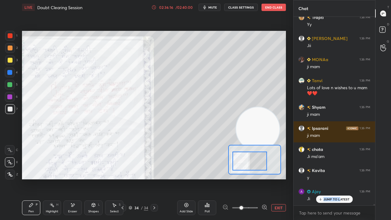
click at [213, 8] on span "mute" at bounding box center [212, 7] width 9 height 4
click at [212, 9] on span "mute" at bounding box center [212, 7] width 9 height 4
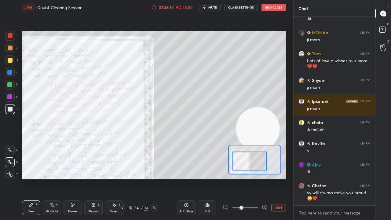
click at [321, 178] on div "x" at bounding box center [333, 212] width 81 height 14
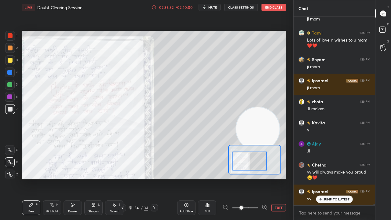
click at [207, 9] on icon "button" at bounding box center [204, 7] width 5 height 5
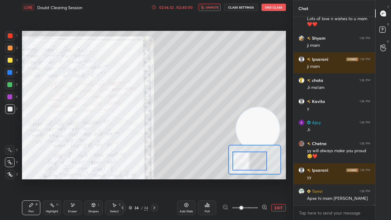
click at [209, 9] on span "unmute" at bounding box center [211, 7] width 13 height 4
click at [359, 178] on div "x" at bounding box center [333, 212] width 81 height 14
click at [215, 7] on span "mute" at bounding box center [212, 7] width 9 height 4
drag, startPoint x: 214, startPoint y: 7, endPoint x: 215, endPoint y: 2, distance: 4.6
click at [214, 7] on span "unmute" at bounding box center [211, 7] width 13 height 4
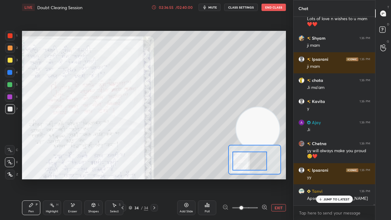
scroll to position [28027, 0]
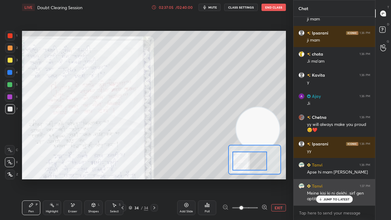
click at [342, 178] on p "JUMP TO LATEST" at bounding box center [336, 199] width 26 height 4
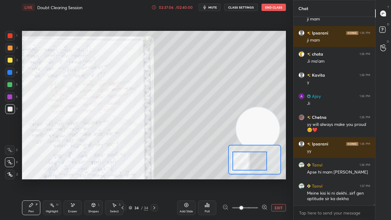
click at [219, 7] on button "mute" at bounding box center [209, 7] width 22 height 7
click at [217, 7] on span "mute" at bounding box center [212, 7] width 9 height 4
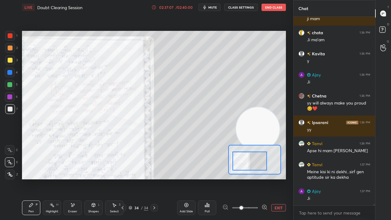
click at [215, 8] on span "mute" at bounding box center [212, 7] width 9 height 4
click at [215, 6] on span "unmute" at bounding box center [211, 7] width 13 height 4
click at [6, 89] on div at bounding box center [10, 85] width 10 height 10
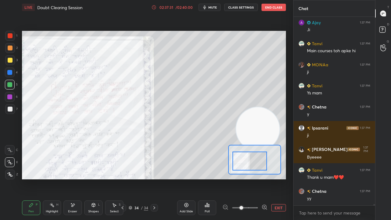
scroll to position [28264, 0]
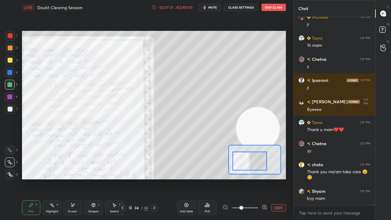
click at [270, 8] on button "End Class" at bounding box center [273, 7] width 24 height 7
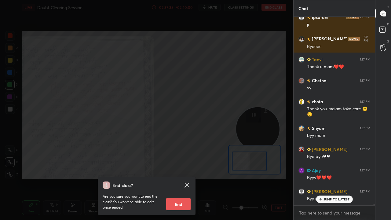
scroll to position [28375, 0]
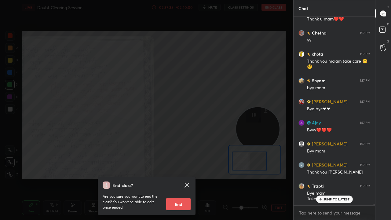
click at [333, 178] on p "JUMP TO LATEST" at bounding box center [336, 199] width 26 height 4
click at [187, 178] on icon at bounding box center [186, 184] width 7 height 7
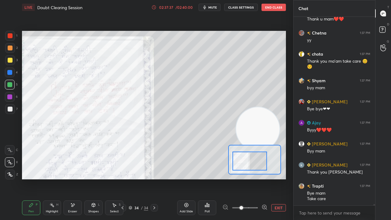
click at [338, 178] on div "x" at bounding box center [333, 212] width 81 height 14
click at [272, 8] on button "End Class" at bounding box center [273, 7] width 24 height 7
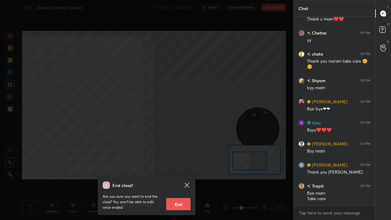
click at [177, 178] on button "End" at bounding box center [178, 204] width 24 height 12
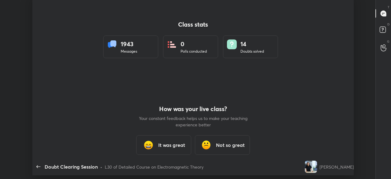
scroll to position [30374, 30128]
type textarea "x"
